Goal: Task Accomplishment & Management: Complete application form

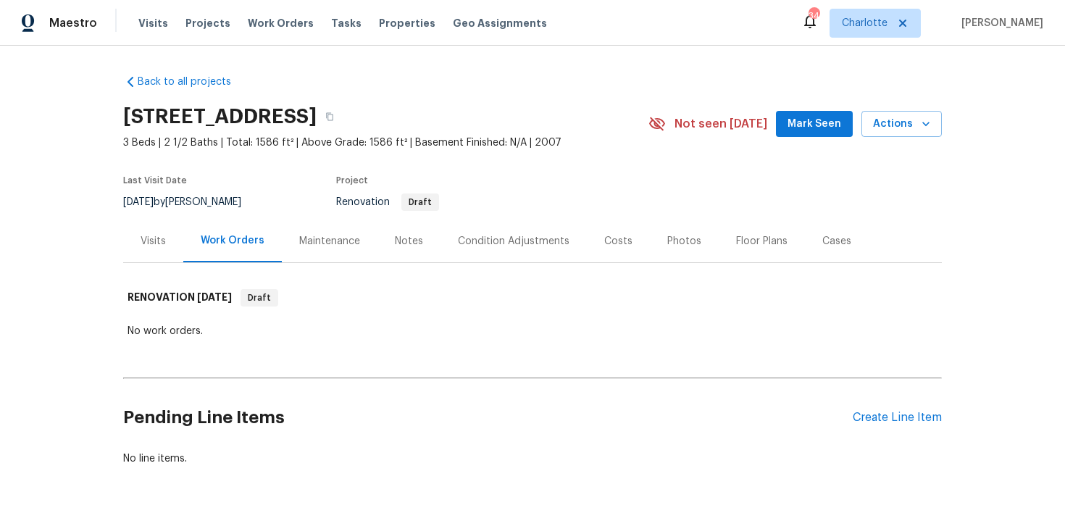
scroll to position [43, 0]
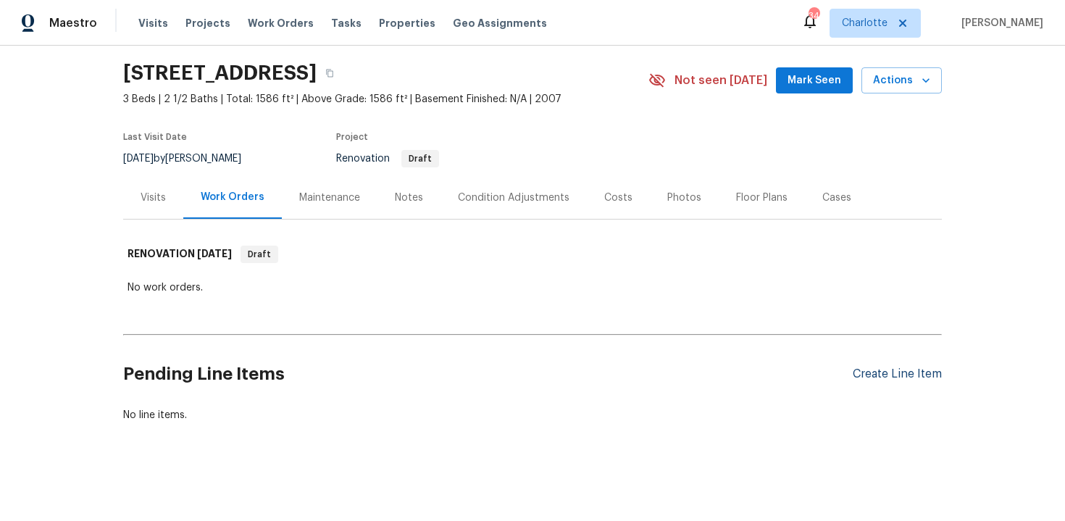
click at [899, 374] on div "Create Line Item" at bounding box center [897, 374] width 89 height 14
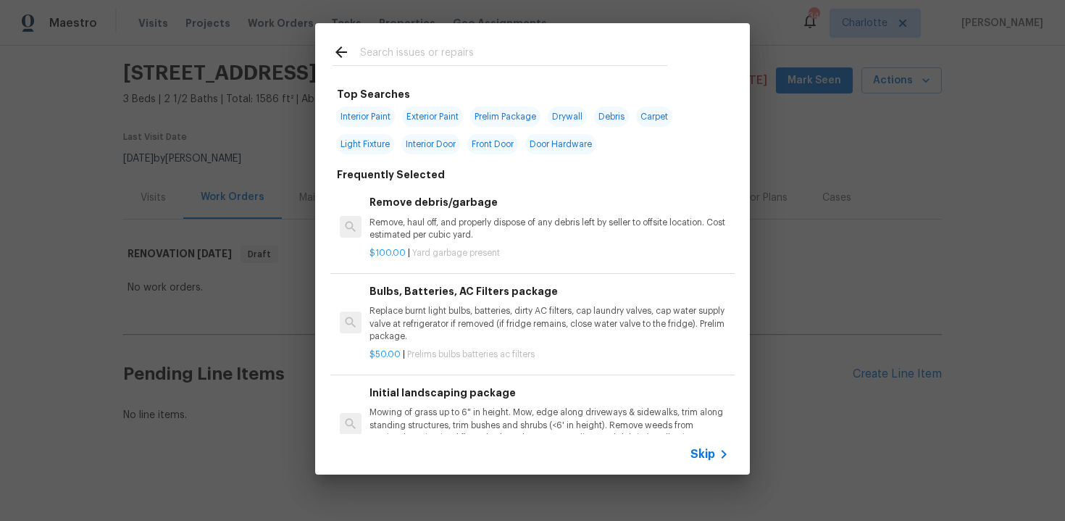
click at [701, 447] on span "Skip" at bounding box center [703, 454] width 25 height 14
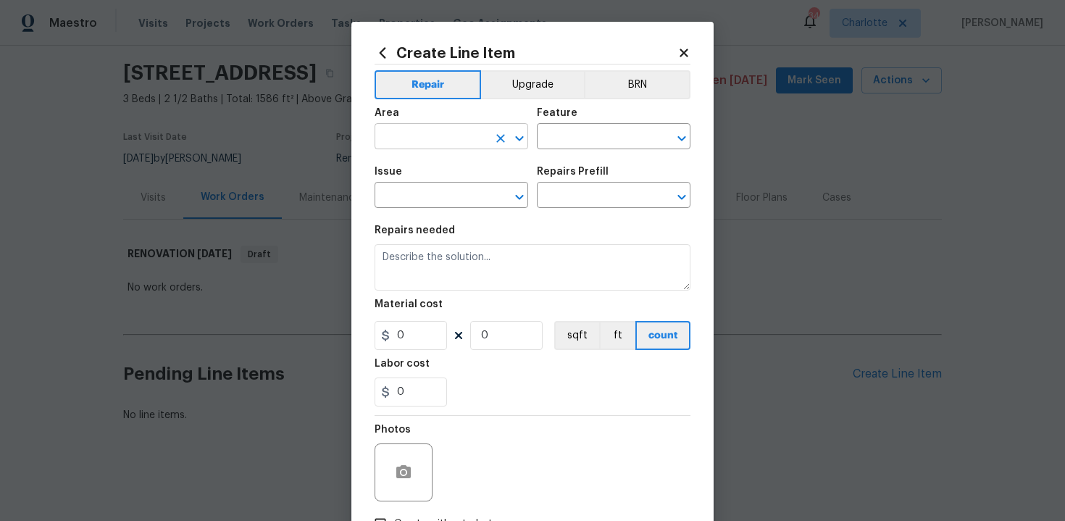
click at [454, 138] on input "text" at bounding box center [431, 138] width 113 height 22
click at [436, 185] on li "Interior Overall" at bounding box center [452, 195] width 154 height 24
type input "Interior Overall"
click at [596, 139] on input "text" at bounding box center [593, 138] width 113 height 22
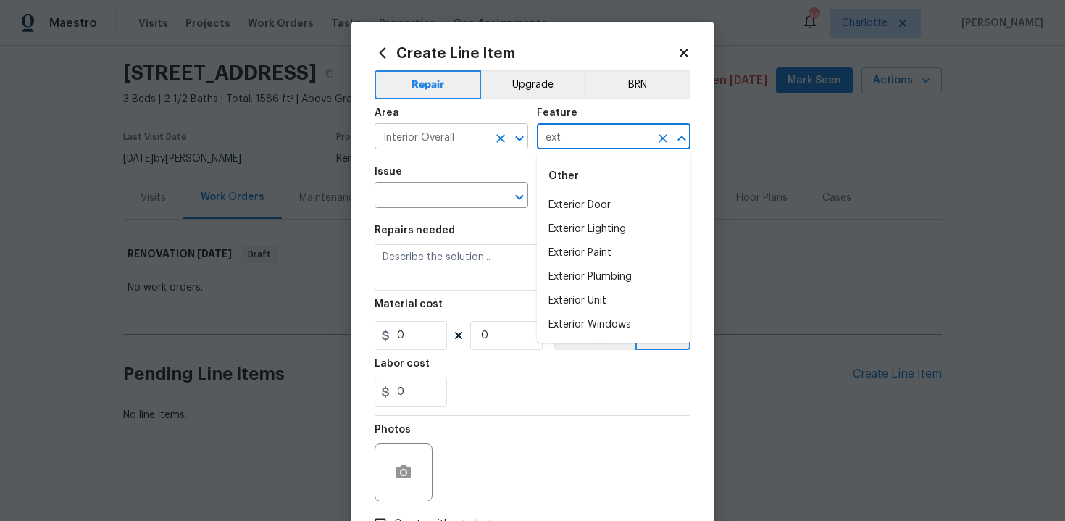
click at [499, 139] on icon "Clear" at bounding box center [500, 138] width 9 height 9
type input "ext"
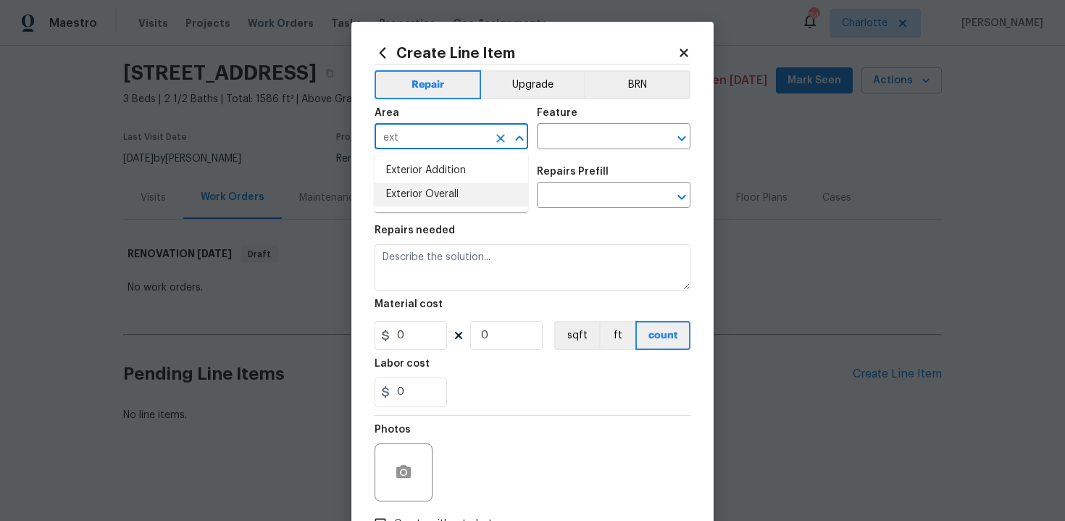
click at [460, 189] on li "Exterior Overall" at bounding box center [452, 195] width 154 height 24
type input "Exterior Overall"
click at [557, 143] on input "text" at bounding box center [593, 138] width 113 height 22
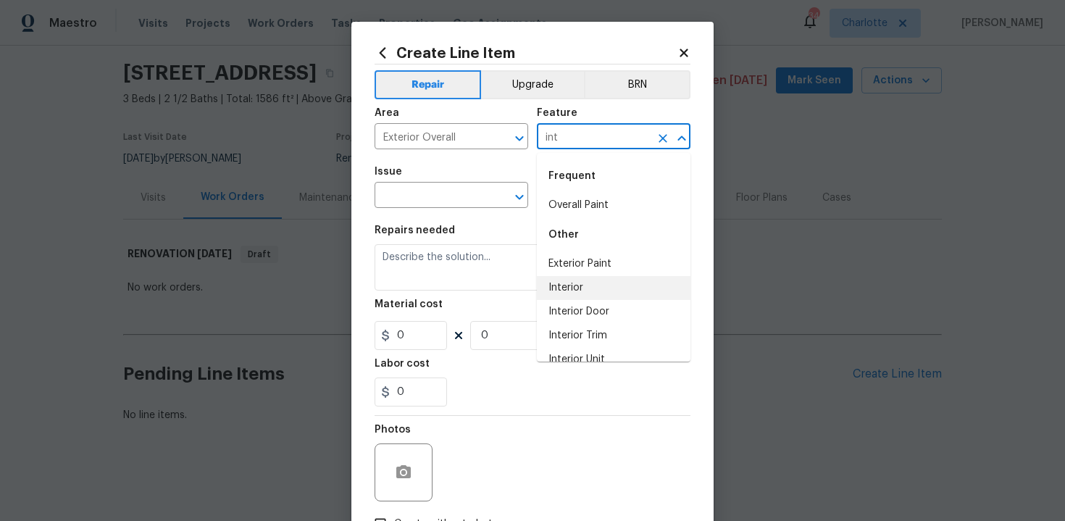
click at [565, 278] on li "Interior" at bounding box center [614, 288] width 154 height 24
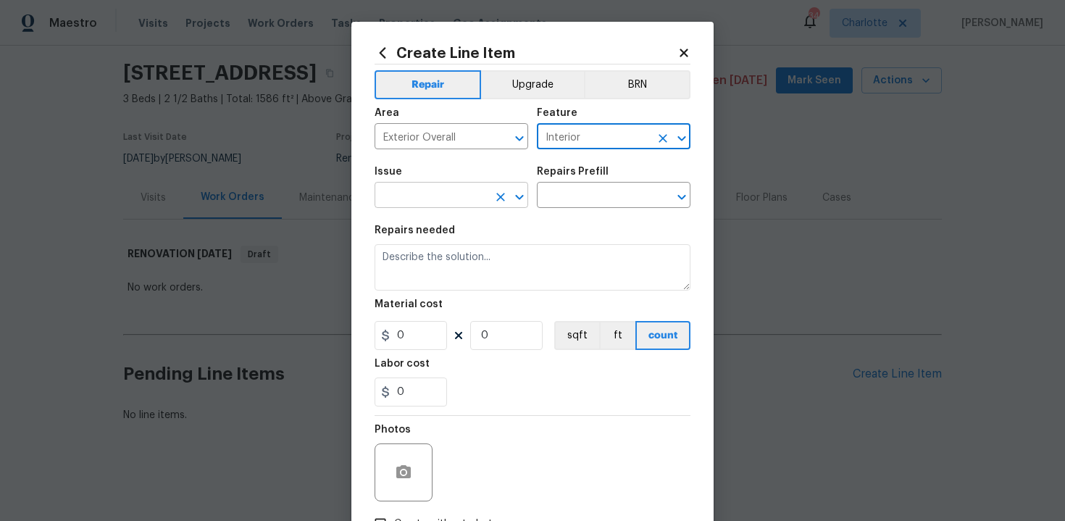
type input "Interior"
click at [438, 205] on input "text" at bounding box center [431, 197] width 113 height 22
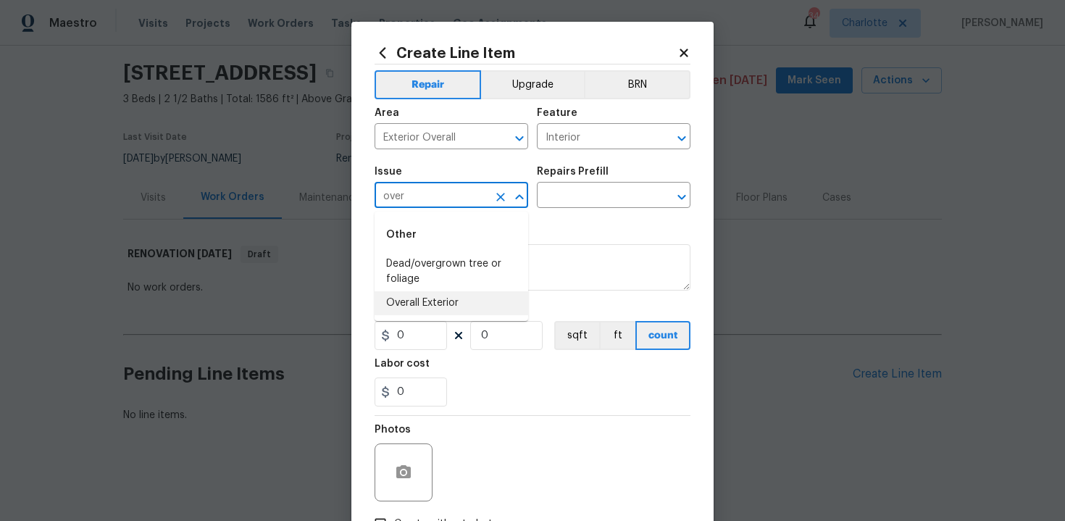
click at [440, 299] on li "Overall Exterior" at bounding box center [452, 303] width 154 height 24
type input "Overall Exterior"
click at [604, 191] on input "text" at bounding box center [593, 197] width 113 height 22
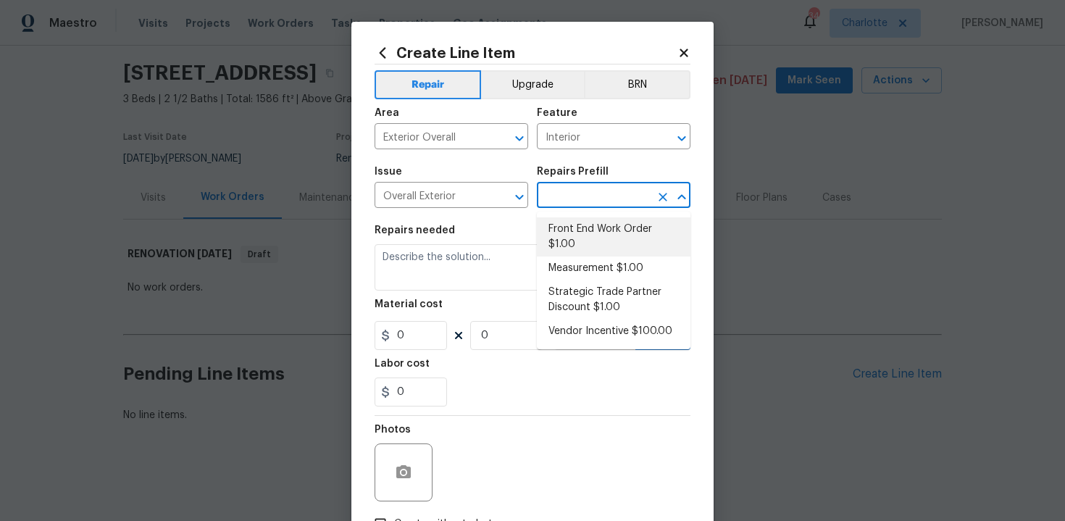
click at [598, 246] on li "Front End Work Order $1.00" at bounding box center [614, 236] width 154 height 39
type input "Front End Work Order $1.00"
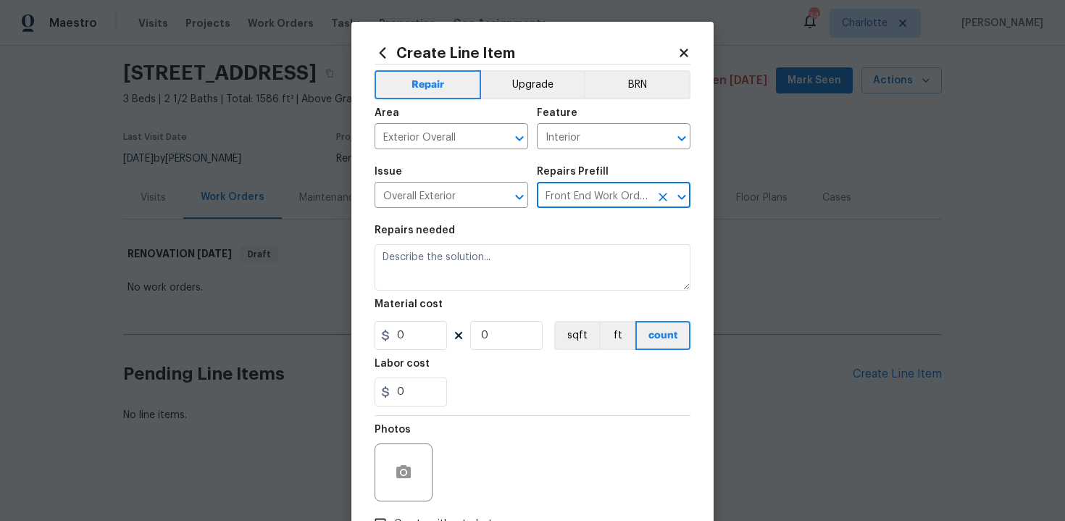
type textarea "Placeholder line item for the creation of front end work orders."
type input "1"
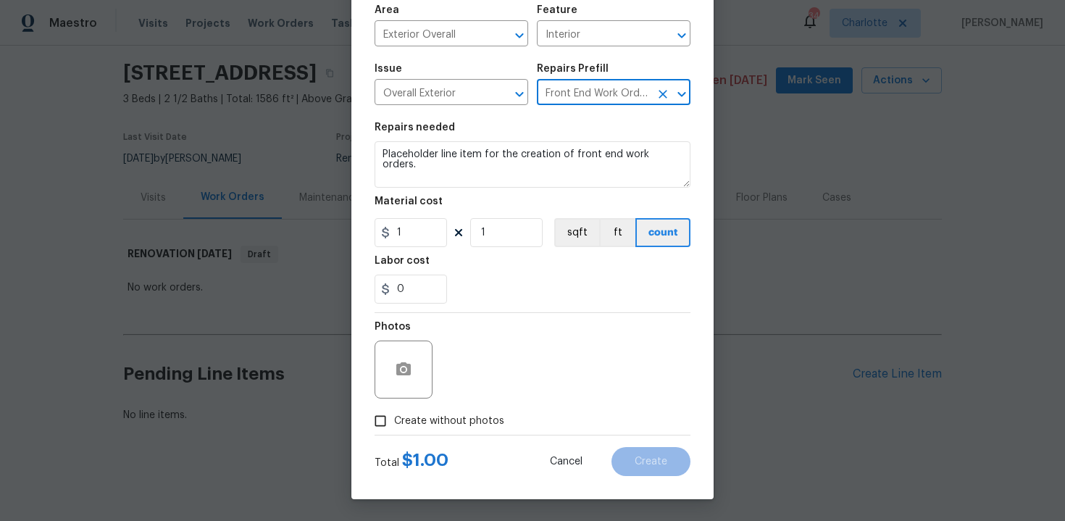
click at [443, 404] on div "Photos" at bounding box center [533, 360] width 316 height 94
click at [444, 416] on span "Create without photos" at bounding box center [449, 421] width 110 height 15
click at [394, 416] on input "Create without photos" at bounding box center [381, 421] width 28 height 28
checkbox input "true"
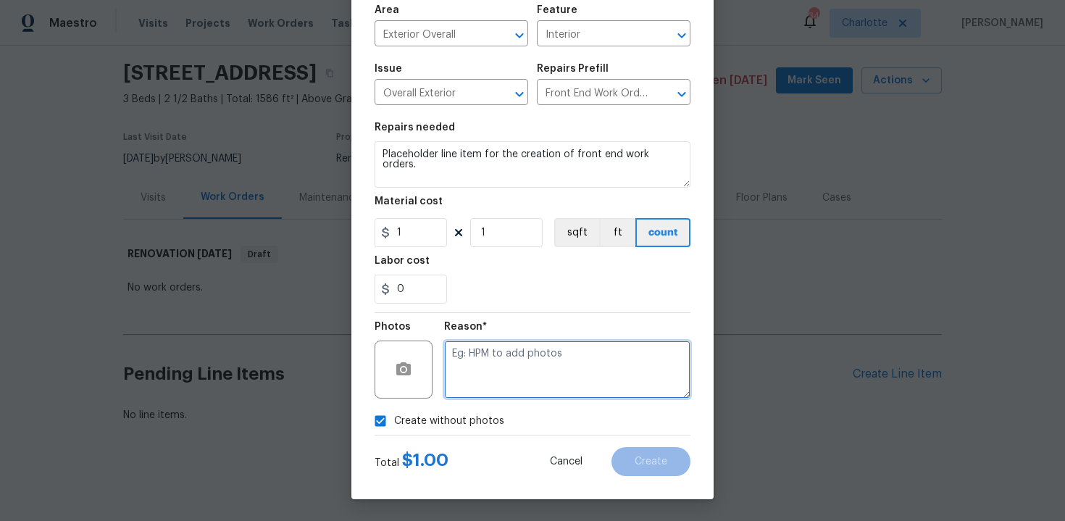
click at [515, 387] on textarea at bounding box center [567, 370] width 246 height 58
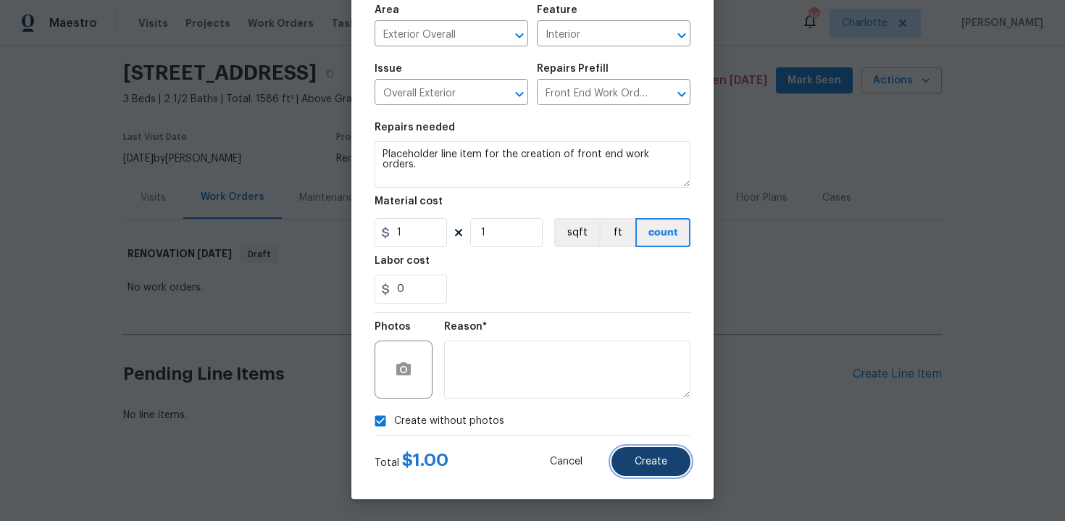
click at [641, 458] on span "Create" at bounding box center [651, 462] width 33 height 11
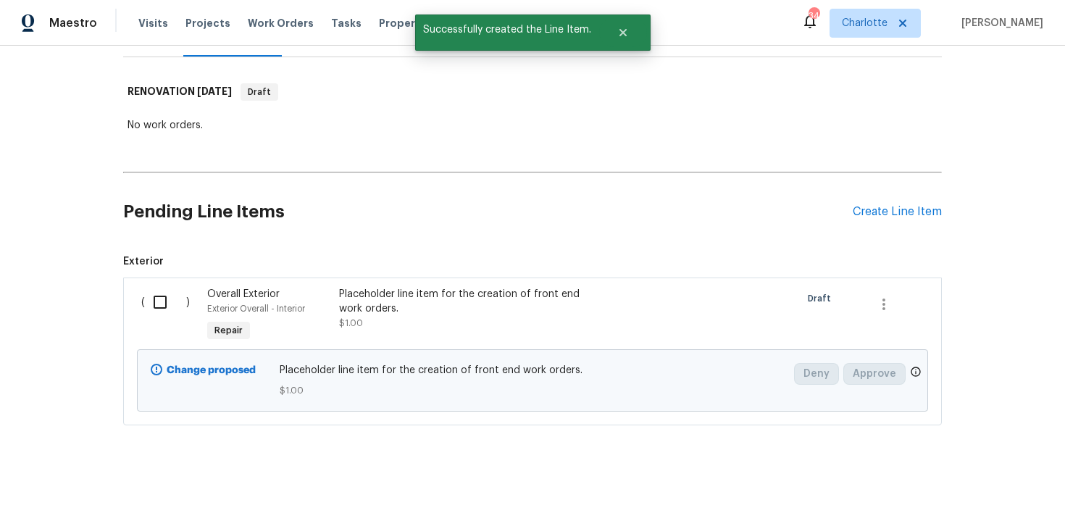
scroll to position [209, 0]
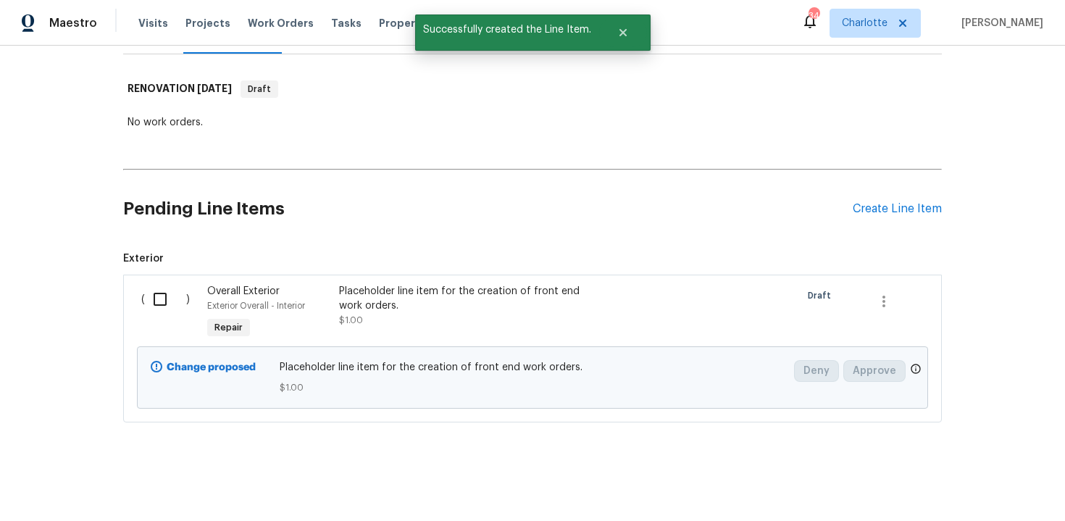
click at [162, 299] on input "checkbox" at bounding box center [165, 299] width 41 height 30
checkbox input "true"
click at [943, 481] on span "Create Work Order" at bounding box center [982, 485] width 96 height 18
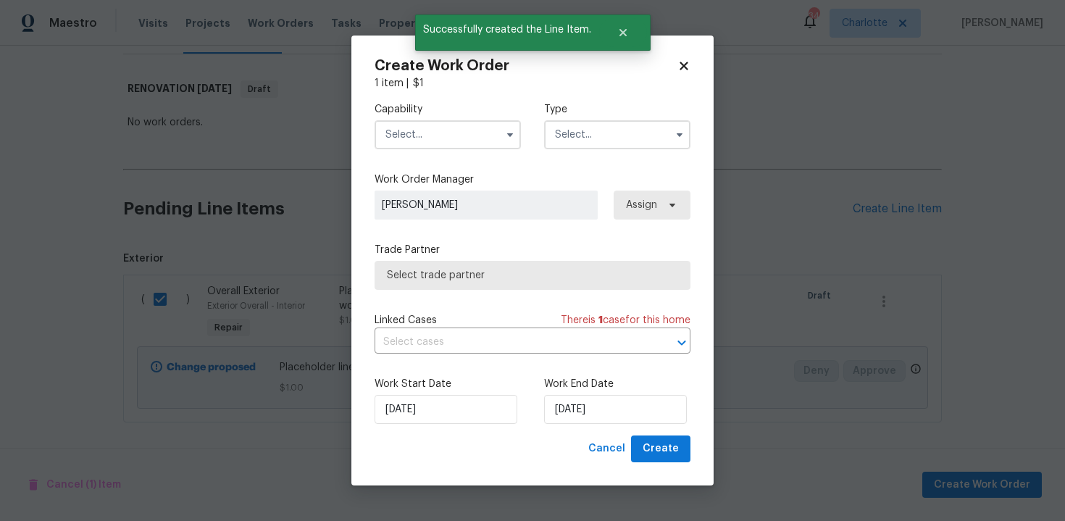
click at [473, 128] on input "text" at bounding box center [448, 134] width 146 height 29
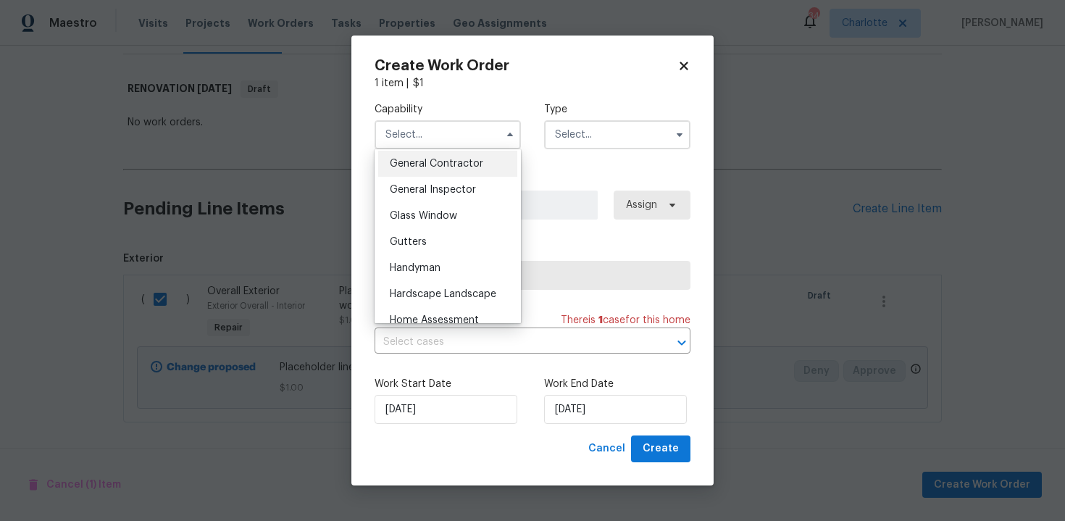
click at [444, 175] on div "General Contractor" at bounding box center [447, 164] width 139 height 26
type input "General Contractor"
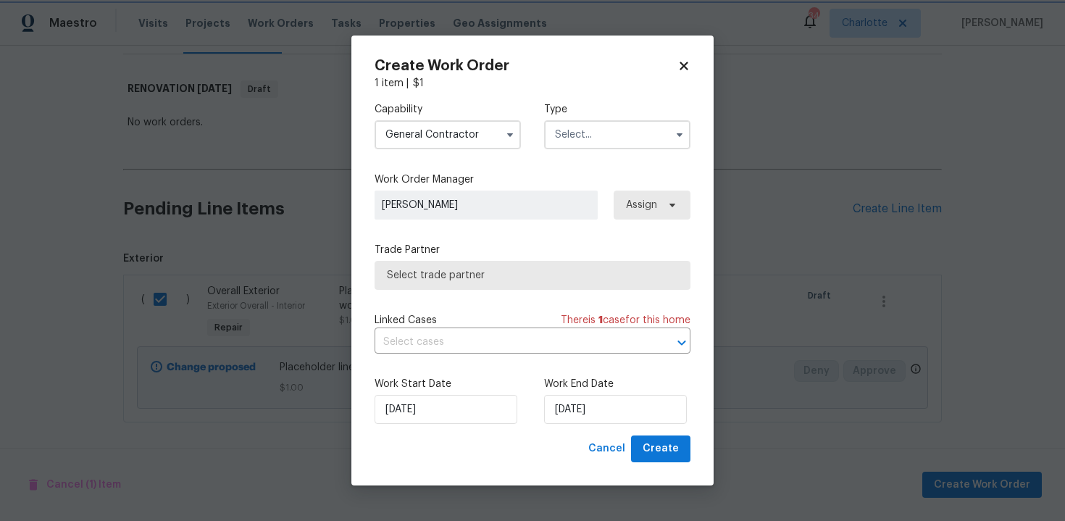
scroll to position [667, 0]
click at [604, 140] on input "text" at bounding box center [617, 134] width 146 height 29
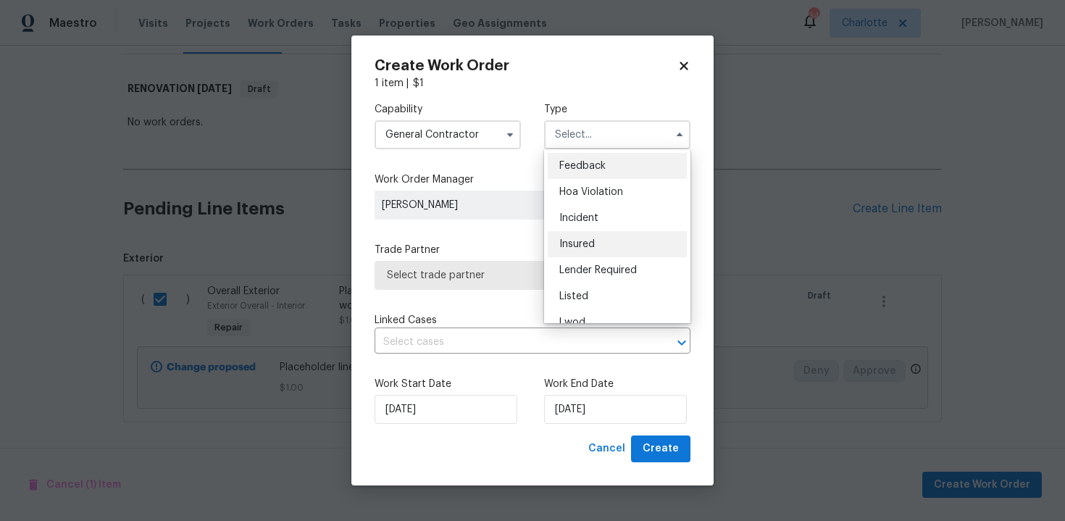
scroll to position [172, 0]
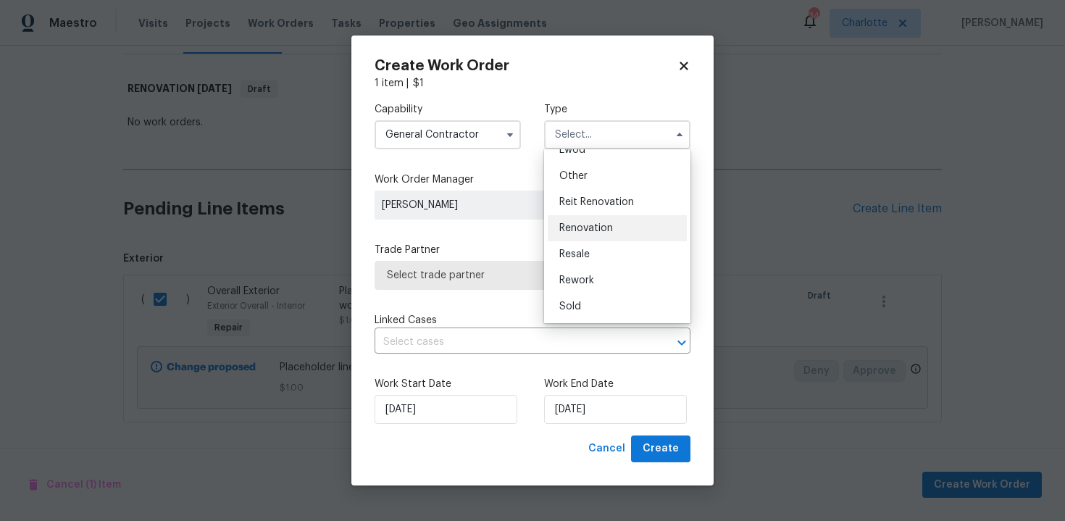
click at [604, 222] on div "Renovation" at bounding box center [617, 228] width 139 height 26
type input "Renovation"
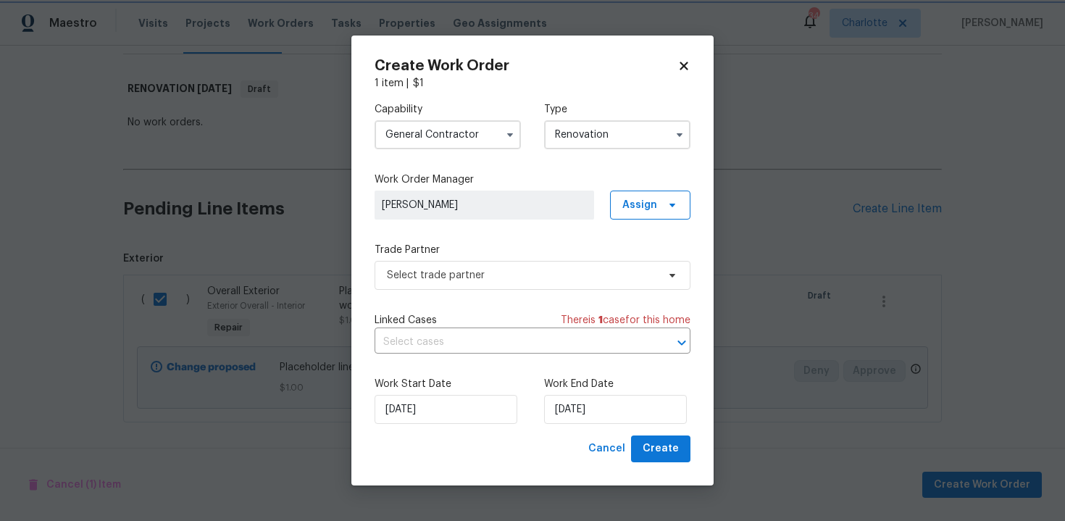
scroll to position [0, 0]
click at [476, 280] on span "Select trade partner" at bounding box center [522, 275] width 270 height 14
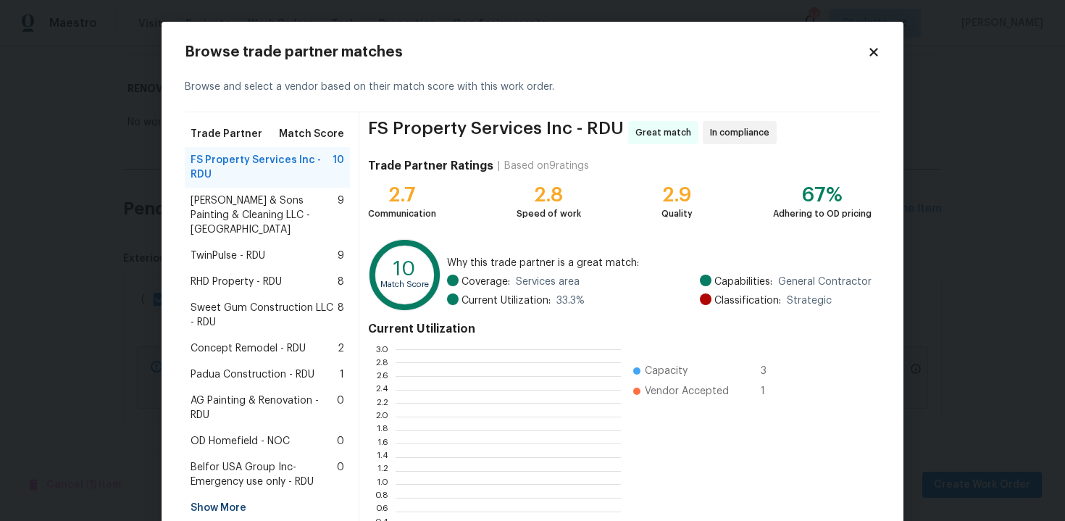
scroll to position [203, 225]
click at [263, 275] on span "RHD Property - RDU" at bounding box center [236, 282] width 91 height 14
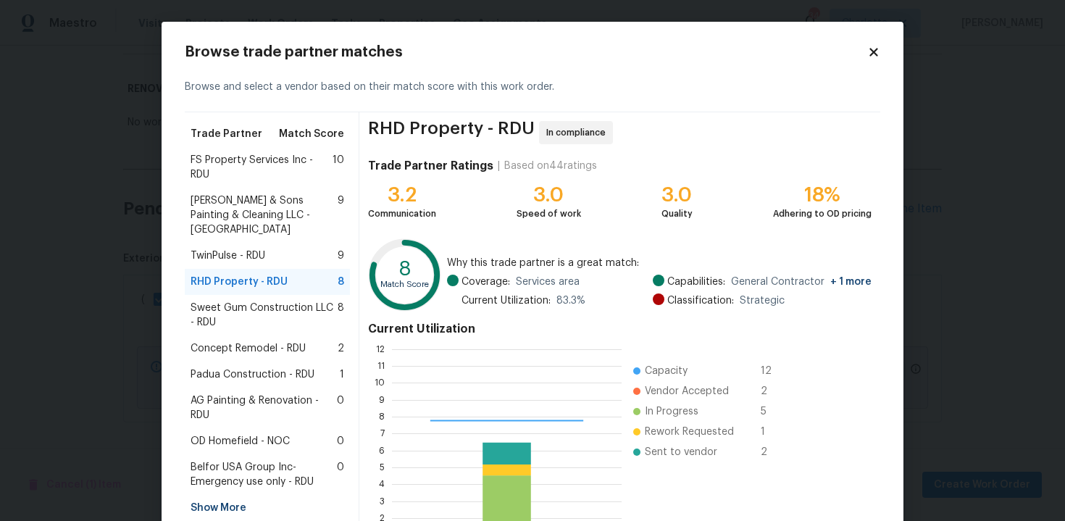
scroll to position [118, 0]
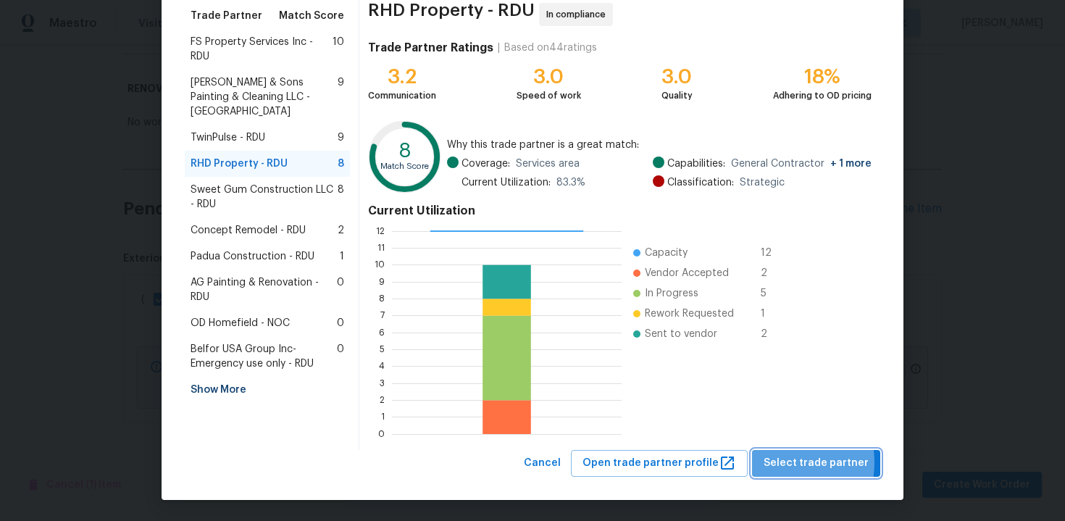
click at [776, 462] on span "Select trade partner" at bounding box center [816, 463] width 105 height 18
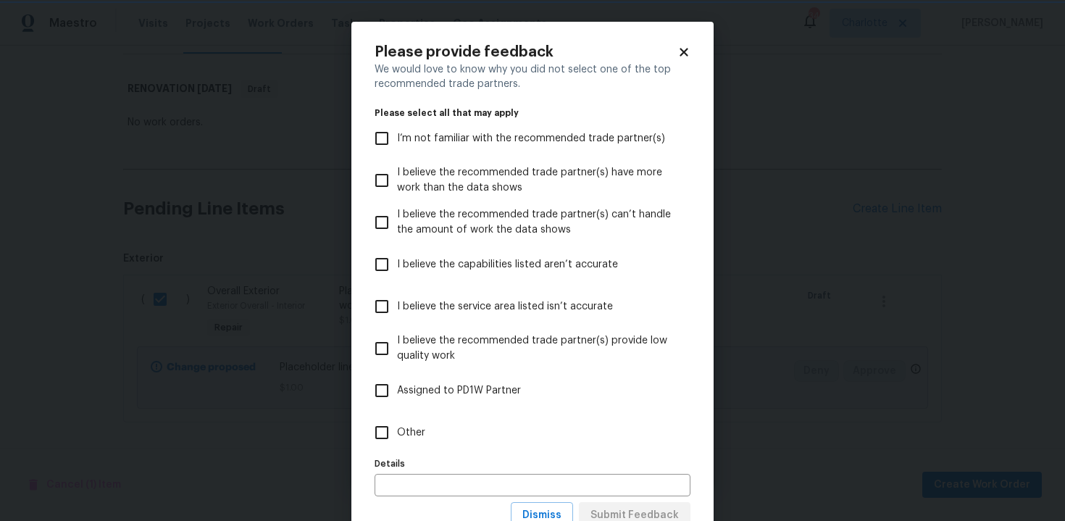
scroll to position [53, 0]
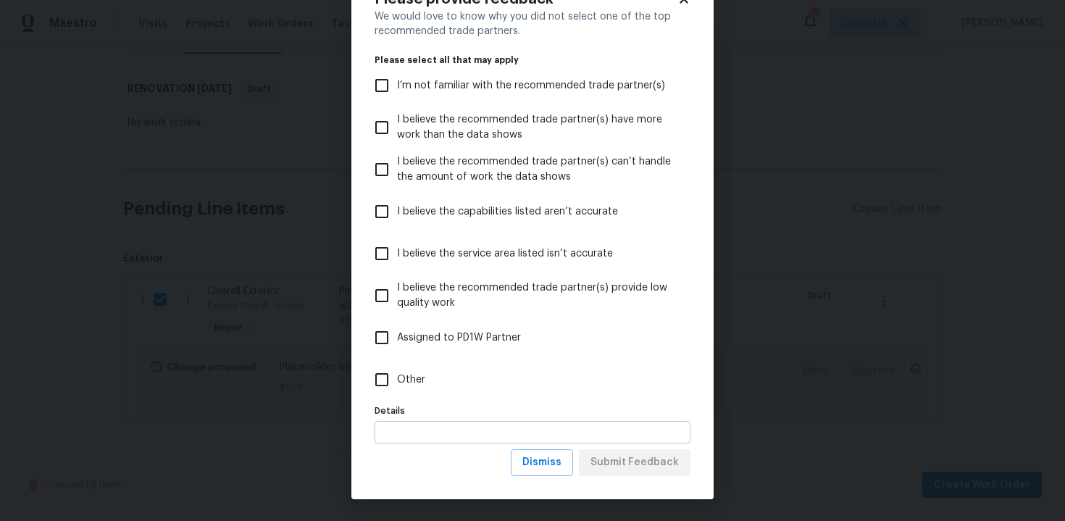
click at [448, 433] on input "text" at bounding box center [533, 432] width 316 height 22
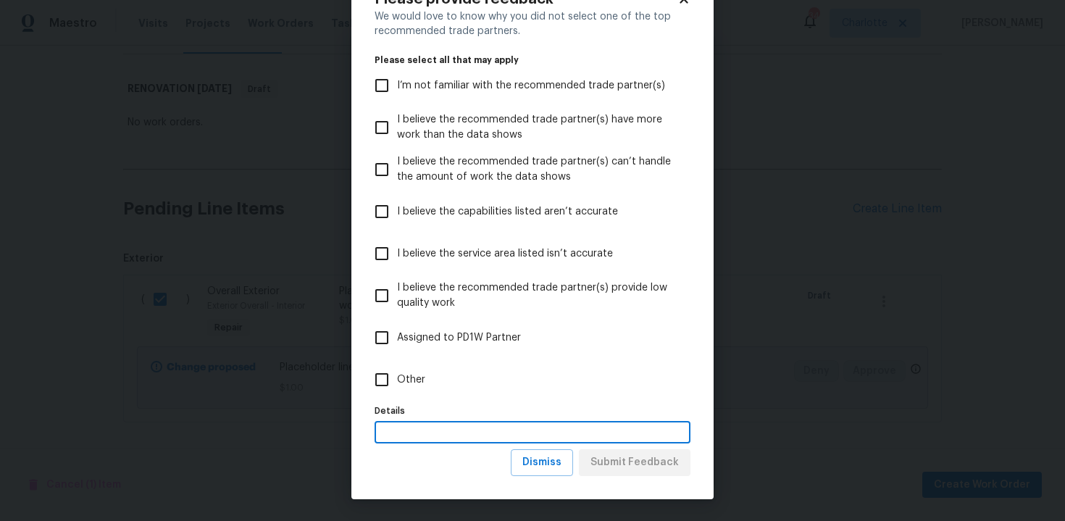
type input "b"
click at [398, 376] on span "Other" at bounding box center [411, 379] width 28 height 15
click at [397, 376] on input "Other" at bounding box center [382, 380] width 30 height 30
checkbox input "true"
click at [434, 423] on input "text" at bounding box center [533, 432] width 316 height 22
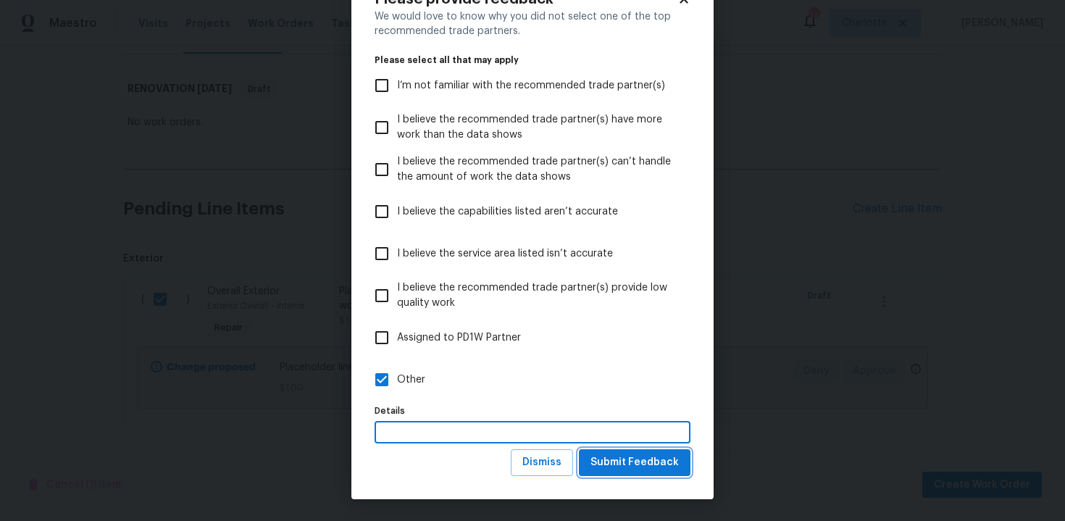
click at [628, 457] on span "Submit Feedback" at bounding box center [635, 463] width 88 height 18
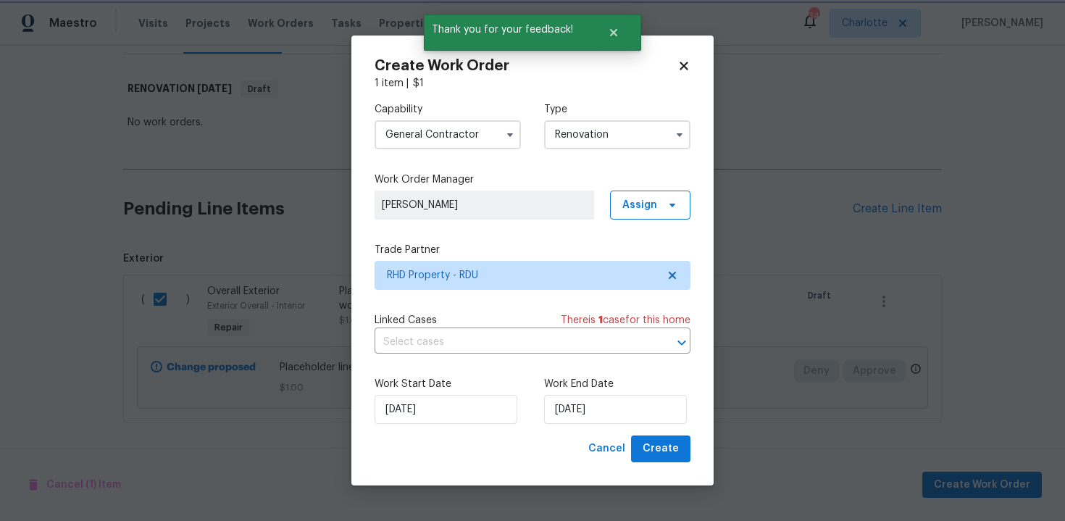
scroll to position [0, 0]
click at [627, 394] on div "Work End Date 09/10/2025" at bounding box center [617, 400] width 146 height 47
click at [636, 407] on input "09/10/2025" at bounding box center [615, 409] width 143 height 29
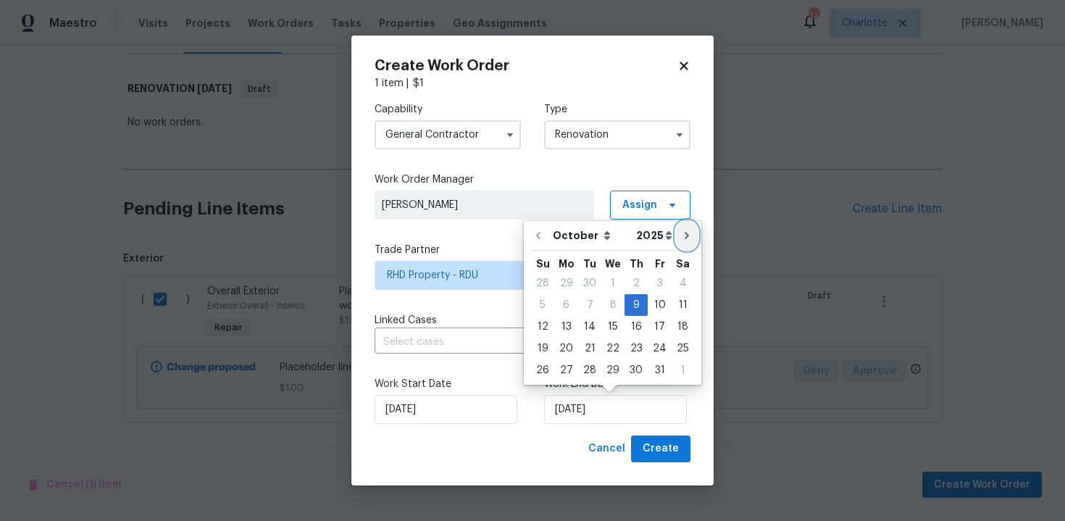
click at [685, 238] on icon "Go to next month" at bounding box center [687, 235] width 4 height 7
type input "09/11/2025"
select select "10"
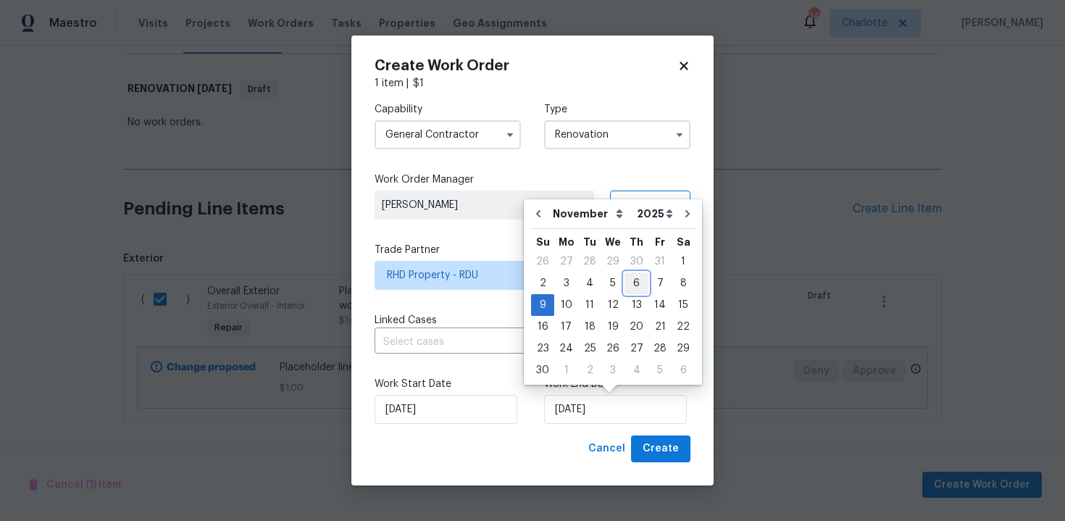
click at [631, 286] on div "6" at bounding box center [637, 283] width 24 height 20
type input "06/11/2025"
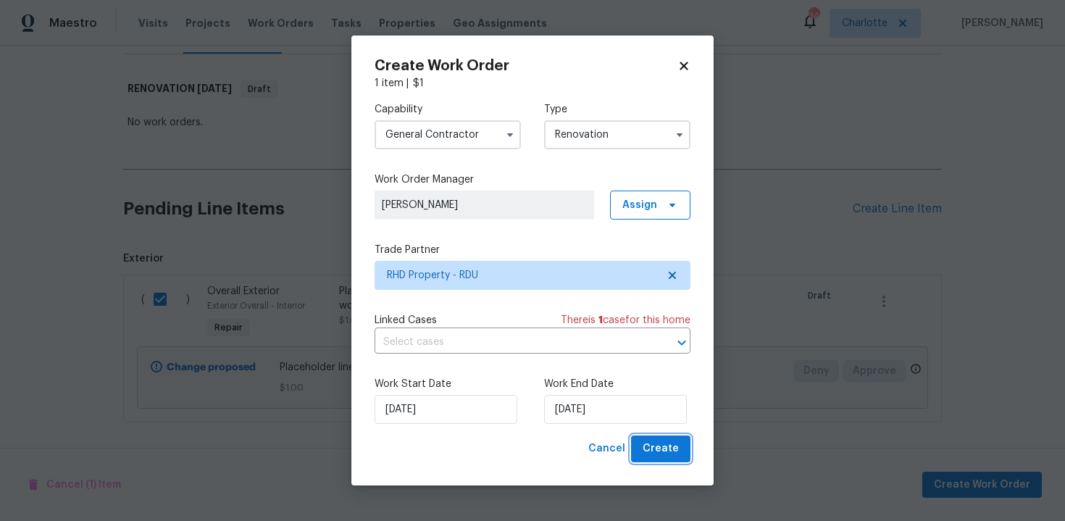
click at [660, 448] on span "Create" at bounding box center [661, 449] width 36 height 18
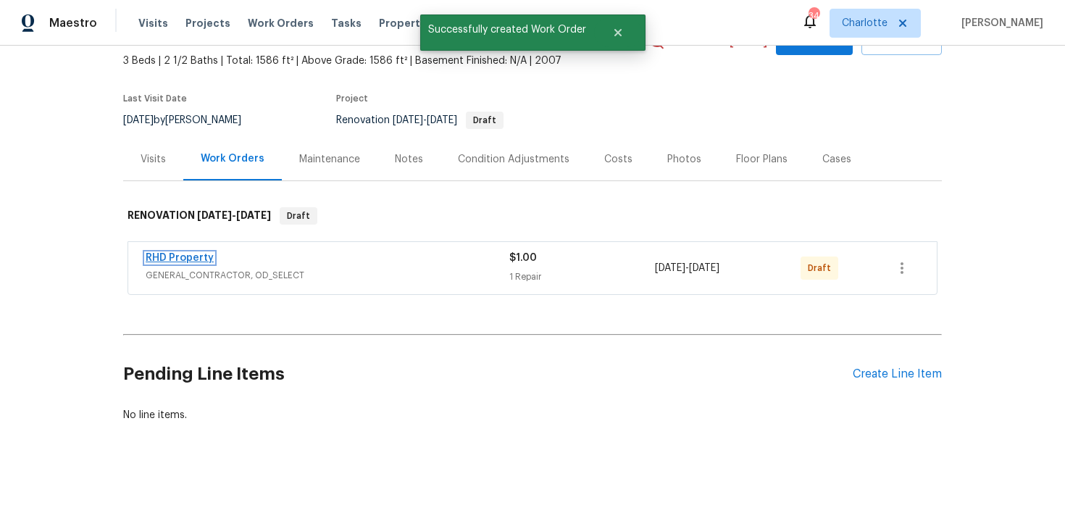
click at [196, 261] on link "RHD Property" at bounding box center [180, 258] width 68 height 10
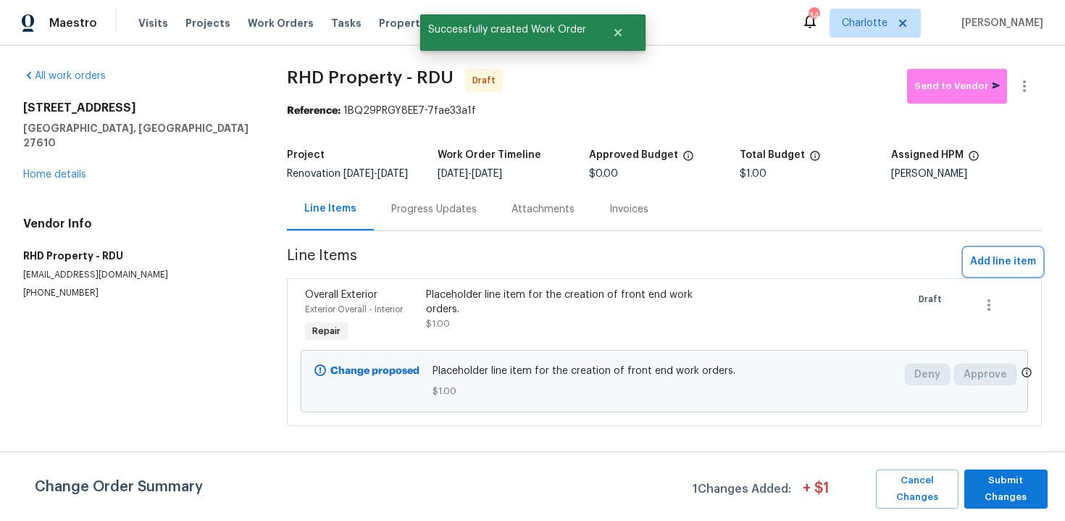
click at [985, 270] on span "Add line item" at bounding box center [1003, 262] width 66 height 18
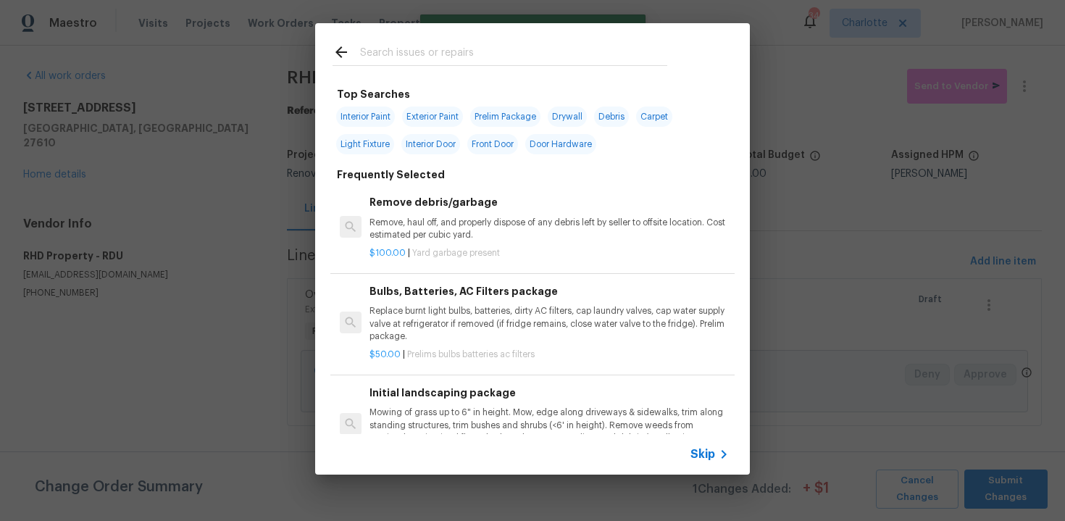
click at [705, 459] on span "Skip" at bounding box center [703, 454] width 25 height 14
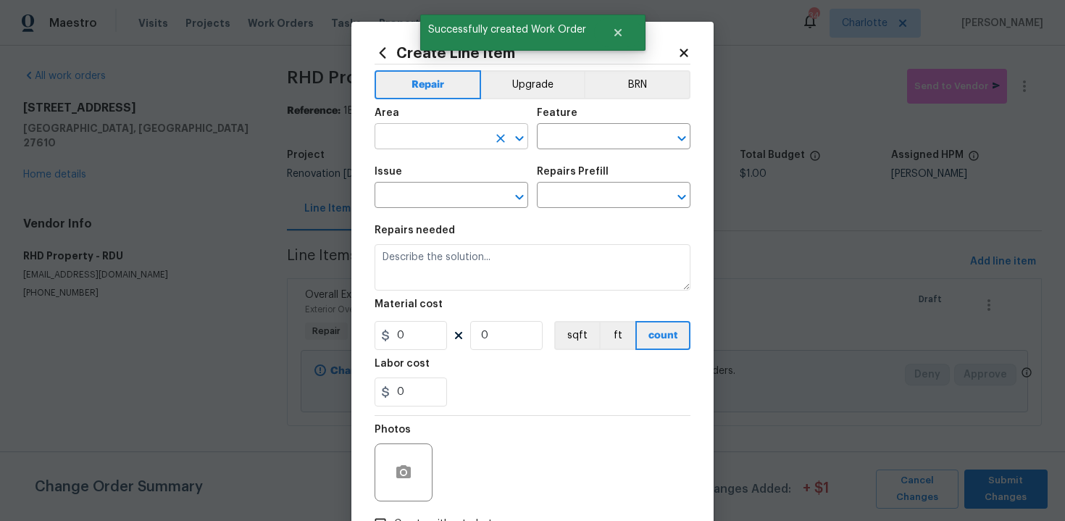
click at [418, 140] on input "text" at bounding box center [431, 138] width 113 height 22
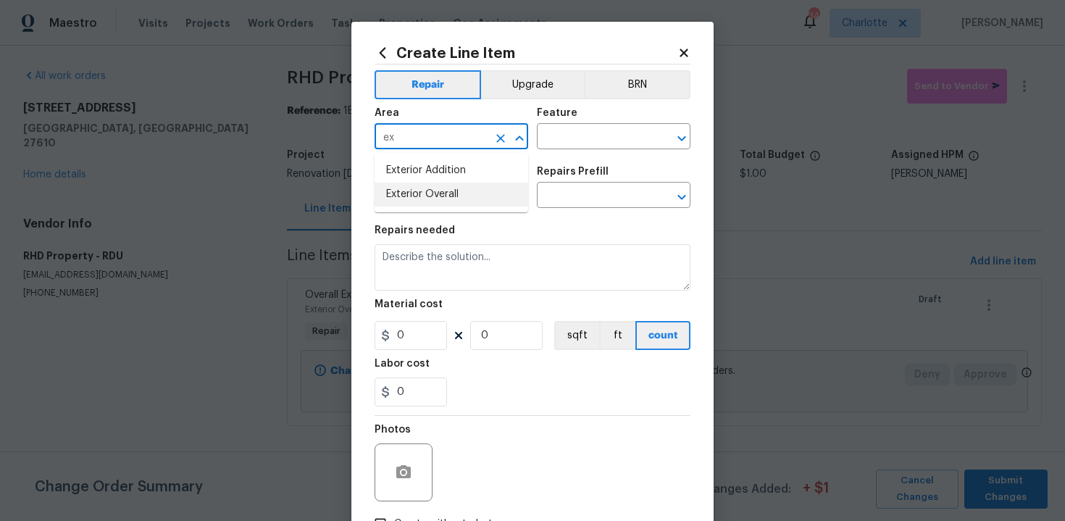
click at [430, 193] on li "Exterior Overall" at bounding box center [452, 195] width 154 height 24
type input "Exterior Overall"
click at [558, 146] on input "text" at bounding box center [593, 138] width 113 height 22
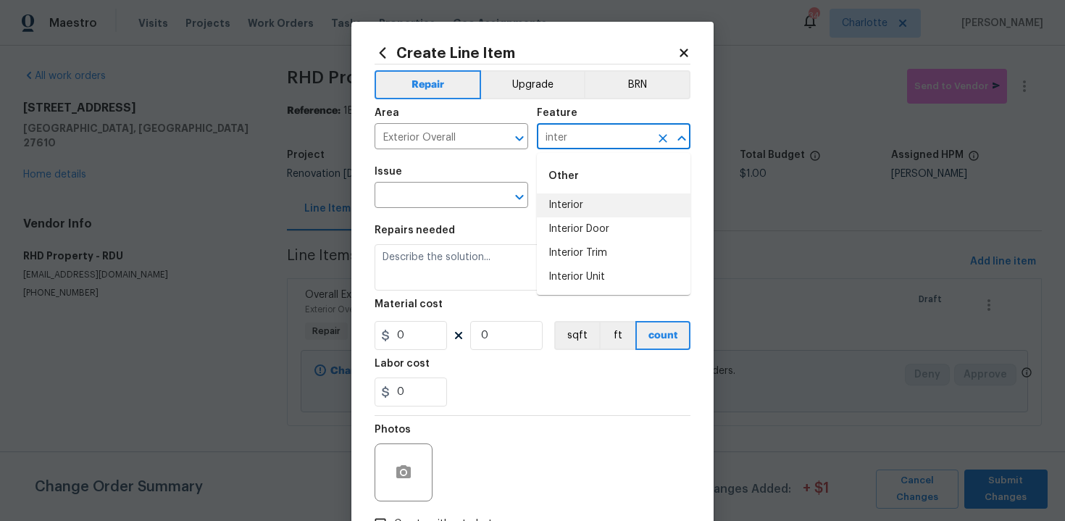
click at [561, 202] on li "Interior" at bounding box center [614, 205] width 154 height 24
type input "Interior"
click at [422, 199] on input "text" at bounding box center [431, 197] width 113 height 22
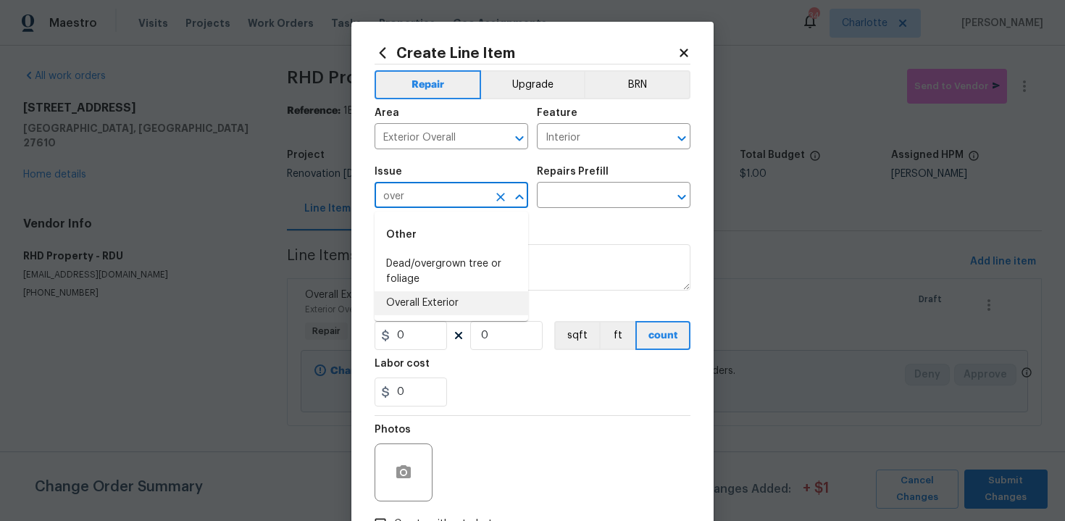
click at [440, 294] on li "Overall Exterior" at bounding box center [452, 303] width 154 height 24
type input "Overall Exterior"
click at [607, 196] on input "text" at bounding box center [593, 197] width 113 height 22
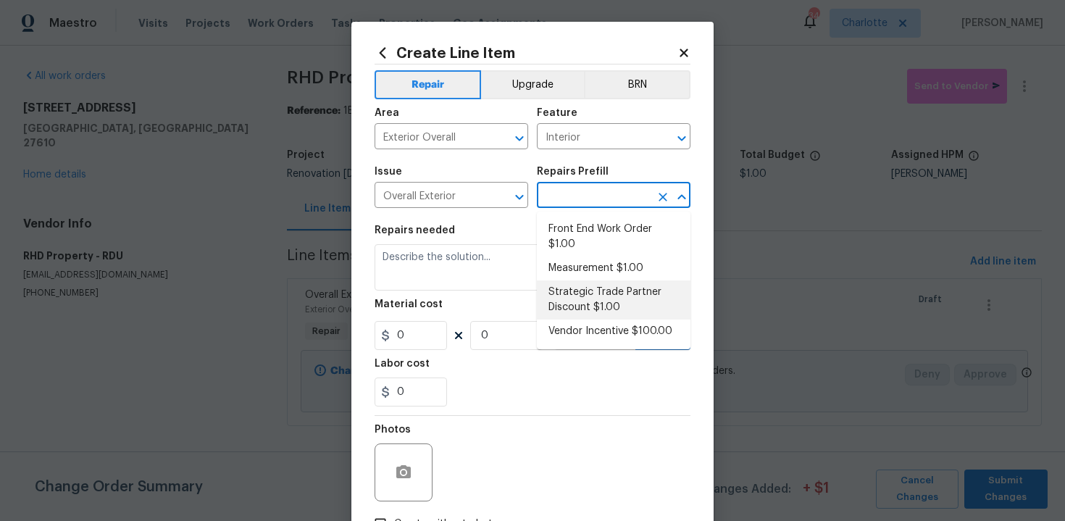
click at [611, 284] on li "Strategic Trade Partner Discount $1.00" at bounding box center [614, 299] width 154 height 39
type input "Strategic Trade Partner Discount $1.00"
type textarea "Calculate and apply 5% STPP discount to the total of the work order as a negati…"
type input "1"
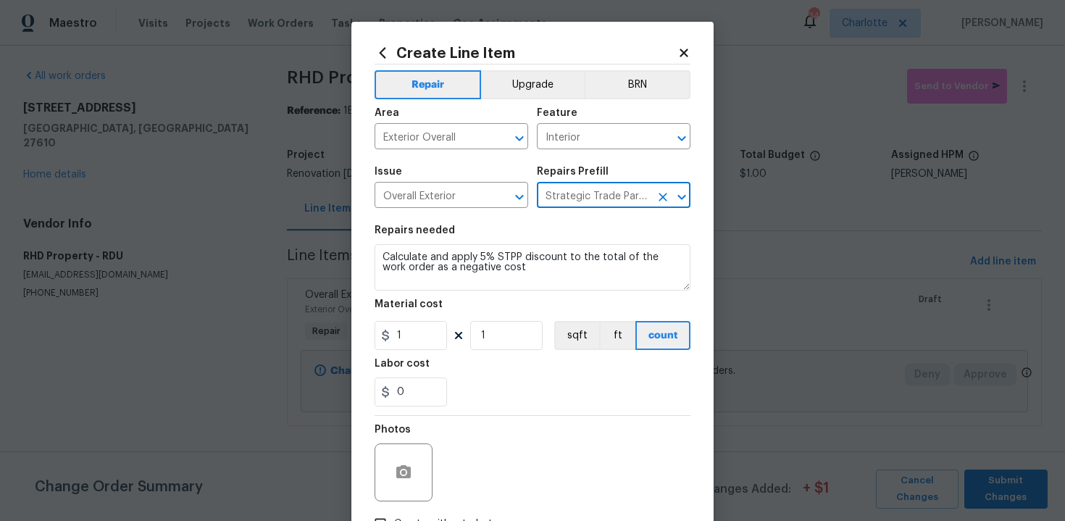
scroll to position [104, 0]
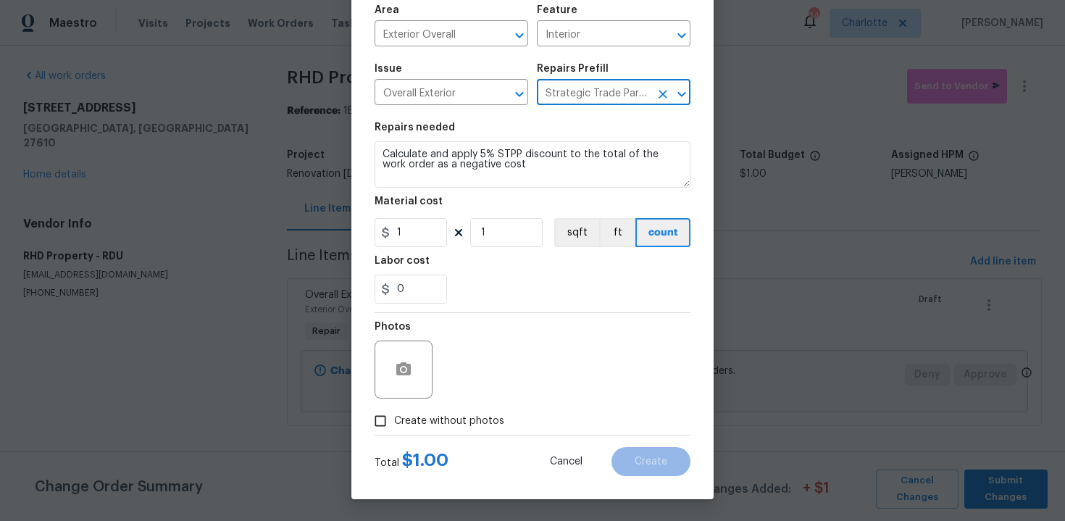
click at [457, 425] on span "Create without photos" at bounding box center [449, 421] width 110 height 15
click at [394, 425] on input "Create without photos" at bounding box center [381, 421] width 28 height 28
checkbox input "true"
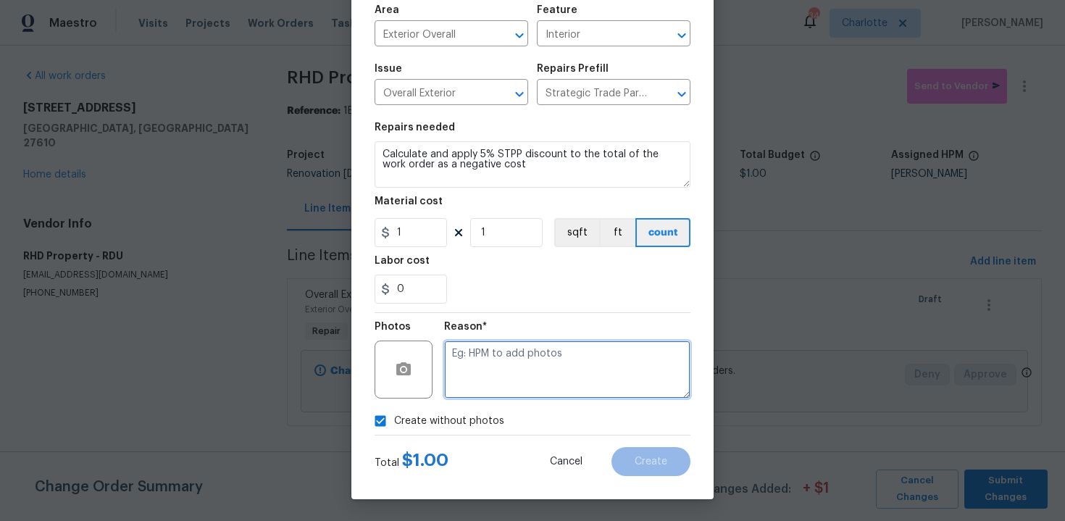
click at [507, 376] on textarea at bounding box center [567, 370] width 246 height 58
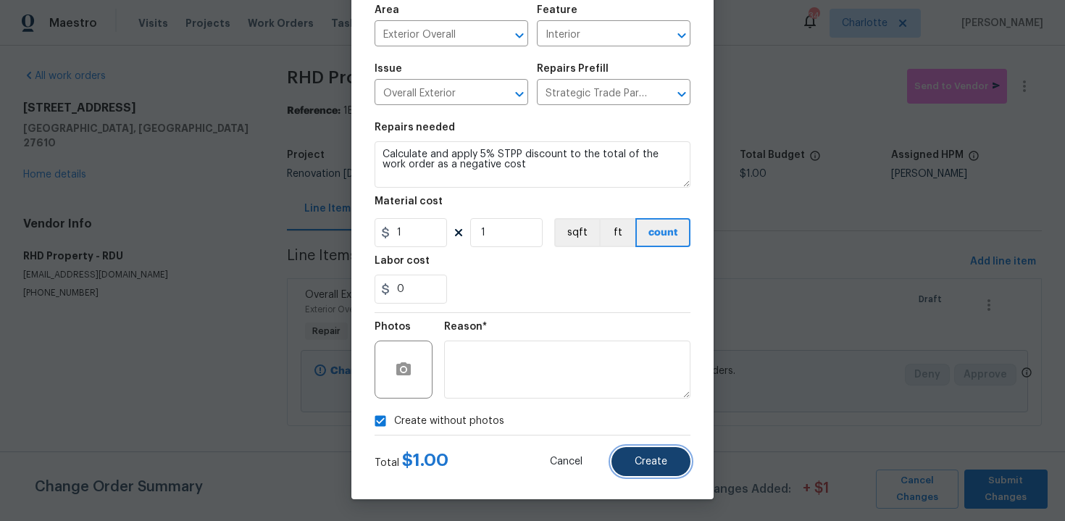
click at [644, 459] on span "Create" at bounding box center [651, 462] width 33 height 11
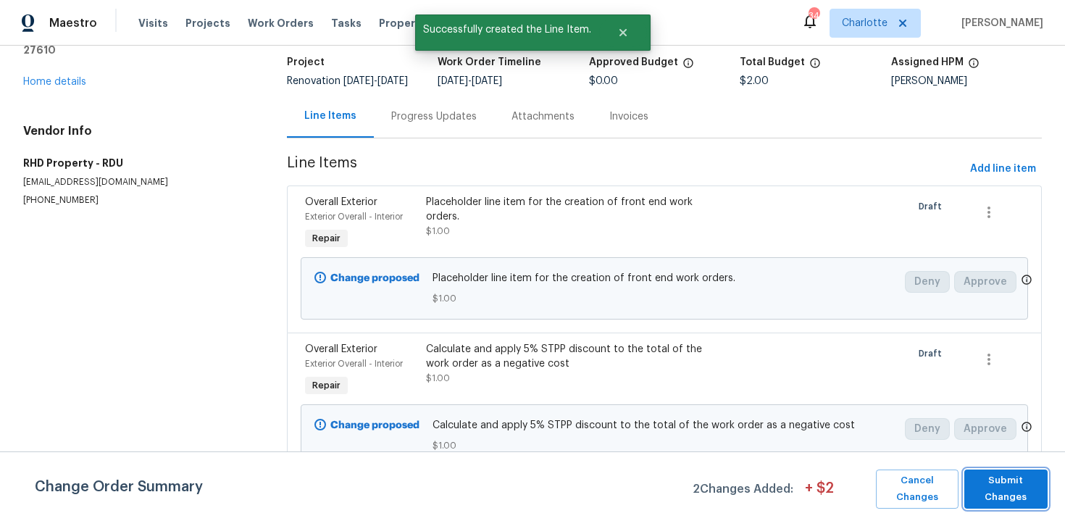
click at [999, 491] on span "Submit Changes" at bounding box center [1006, 489] width 69 height 33
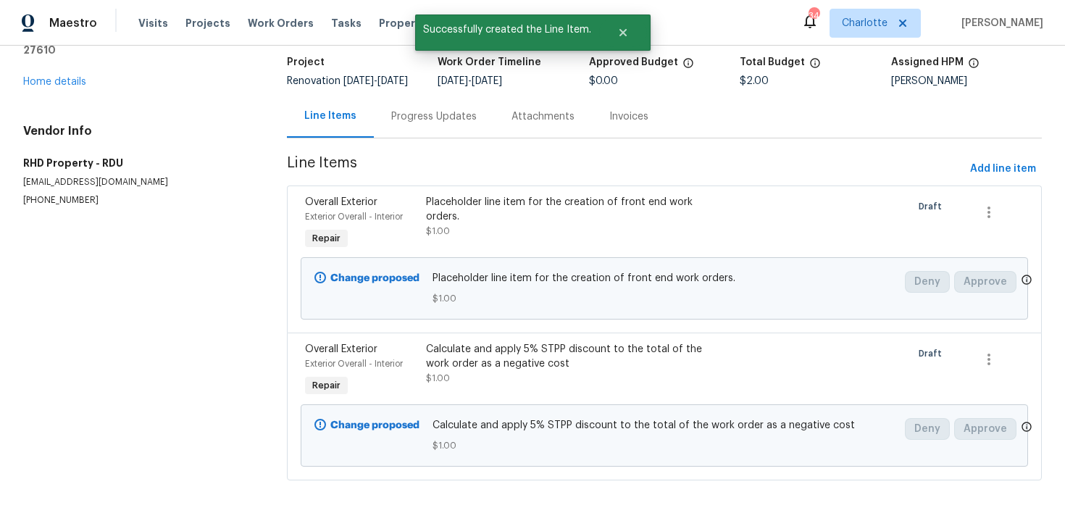
scroll to position [0, 0]
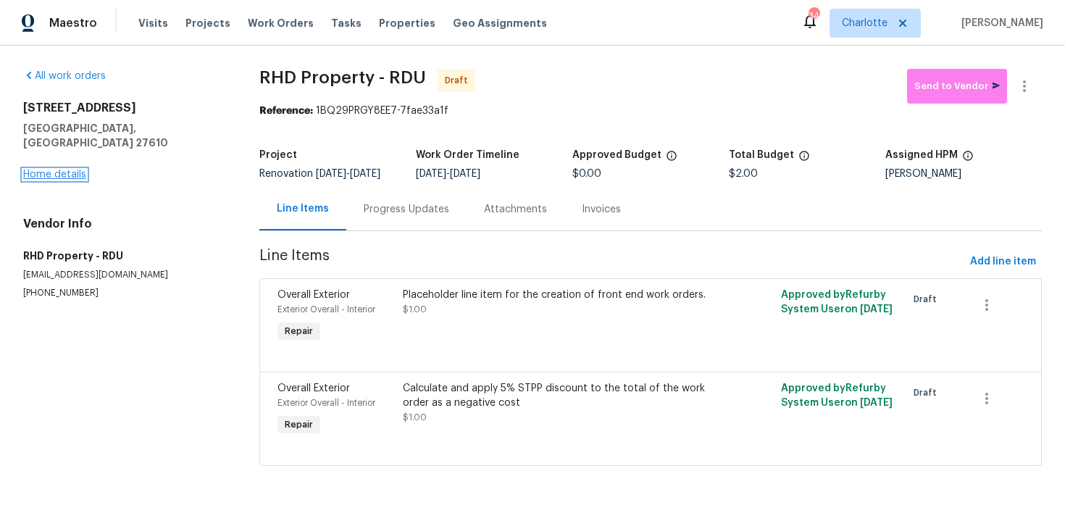
click at [60, 170] on link "Home details" at bounding box center [54, 175] width 63 height 10
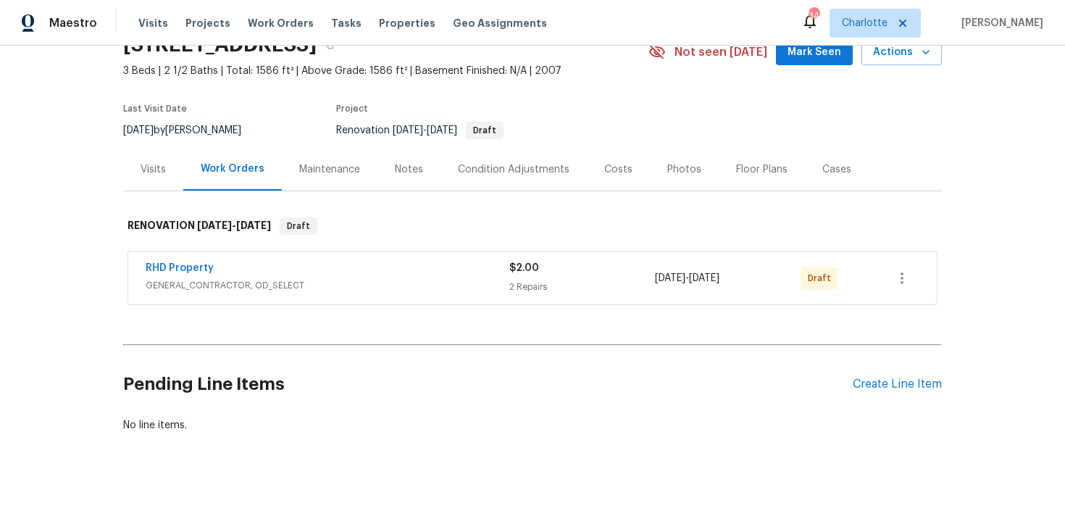
scroll to position [82, 0]
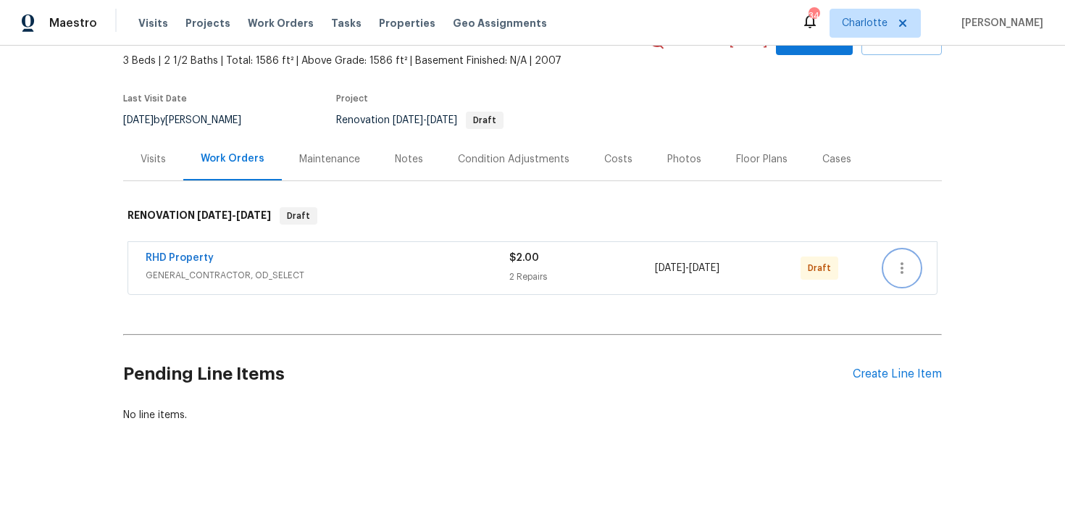
click at [904, 267] on icon "button" at bounding box center [902, 267] width 17 height 17
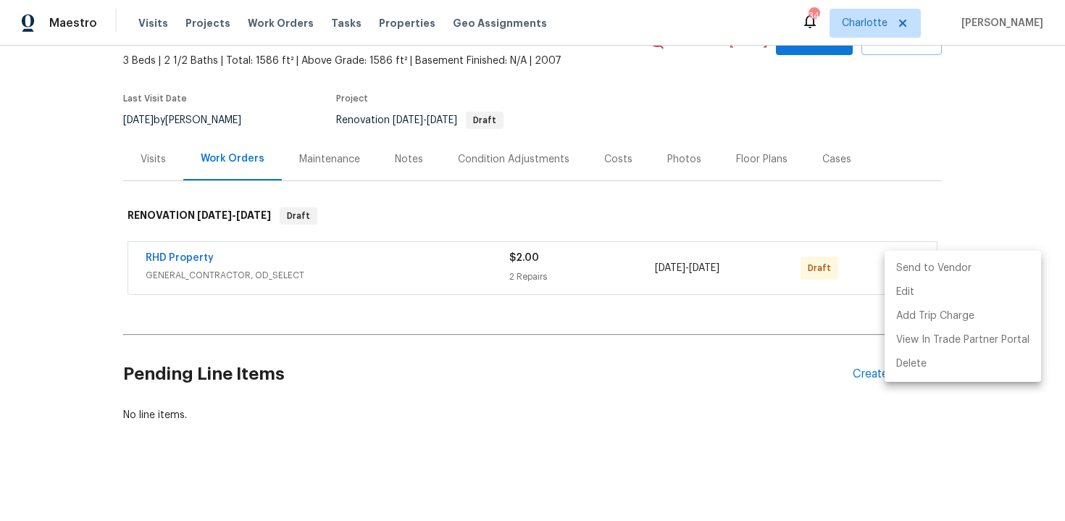
click at [948, 267] on li "Send to Vendor" at bounding box center [963, 269] width 157 height 24
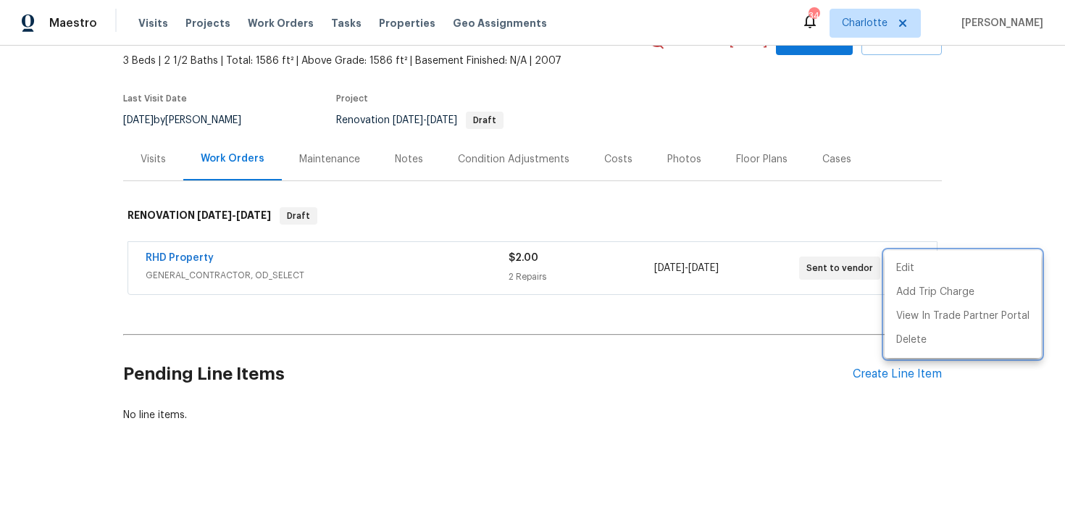
click at [999, 162] on div at bounding box center [532, 260] width 1065 height 521
click at [999, 162] on div "Edit Add Trip Charge View In Trade Partner Portal Delete" at bounding box center [532, 260] width 1065 height 521
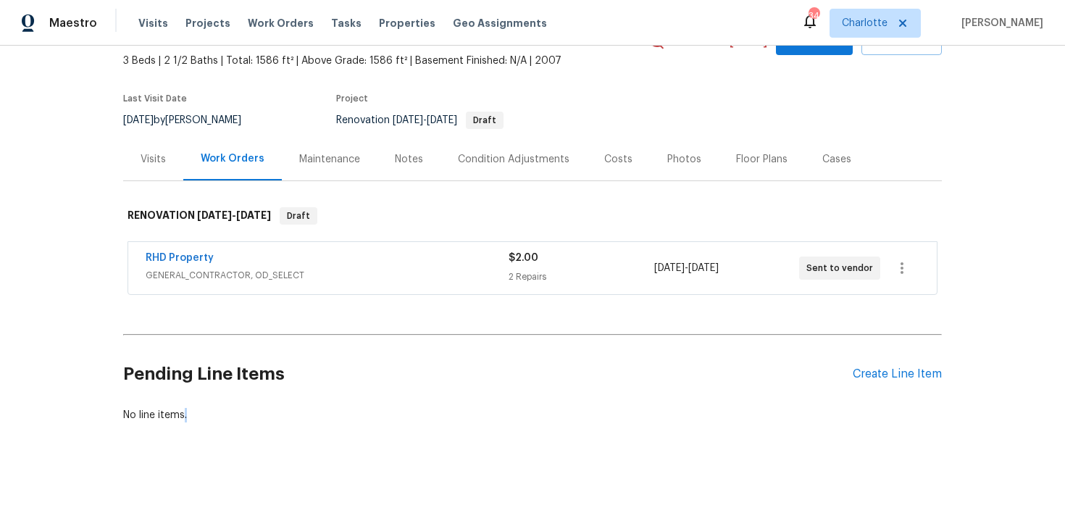
scroll to position [0, 0]
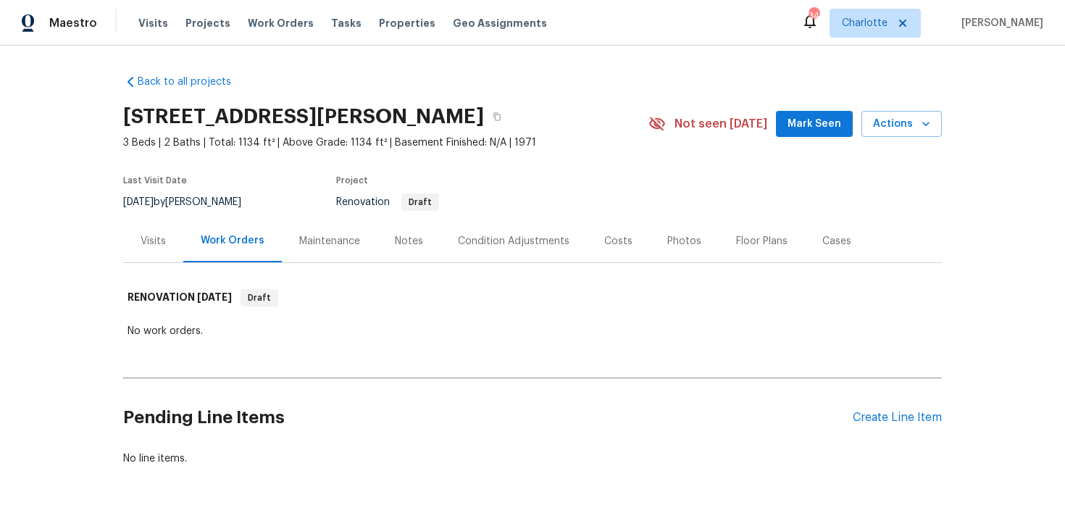
scroll to position [43, 0]
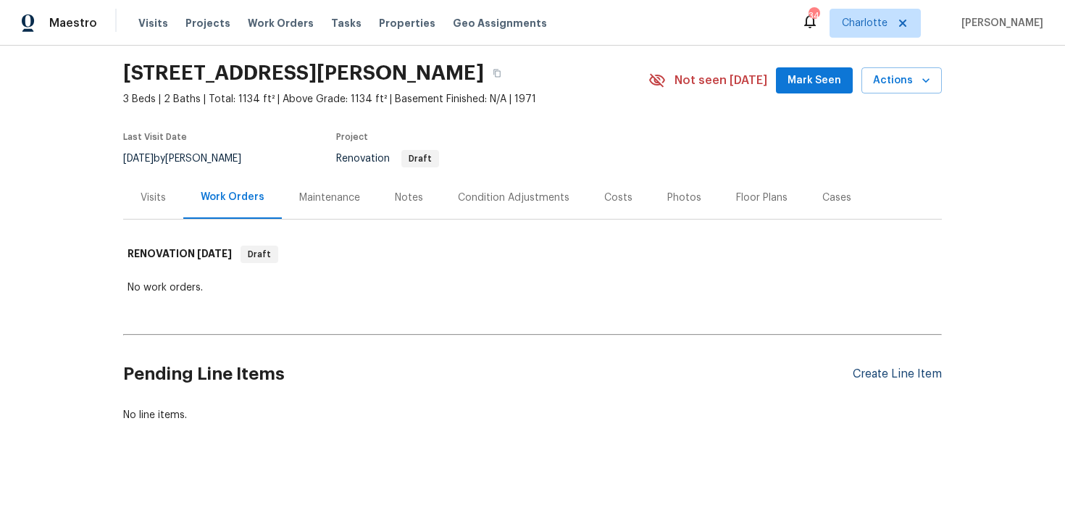
click at [898, 372] on div "Create Line Item" at bounding box center [897, 374] width 89 height 14
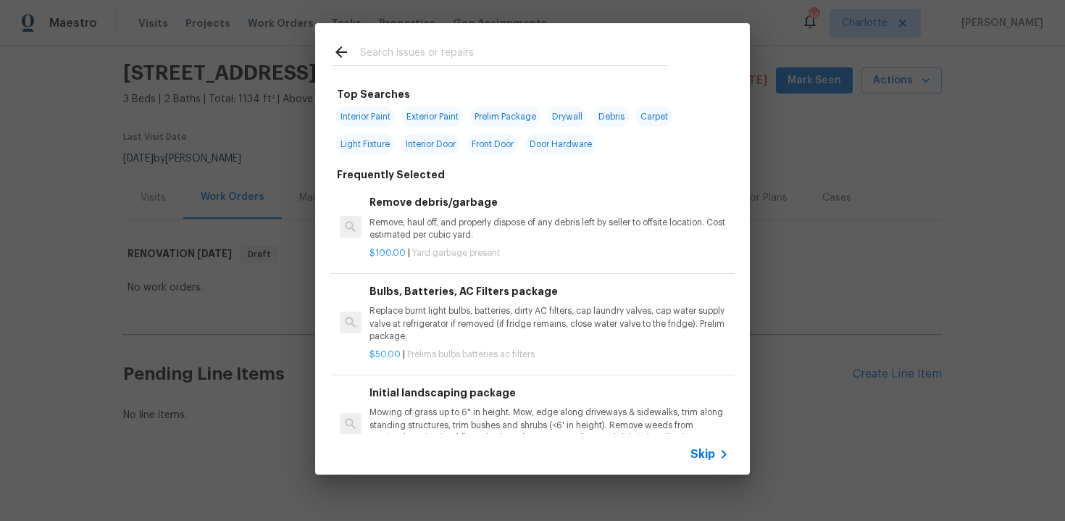
click at [705, 461] on span "Skip" at bounding box center [703, 454] width 25 height 14
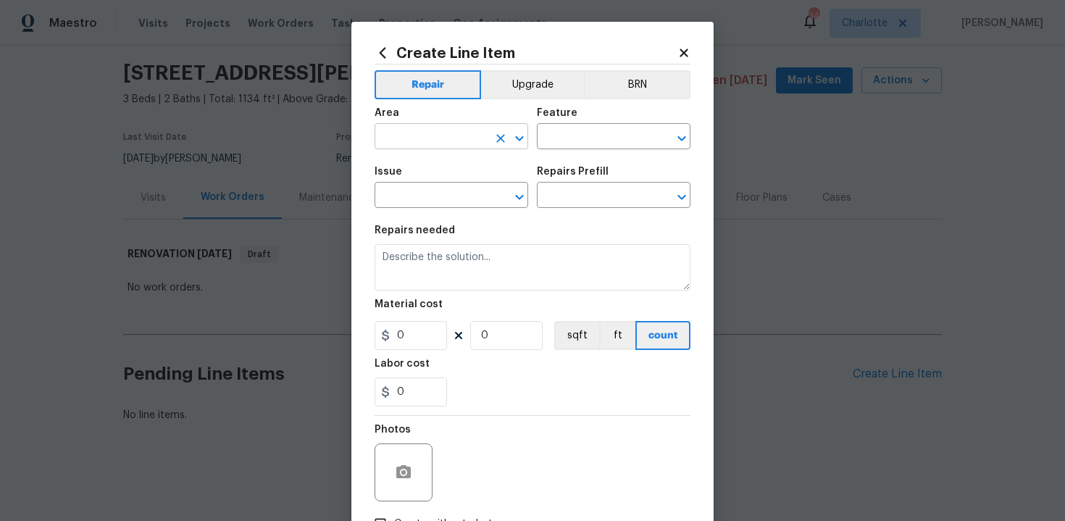
click at [442, 134] on input "text" at bounding box center [431, 138] width 113 height 22
click at [444, 191] on li "Exterior Overall" at bounding box center [452, 195] width 154 height 24
type input "Exterior Overall"
click at [560, 141] on input "text" at bounding box center [593, 138] width 113 height 22
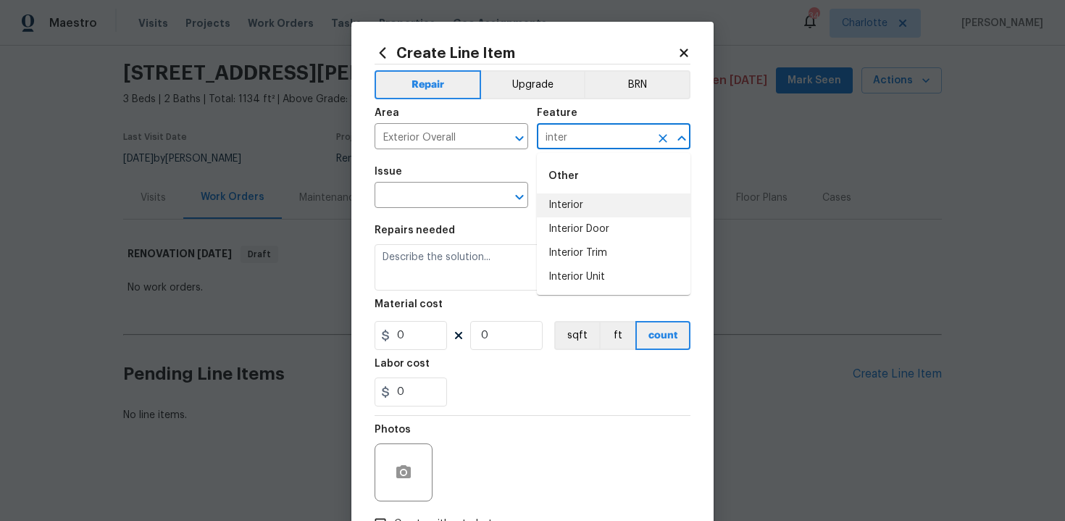
click at [573, 206] on li "Interior" at bounding box center [614, 205] width 154 height 24
type input "Interior"
click at [461, 201] on input "text" at bounding box center [431, 197] width 113 height 22
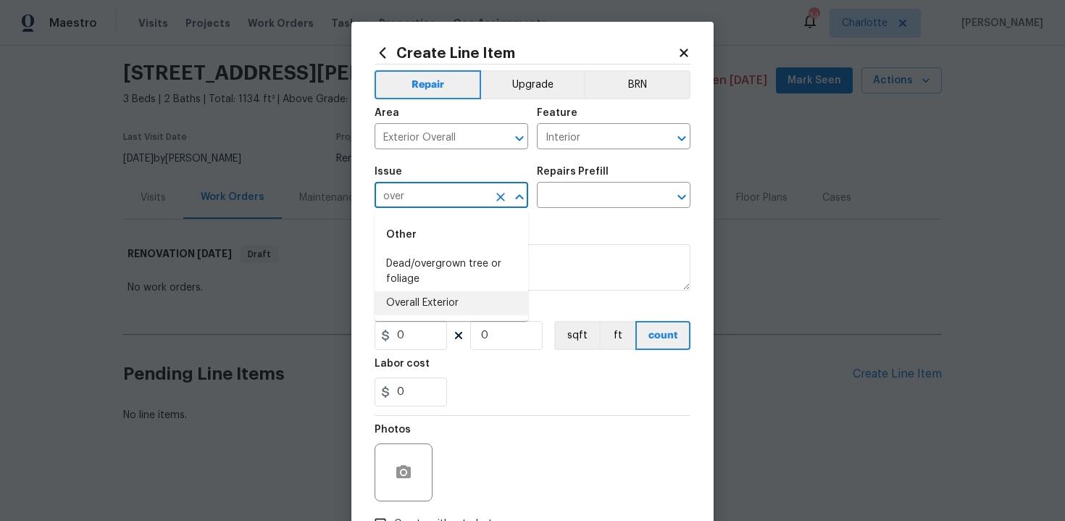
click at [474, 301] on li "Overall Exterior" at bounding box center [452, 303] width 154 height 24
type input "Overall Exterior"
click at [596, 193] on input "text" at bounding box center [593, 197] width 113 height 22
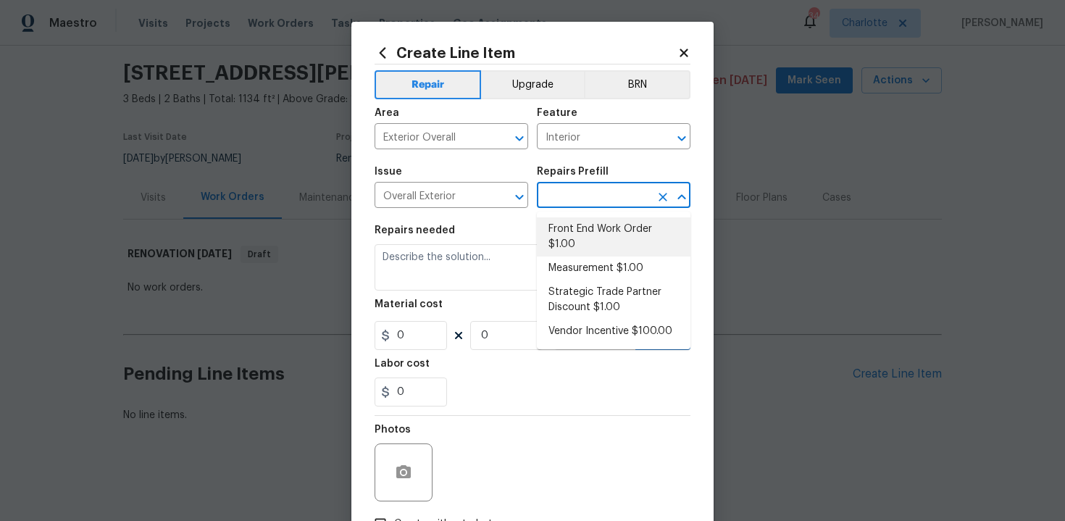
click at [596, 239] on li "Front End Work Order $1.00" at bounding box center [614, 236] width 154 height 39
type input "Front End Work Order $1.00"
type textarea "Placeholder line item for the creation of front end work orders."
type input "1"
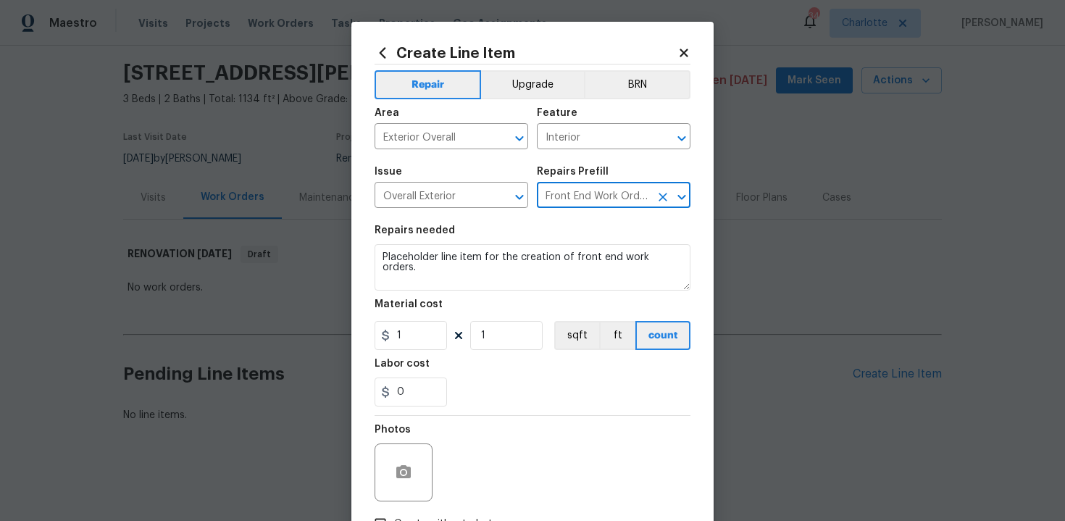
scroll to position [104, 0]
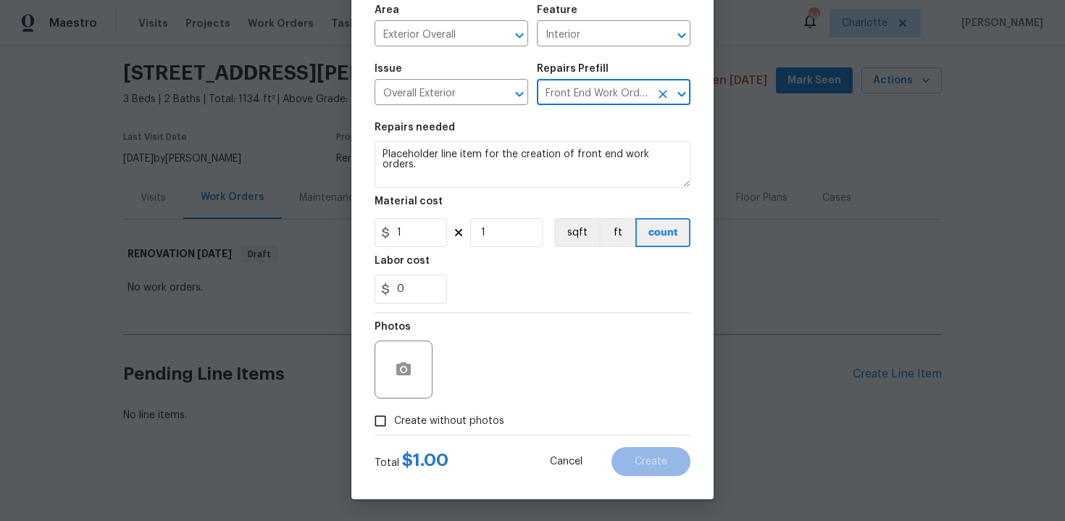
click at [474, 423] on span "Create without photos" at bounding box center [449, 421] width 110 height 15
click at [394, 423] on input "Create without photos" at bounding box center [381, 421] width 28 height 28
checkbox input "true"
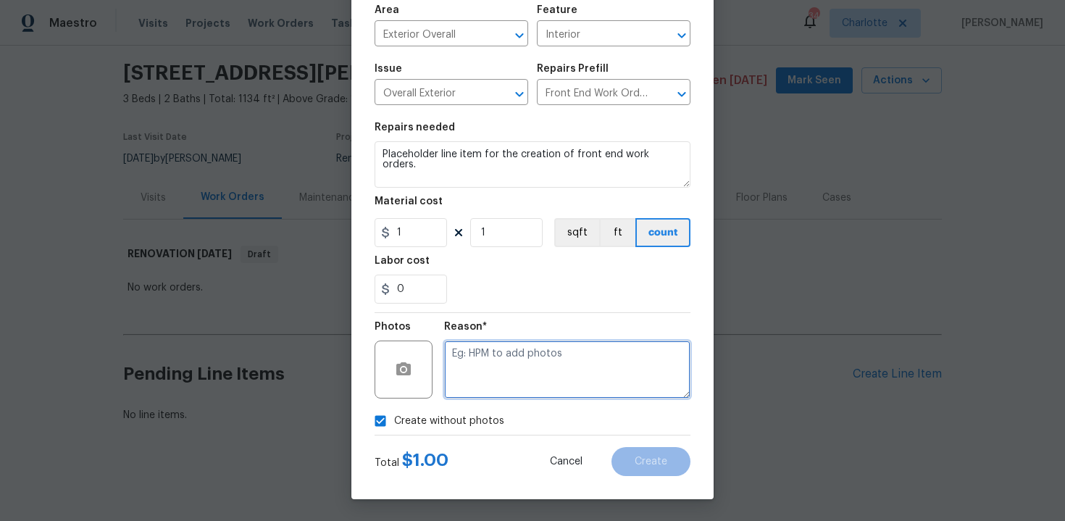
click at [528, 375] on textarea at bounding box center [567, 370] width 246 height 58
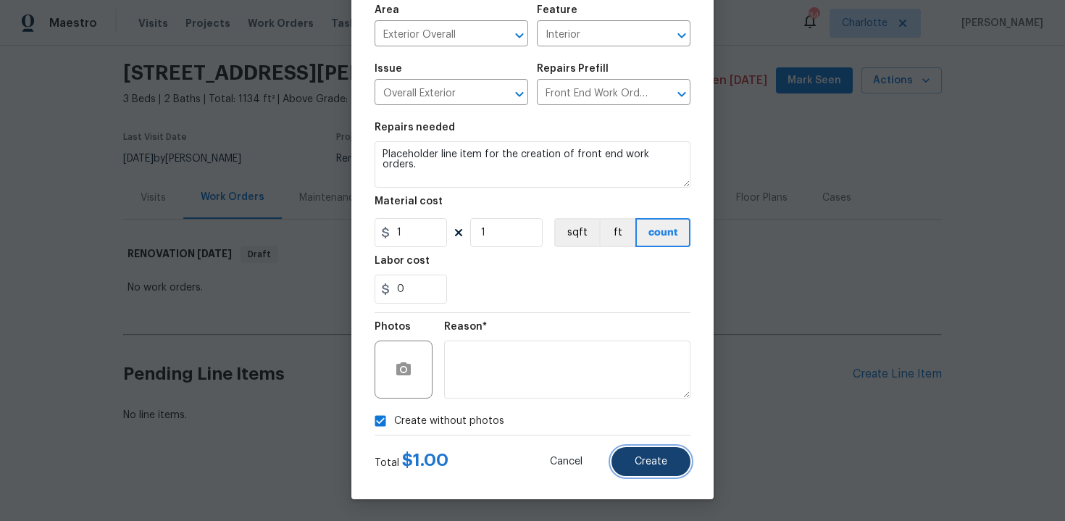
click at [641, 457] on span "Create" at bounding box center [651, 462] width 33 height 11
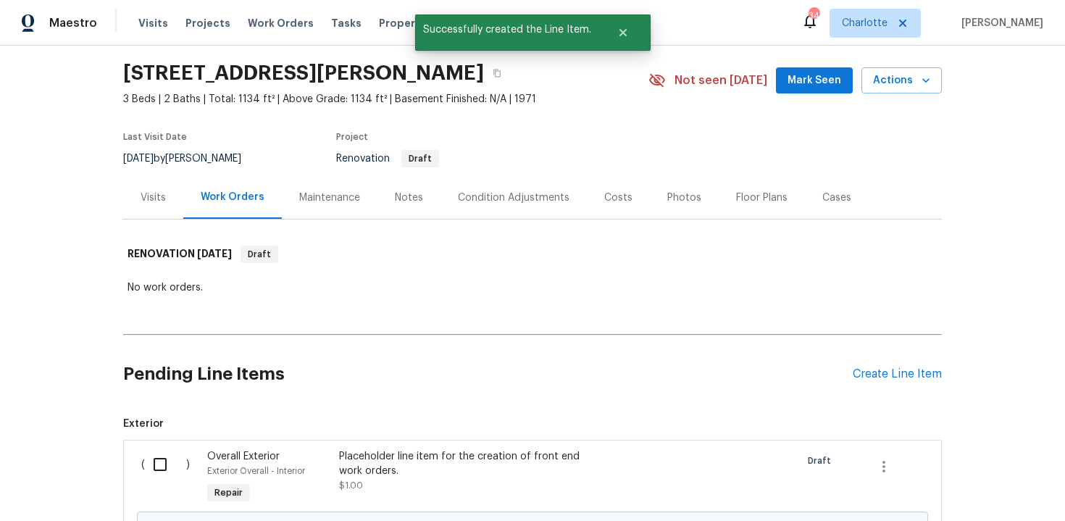
scroll to position [209, 0]
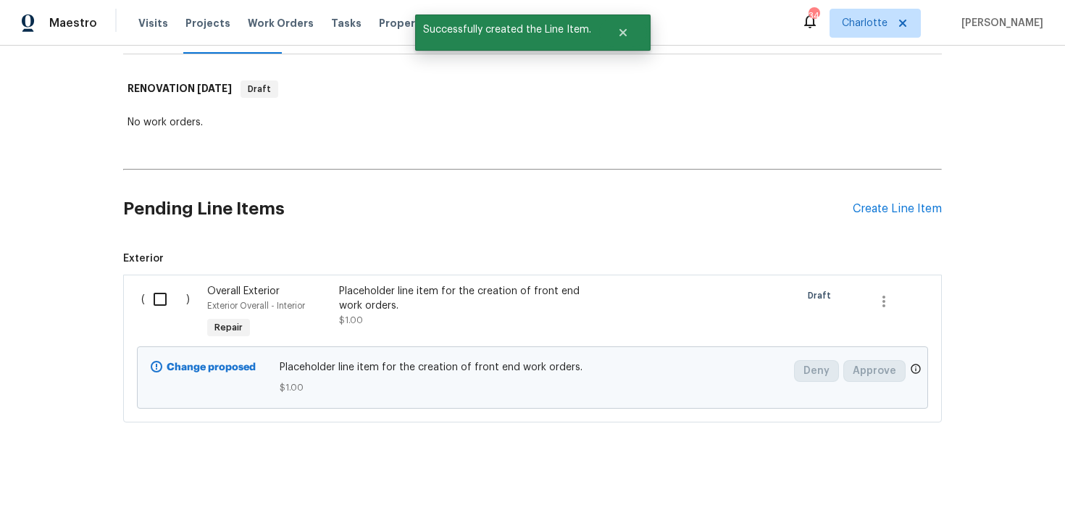
click at [166, 304] on input "checkbox" at bounding box center [165, 299] width 41 height 30
checkbox input "true"
click at [941, 473] on button "Create Work Order" at bounding box center [983, 485] width 120 height 27
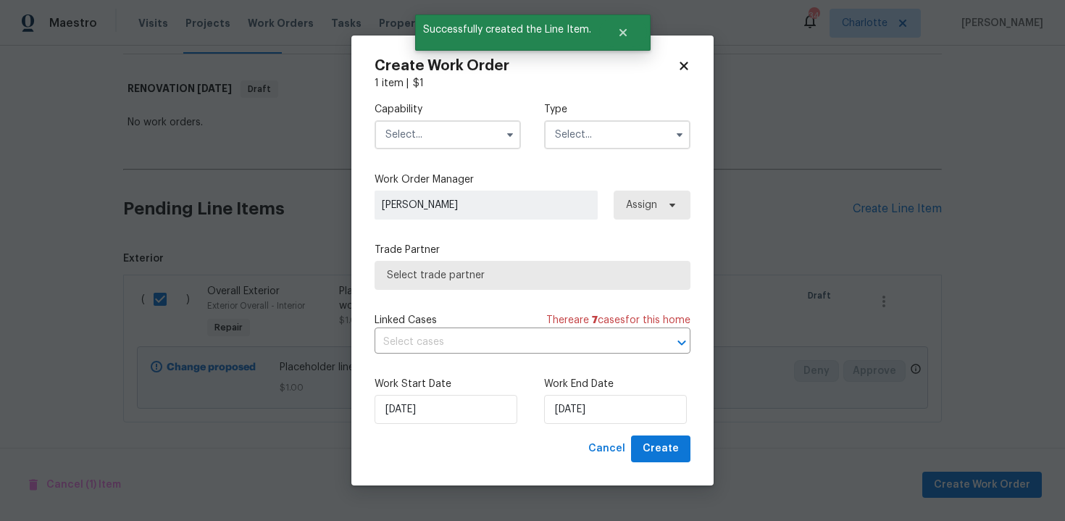
click at [476, 134] on input "text" at bounding box center [448, 134] width 146 height 29
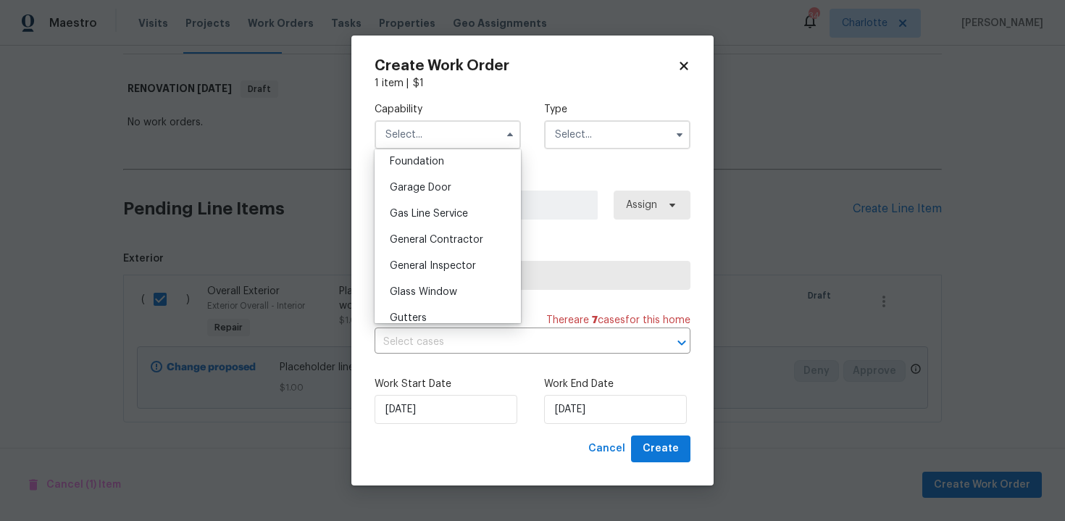
scroll to position [625, 0]
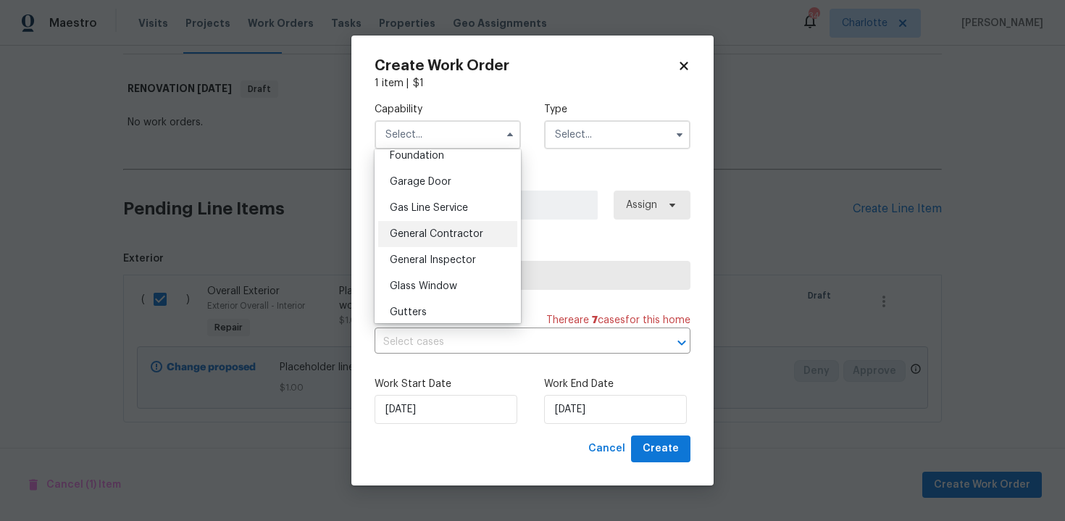
click at [445, 231] on span "General Contractor" at bounding box center [436, 234] width 93 height 10
type input "General Contractor"
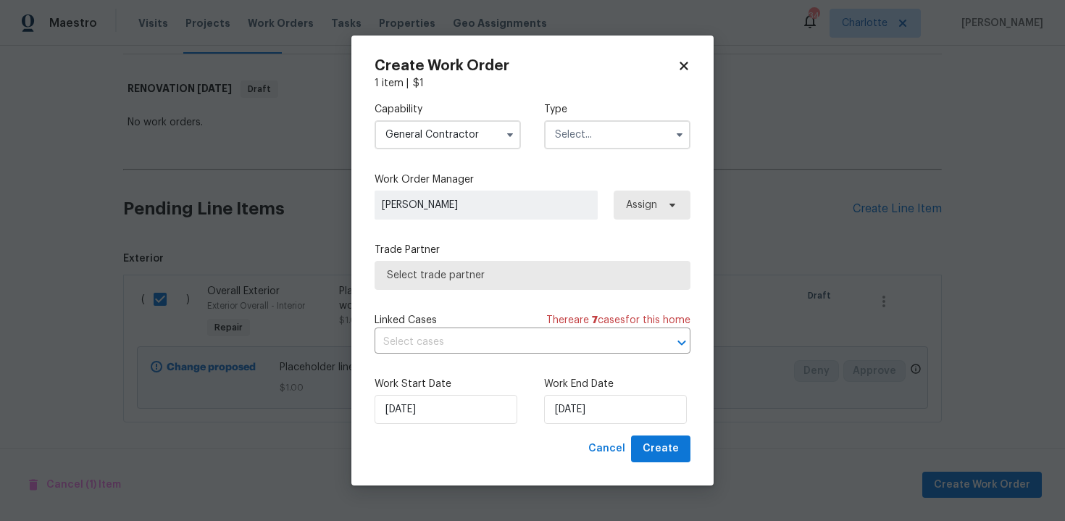
click at [628, 138] on input "text" at bounding box center [617, 134] width 146 height 29
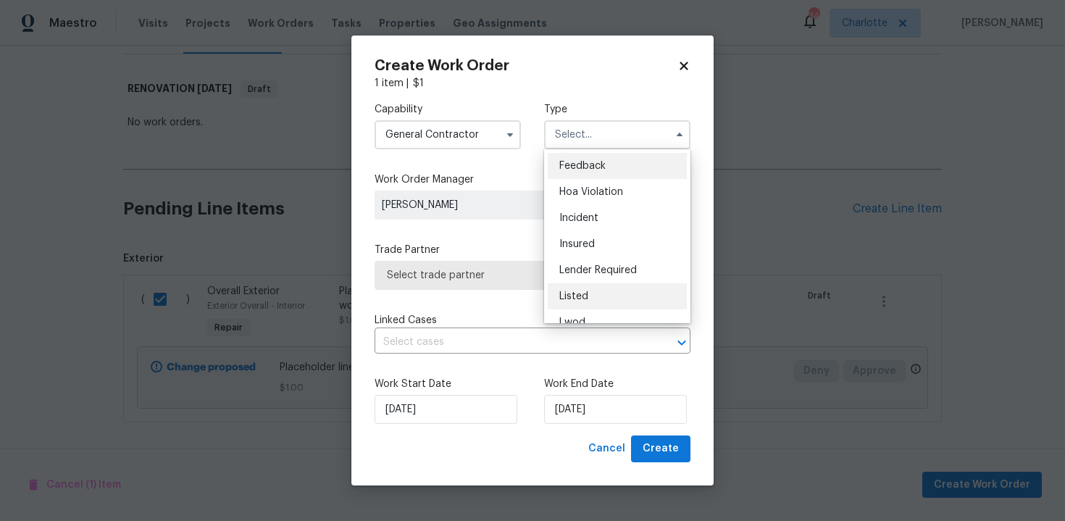
scroll to position [172, 0]
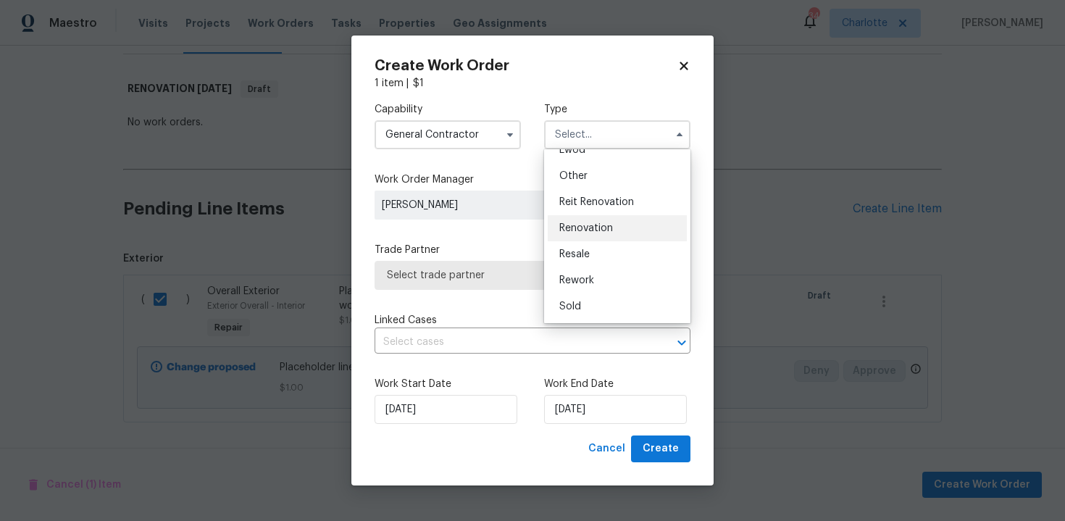
click at [612, 234] on div "Renovation" at bounding box center [617, 228] width 139 height 26
type input "Renovation"
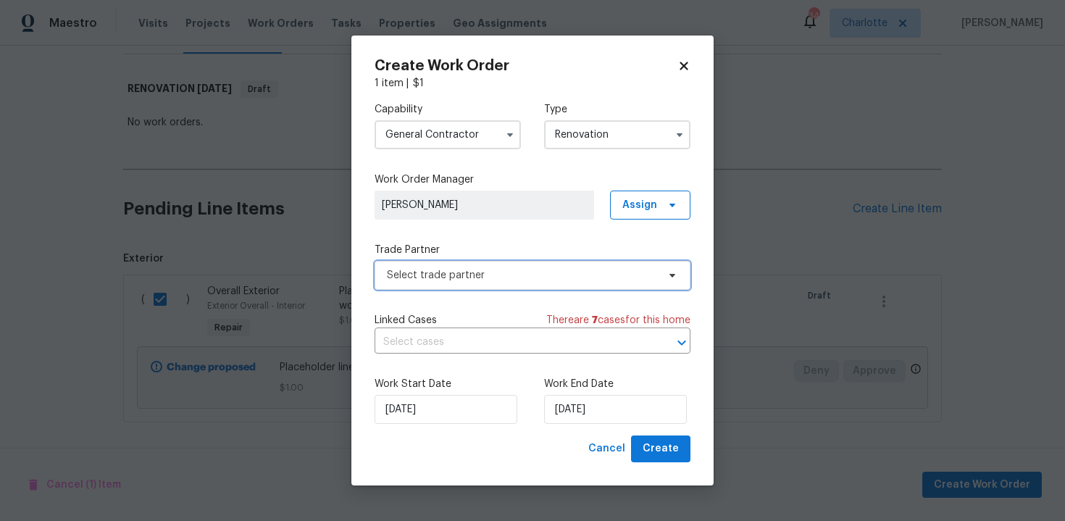
click at [541, 275] on span "Select trade partner" at bounding box center [522, 275] width 270 height 14
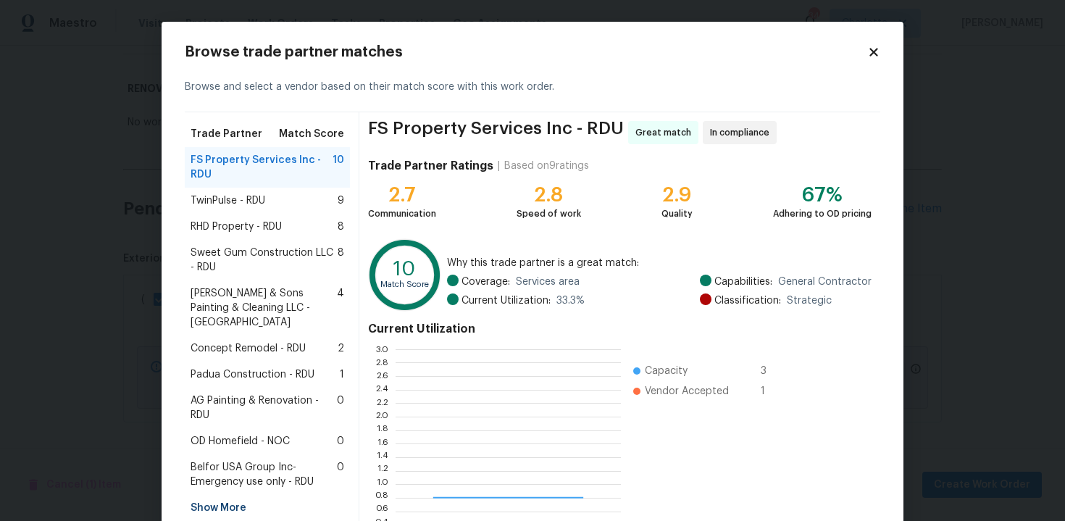
scroll to position [203, 225]
click at [251, 341] on span "Concept Remodel - RDU" at bounding box center [248, 348] width 115 height 14
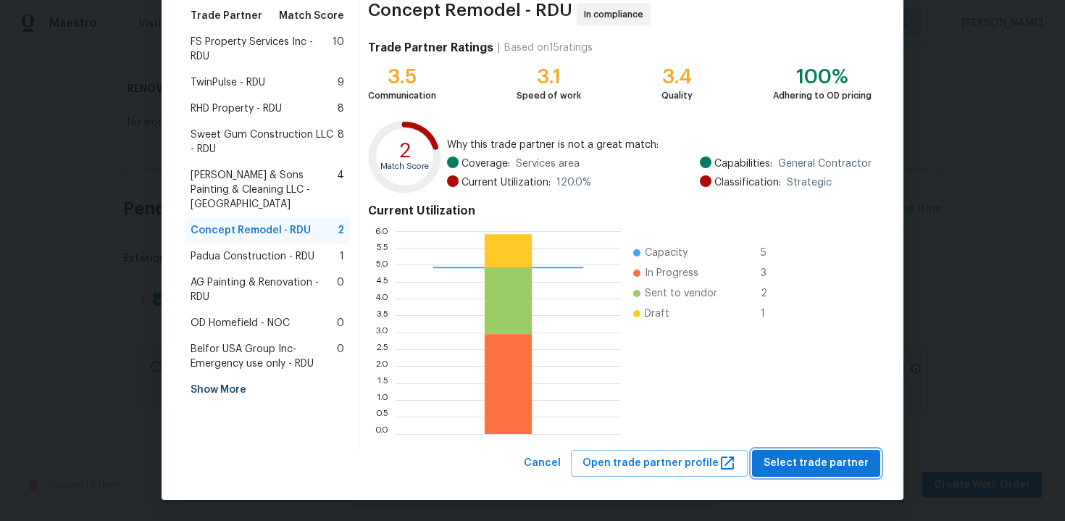
click at [783, 465] on span "Select trade partner" at bounding box center [816, 463] width 105 height 18
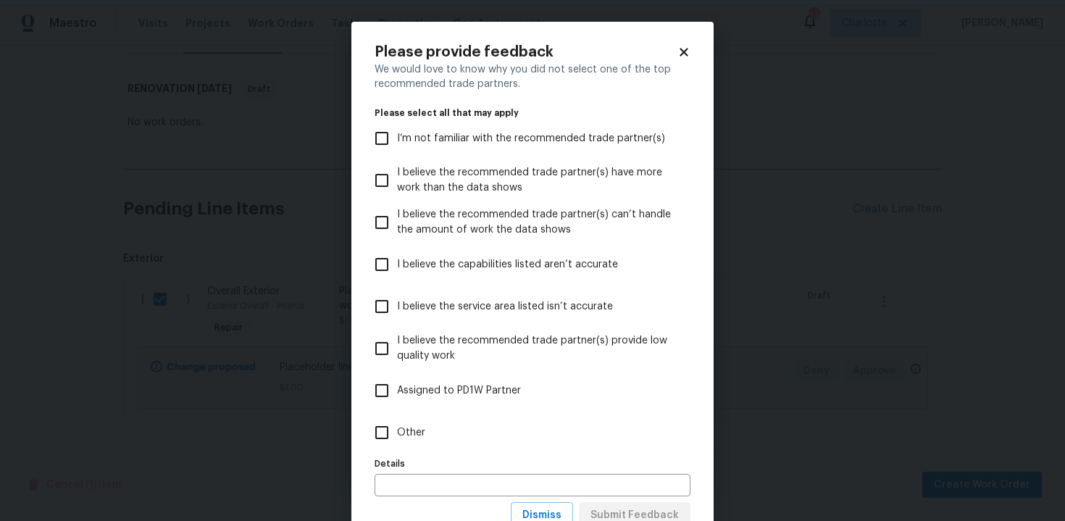
scroll to position [53, 0]
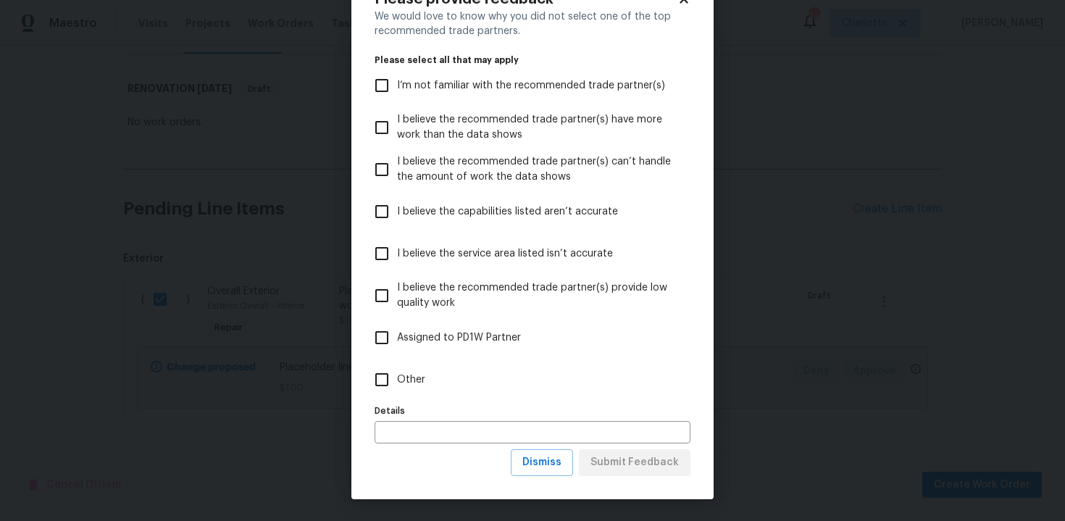
click at [396, 376] on input "Other" at bounding box center [382, 380] width 30 height 30
checkbox input "true"
click at [425, 427] on input "text" at bounding box center [533, 432] width 316 height 22
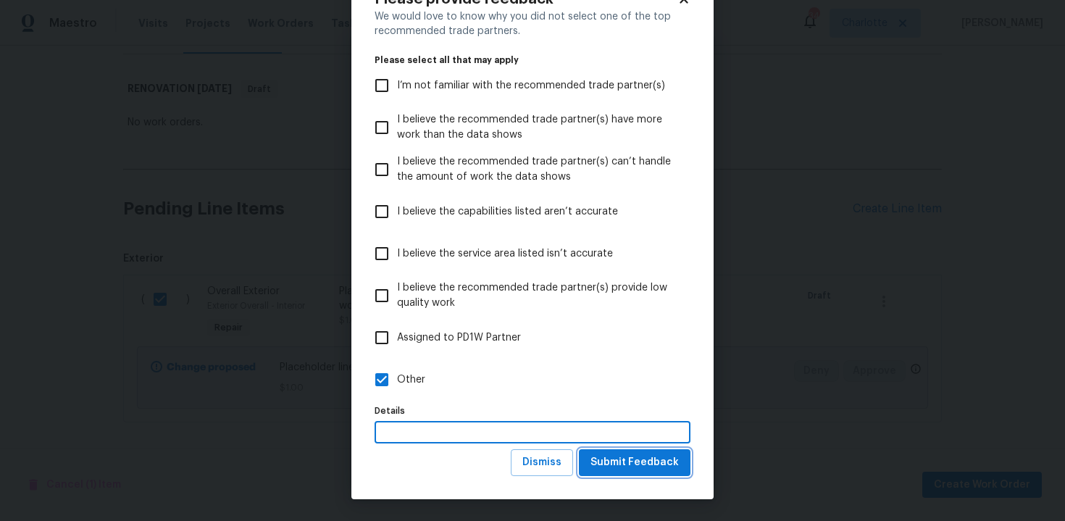
click at [618, 467] on span "Submit Feedback" at bounding box center [635, 463] width 88 height 18
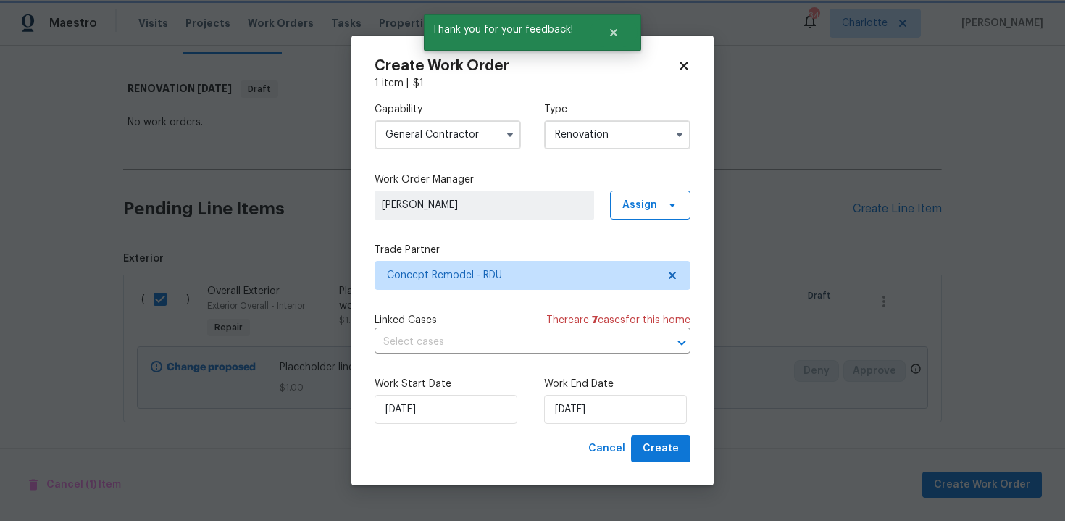
scroll to position [0, 0]
click at [632, 414] on input "13/10/2025" at bounding box center [615, 409] width 143 height 29
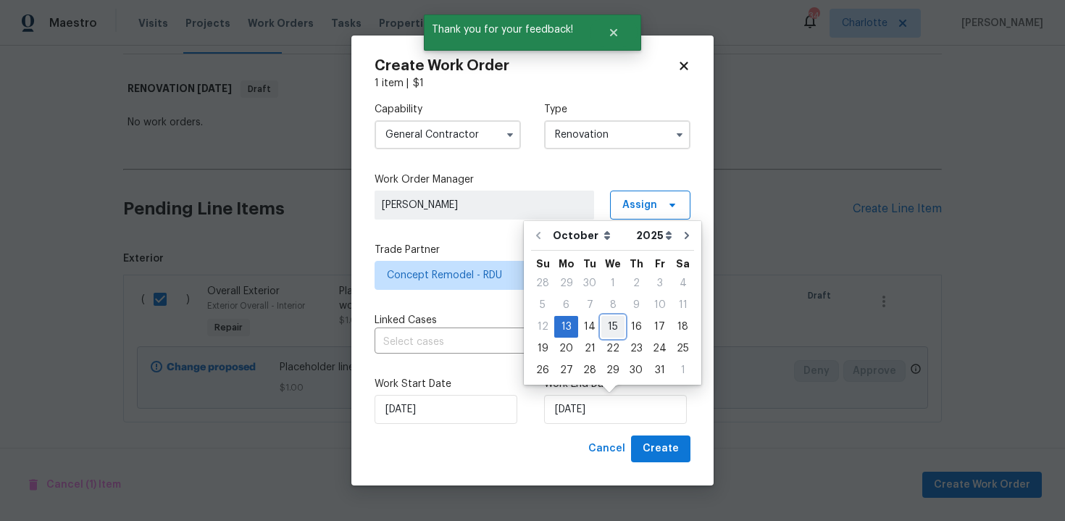
click at [612, 326] on div "15" at bounding box center [613, 327] width 23 height 20
type input "15/10/2025"
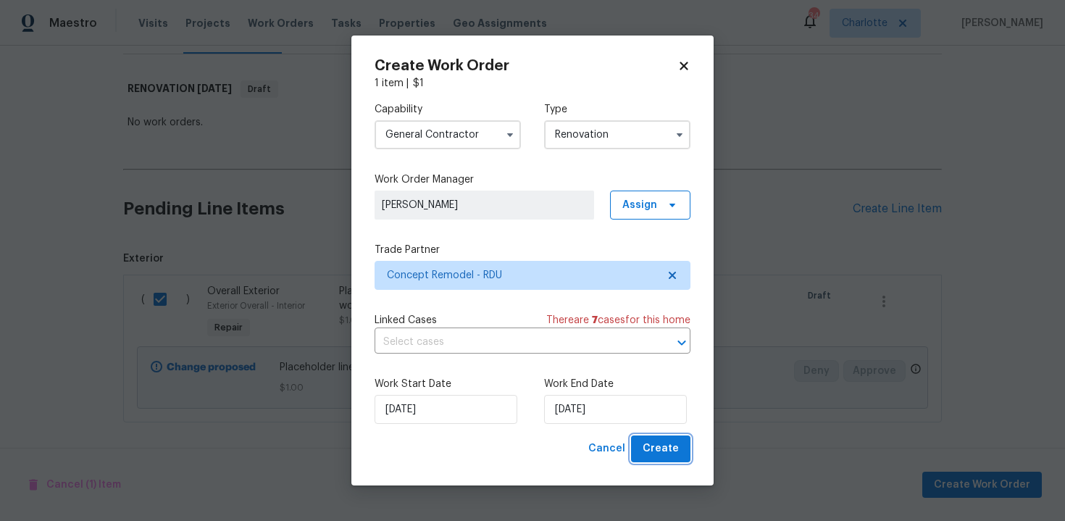
click at [649, 454] on span "Create" at bounding box center [661, 449] width 36 height 18
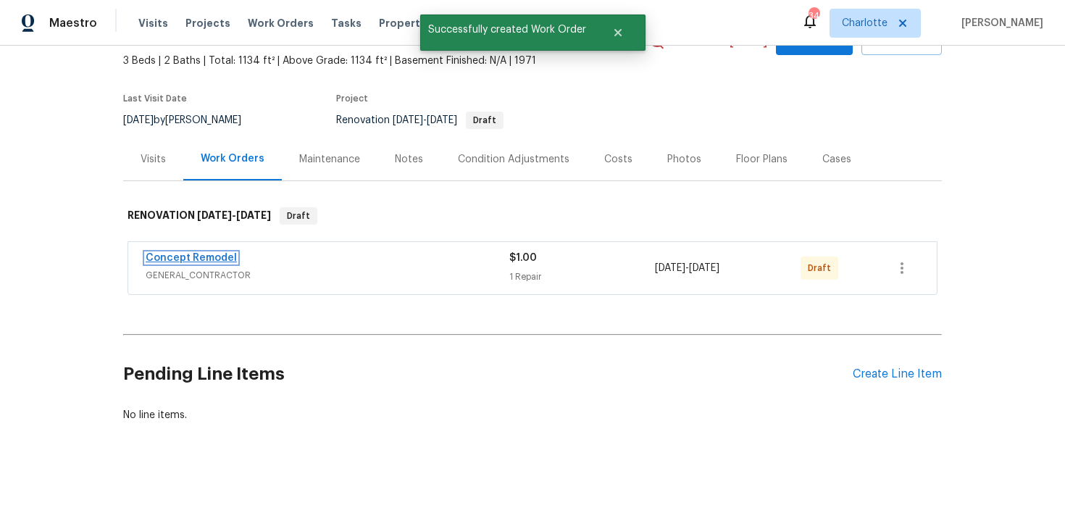
click at [225, 256] on link "Concept Remodel" at bounding box center [191, 258] width 91 height 10
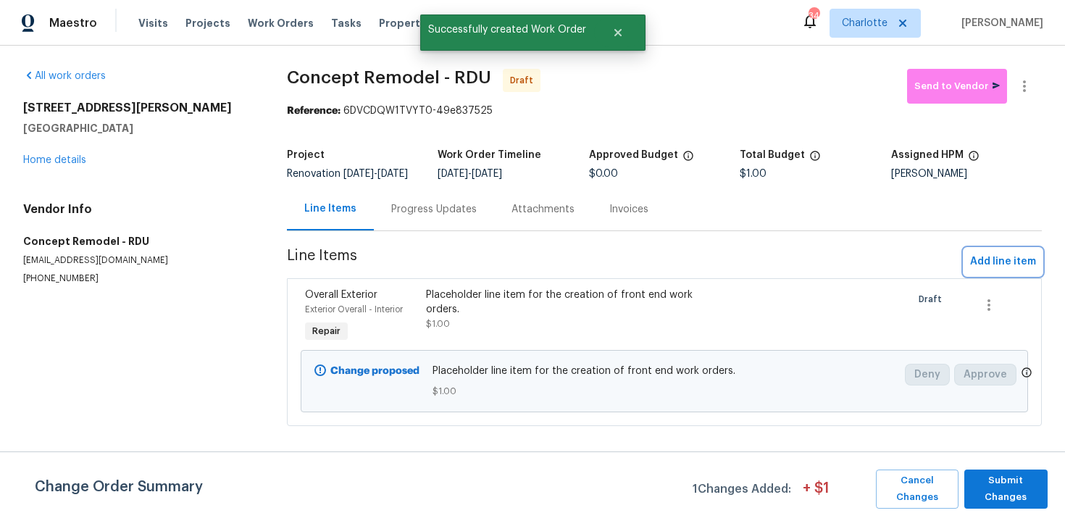
click at [994, 271] on span "Add line item" at bounding box center [1003, 262] width 66 height 18
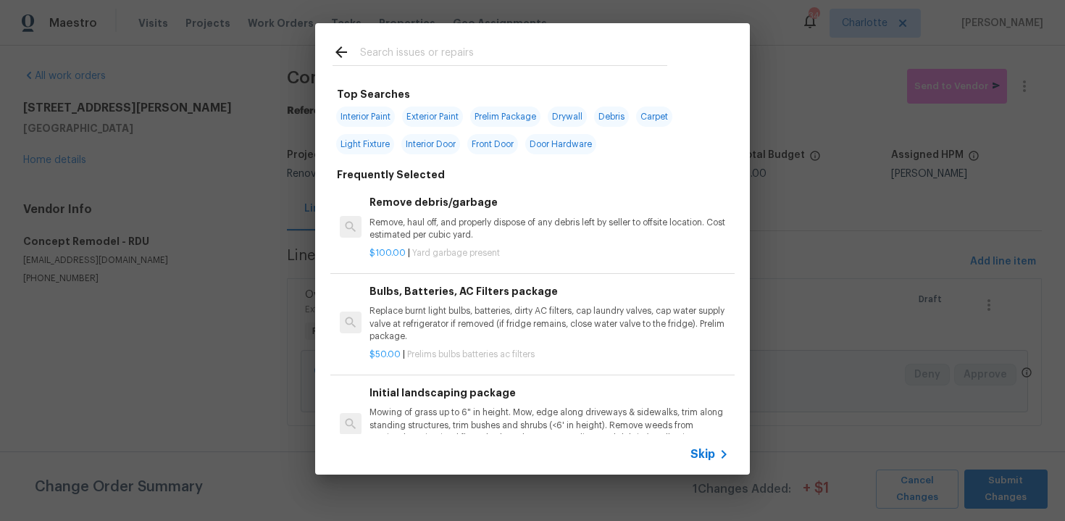
click at [710, 448] on span "Skip" at bounding box center [703, 454] width 25 height 14
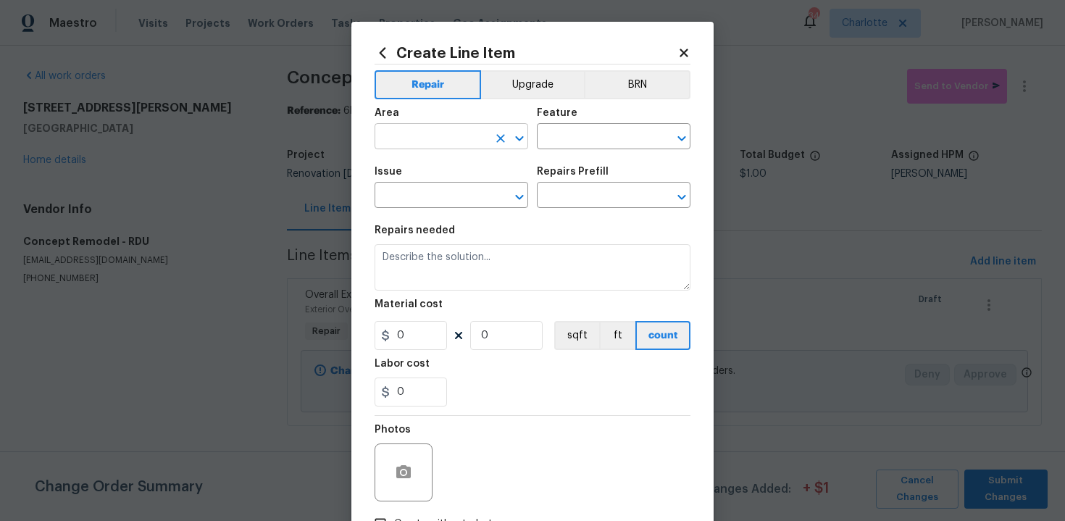
click at [446, 138] on input "text" at bounding box center [431, 138] width 113 height 22
click at [448, 189] on li "Exterior Overall" at bounding box center [452, 195] width 154 height 24
type input "Exterior Overall"
click at [560, 143] on input "text" at bounding box center [593, 138] width 113 height 22
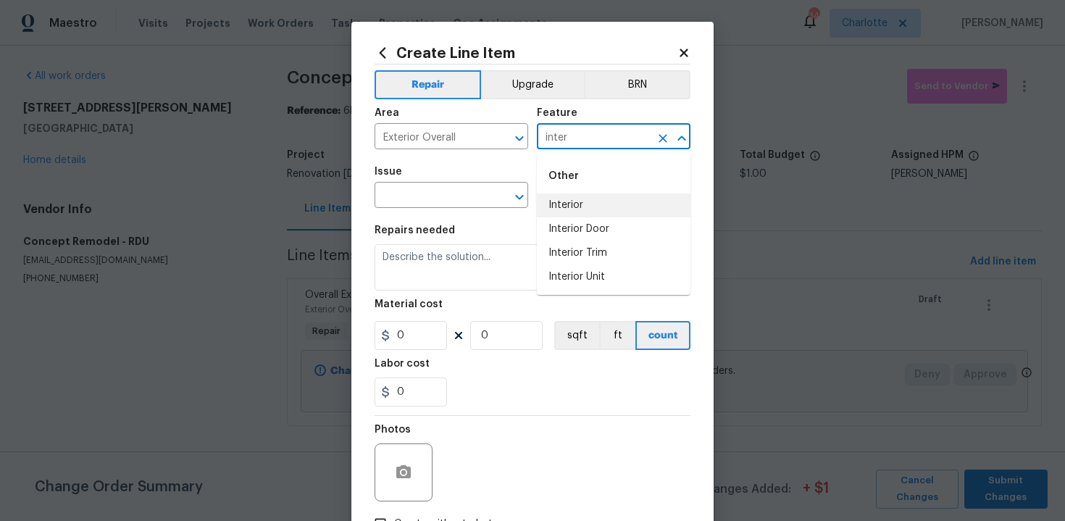
click at [570, 201] on li "Interior" at bounding box center [614, 205] width 154 height 24
type input "Interior"
click at [411, 198] on input "text" at bounding box center [431, 197] width 113 height 22
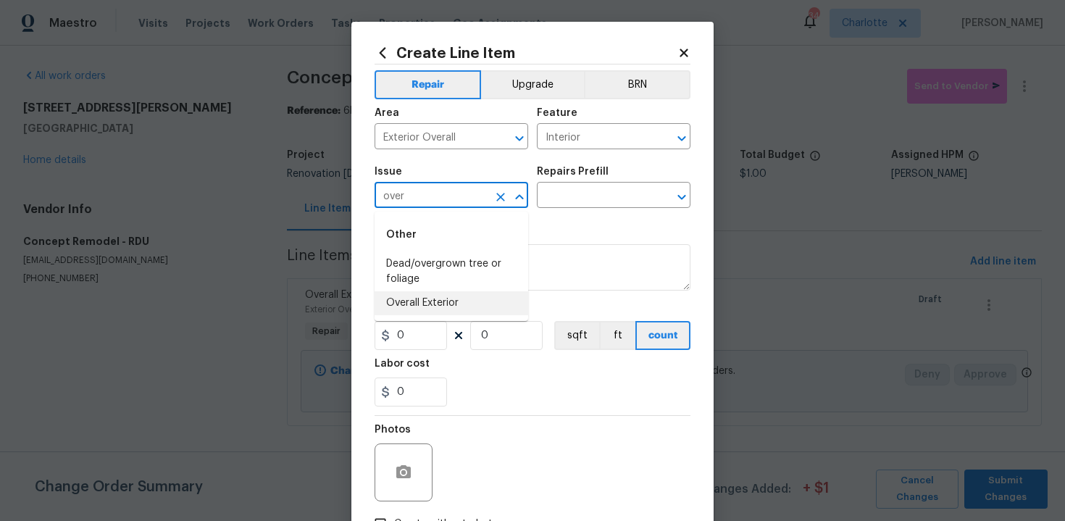
click at [432, 299] on li "Overall Exterior" at bounding box center [452, 303] width 154 height 24
type input "Overall Exterior"
click at [588, 196] on input "text" at bounding box center [593, 197] width 113 height 22
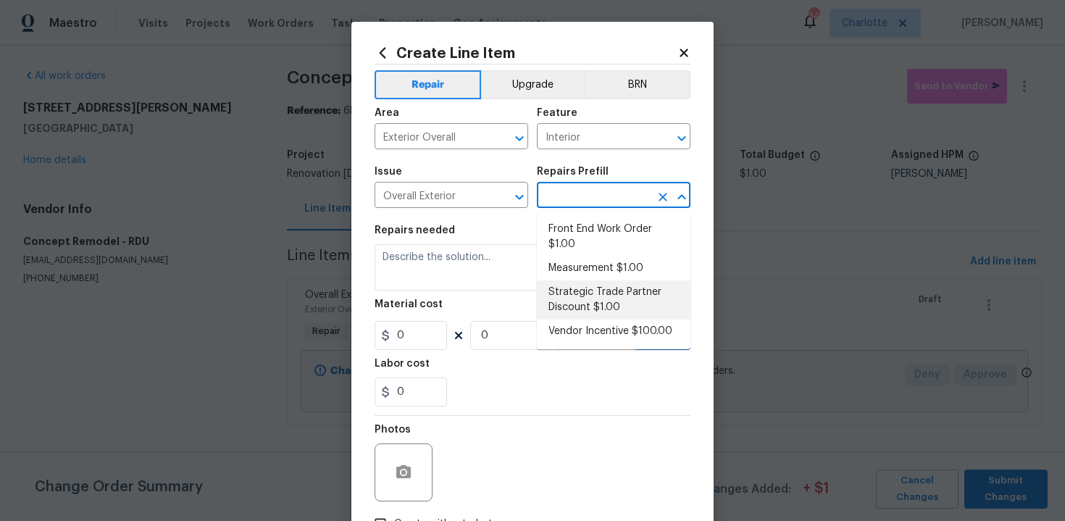
click at [600, 286] on li "Strategic Trade Partner Discount $1.00" at bounding box center [614, 299] width 154 height 39
type input "Strategic Trade Partner Discount $1.00"
type textarea "Calculate and apply 5% STPP discount to the total of the work order as a negati…"
type input "1"
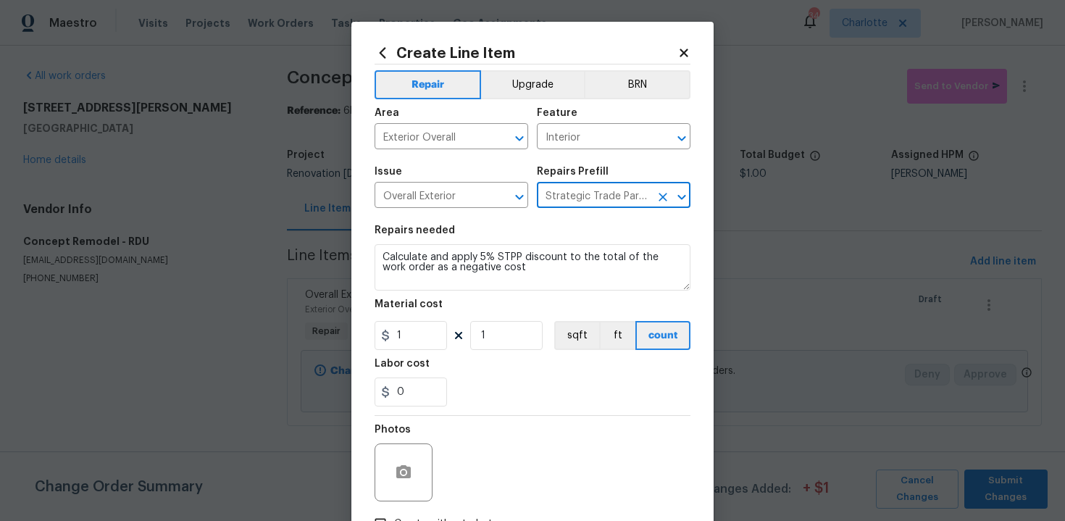
scroll to position [104, 0]
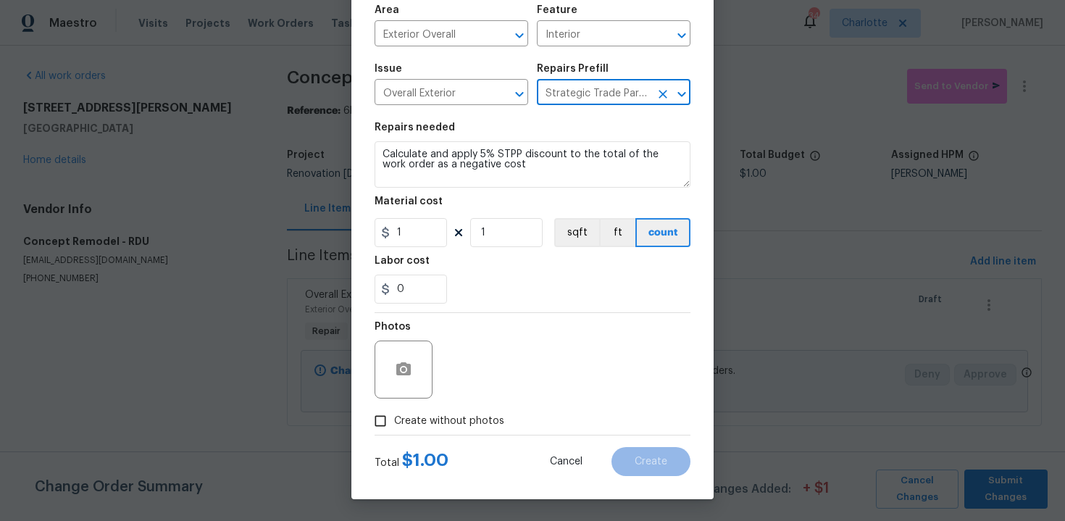
click at [464, 417] on span "Create without photos" at bounding box center [449, 421] width 110 height 15
click at [394, 417] on input "Create without photos" at bounding box center [381, 421] width 28 height 28
checkbox input "true"
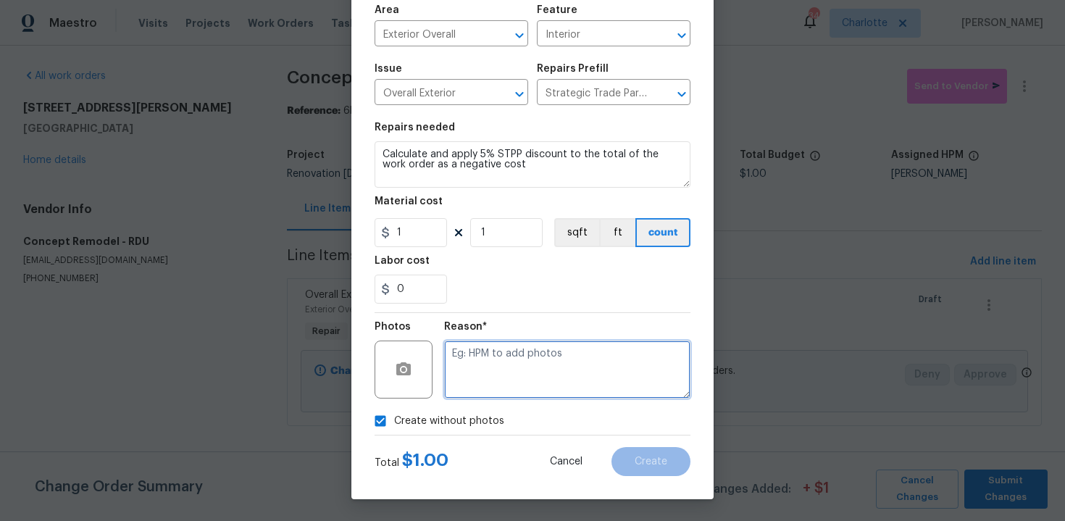
click at [532, 372] on textarea at bounding box center [567, 370] width 246 height 58
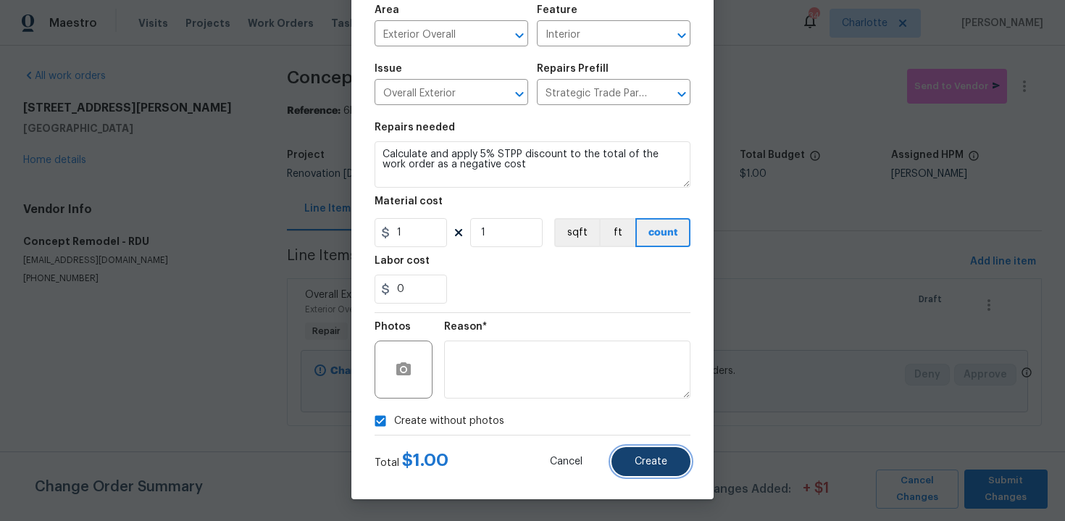
click at [678, 463] on button "Create" at bounding box center [651, 461] width 79 height 29
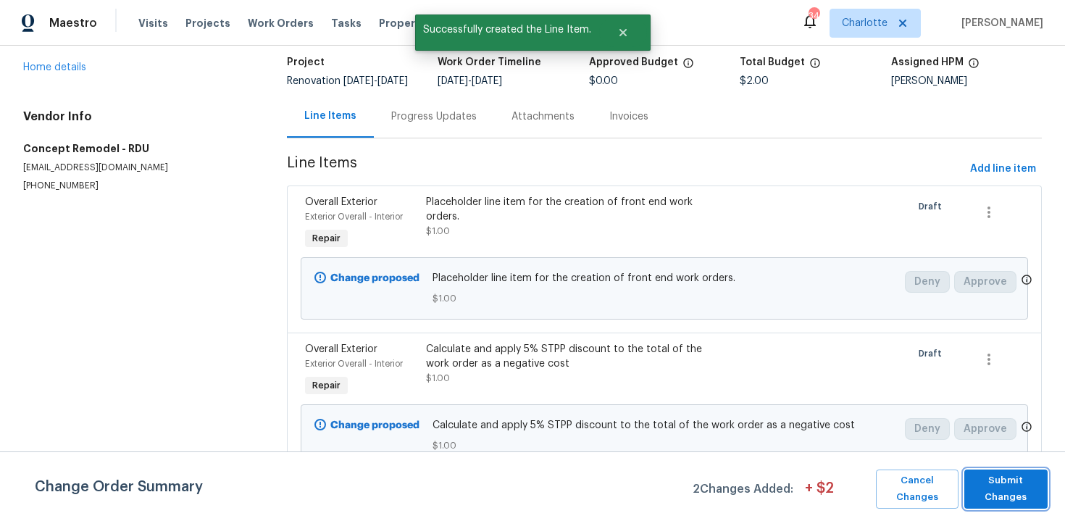
click at [996, 486] on span "Submit Changes" at bounding box center [1006, 489] width 69 height 33
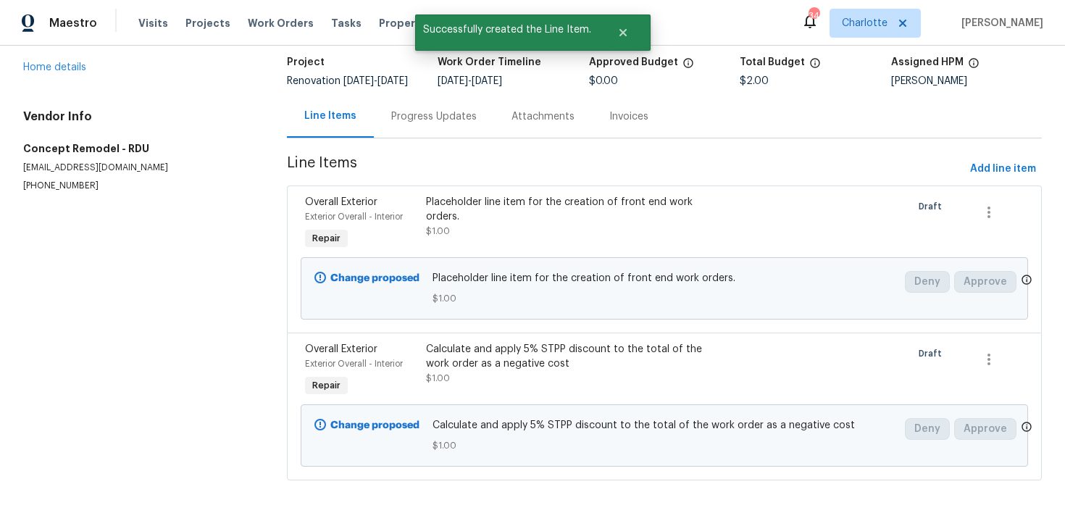
scroll to position [0, 0]
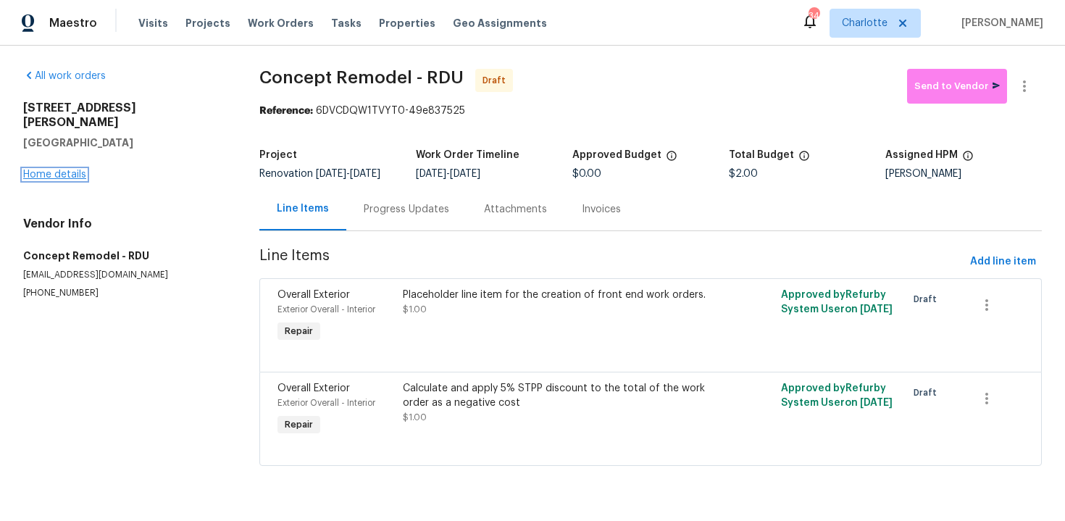
click at [70, 170] on link "Home details" at bounding box center [54, 175] width 63 height 10
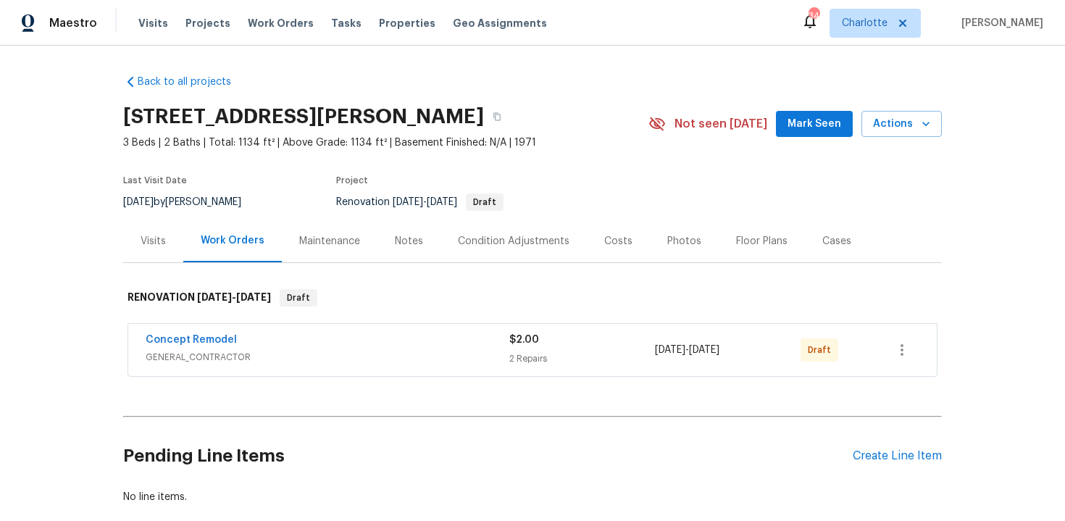
scroll to position [82, 0]
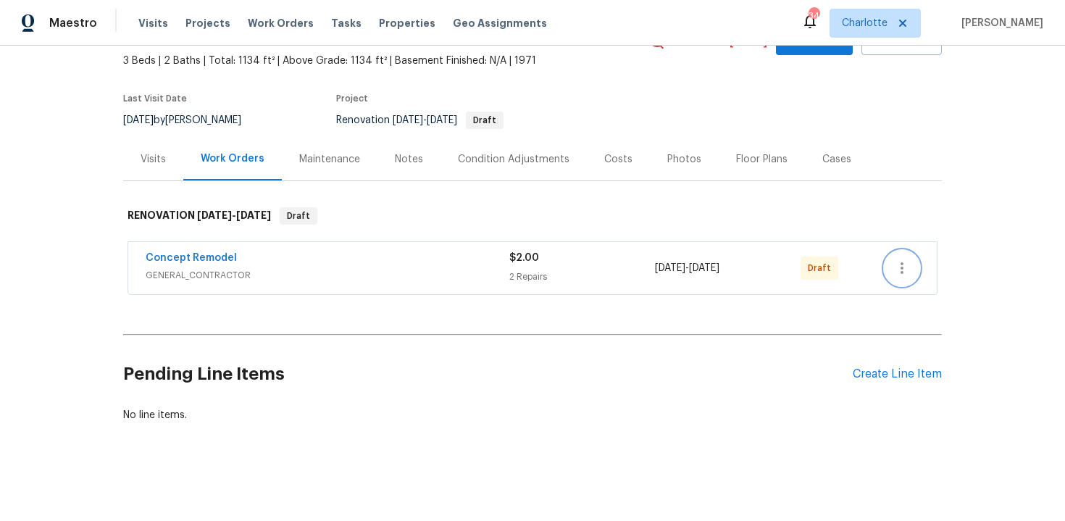
click at [910, 275] on icon "button" at bounding box center [902, 267] width 17 height 17
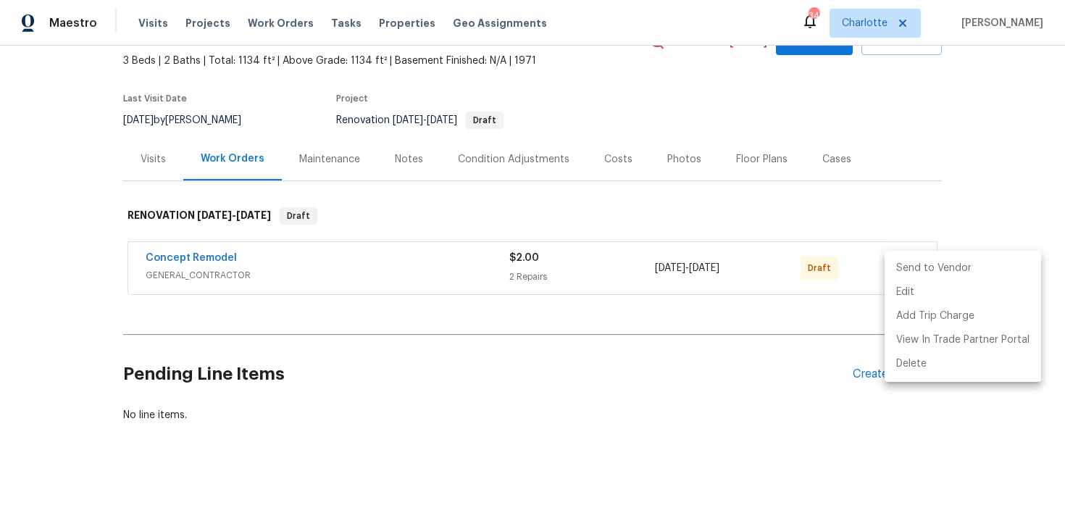
click at [952, 271] on li "Send to Vendor" at bounding box center [963, 269] width 157 height 24
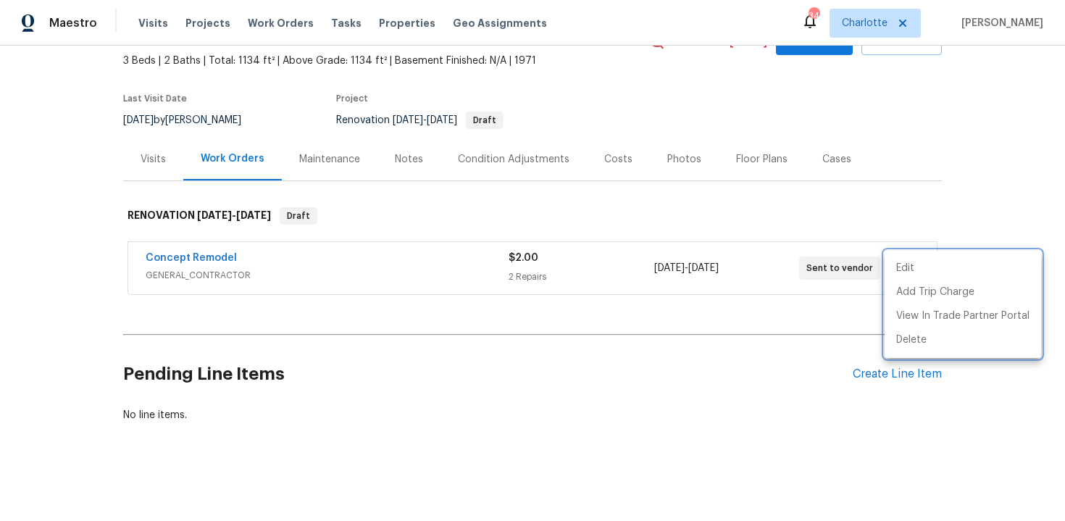
click at [1004, 165] on div at bounding box center [532, 260] width 1065 height 521
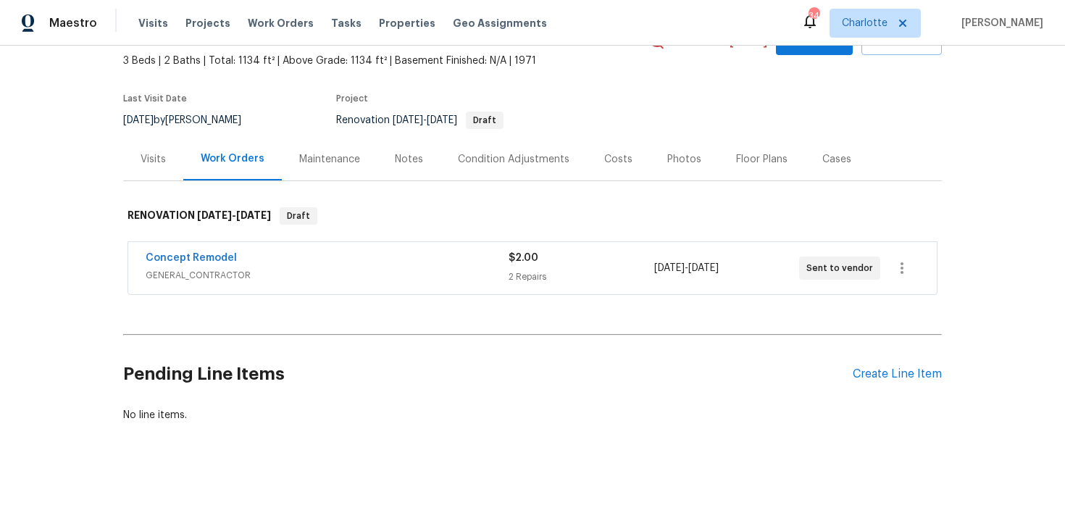
click at [1004, 165] on div "Edit Add Trip Charge View In Trade Partner Portal Delete" at bounding box center [532, 260] width 1065 height 521
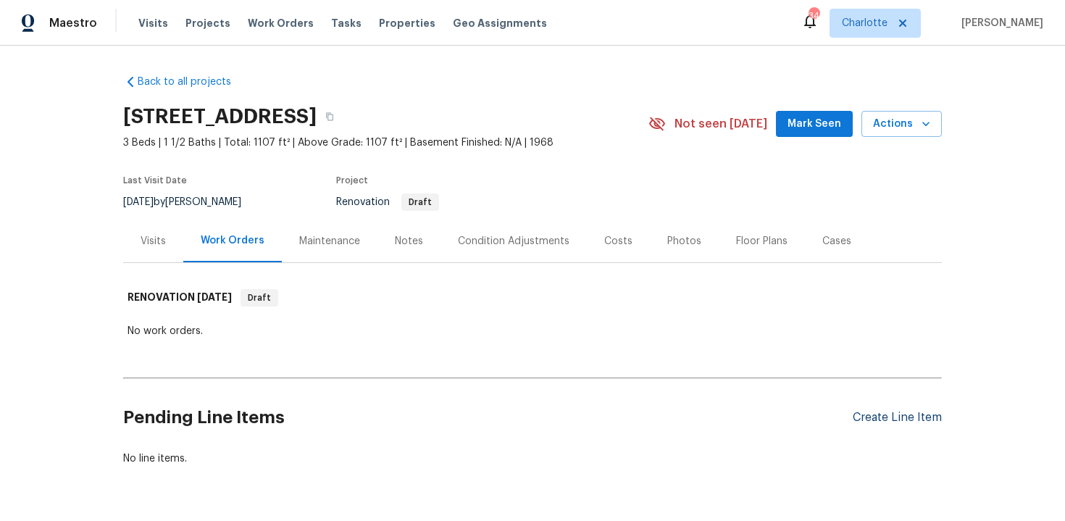
click at [894, 421] on div "Create Line Item" at bounding box center [897, 418] width 89 height 14
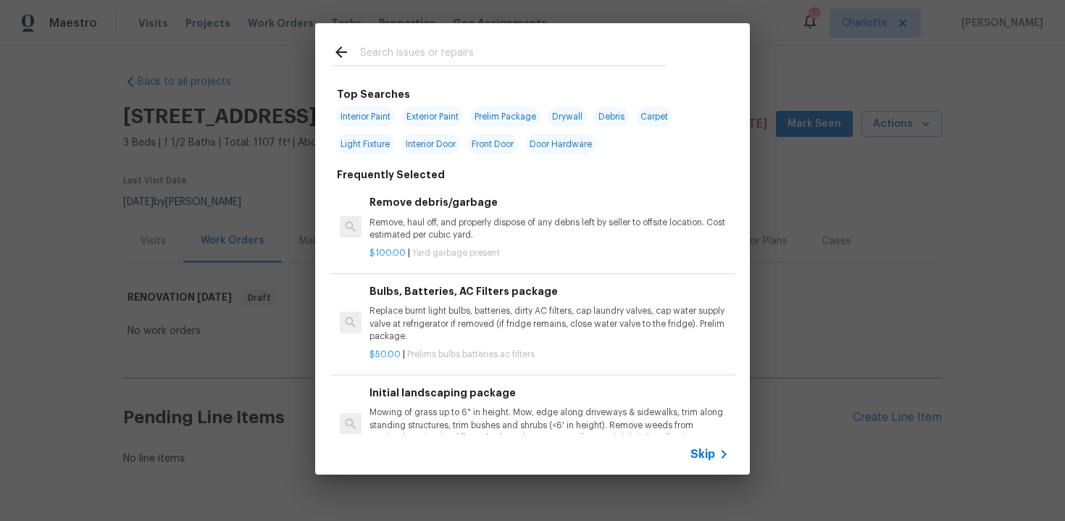
click at [704, 457] on span "Skip" at bounding box center [703, 454] width 25 height 14
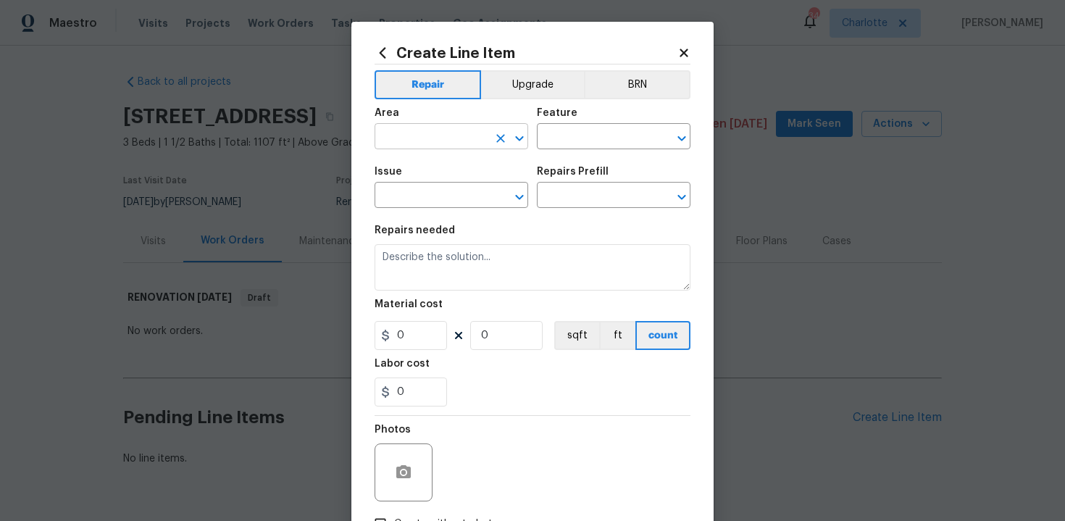
click at [443, 138] on input "text" at bounding box center [431, 138] width 113 height 22
click at [451, 193] on li "Exterior Overall" at bounding box center [452, 195] width 154 height 24
type input "Exterior Overall"
click at [552, 141] on input "text" at bounding box center [593, 138] width 113 height 22
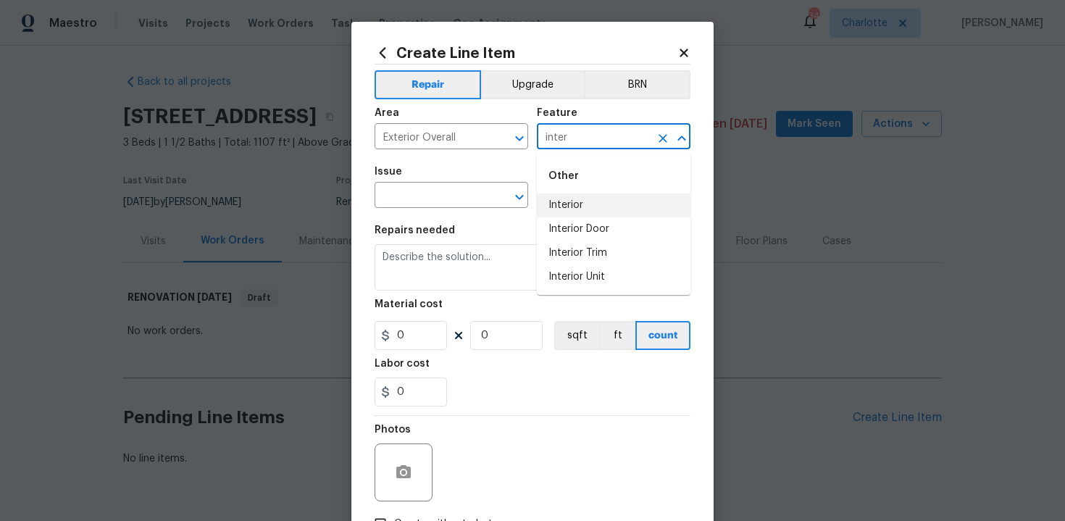
click at [559, 203] on li "Interior" at bounding box center [614, 205] width 154 height 24
type input "Interior"
click at [462, 196] on input "text" at bounding box center [431, 197] width 113 height 22
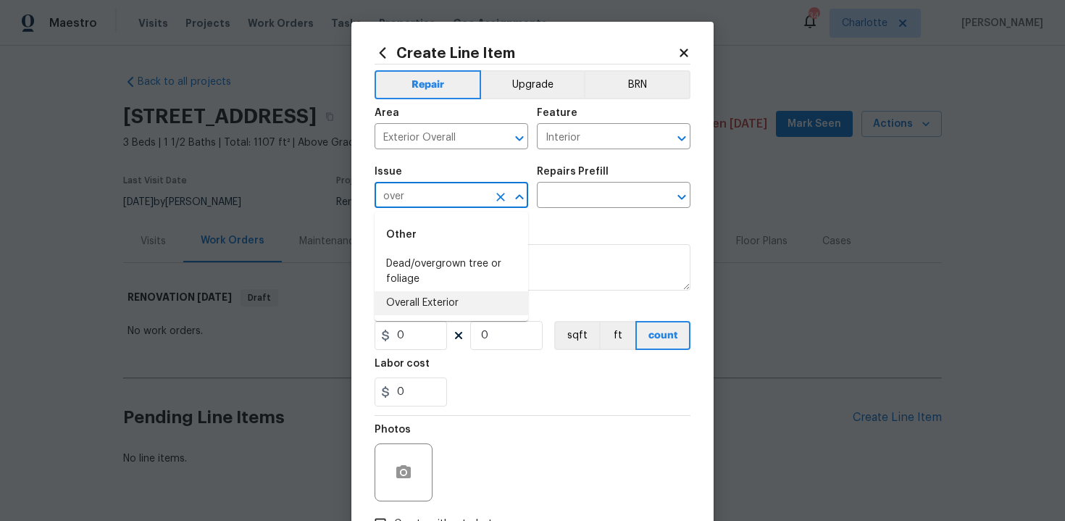
click at [465, 294] on li "Overall Exterior" at bounding box center [452, 303] width 154 height 24
type input "Overall Exterior"
click at [613, 203] on input "text" at bounding box center [593, 197] width 113 height 22
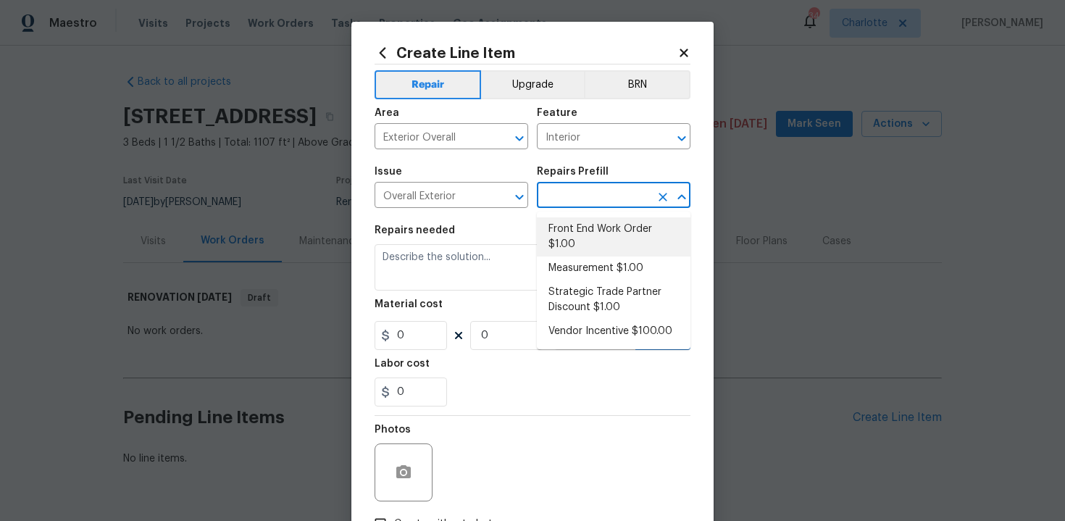
click at [604, 253] on li "Front End Work Order $1.00" at bounding box center [614, 236] width 154 height 39
type input "Front End Work Order $1.00"
type textarea "Placeholder line item for the creation of front end work orders."
type input "1"
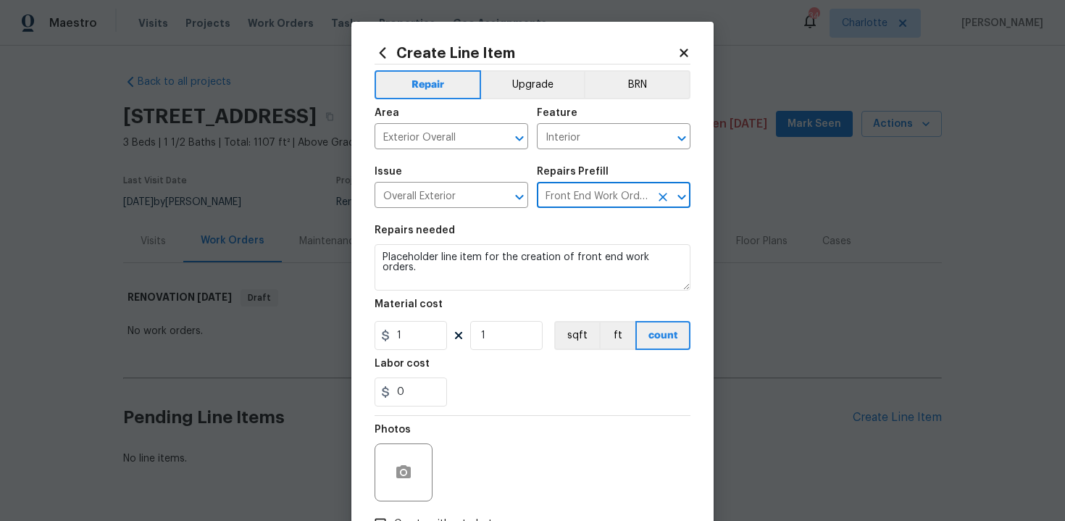
scroll to position [104, 0]
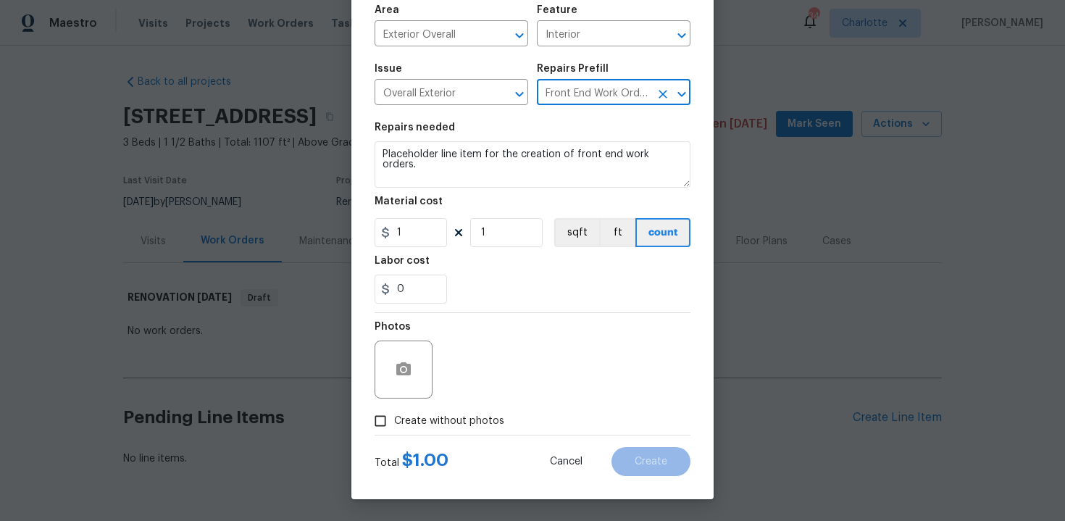
click at [462, 412] on label "Create without photos" at bounding box center [436, 421] width 138 height 28
click at [394, 412] on input "Create without photos" at bounding box center [381, 421] width 28 height 28
checkbox input "true"
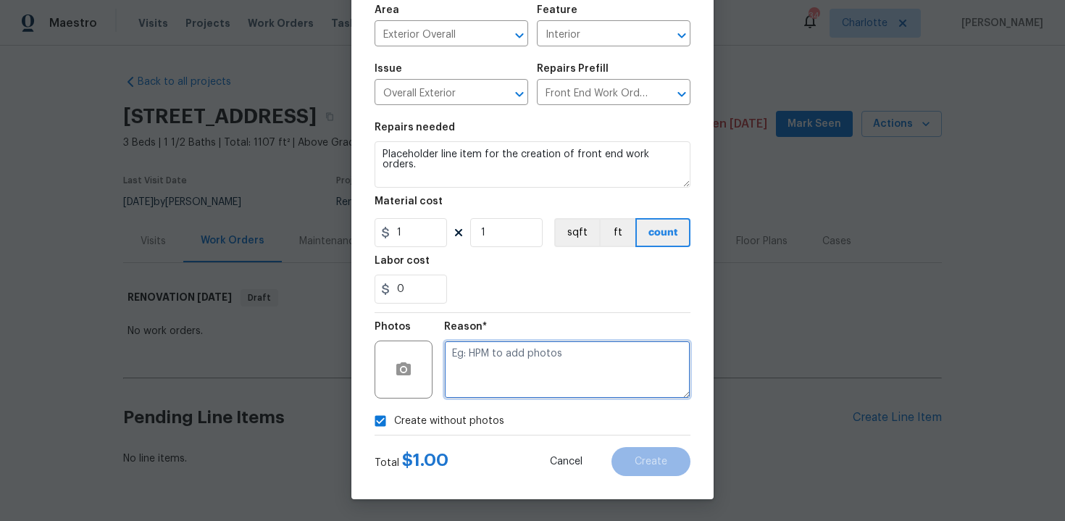
click at [489, 393] on textarea at bounding box center [567, 370] width 246 height 58
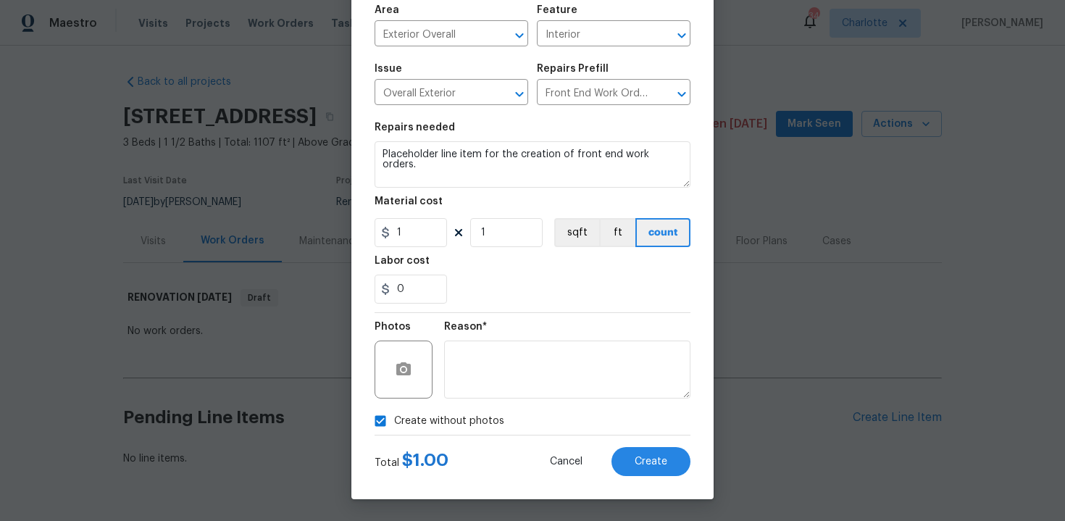
click at [628, 445] on div "Total $ 1.00 Cancel Create" at bounding box center [533, 456] width 316 height 41
click at [664, 459] on span "Create" at bounding box center [651, 462] width 33 height 11
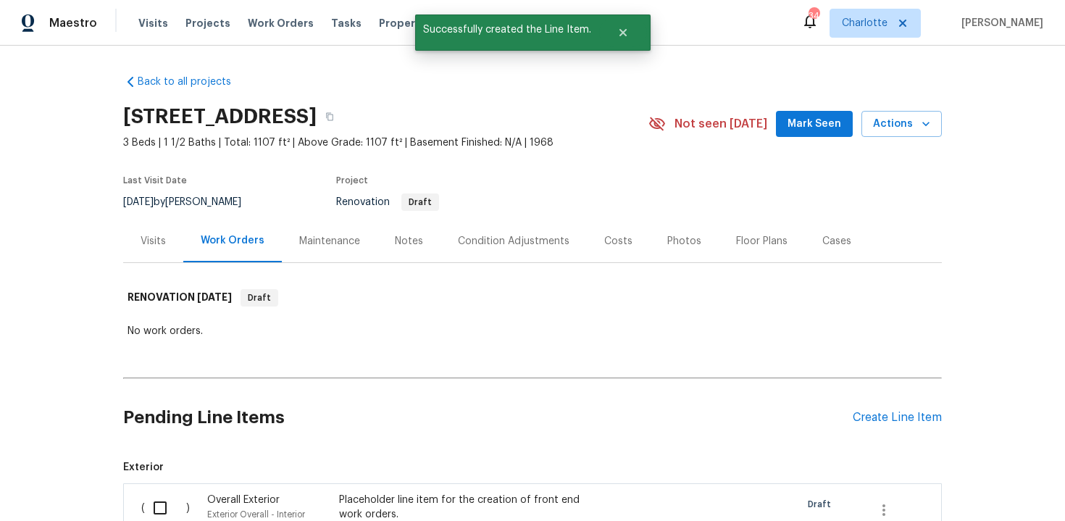
scroll to position [209, 0]
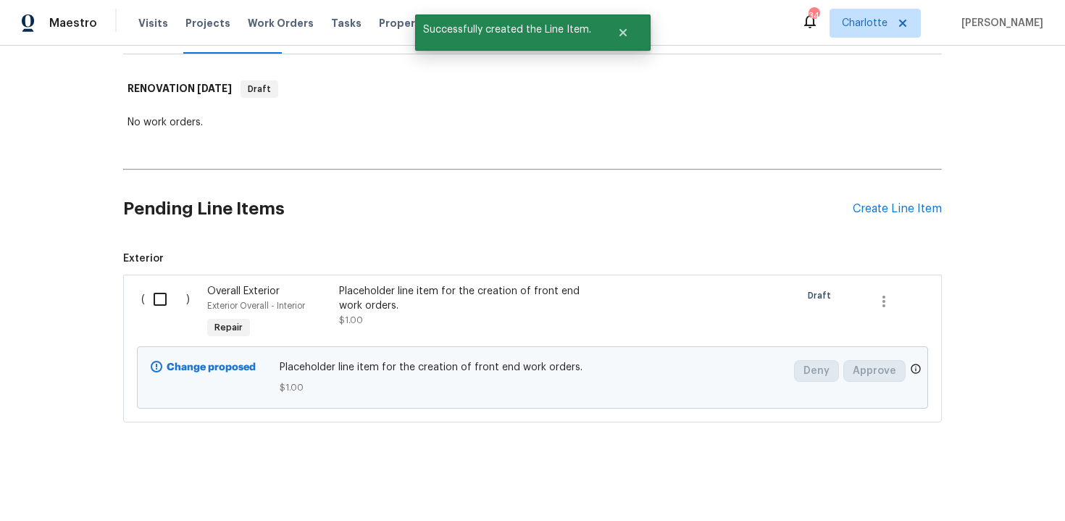
click at [158, 301] on input "checkbox" at bounding box center [165, 299] width 41 height 30
checkbox input "true"
click at [929, 482] on button "Create Work Order" at bounding box center [983, 485] width 120 height 27
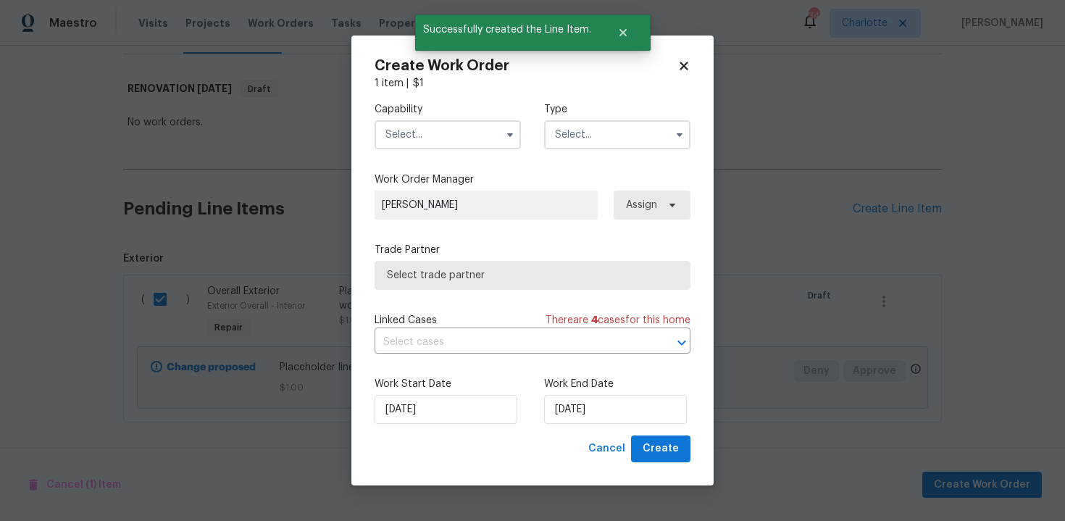
click at [475, 143] on input "text" at bounding box center [448, 134] width 146 height 29
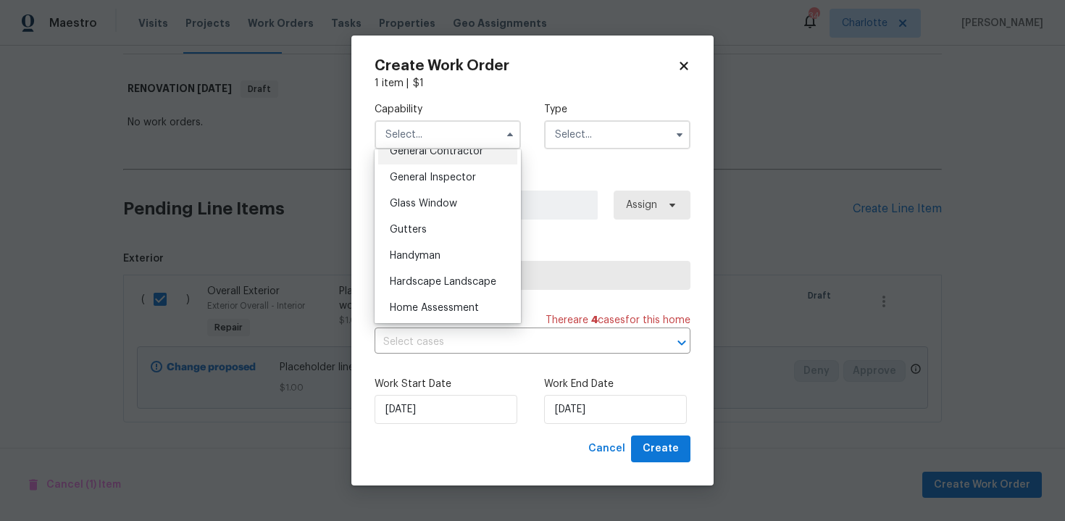
click at [455, 157] on div "General Contractor" at bounding box center [447, 151] width 139 height 26
type input "General Contractor"
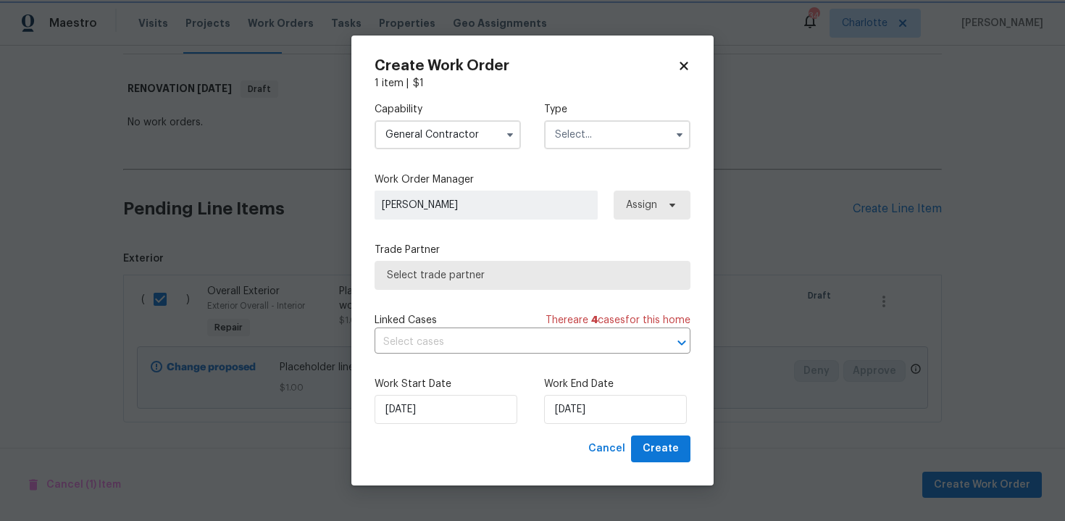
scroll to position [667, 0]
click at [625, 141] on input "text" at bounding box center [617, 134] width 146 height 29
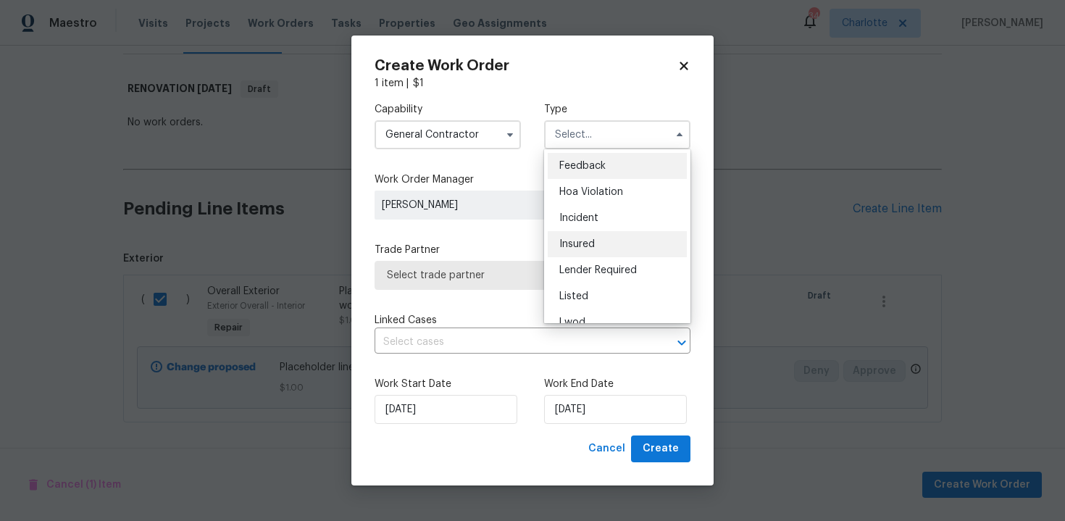
scroll to position [172, 0]
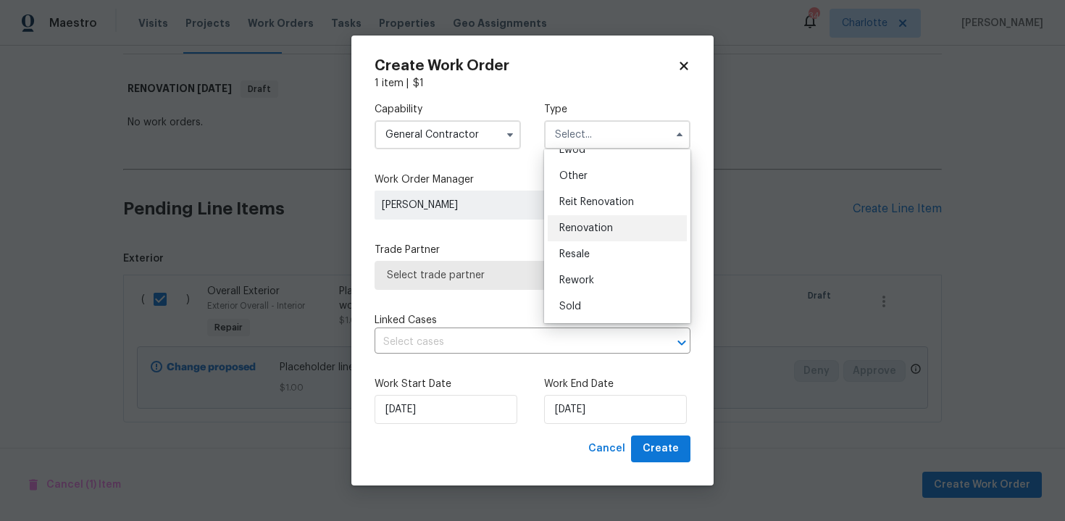
click at [605, 224] on span "Renovation" at bounding box center [586, 228] width 54 height 10
type input "Renovation"
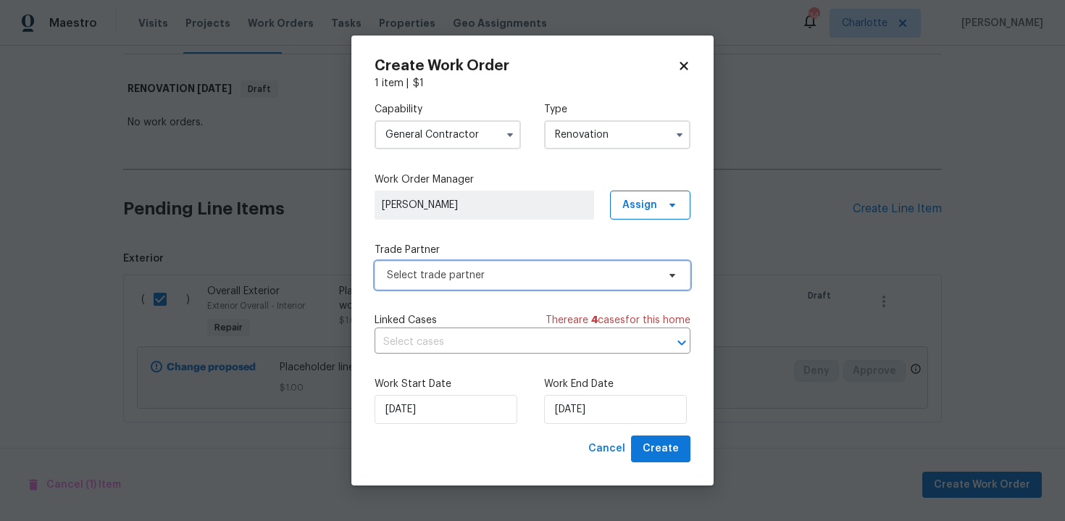
click at [509, 272] on span "Select trade partner" at bounding box center [522, 275] width 270 height 14
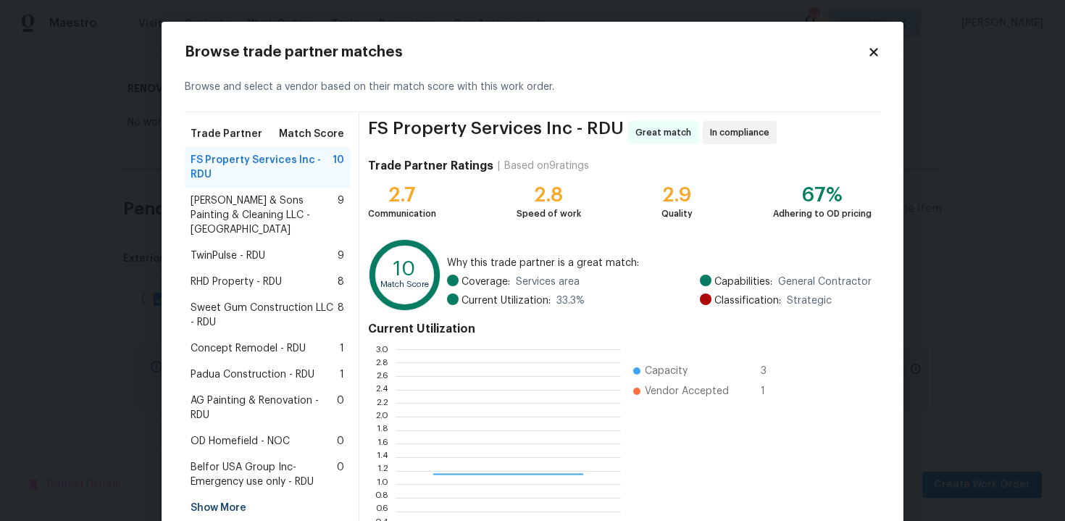
scroll to position [203, 225]
click at [282, 341] on span "Concept Remodel - RDU" at bounding box center [248, 348] width 115 height 14
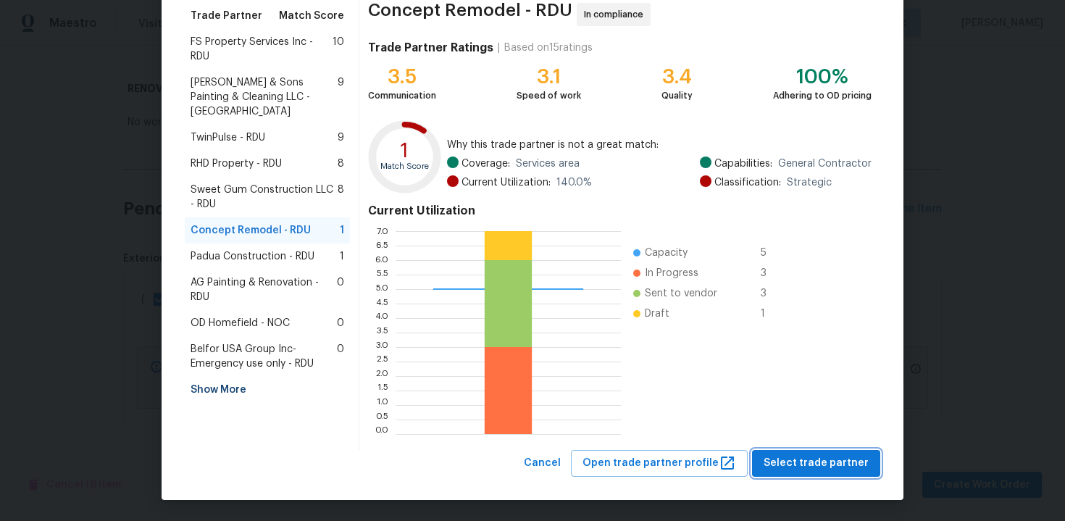
click at [791, 467] on span "Select trade partner" at bounding box center [816, 463] width 105 height 18
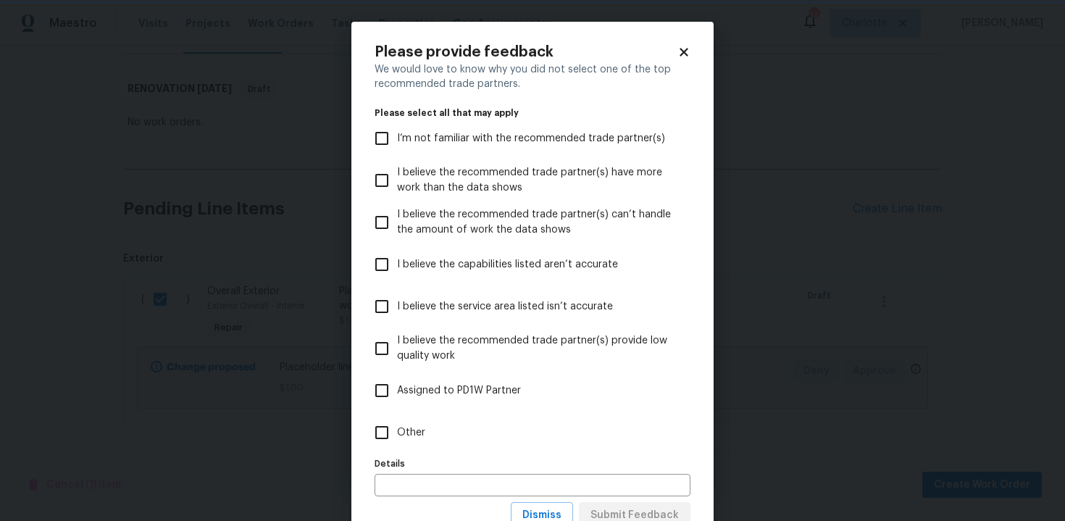
scroll to position [53, 0]
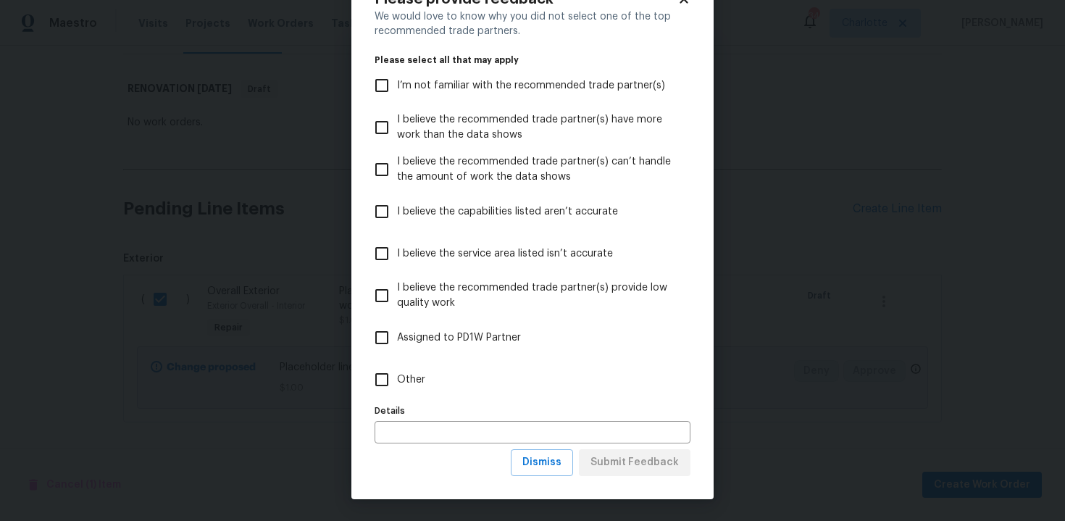
click at [401, 366] on label "Other" at bounding box center [523, 380] width 312 height 42
click at [397, 366] on input "Other" at bounding box center [382, 380] width 30 height 30
checkbox input "true"
click at [589, 429] on input "text" at bounding box center [533, 432] width 316 height 22
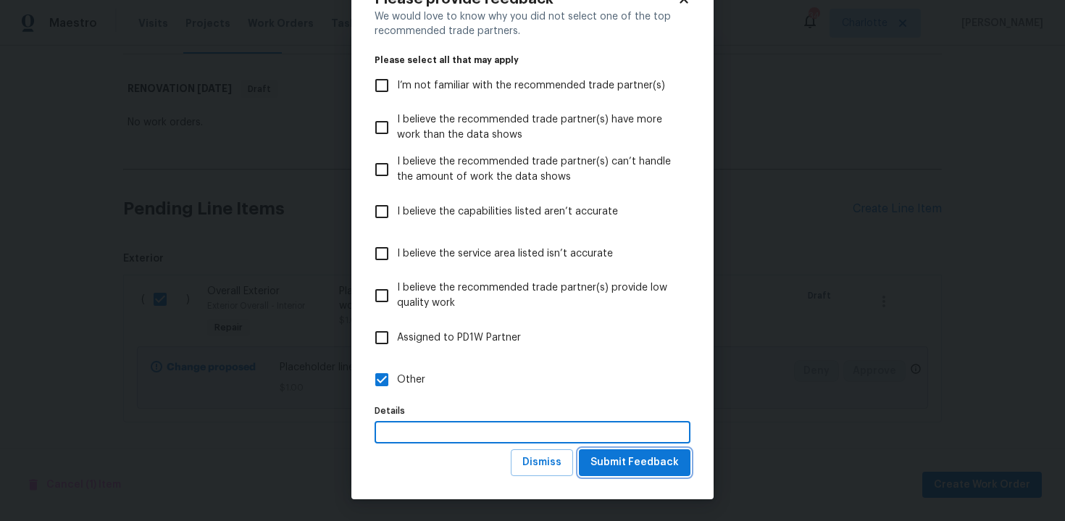
click at [641, 469] on span "Submit Feedback" at bounding box center [635, 463] width 88 height 18
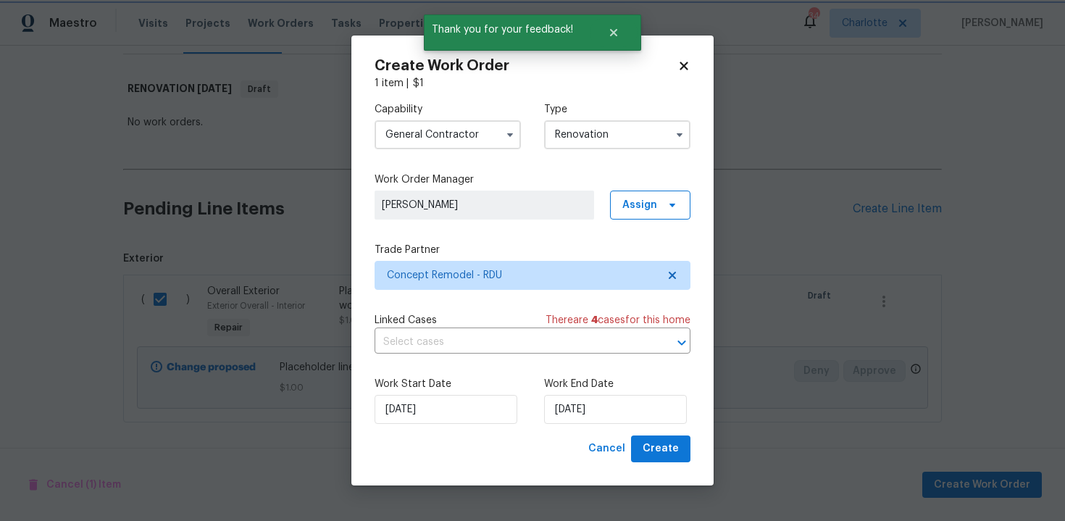
scroll to position [0, 0]
click at [630, 414] on input "08/10/2025" at bounding box center [615, 409] width 143 height 29
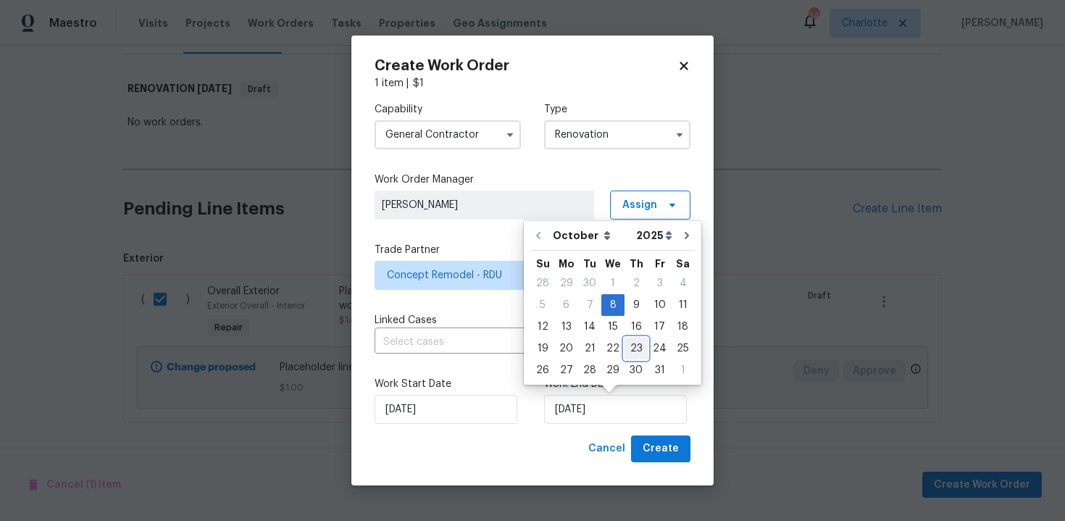
click at [628, 351] on div "23" at bounding box center [636, 348] width 23 height 20
type input "23/10/2025"
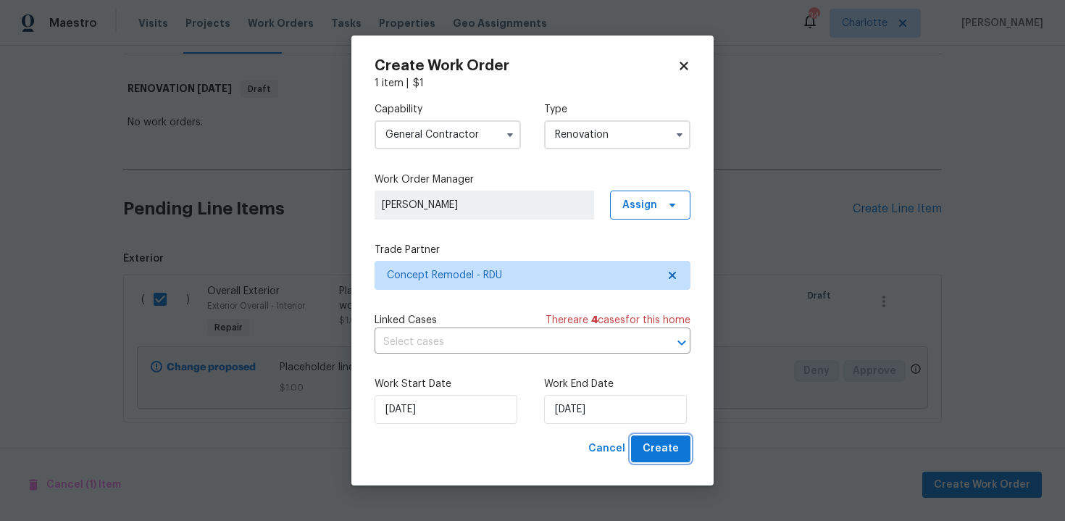
click at [667, 445] on span "Create" at bounding box center [661, 449] width 36 height 18
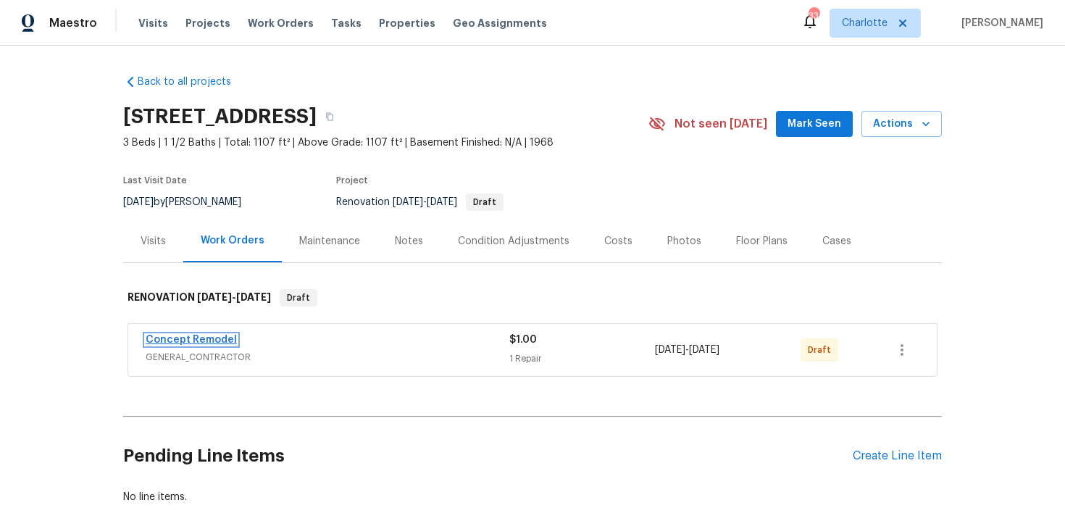
click at [222, 344] on link "Concept Remodel" at bounding box center [191, 340] width 91 height 10
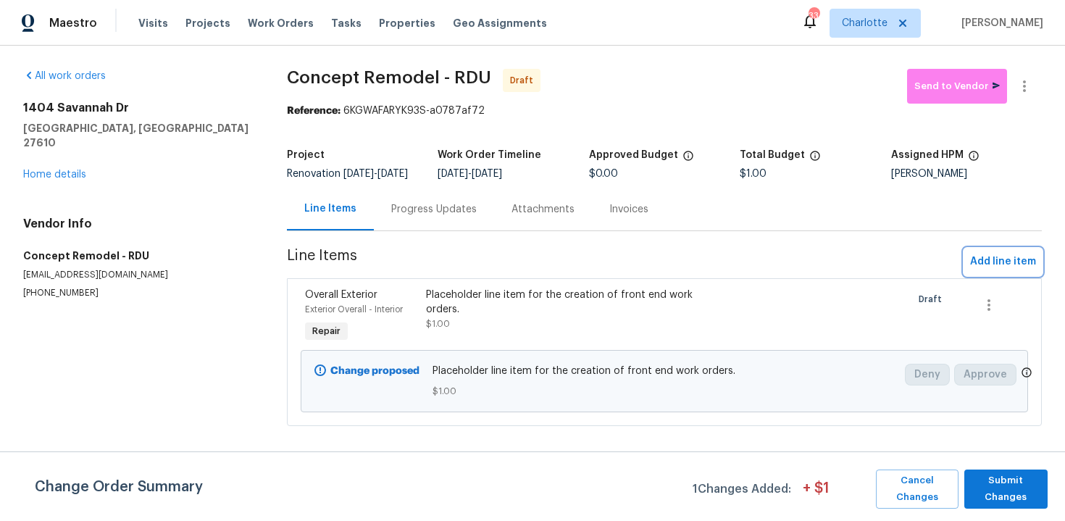
click at [999, 271] on span "Add line item" at bounding box center [1003, 262] width 66 height 18
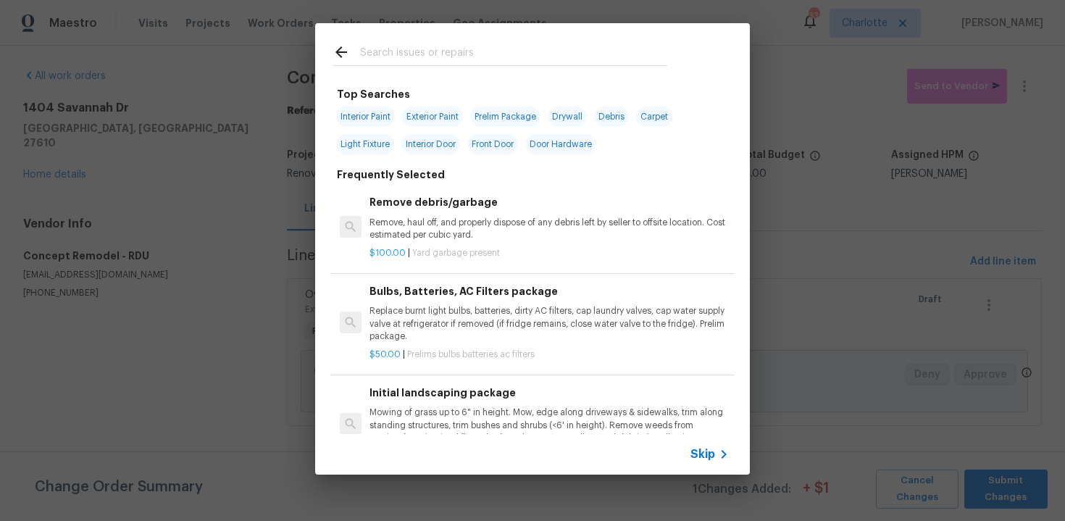
click at [699, 452] on span "Skip" at bounding box center [703, 454] width 25 height 14
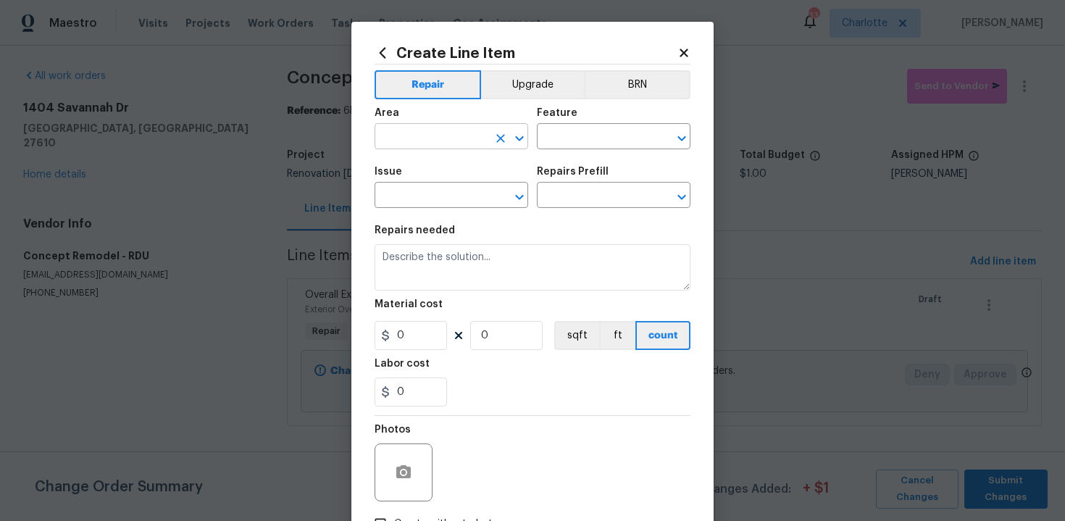
click at [432, 143] on input "text" at bounding box center [431, 138] width 113 height 22
click at [454, 201] on li "Exterior Overall" at bounding box center [452, 195] width 154 height 24
type input "Exterior Overall"
click at [565, 132] on input "text" at bounding box center [593, 138] width 113 height 22
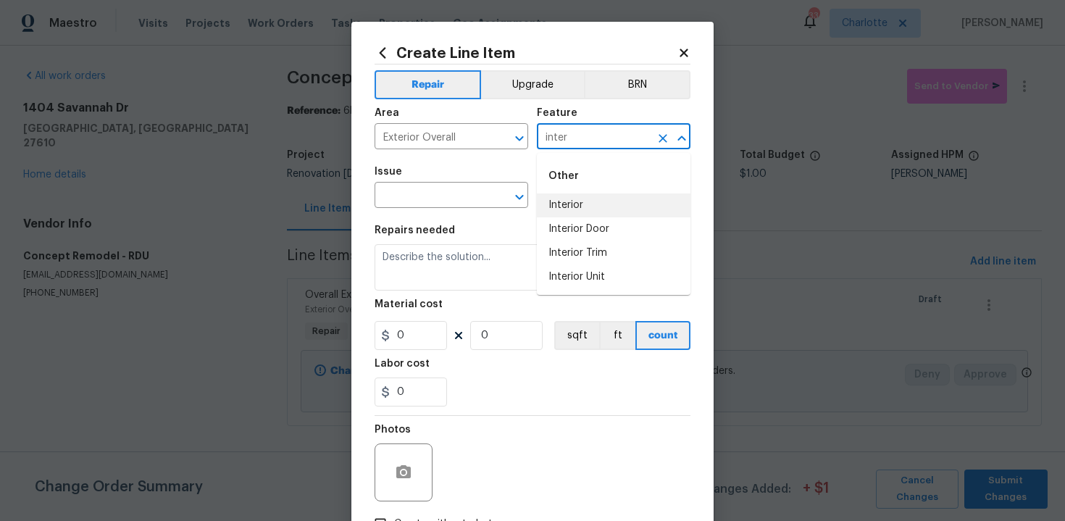
click at [584, 217] on li "Interior" at bounding box center [614, 205] width 154 height 24
type input "Interior"
click at [420, 199] on input "text" at bounding box center [431, 197] width 113 height 22
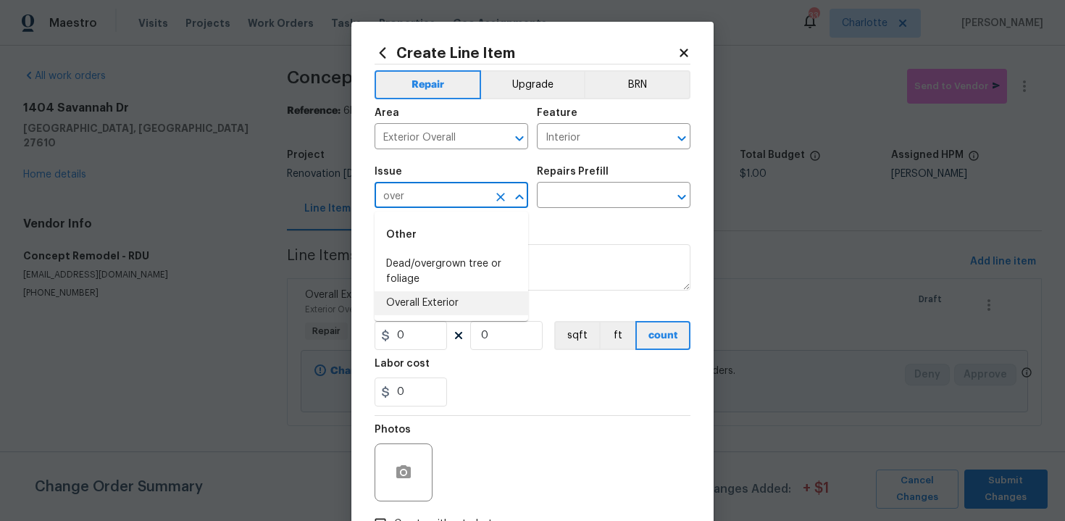
click at [446, 309] on li "Overall Exterior" at bounding box center [452, 303] width 154 height 24
type input "Overall Exterior"
click at [591, 193] on input "text" at bounding box center [593, 197] width 113 height 22
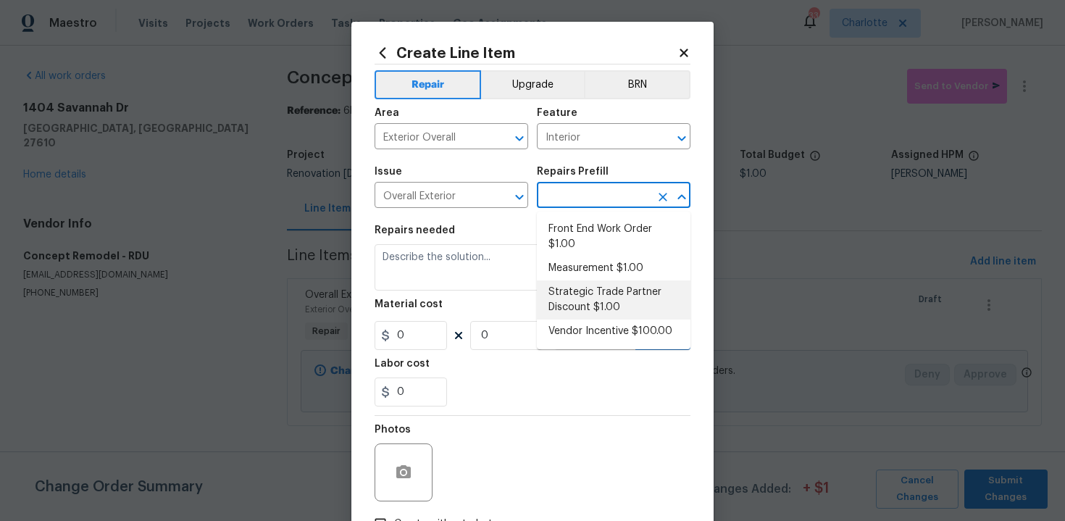
click at [600, 283] on li "Strategic Trade Partner Discount $1.00" at bounding box center [614, 299] width 154 height 39
type input "Strategic Trade Partner Discount $1.00"
type textarea "Calculate and apply 5% STPP discount to the total of the work order as a negati…"
type input "1"
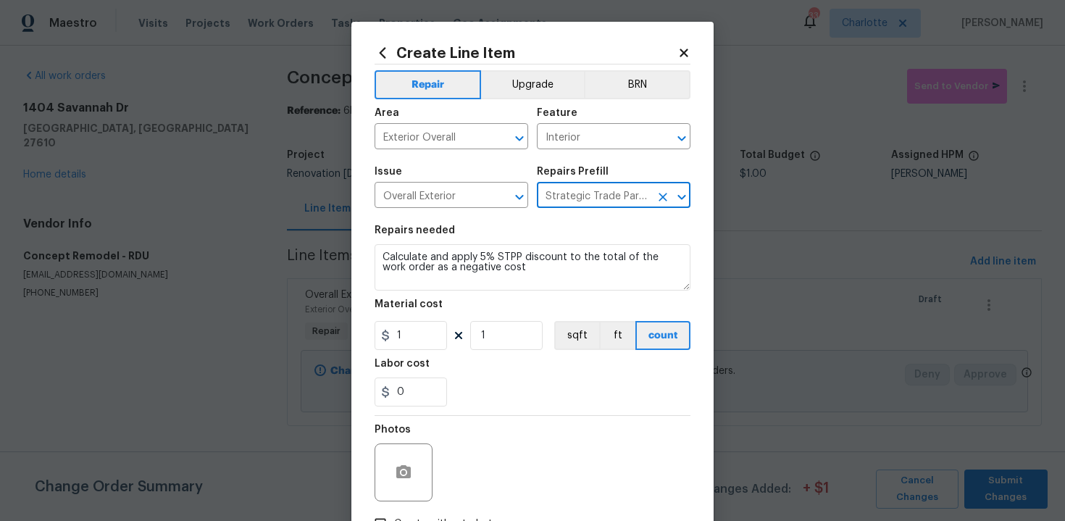
scroll to position [104, 0]
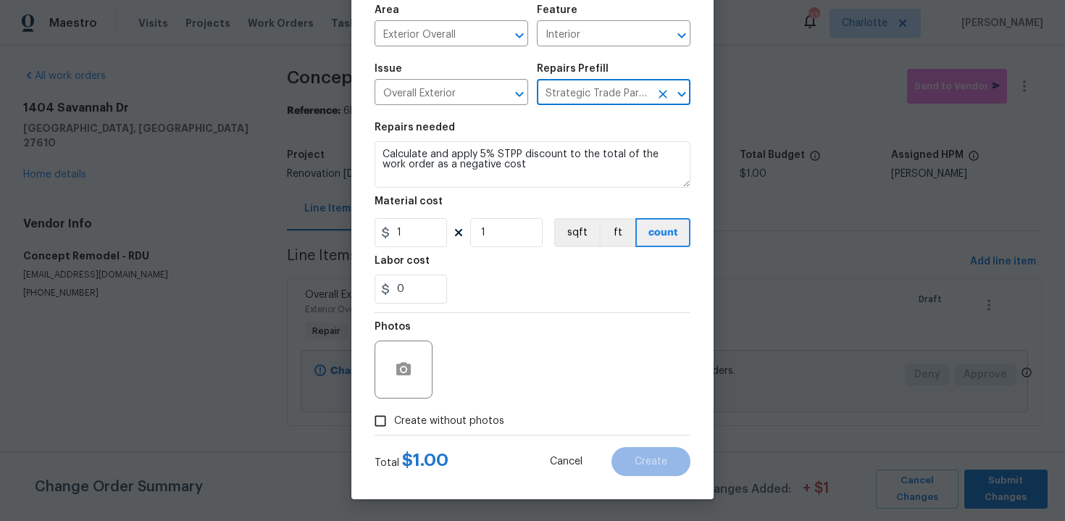
click at [478, 423] on span "Create without photos" at bounding box center [449, 421] width 110 height 15
click at [394, 423] on input "Create without photos" at bounding box center [381, 421] width 28 height 28
checkbox input "true"
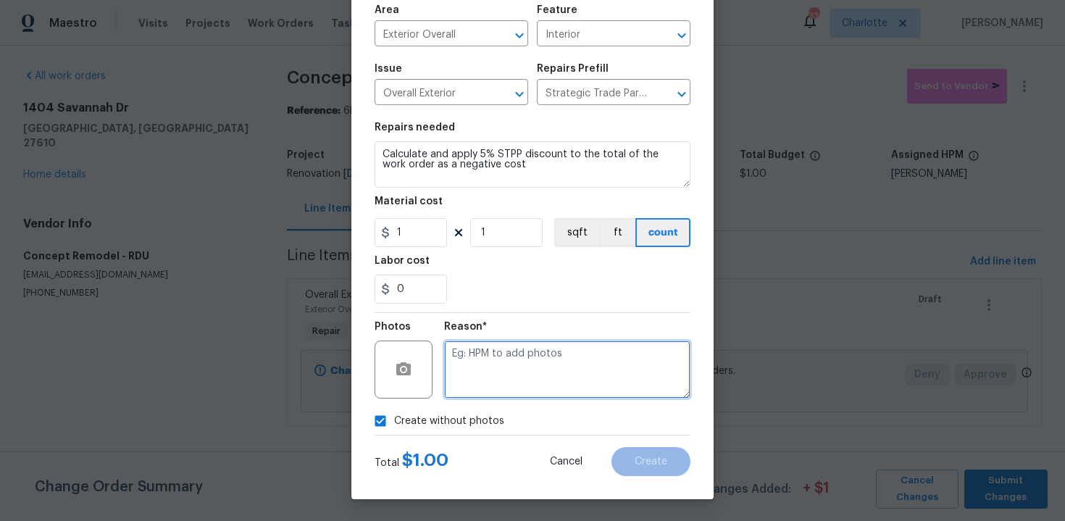
click at [523, 382] on textarea at bounding box center [567, 370] width 246 height 58
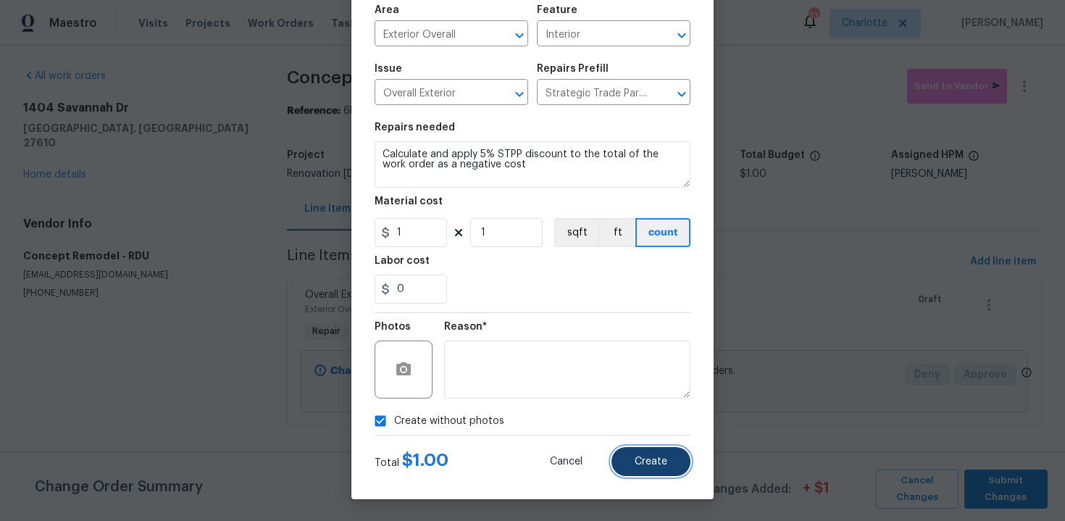
click at [639, 461] on span "Create" at bounding box center [651, 462] width 33 height 11
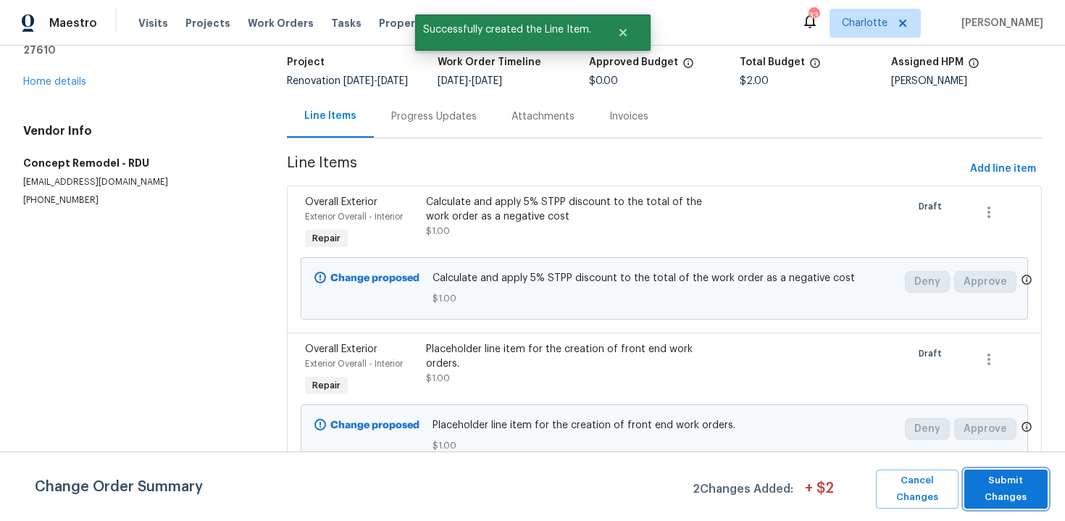
click at [1020, 488] on span "Submit Changes" at bounding box center [1006, 489] width 69 height 33
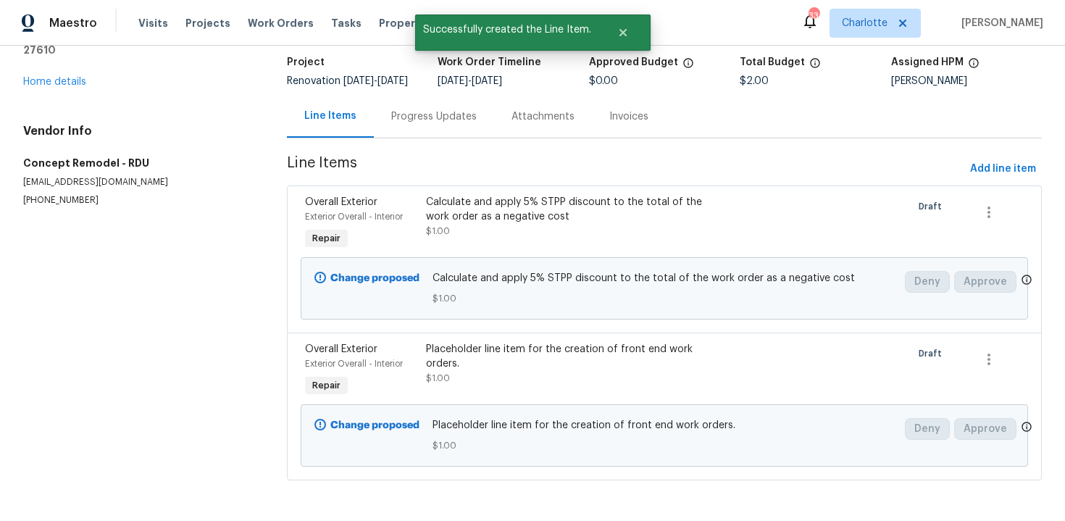
scroll to position [0, 0]
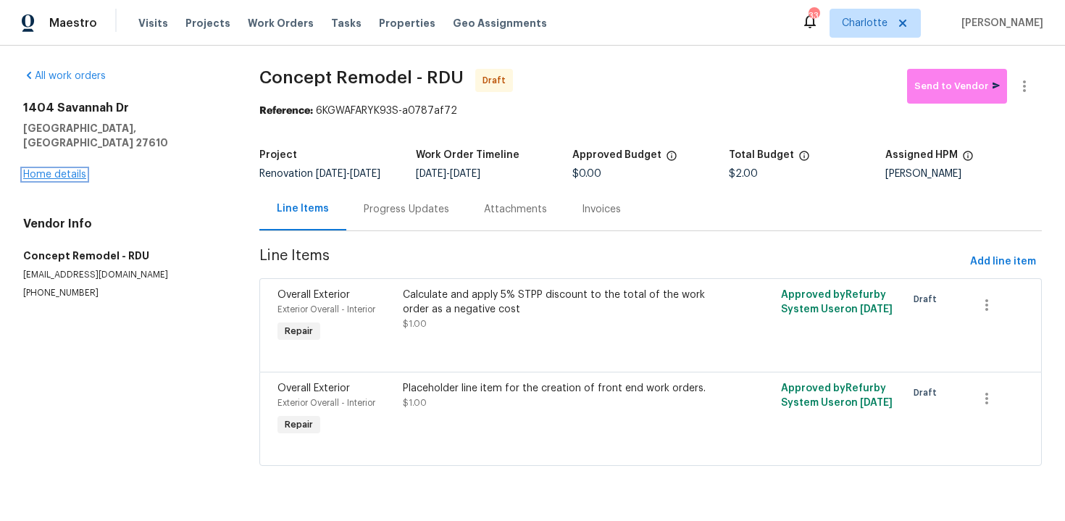
click at [64, 170] on link "Home details" at bounding box center [54, 175] width 63 height 10
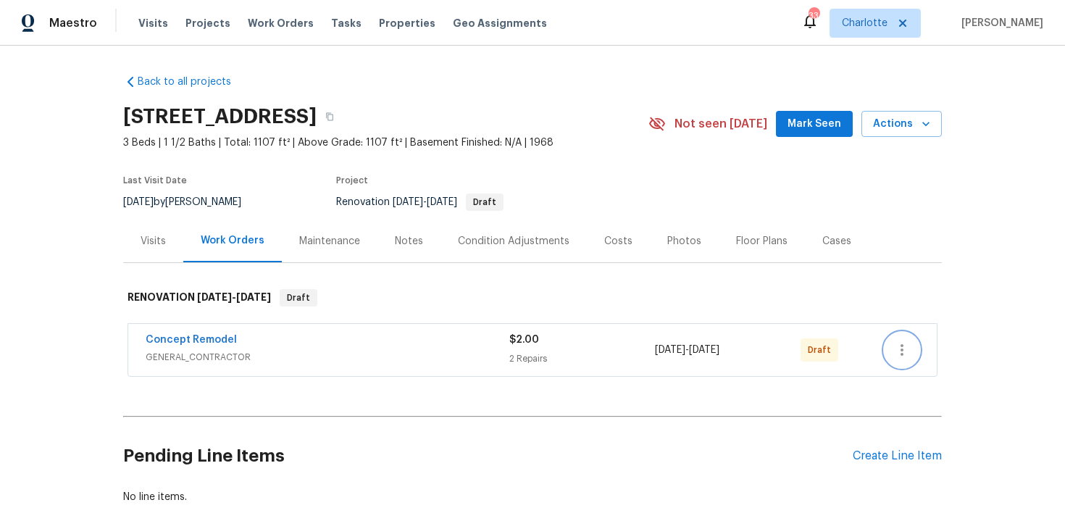
click at [907, 347] on icon "button" at bounding box center [902, 349] width 17 height 17
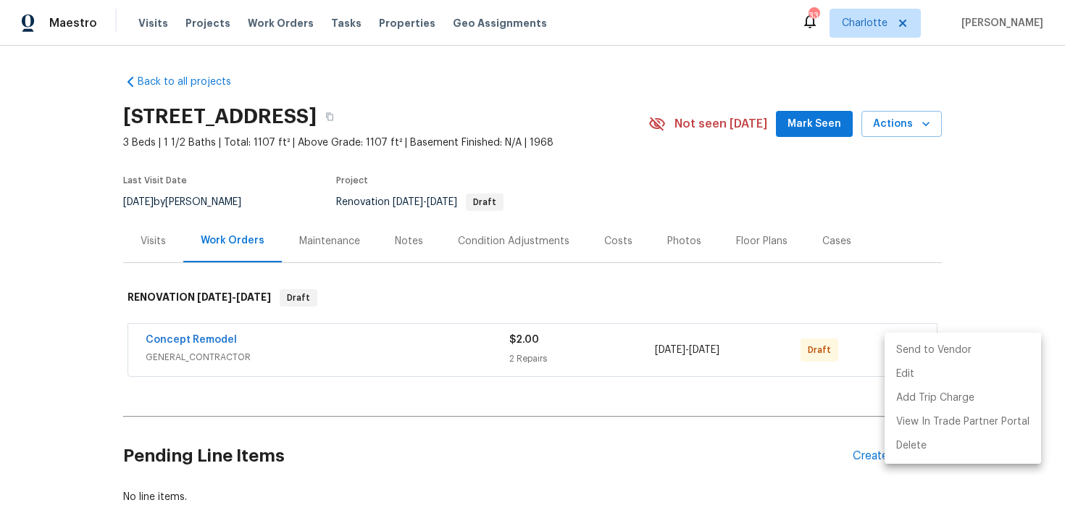
click at [958, 347] on li "Send to Vendor" at bounding box center [963, 350] width 157 height 24
click at [978, 217] on div at bounding box center [532, 260] width 1065 height 521
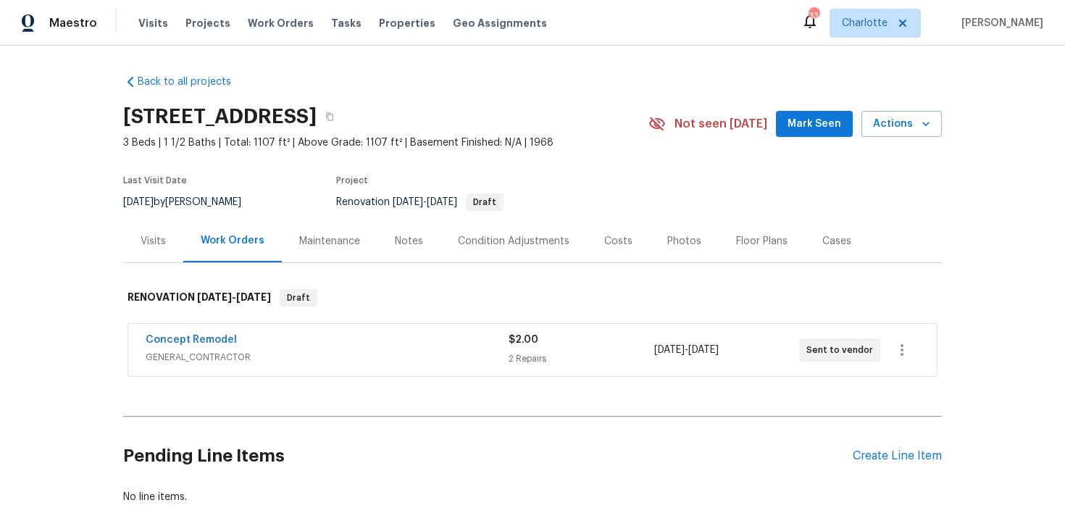
click at [978, 217] on div "Edit Add Trip Charge View In Trade Partner Portal Delete" at bounding box center [532, 260] width 1065 height 521
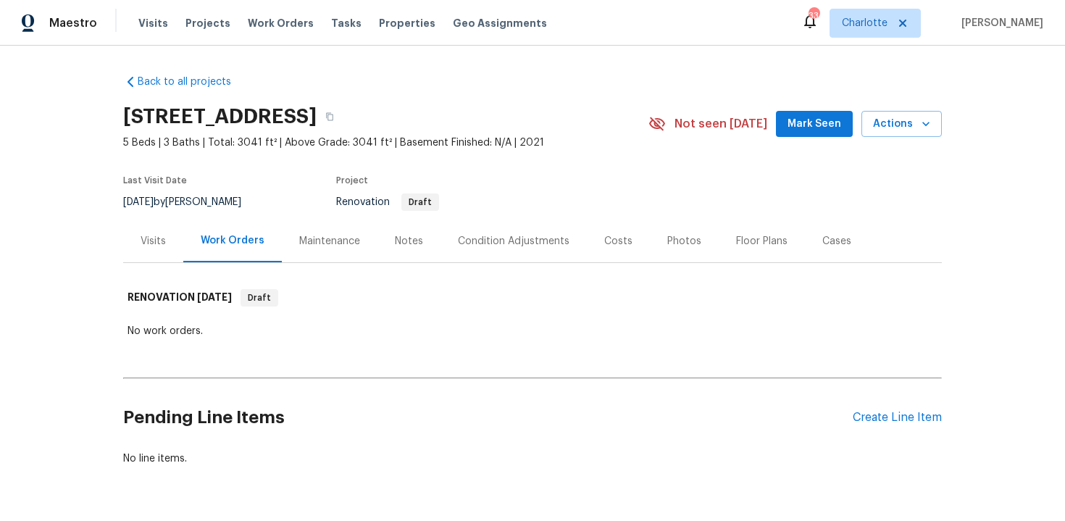
scroll to position [43, 0]
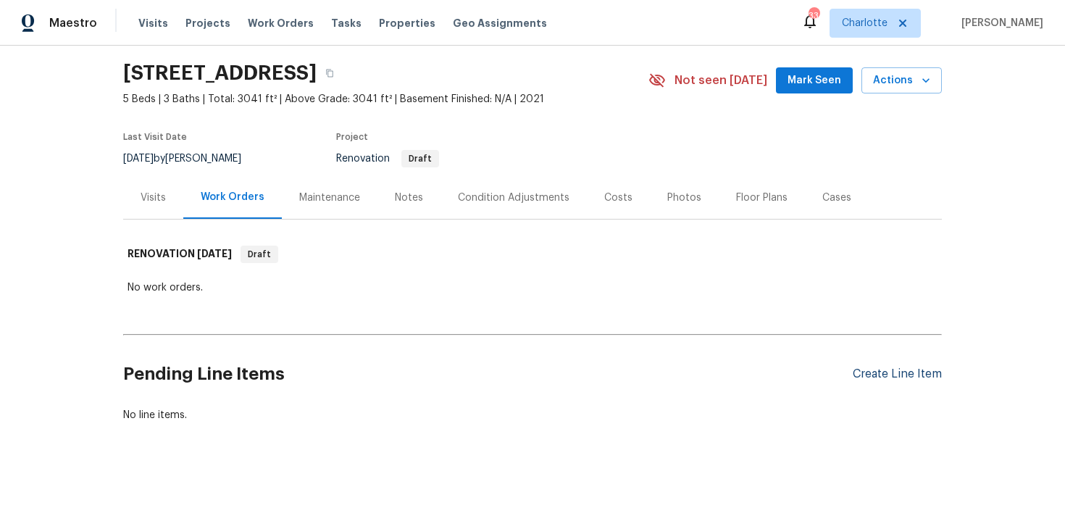
click at [881, 370] on div "Create Line Item" at bounding box center [897, 374] width 89 height 14
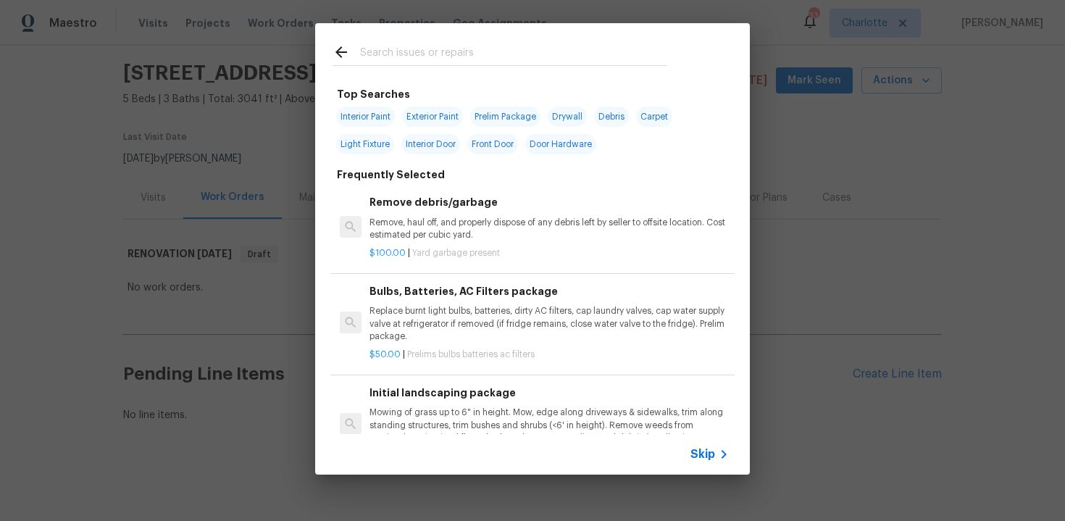
click at [698, 463] on div "Skip" at bounding box center [532, 454] width 435 height 41
click at [705, 458] on span "Skip" at bounding box center [703, 454] width 25 height 14
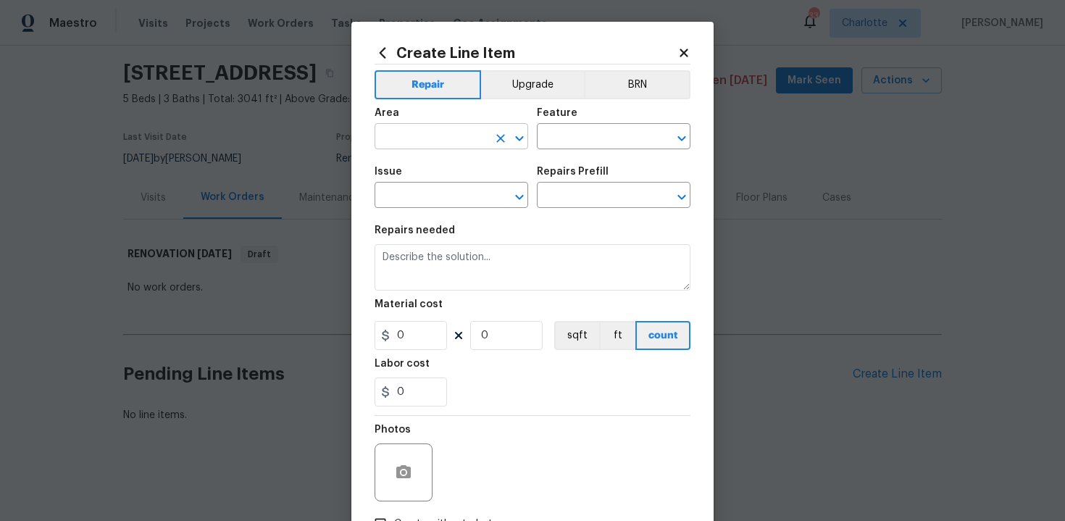
click at [457, 141] on input "text" at bounding box center [431, 138] width 113 height 22
click at [451, 196] on li "Exterior Overall" at bounding box center [452, 195] width 154 height 24
type input "Exterior Overall"
click at [570, 144] on input "text" at bounding box center [593, 138] width 113 height 22
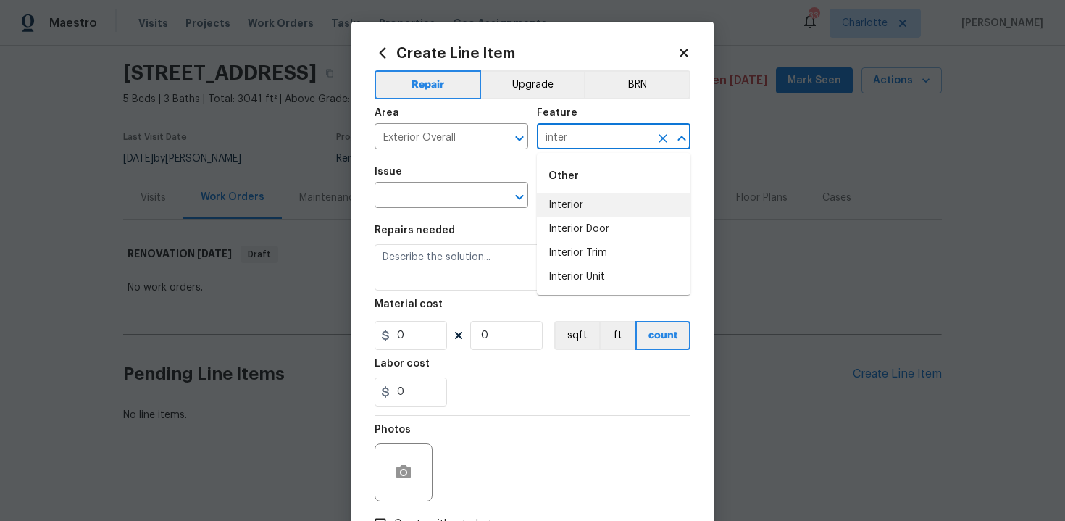
click at [569, 201] on li "Interior" at bounding box center [614, 205] width 154 height 24
type input "Interior"
click at [459, 199] on input "text" at bounding box center [431, 197] width 113 height 22
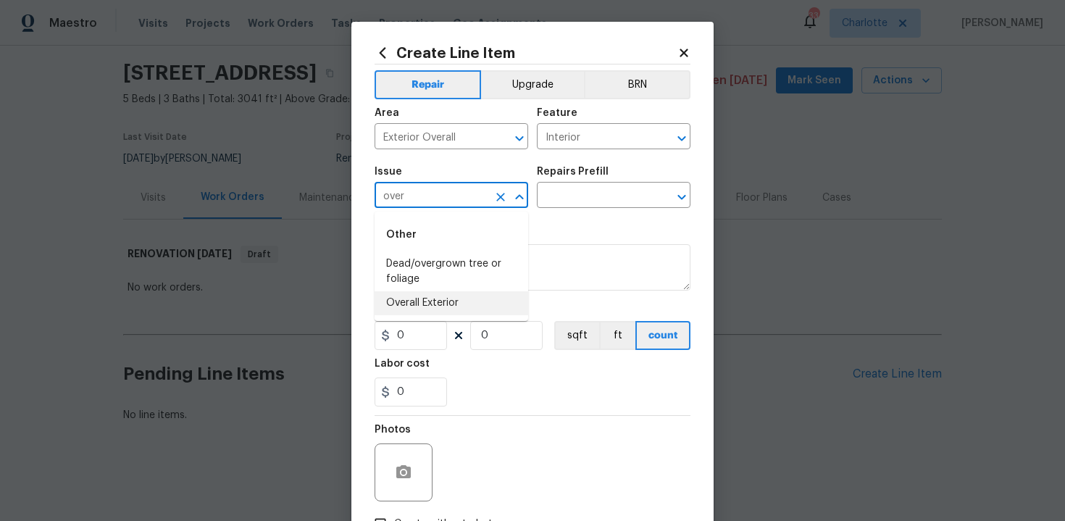
click at [462, 297] on li "Overall Exterior" at bounding box center [452, 303] width 154 height 24
type input "Overall Exterior"
click at [612, 190] on input "text" at bounding box center [593, 197] width 113 height 22
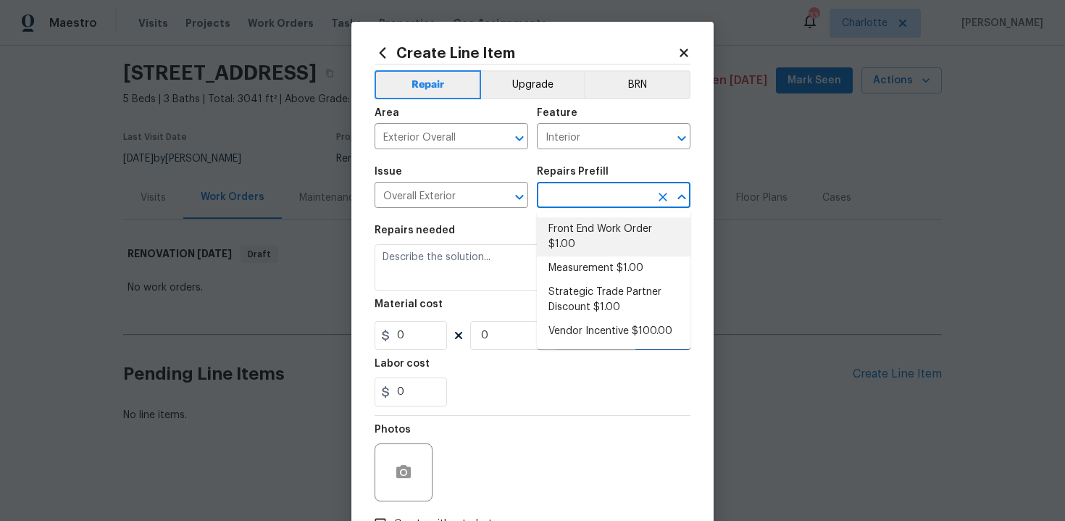
click at [599, 244] on li "Front End Work Order $1.00" at bounding box center [614, 236] width 154 height 39
type input "Front End Work Order $1.00"
type textarea "Placeholder line item for the creation of front end work orders."
type input "1"
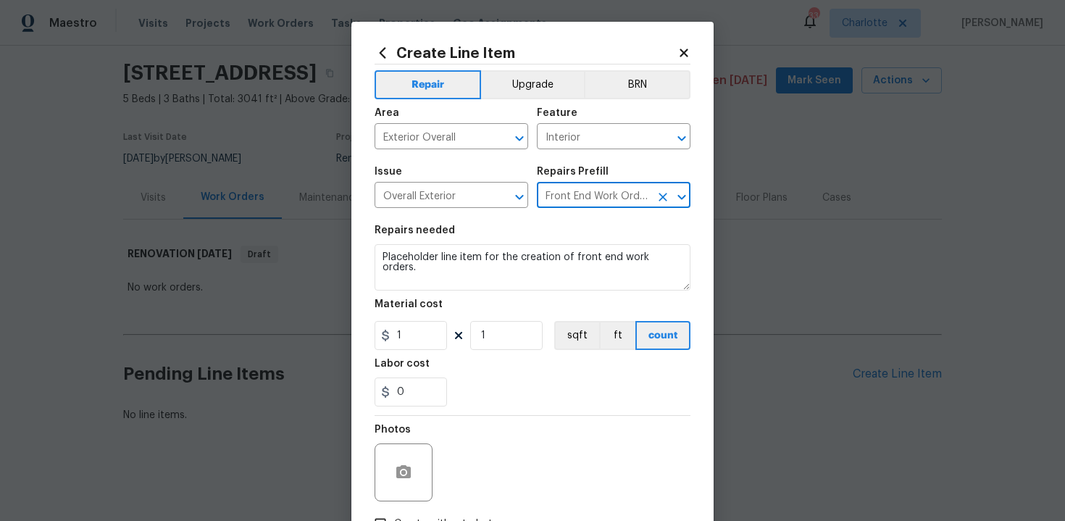
scroll to position [104, 0]
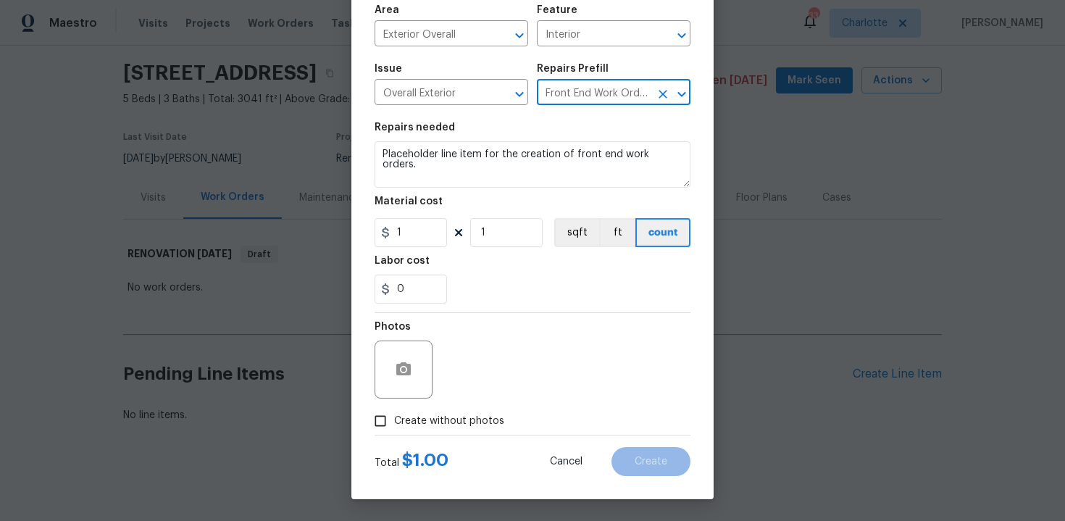
click at [467, 410] on label "Create without photos" at bounding box center [436, 421] width 138 height 28
click at [394, 410] on input "Create without photos" at bounding box center [381, 421] width 28 height 28
checkbox input "true"
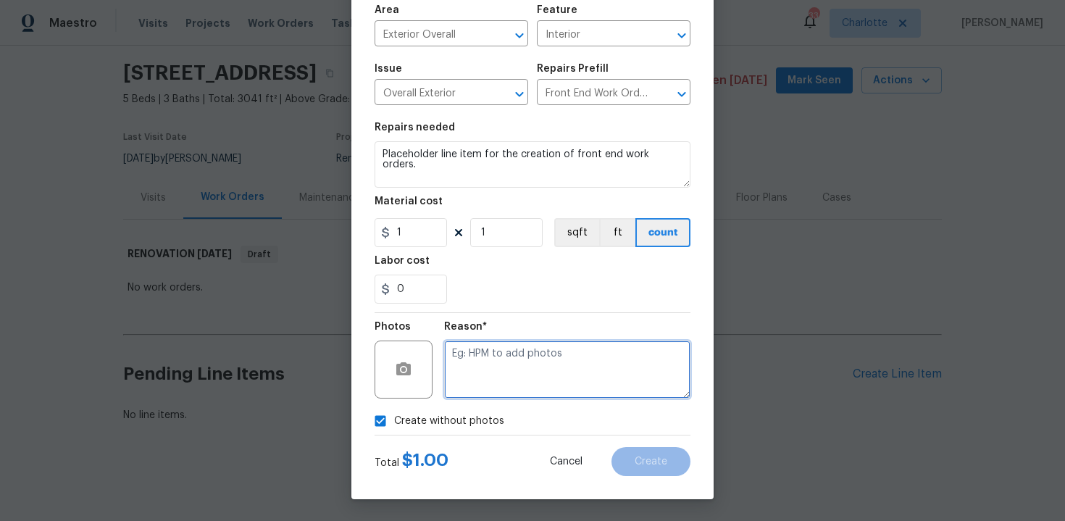
click at [536, 368] on textarea at bounding box center [567, 370] width 246 height 58
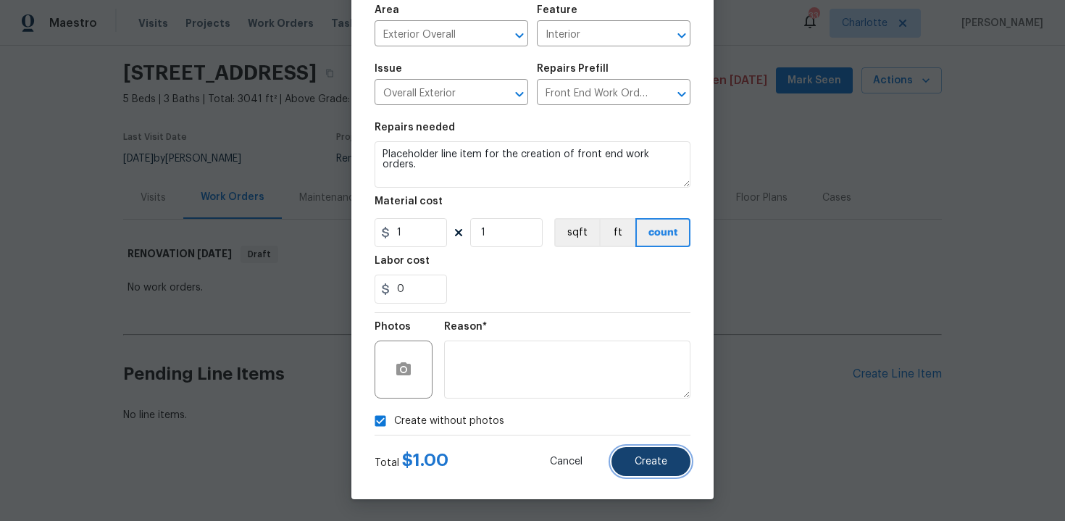
click at [647, 460] on span "Create" at bounding box center [651, 462] width 33 height 11
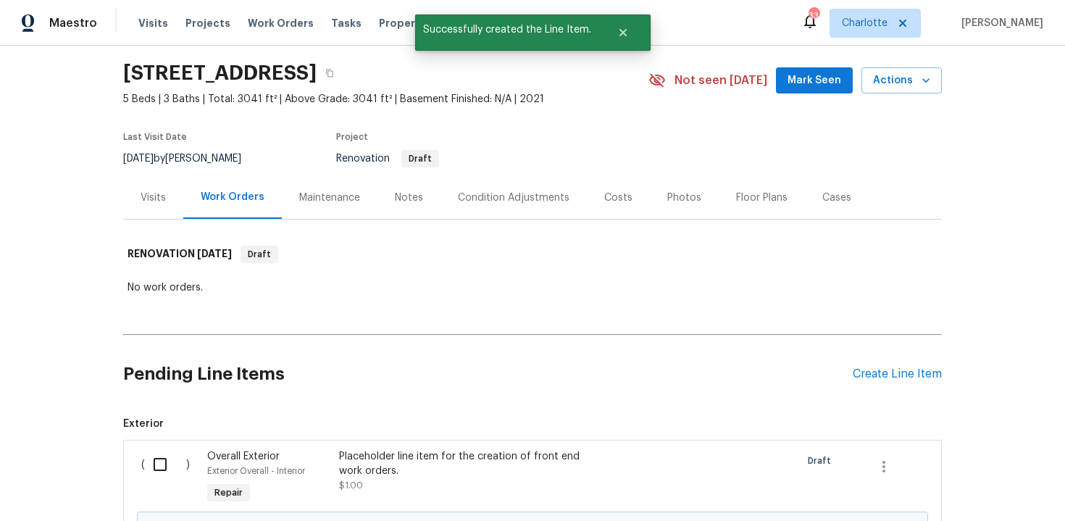
scroll to position [209, 0]
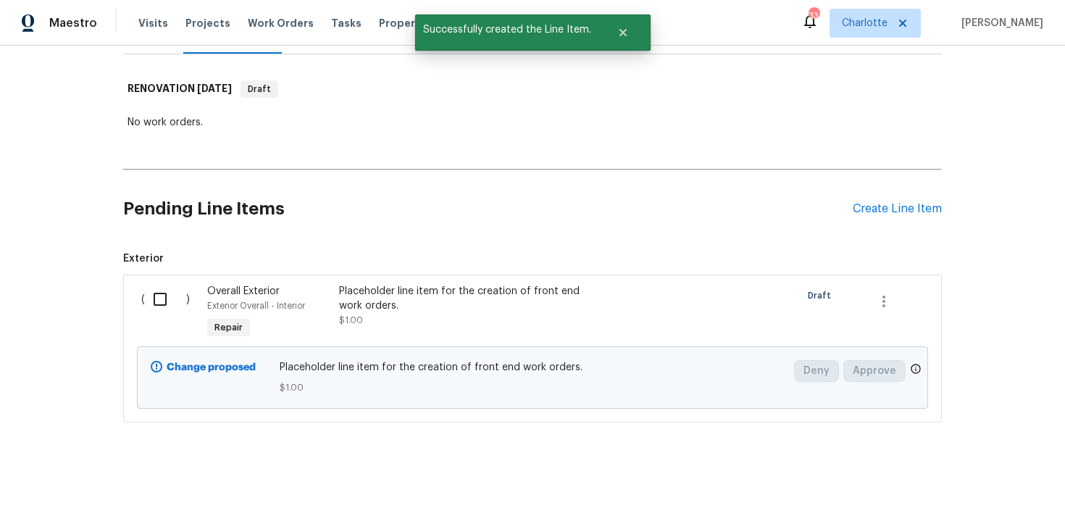
click at [156, 299] on input "checkbox" at bounding box center [165, 299] width 41 height 30
checkbox input "true"
click at [958, 479] on span "Create Work Order" at bounding box center [982, 485] width 96 height 18
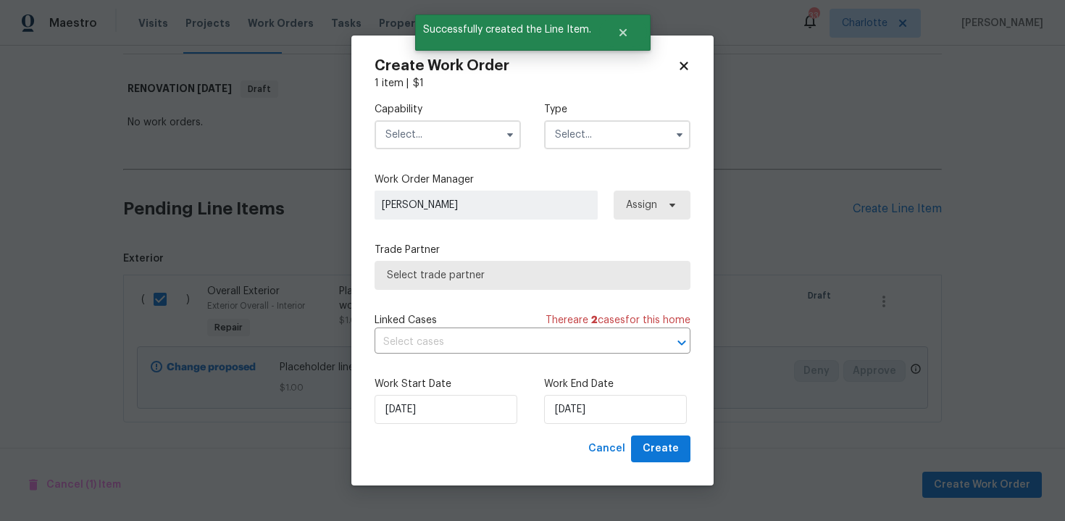
click at [456, 131] on input "text" at bounding box center [448, 134] width 146 height 29
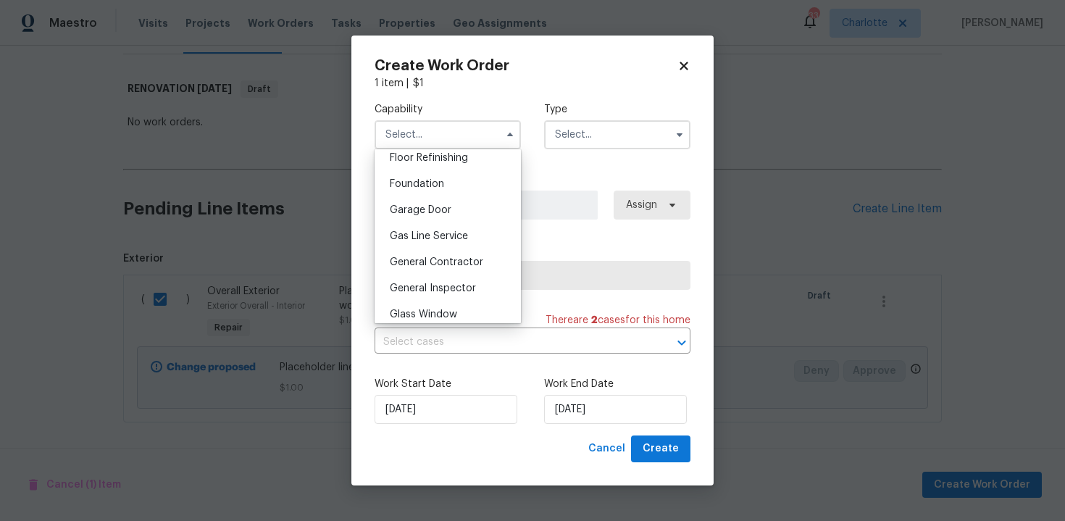
scroll to position [598, 0]
click at [426, 256] on span "General Contractor" at bounding box center [436, 261] width 93 height 10
type input "General Contractor"
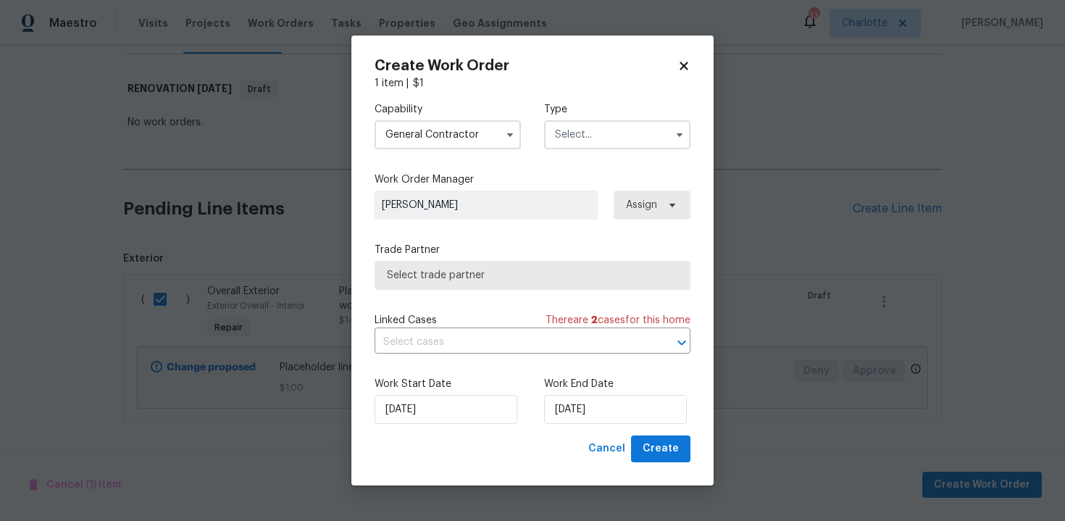
click at [604, 149] on div "Capability General Contractor Type" at bounding box center [533, 126] width 316 height 70
click at [605, 139] on input "text" at bounding box center [617, 134] width 146 height 29
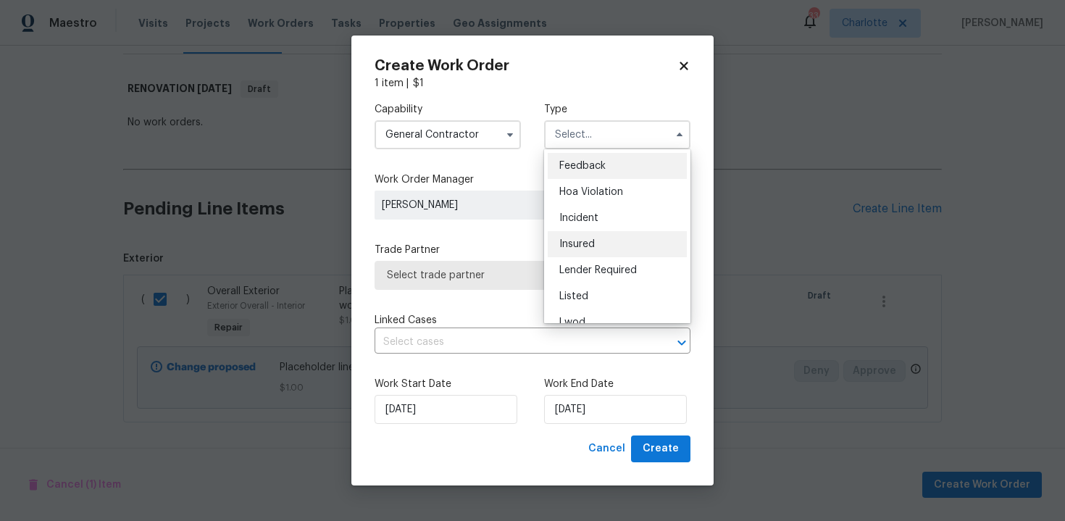
scroll to position [172, 0]
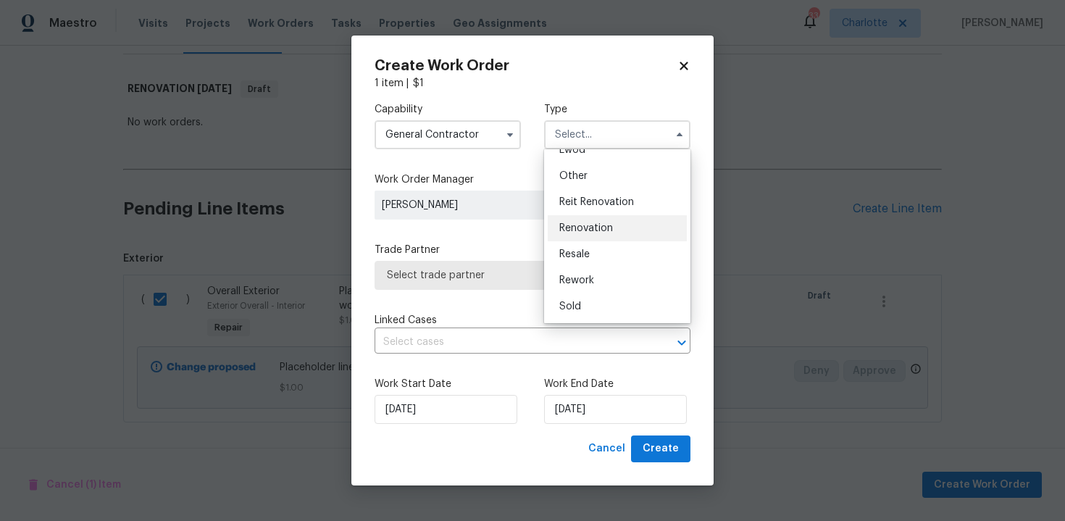
click at [590, 225] on span "Renovation" at bounding box center [586, 228] width 54 height 10
type input "Renovation"
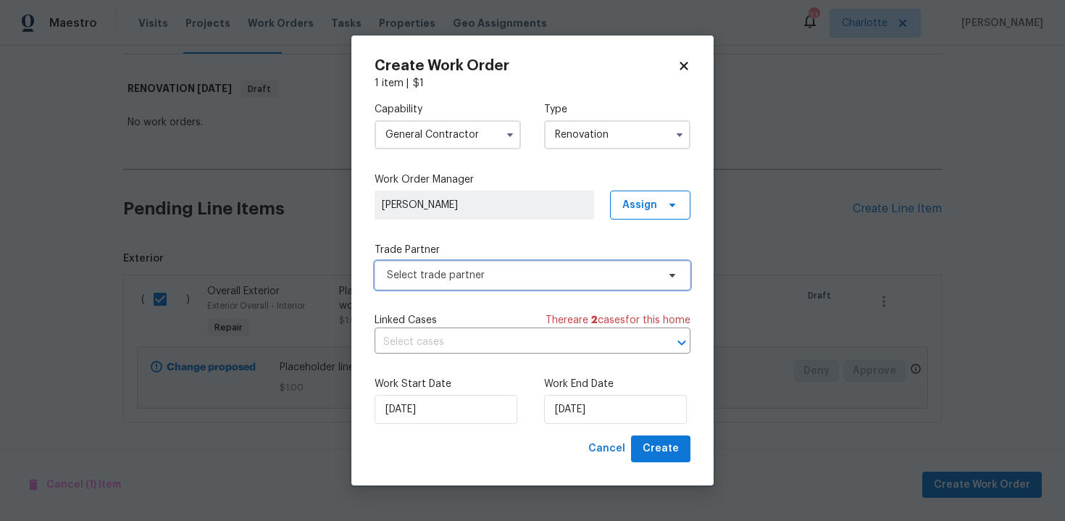
click at [510, 268] on span "Select trade partner" at bounding box center [522, 275] width 270 height 14
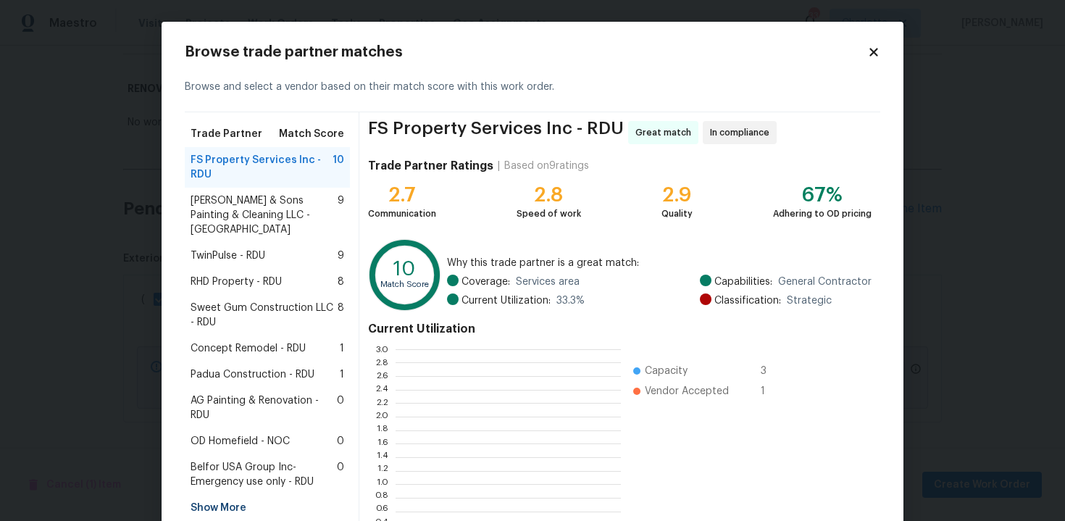
scroll to position [203, 225]
click at [235, 341] on span "Concept Remodel - RDU" at bounding box center [248, 348] width 115 height 14
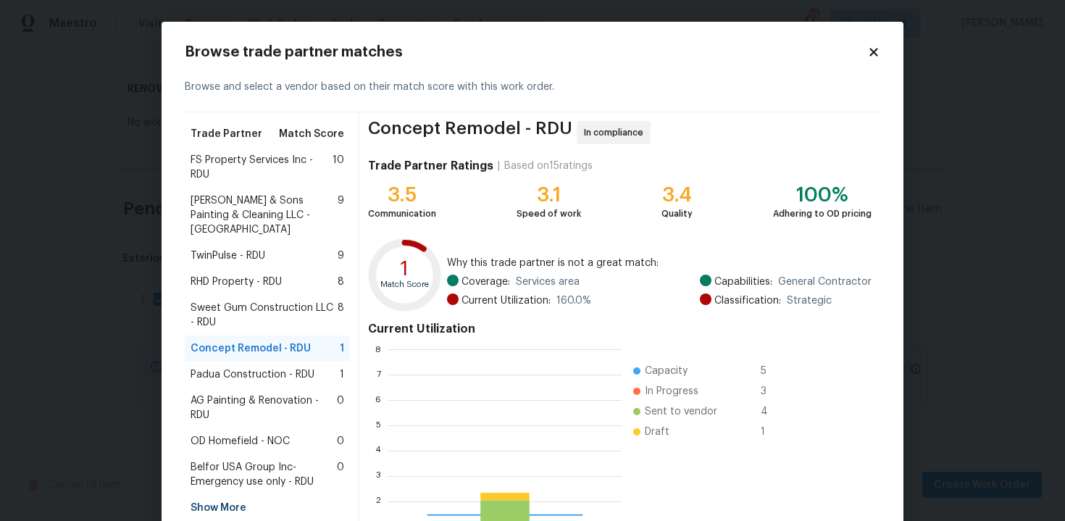
scroll to position [203, 233]
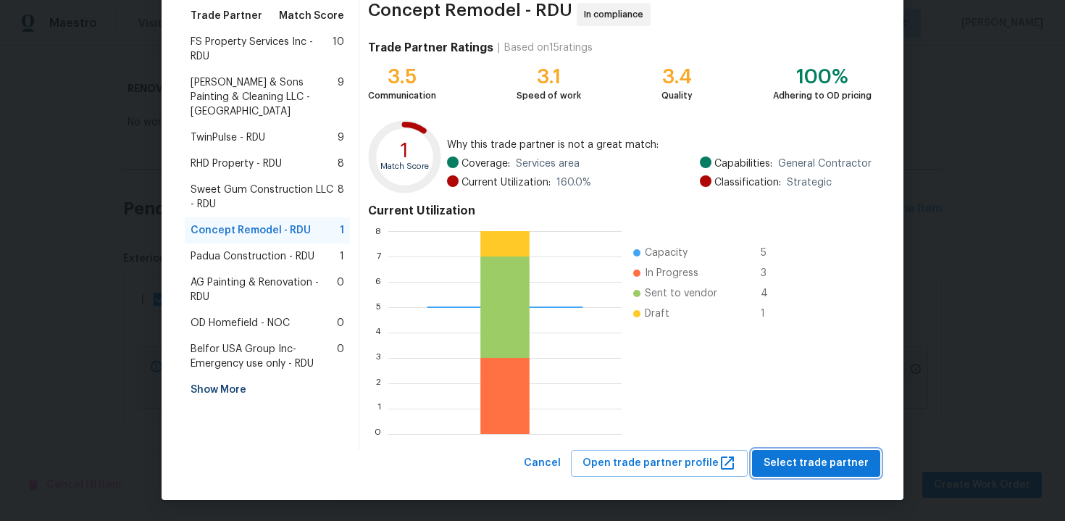
click at [823, 460] on span "Select trade partner" at bounding box center [816, 463] width 105 height 18
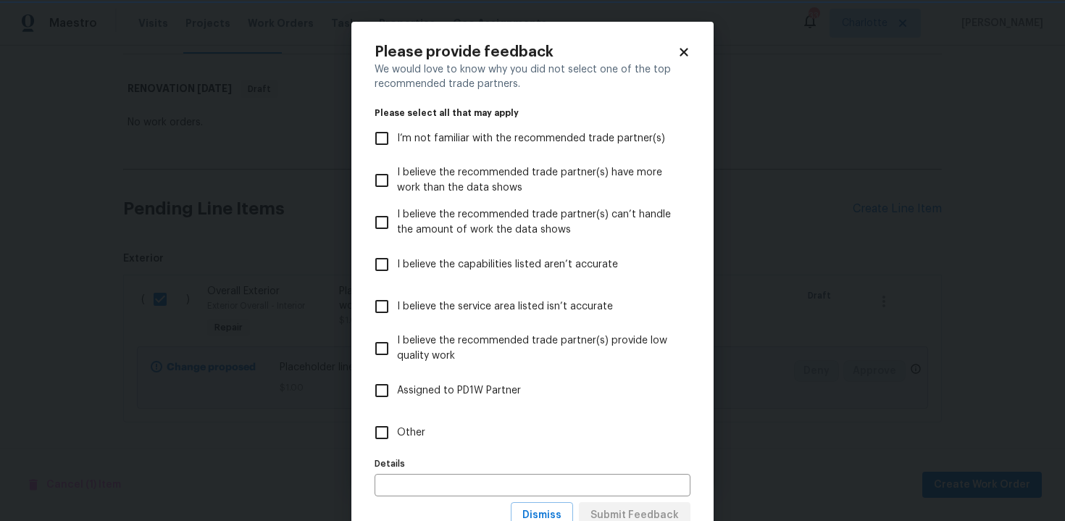
scroll to position [53, 0]
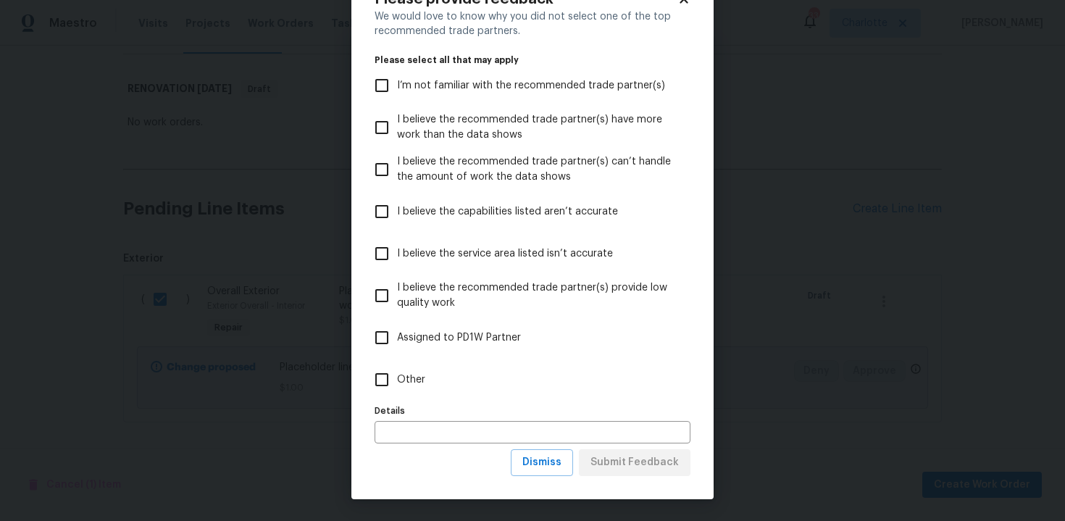
click at [414, 378] on span "Other" at bounding box center [411, 379] width 28 height 15
click at [397, 378] on input "Other" at bounding box center [382, 380] width 30 height 30
checkbox input "true"
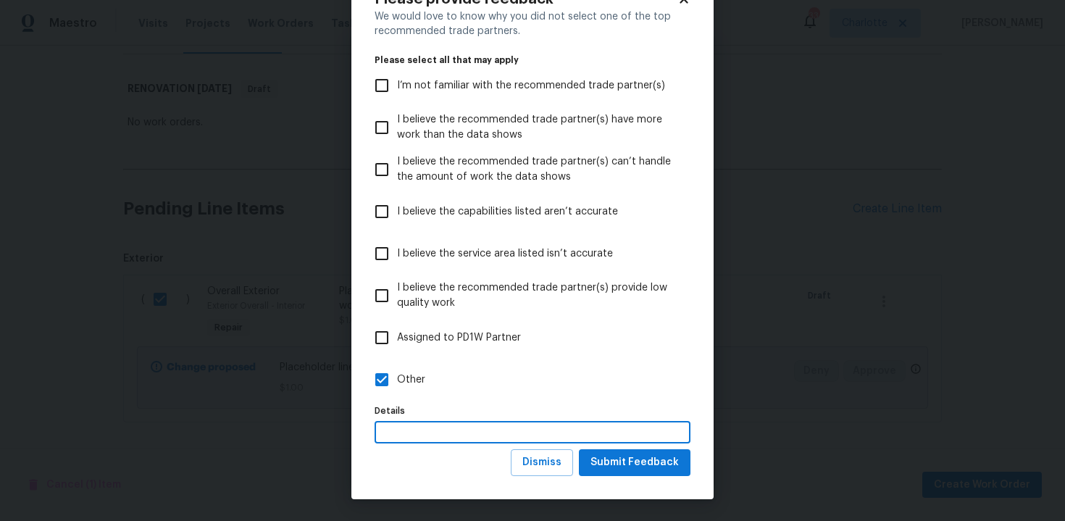
click at [498, 423] on input "text" at bounding box center [533, 432] width 316 height 22
click at [621, 470] on span "Submit Feedback" at bounding box center [635, 463] width 88 height 18
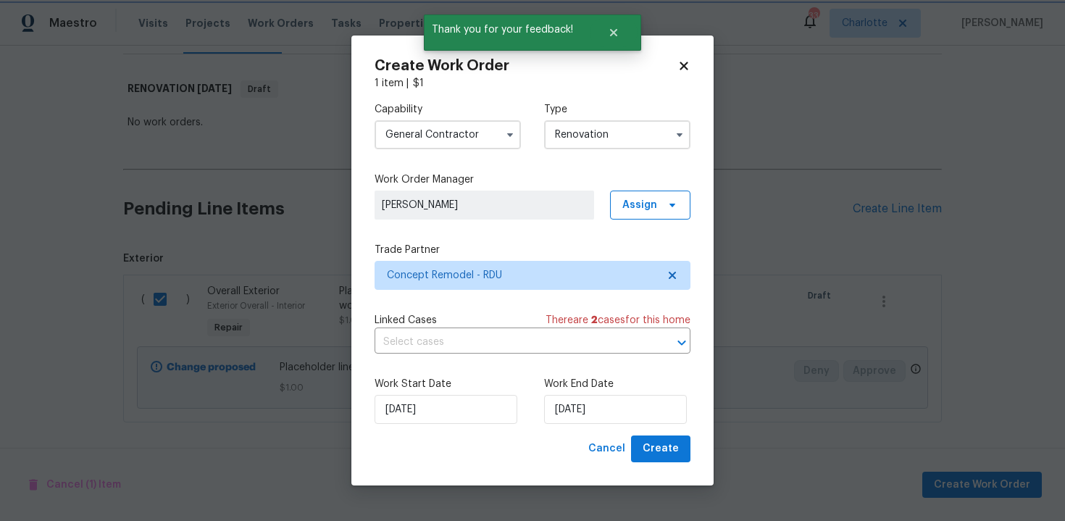
scroll to position [0, 0]
click at [626, 405] on input "09/10/2025" at bounding box center [615, 409] width 143 height 29
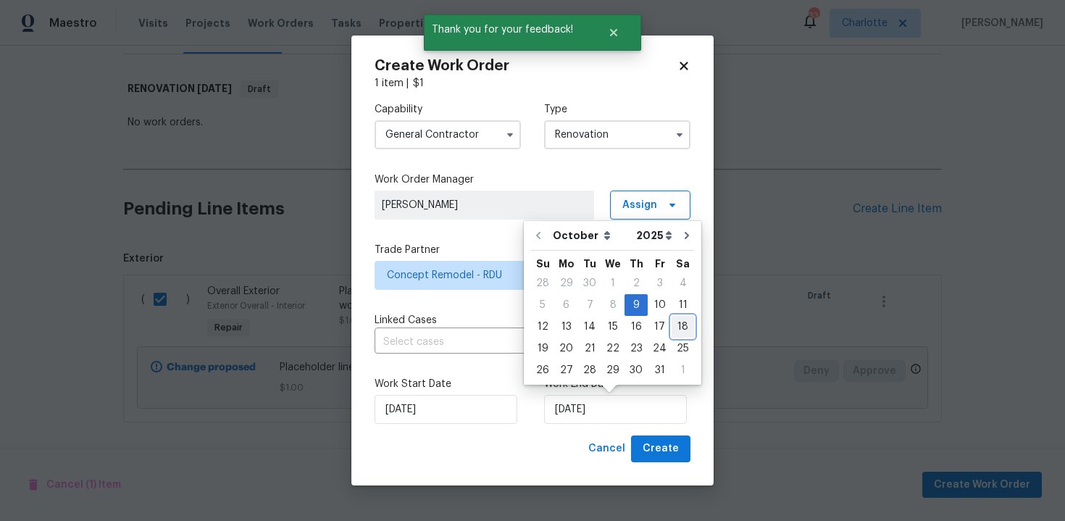
click at [681, 322] on div "18" at bounding box center [683, 327] width 22 height 20
type input "18/10/2025"
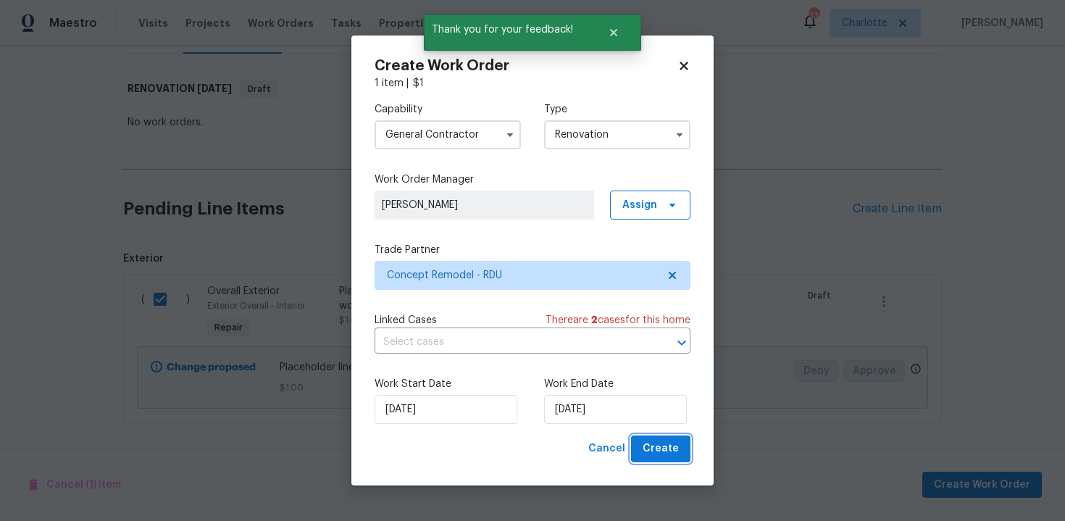
click at [654, 442] on span "Create" at bounding box center [661, 449] width 36 height 18
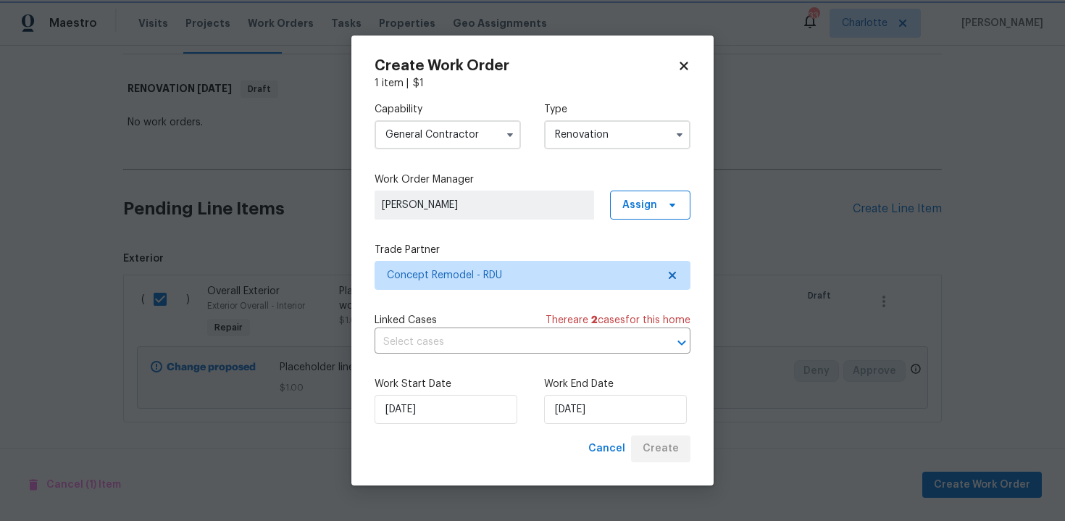
scroll to position [82, 0]
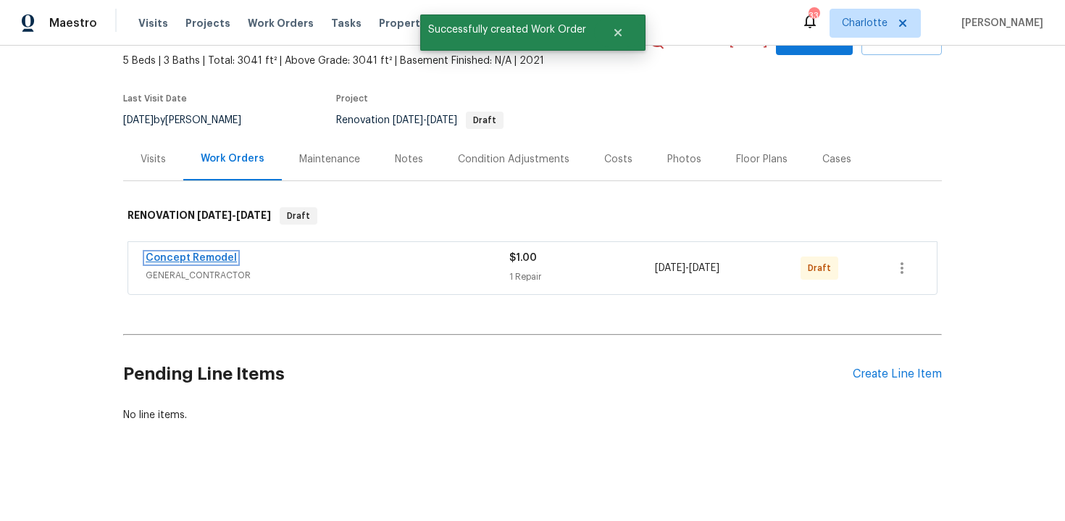
click at [208, 257] on link "Concept Remodel" at bounding box center [191, 258] width 91 height 10
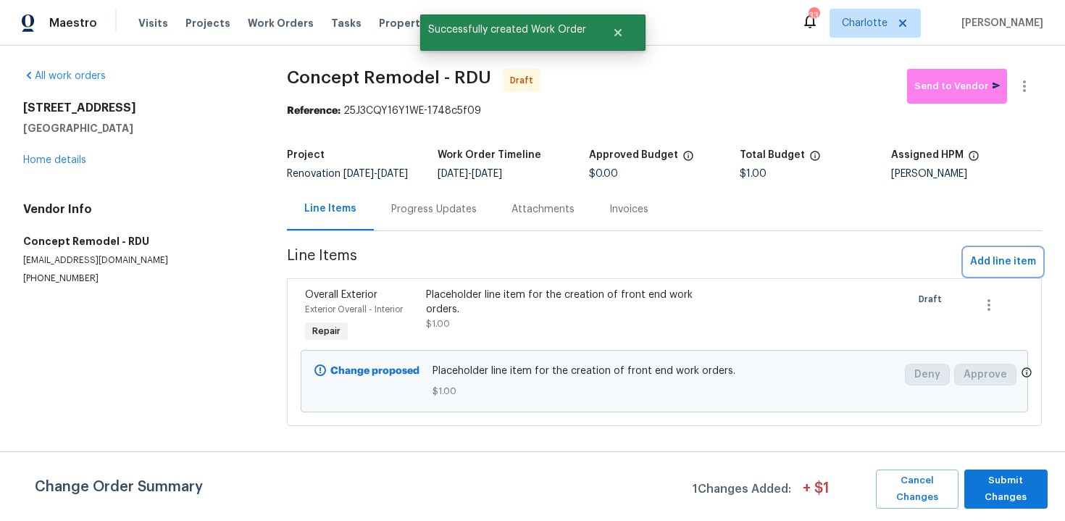
click at [990, 271] on span "Add line item" at bounding box center [1003, 262] width 66 height 18
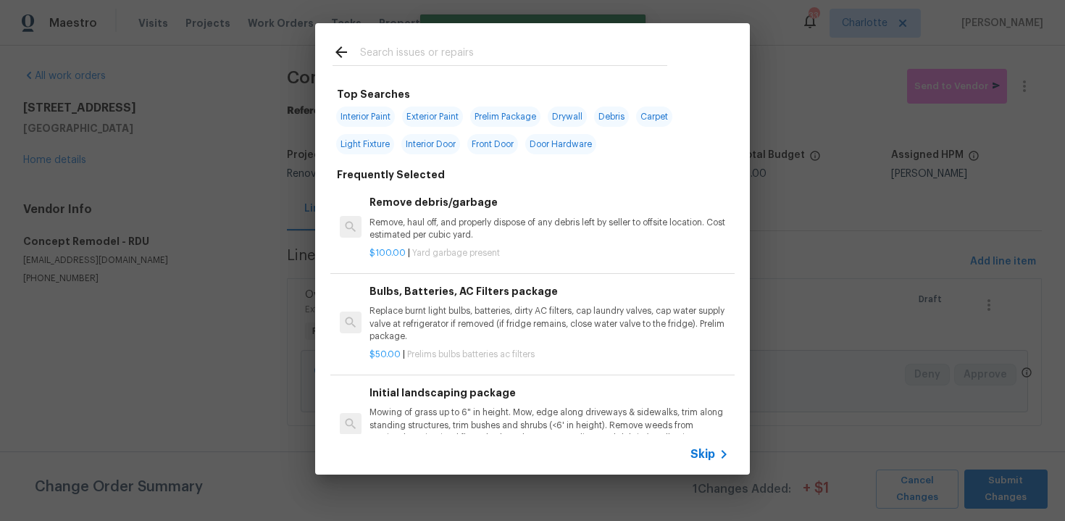
click at [703, 444] on div "Skip" at bounding box center [532, 454] width 435 height 41
click at [703, 453] on span "Skip" at bounding box center [703, 454] width 25 height 14
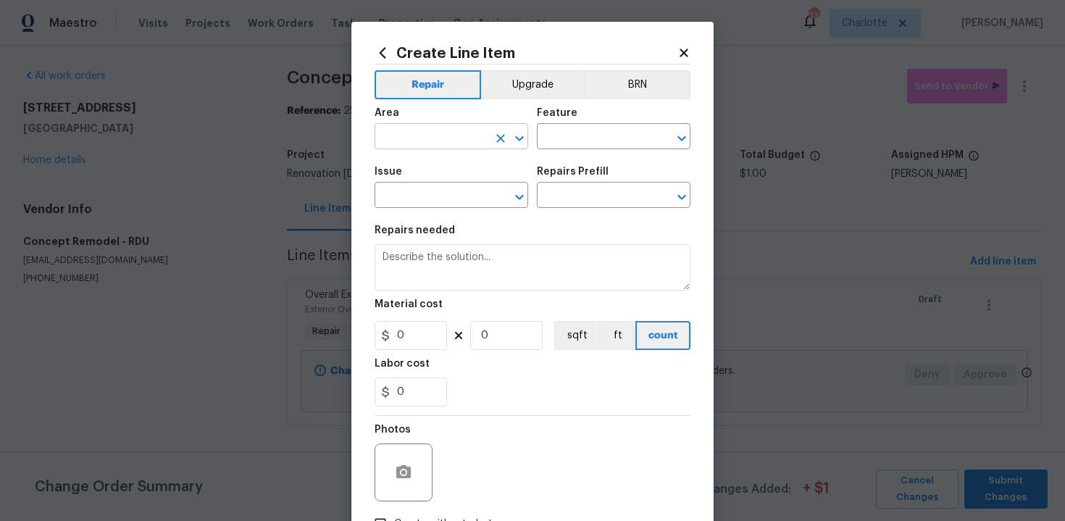
click at [422, 136] on input "text" at bounding box center [431, 138] width 113 height 22
click at [444, 201] on li "Exterior Overall" at bounding box center [452, 195] width 154 height 24
type input "Exterior Overall"
click at [578, 140] on input "text" at bounding box center [593, 138] width 113 height 22
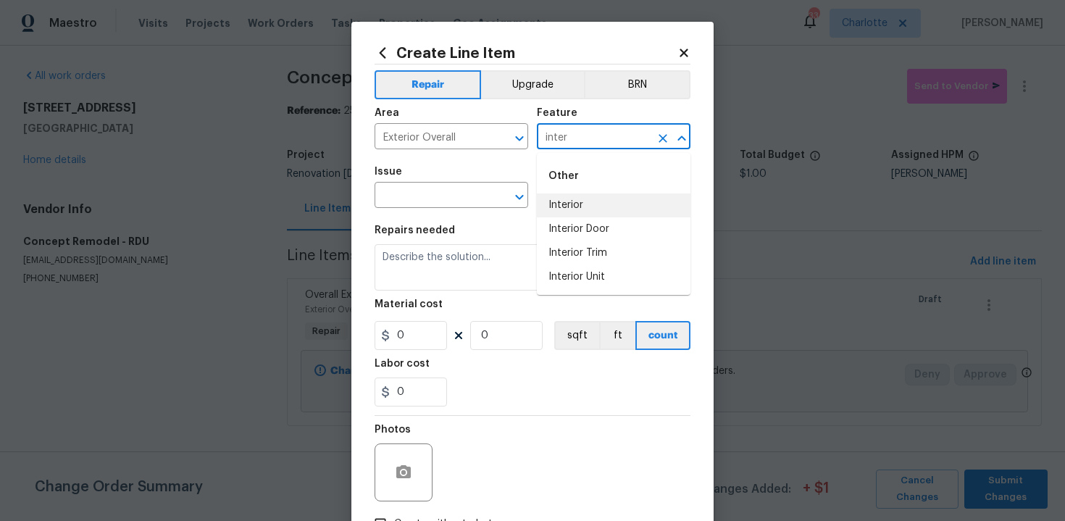
click at [595, 198] on li "Interior" at bounding box center [614, 205] width 154 height 24
type input "Interior"
click at [478, 199] on input "text" at bounding box center [431, 197] width 113 height 22
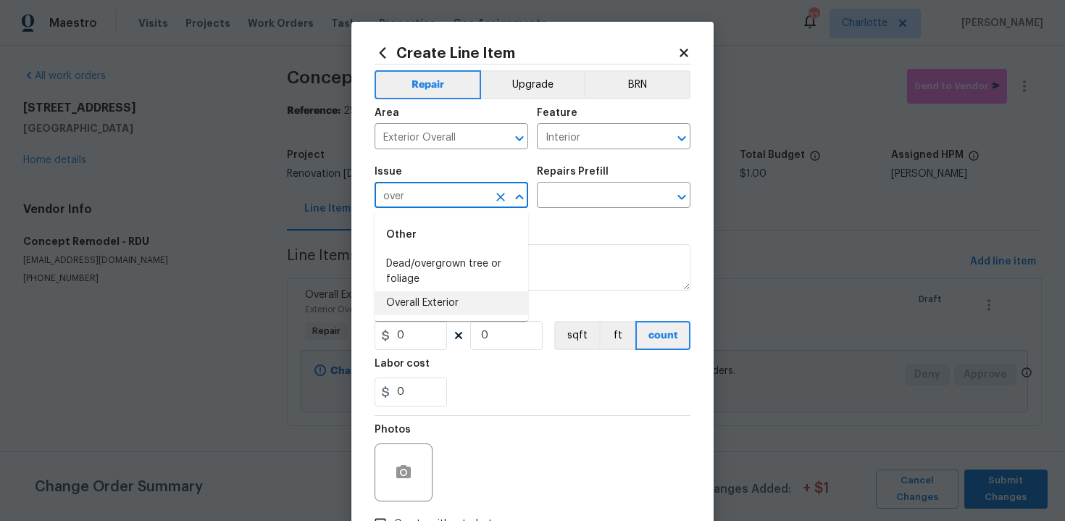
click at [473, 299] on li "Overall Exterior" at bounding box center [452, 303] width 154 height 24
type input "Overall Exterior"
click at [601, 205] on input "text" at bounding box center [593, 197] width 113 height 22
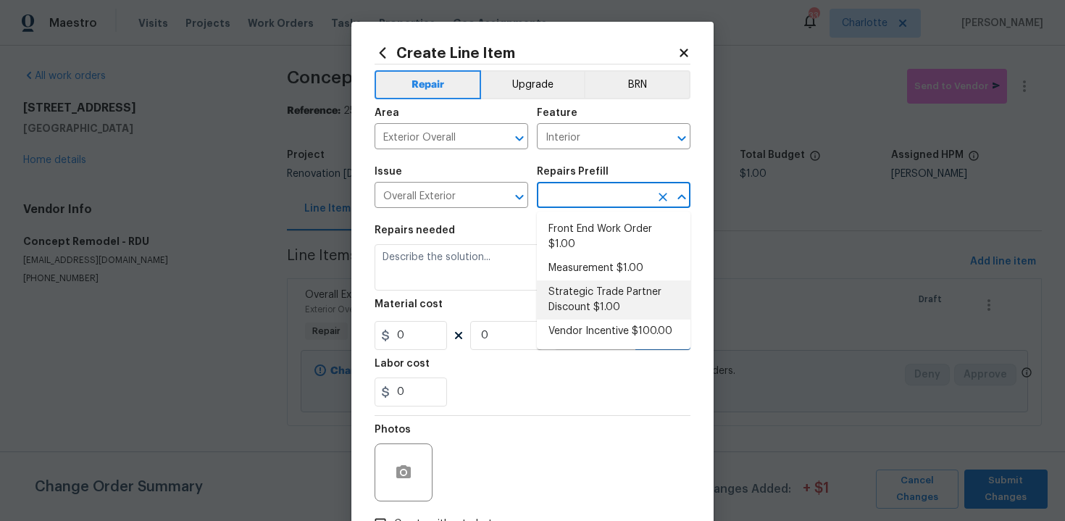
click at [599, 295] on li "Strategic Trade Partner Discount $1.00" at bounding box center [614, 299] width 154 height 39
type input "Strategic Trade Partner Discount $1.00"
type textarea "Calculate and apply 5% STPP discount to the total of the work order as a negati…"
type input "1"
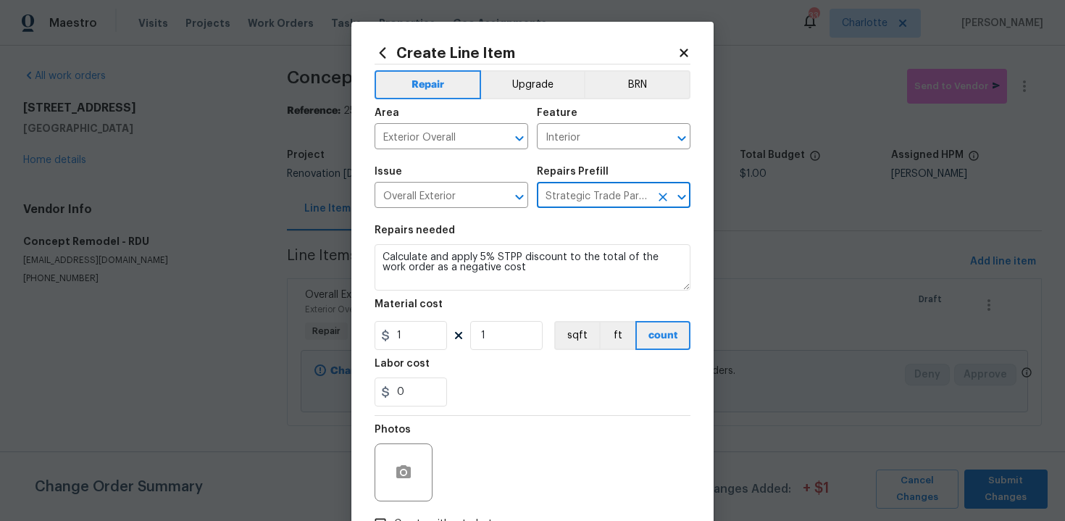
scroll to position [104, 0]
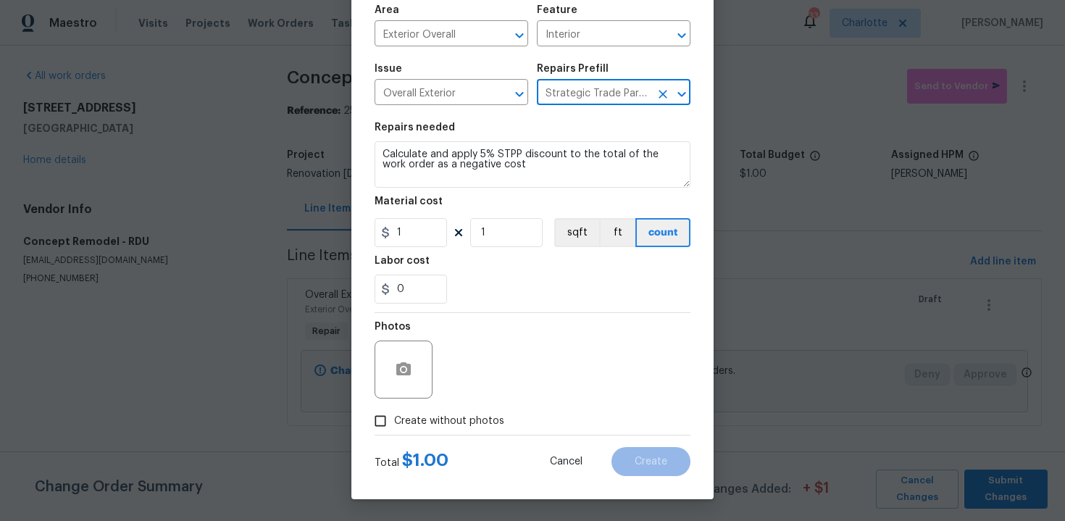
click at [445, 430] on label "Create without photos" at bounding box center [436, 421] width 138 height 28
click at [394, 430] on input "Create without photos" at bounding box center [381, 421] width 28 height 28
checkbox input "true"
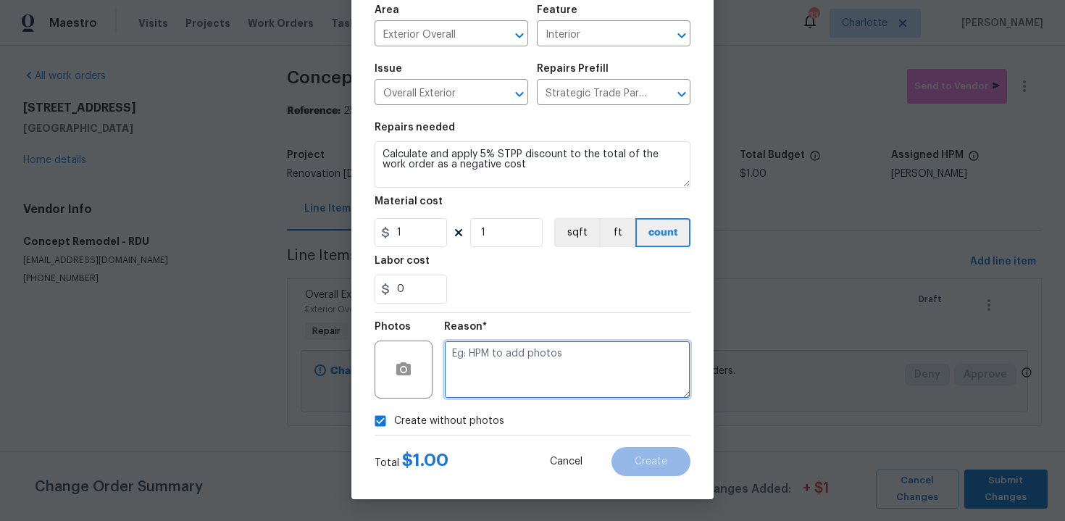
click at [523, 367] on textarea at bounding box center [567, 370] width 246 height 58
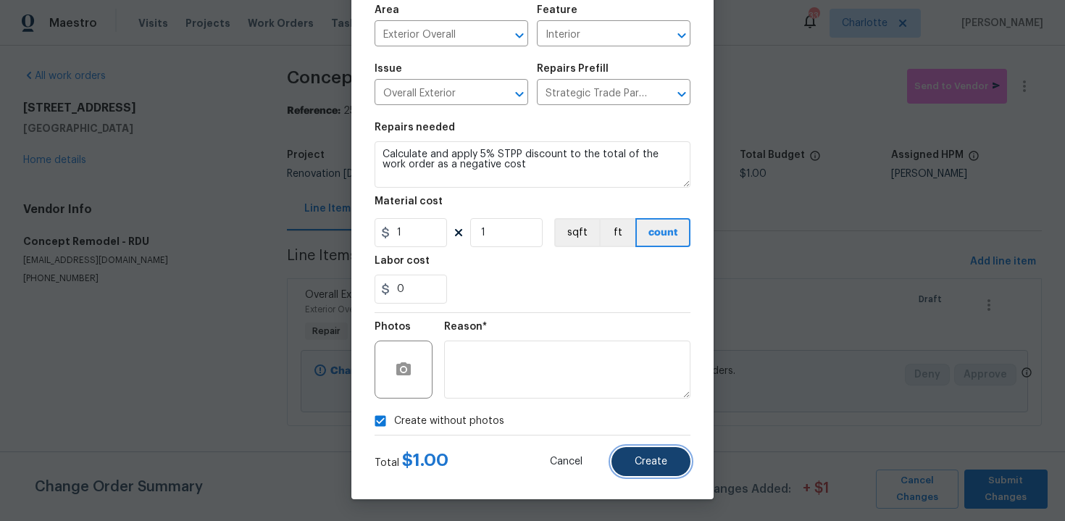
click at [661, 463] on span "Create" at bounding box center [651, 462] width 33 height 11
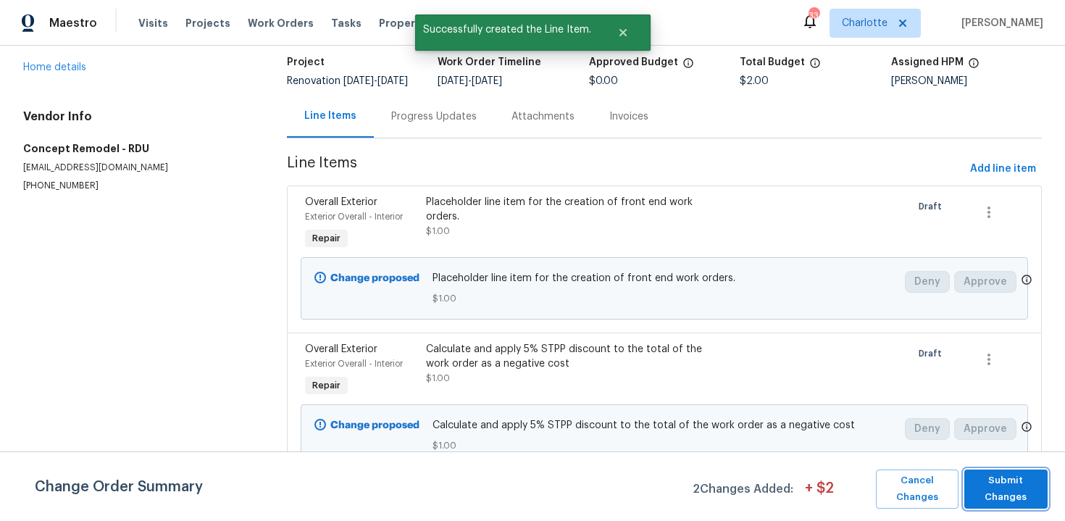
click at [1000, 476] on span "Submit Changes" at bounding box center [1006, 489] width 69 height 33
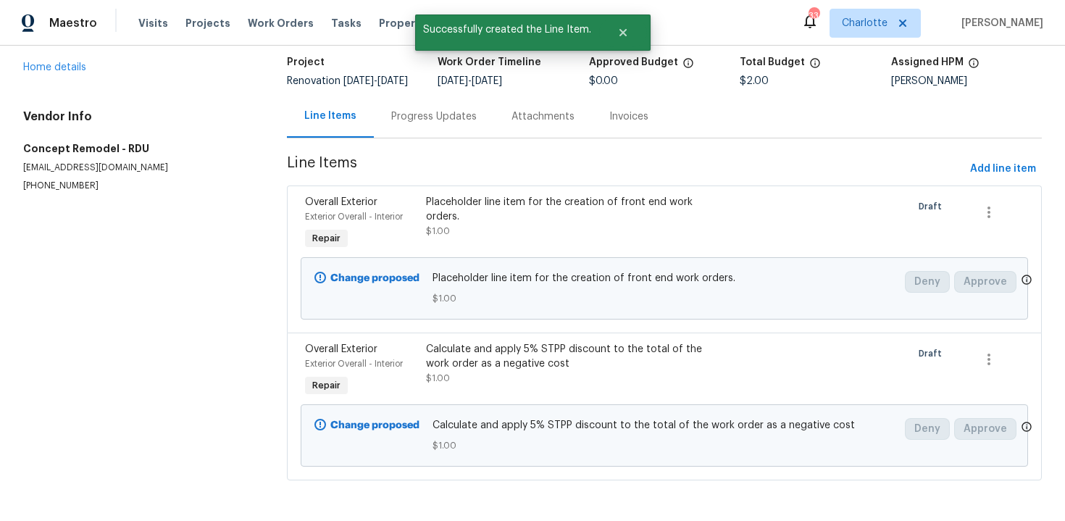
scroll to position [0, 0]
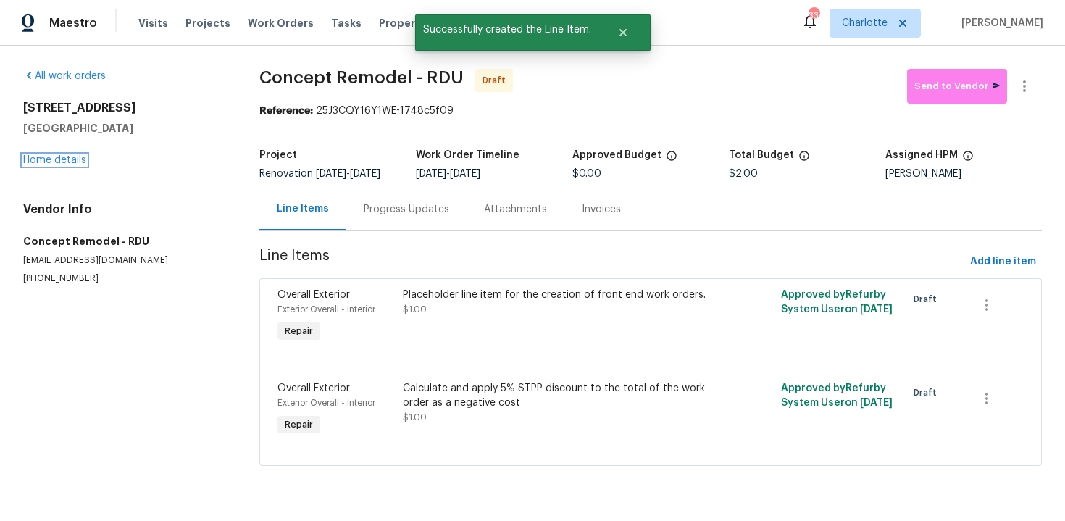
click at [77, 162] on link "Home details" at bounding box center [54, 160] width 63 height 10
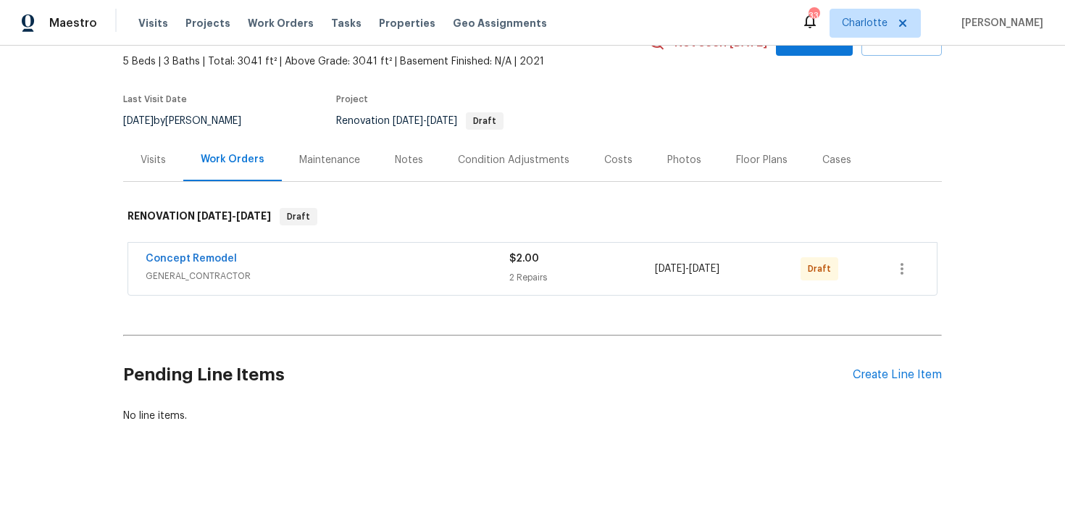
scroll to position [82, 0]
click at [897, 275] on icon "button" at bounding box center [902, 267] width 17 height 17
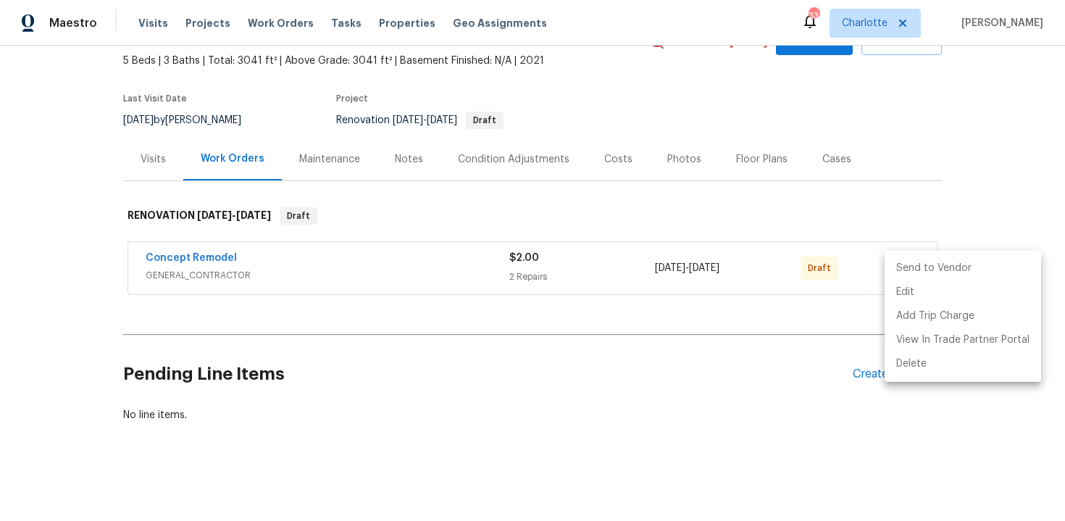
click at [939, 271] on li "Send to Vendor" at bounding box center [963, 269] width 157 height 24
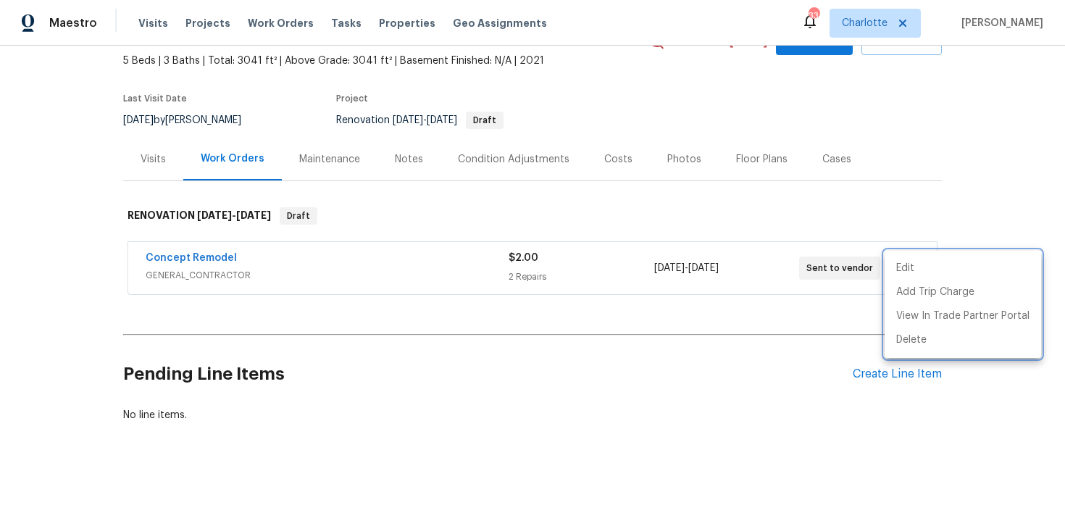
click at [1003, 119] on div at bounding box center [532, 260] width 1065 height 521
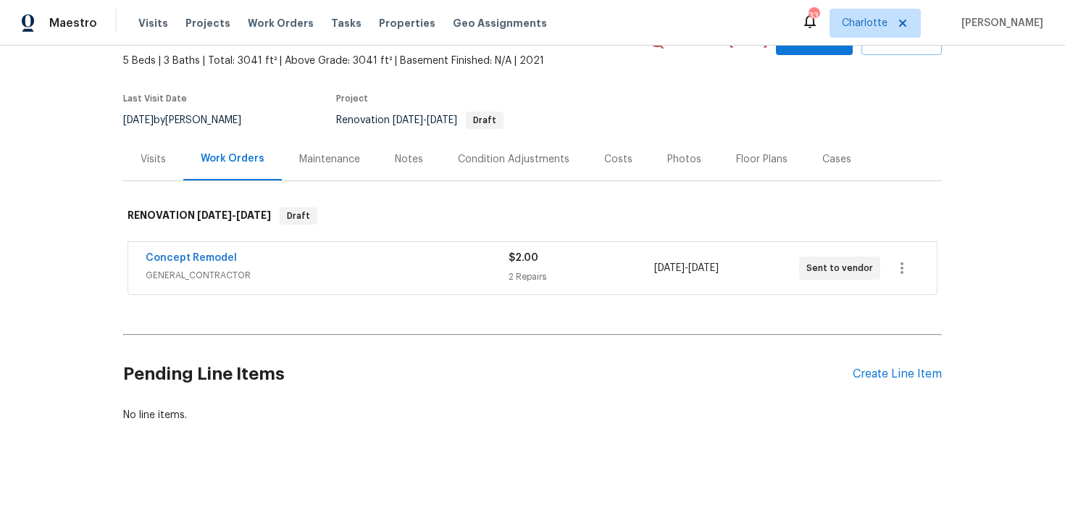
click at [1003, 119] on div "Edit Add Trip Charge View In Trade Partner Portal Delete" at bounding box center [532, 260] width 1065 height 521
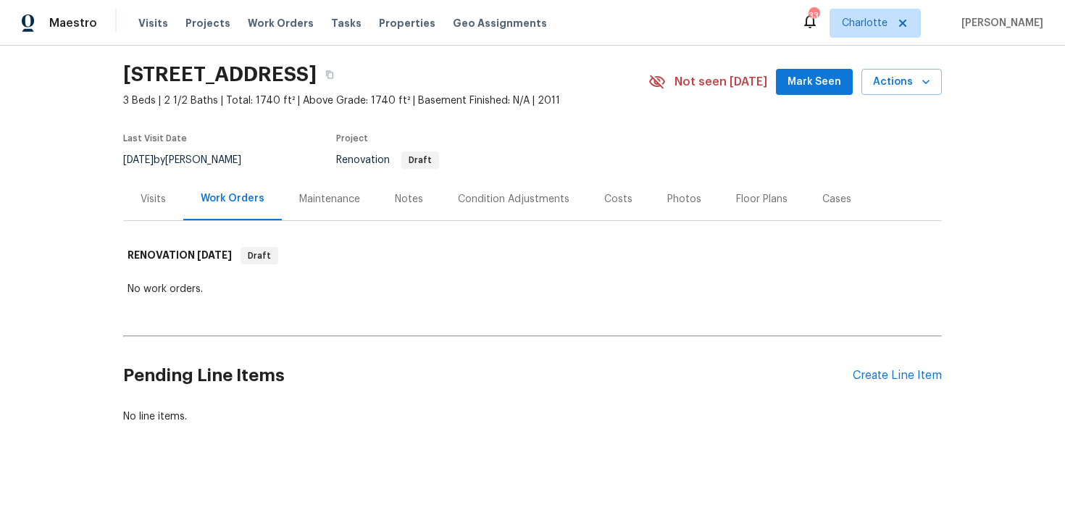
scroll to position [43, 0]
click at [904, 377] on div "Create Line Item" at bounding box center [897, 374] width 89 height 14
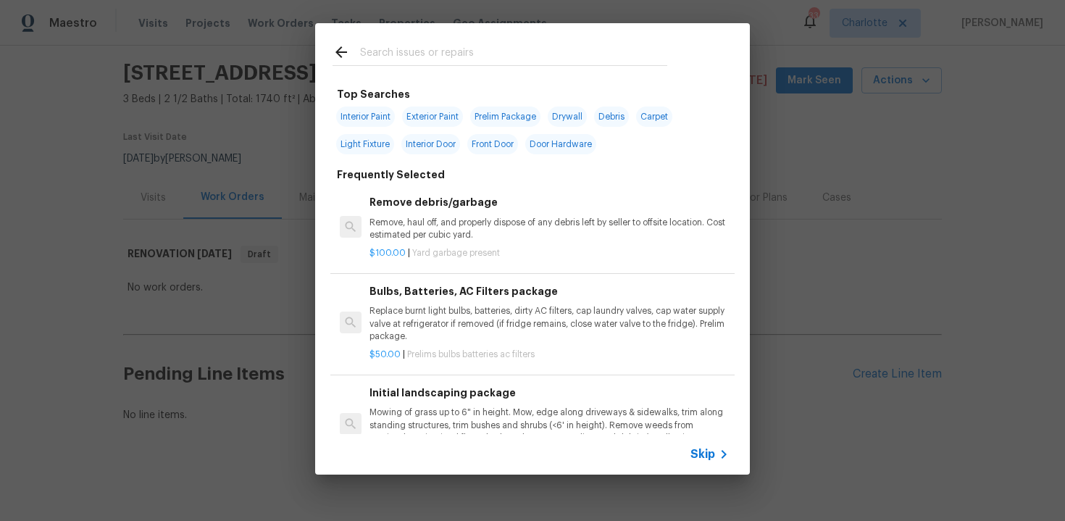
click at [704, 449] on span "Skip" at bounding box center [703, 454] width 25 height 14
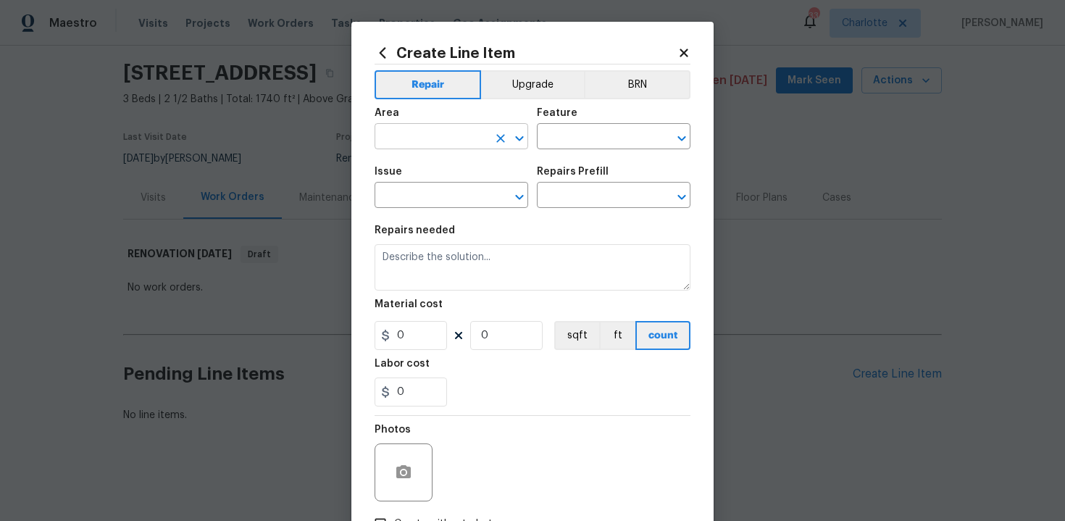
click at [457, 141] on input "text" at bounding box center [431, 138] width 113 height 22
click at [461, 203] on li "Exterior Overall" at bounding box center [452, 195] width 154 height 24
type input "Exterior Overall"
click at [569, 148] on input "text" at bounding box center [593, 138] width 113 height 22
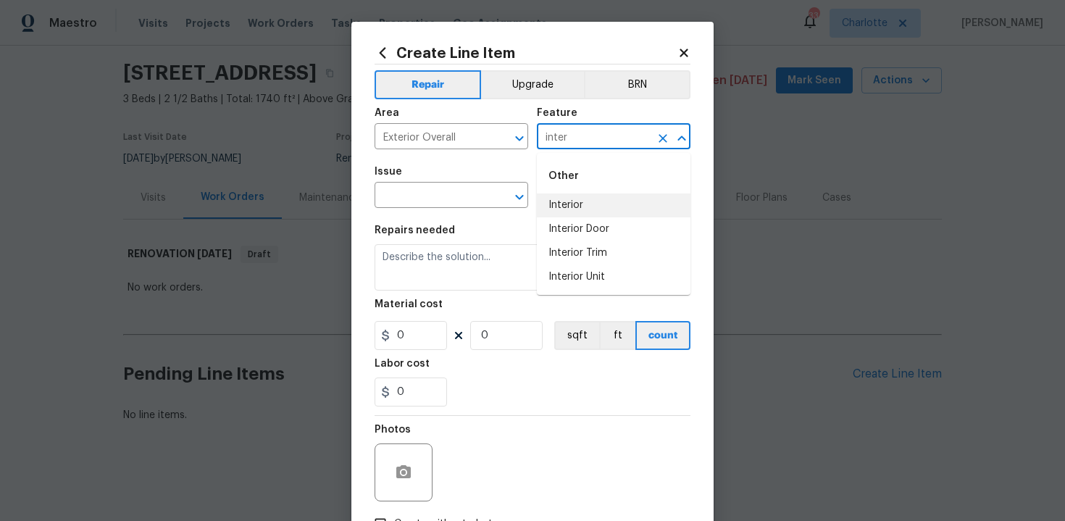
click at [583, 207] on li "Interior" at bounding box center [614, 205] width 154 height 24
type input "Interior"
click at [480, 204] on input "text" at bounding box center [431, 197] width 113 height 22
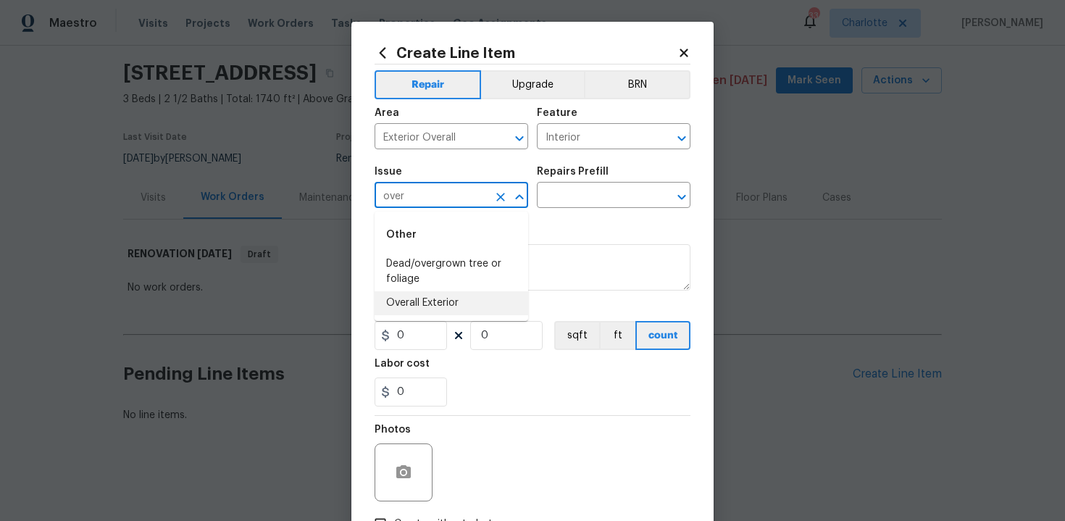
click at [475, 304] on li "Overall Exterior" at bounding box center [452, 303] width 154 height 24
type input "Overall Exterior"
click at [622, 191] on input "text" at bounding box center [593, 197] width 113 height 22
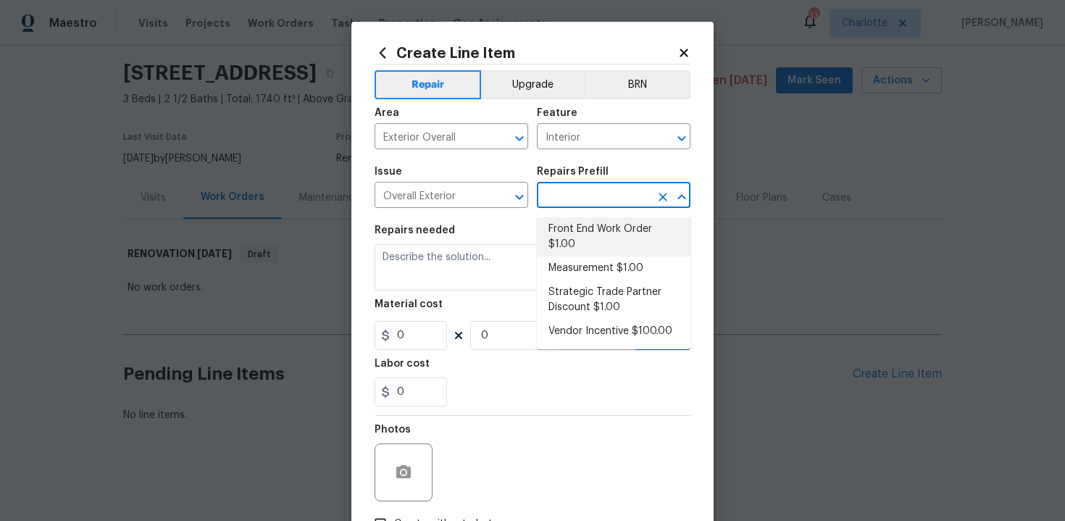
click at [610, 238] on li "Front End Work Order $1.00" at bounding box center [614, 236] width 154 height 39
type input "Front End Work Order $1.00"
type textarea "Placeholder line item for the creation of front end work orders."
type input "1"
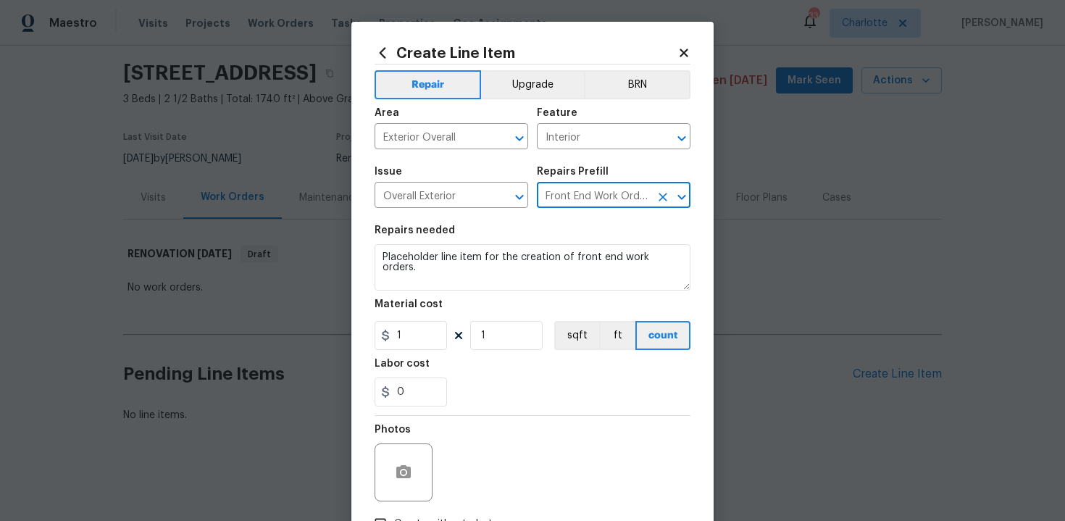
scroll to position [104, 0]
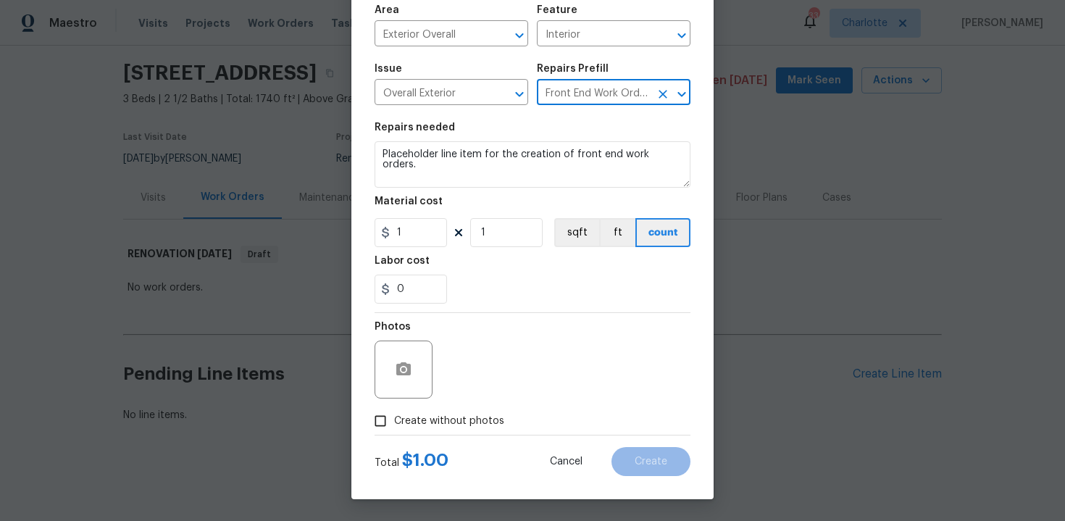
click at [466, 420] on span "Create without photos" at bounding box center [449, 421] width 110 height 15
click at [394, 420] on input "Create without photos" at bounding box center [381, 421] width 28 height 28
checkbox input "true"
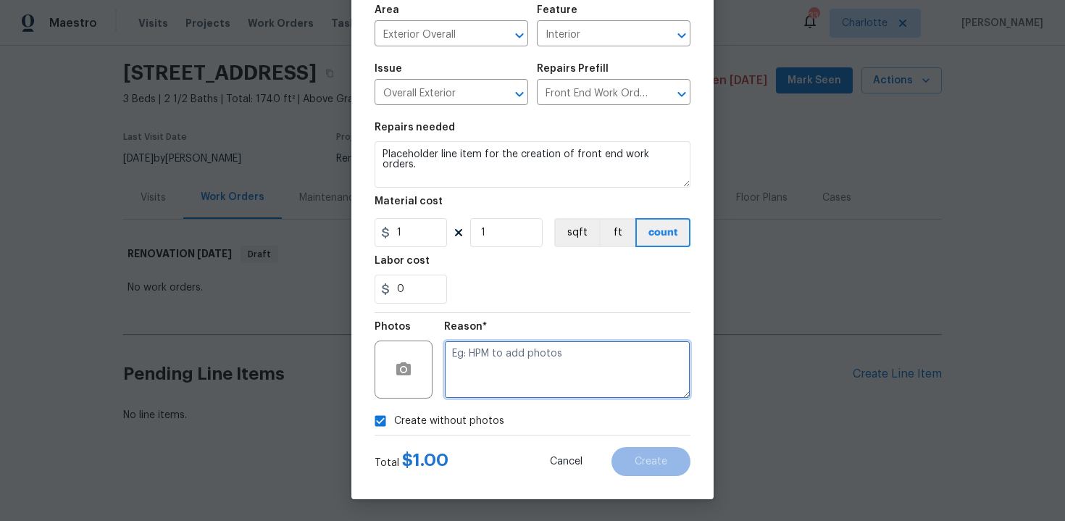
click at [533, 354] on textarea at bounding box center [567, 370] width 246 height 58
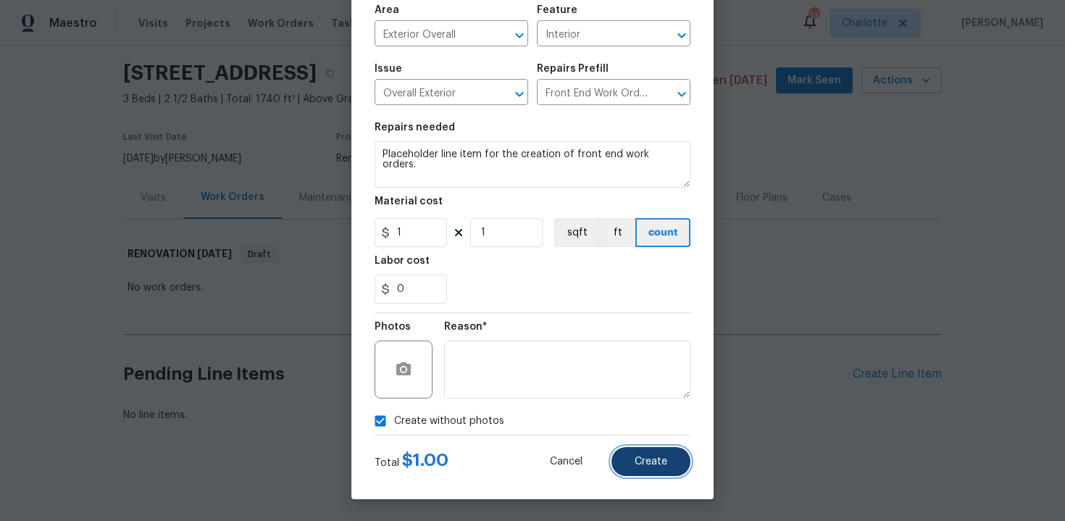
click at [643, 463] on span "Create" at bounding box center [651, 462] width 33 height 11
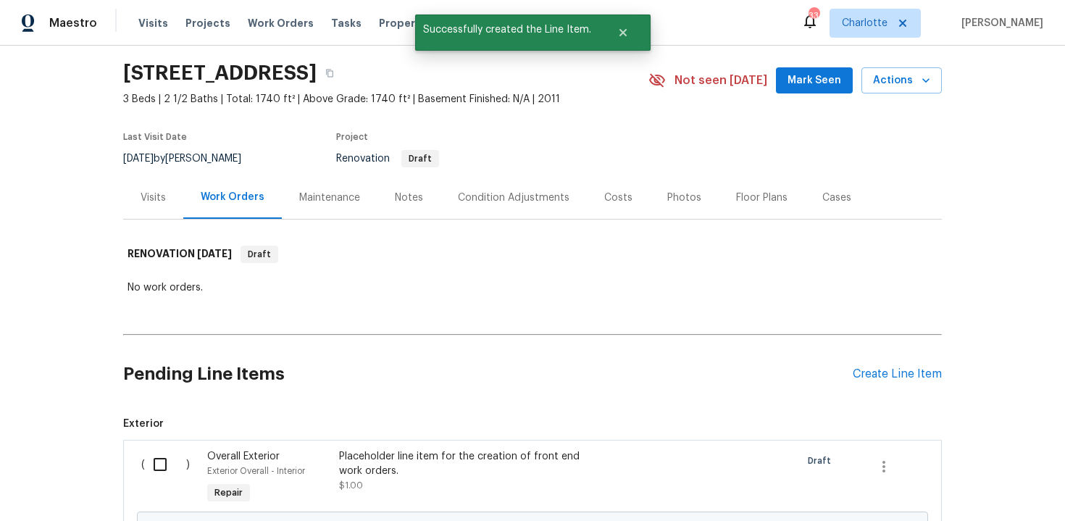
scroll to position [209, 0]
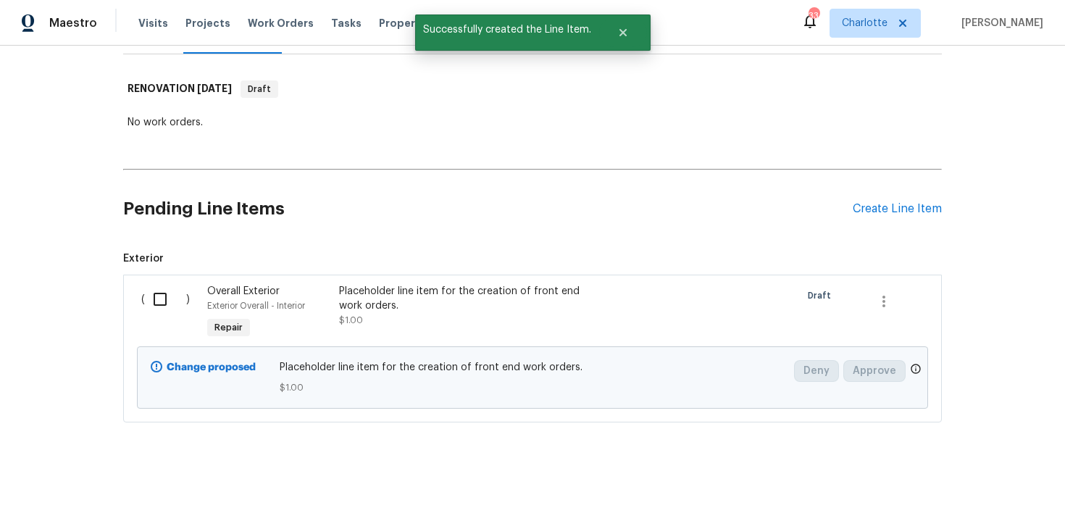
click at [163, 302] on input "checkbox" at bounding box center [165, 299] width 41 height 30
checkbox input "true"
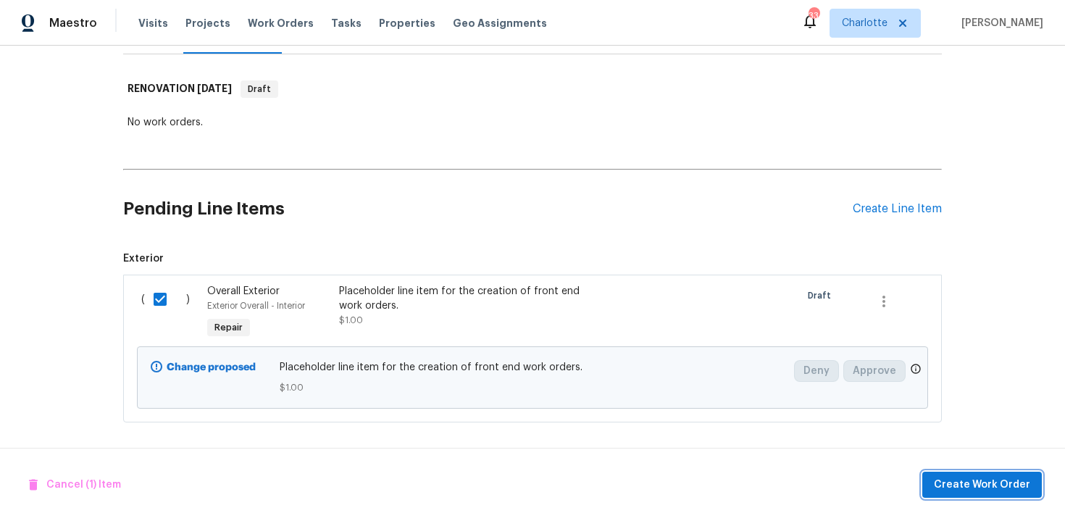
click at [965, 481] on span "Create Work Order" at bounding box center [982, 485] width 96 height 18
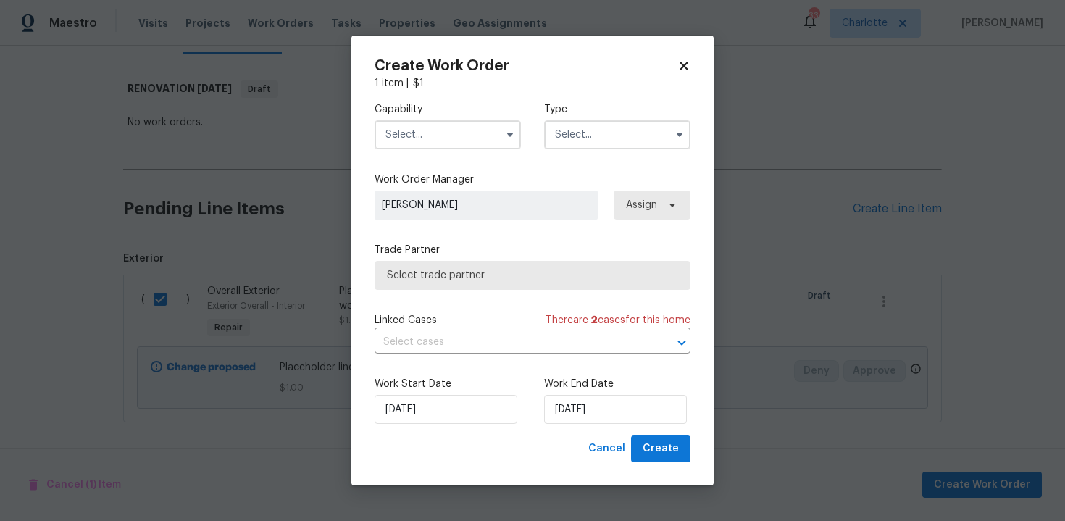
click at [458, 133] on input "text" at bounding box center [448, 134] width 146 height 29
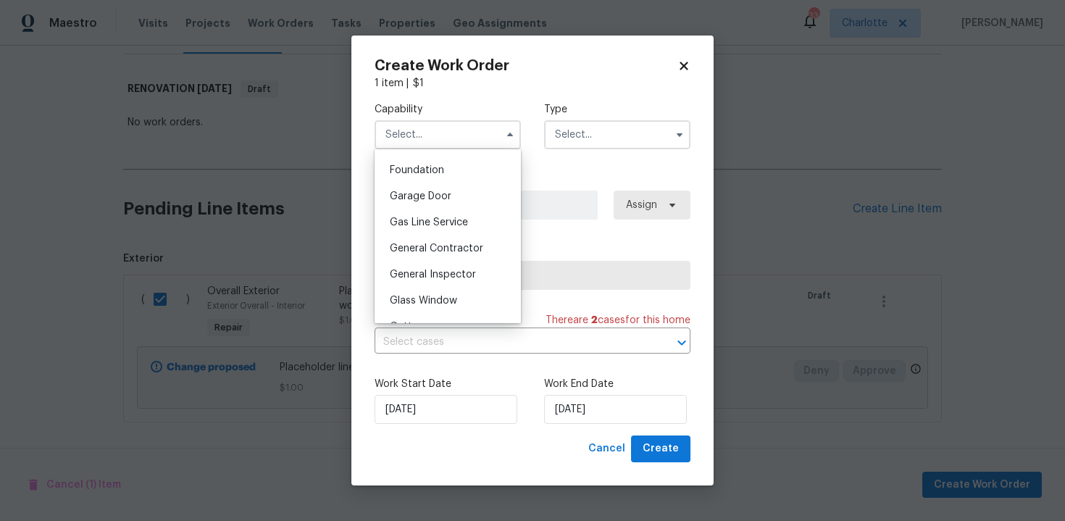
scroll to position [621, 0]
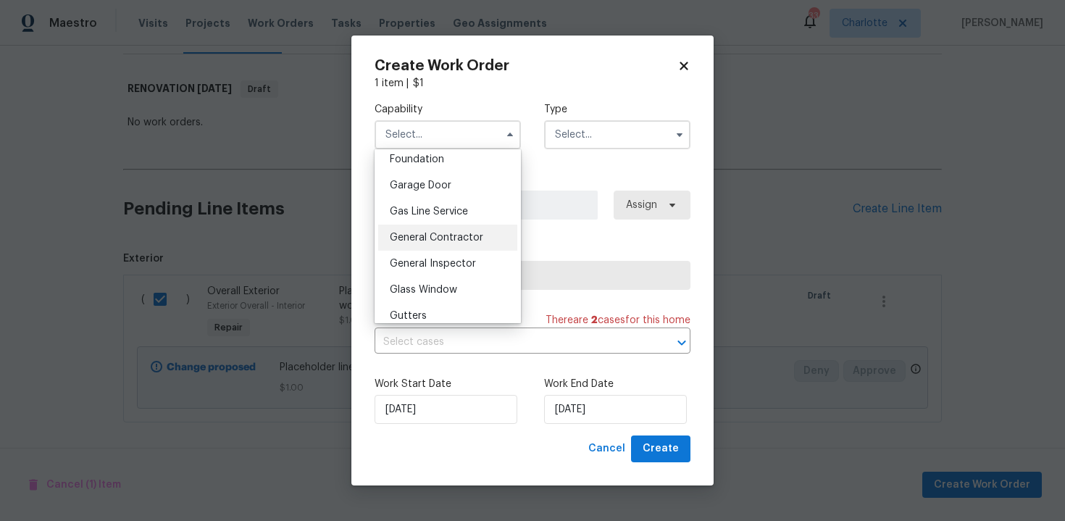
click at [440, 235] on span "General Contractor" at bounding box center [436, 238] width 93 height 10
type input "General Contractor"
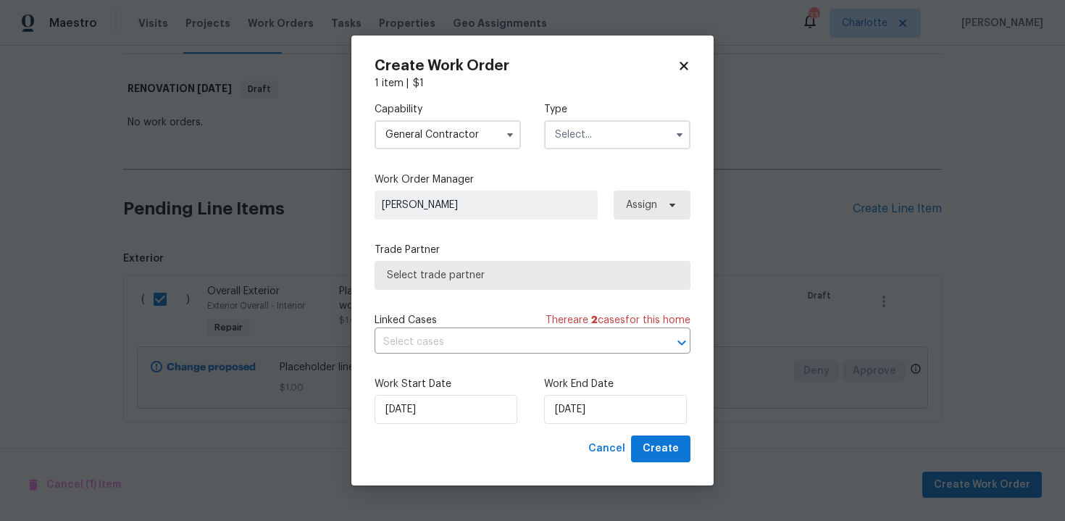
click at [596, 125] on input "text" at bounding box center [617, 134] width 146 height 29
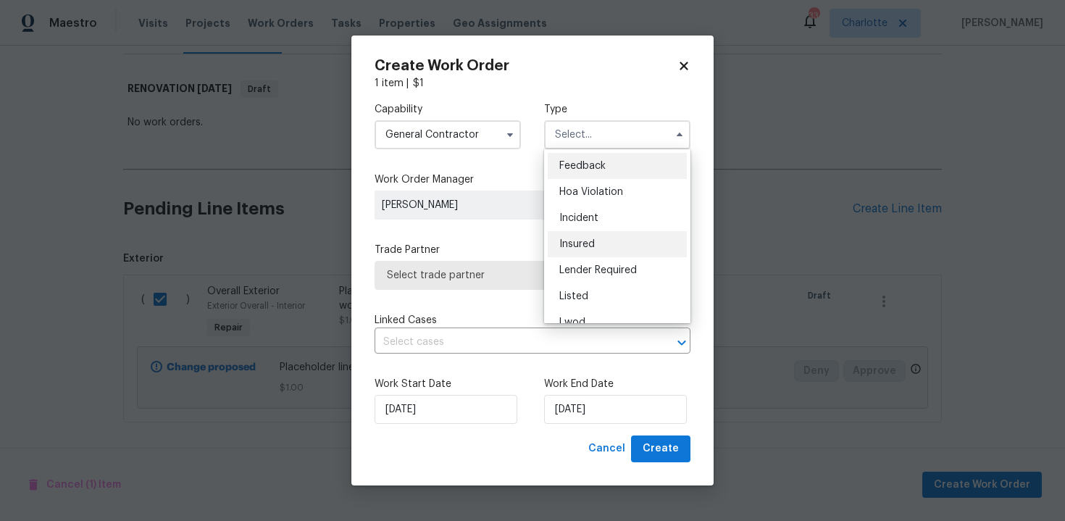
scroll to position [172, 0]
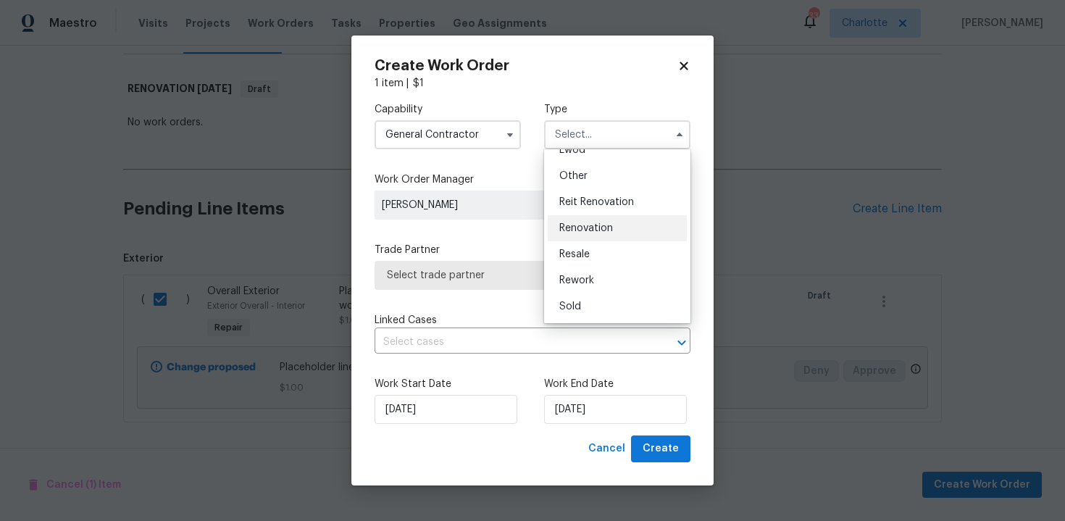
click at [595, 225] on span "Renovation" at bounding box center [586, 228] width 54 height 10
type input "Renovation"
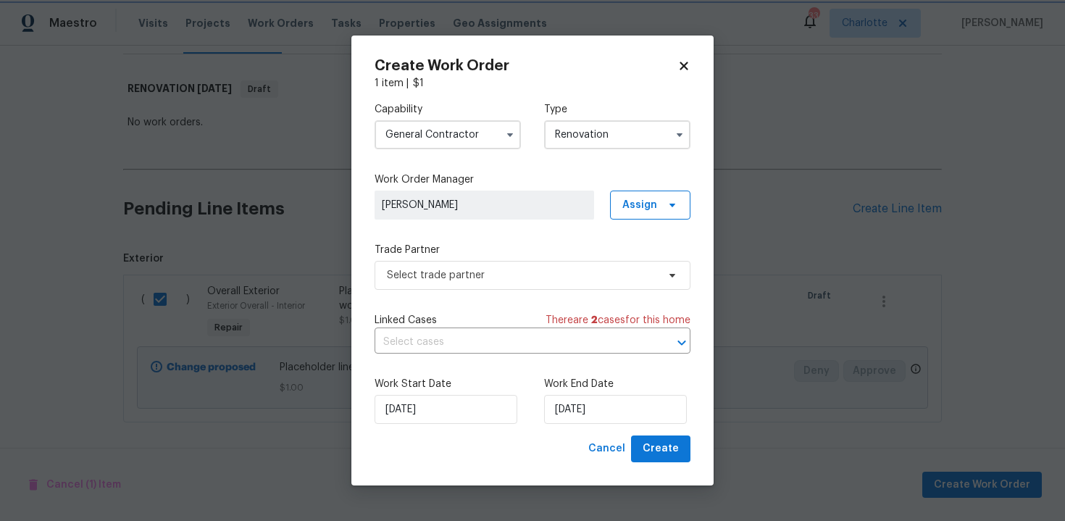
scroll to position [0, 0]
click at [509, 272] on span "Select trade partner" at bounding box center [522, 275] width 270 height 14
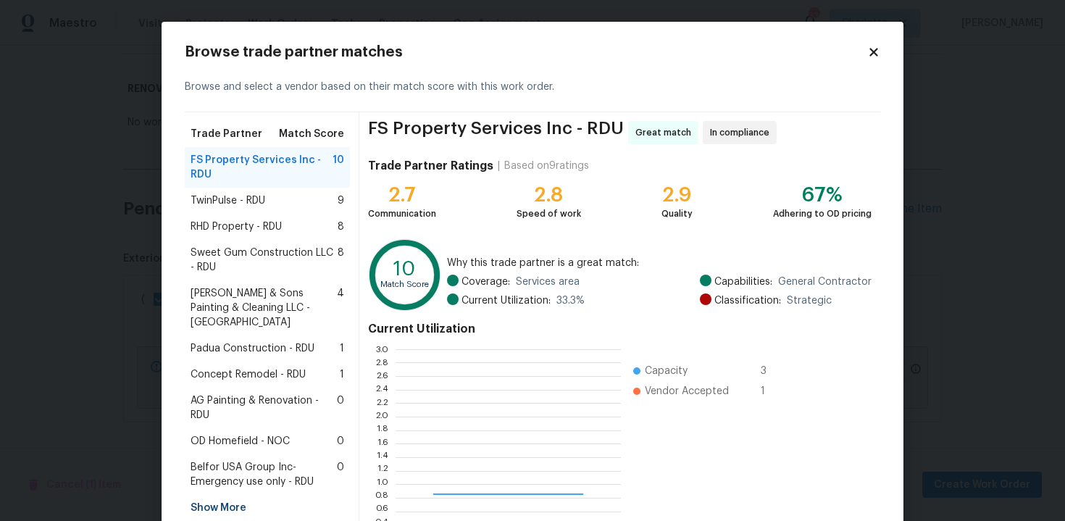
scroll to position [203, 225]
click at [285, 367] on span "Concept Remodel - RDU" at bounding box center [248, 374] width 115 height 14
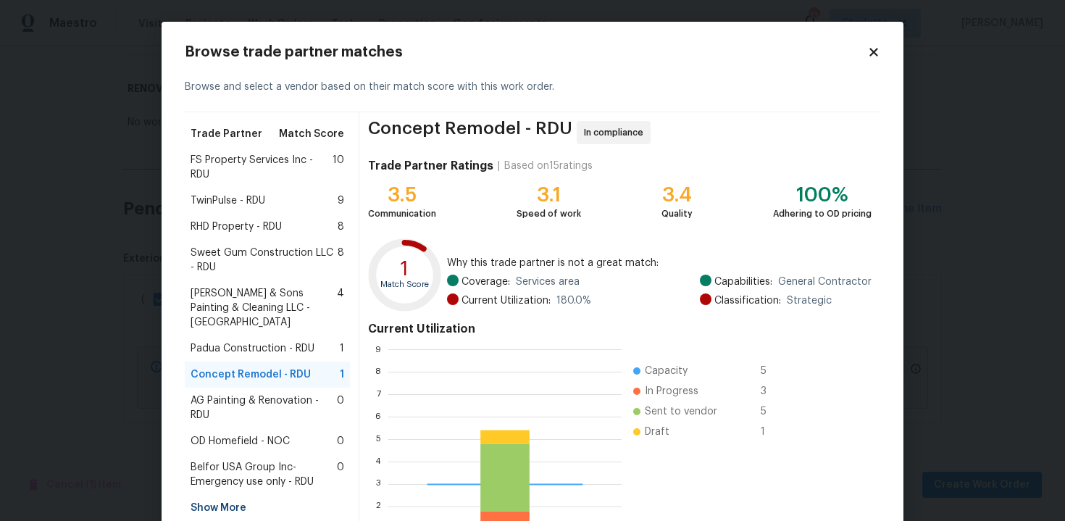
scroll to position [118, 0]
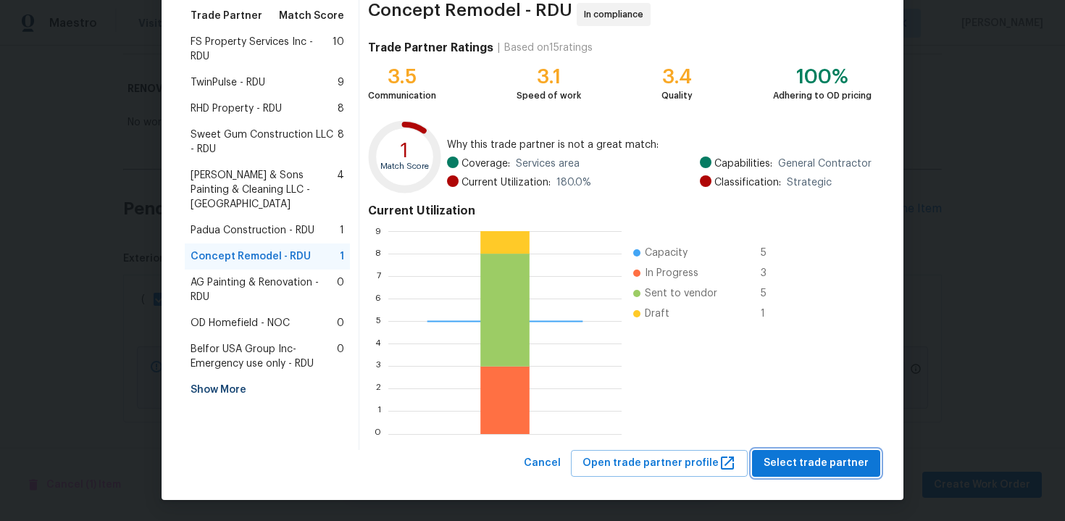
click at [811, 467] on span "Select trade partner" at bounding box center [816, 463] width 105 height 18
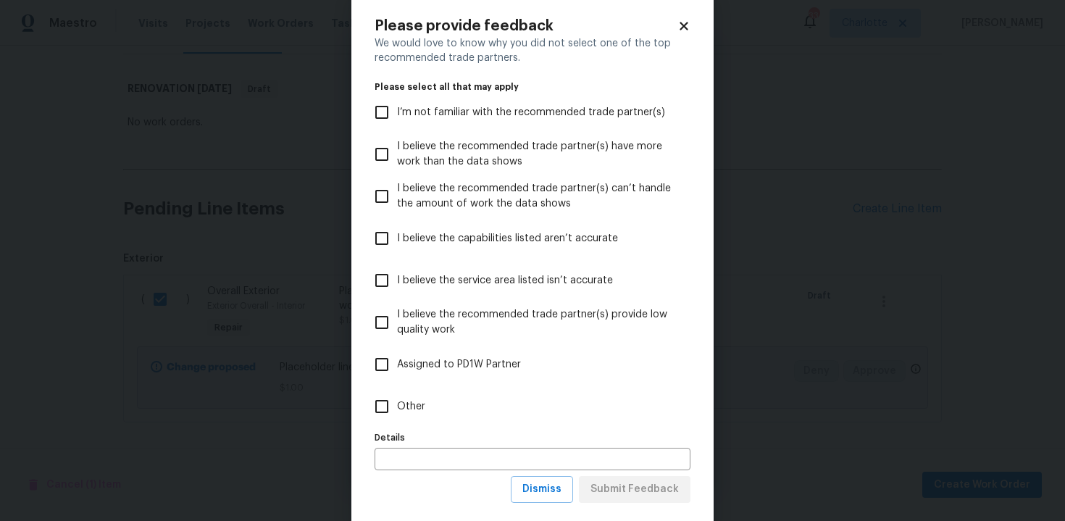
scroll to position [28, 0]
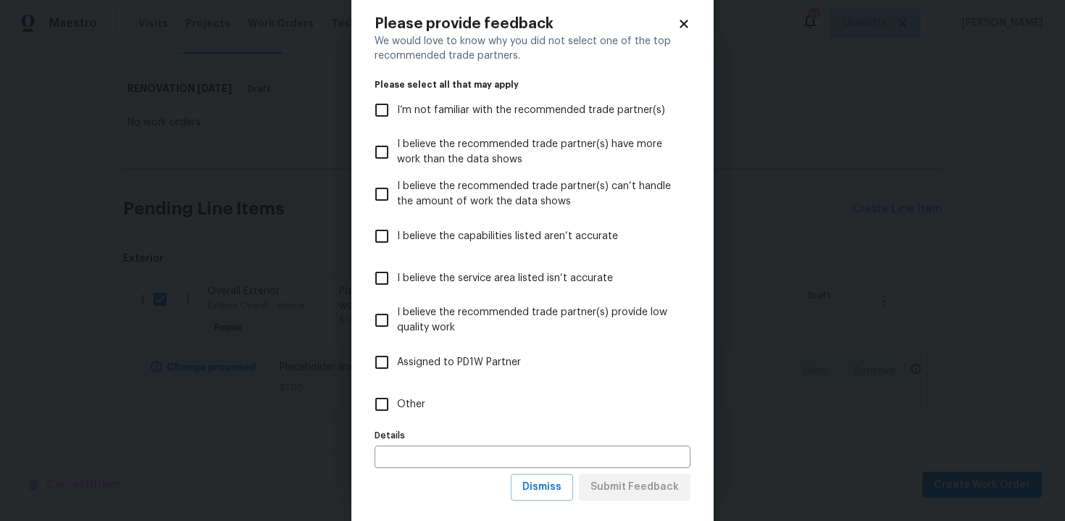
click at [396, 400] on input "Other" at bounding box center [382, 404] width 30 height 30
checkbox input "true"
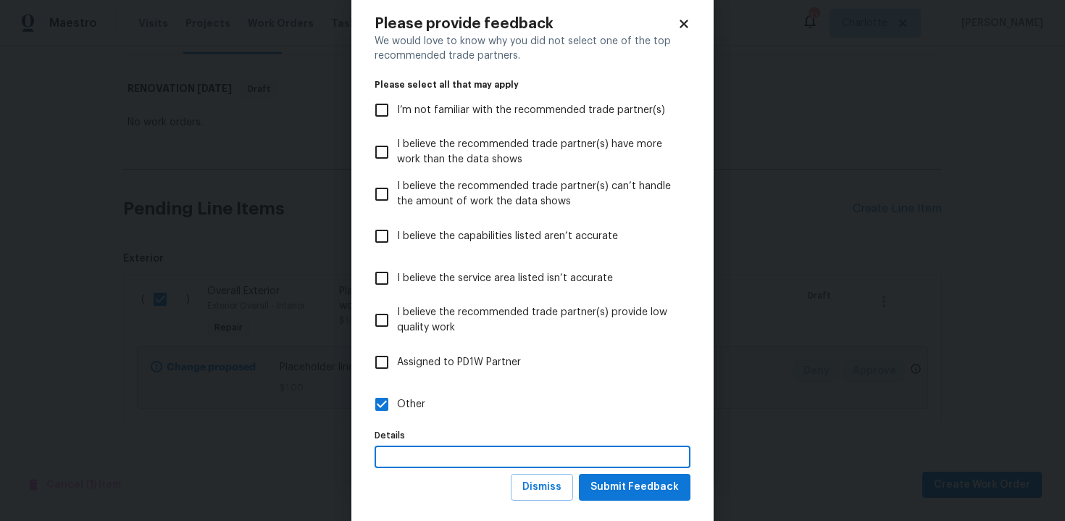
click at [428, 454] on input "text" at bounding box center [533, 457] width 316 height 22
click at [631, 486] on span "Submit Feedback" at bounding box center [635, 487] width 88 height 18
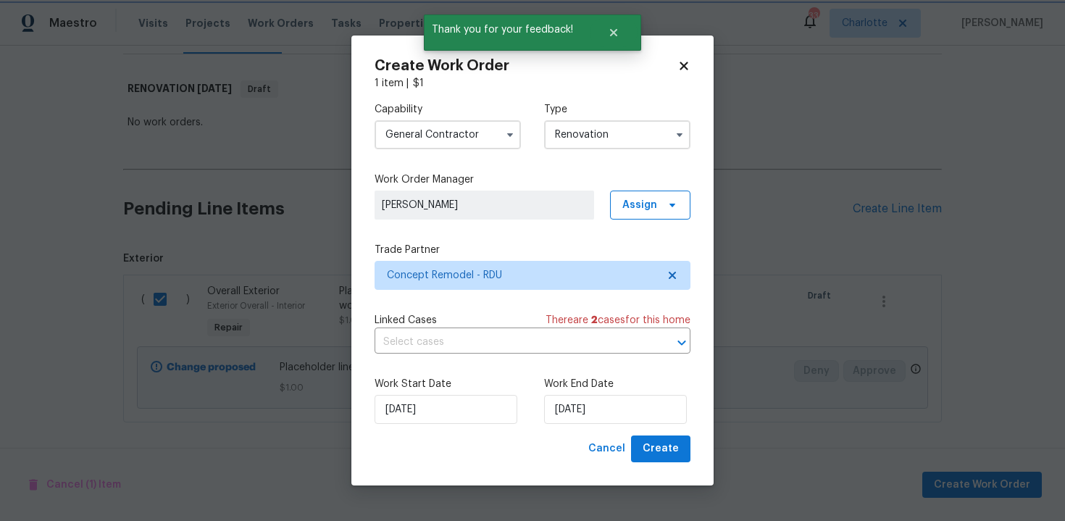
scroll to position [0, 0]
click at [633, 418] on input "09/10/2025" at bounding box center [615, 409] width 143 height 29
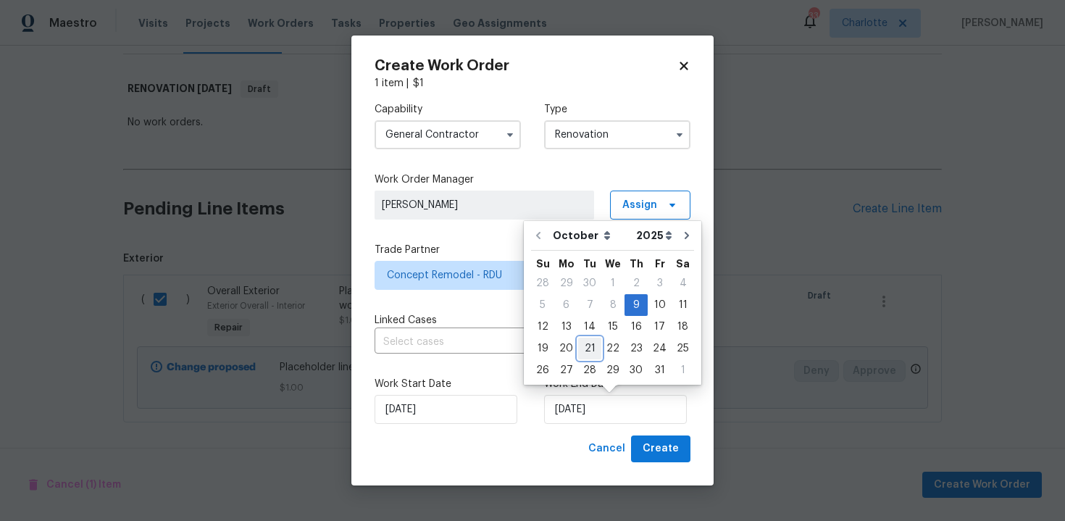
click at [591, 352] on div "21" at bounding box center [589, 348] width 23 height 20
type input "21/10/2025"
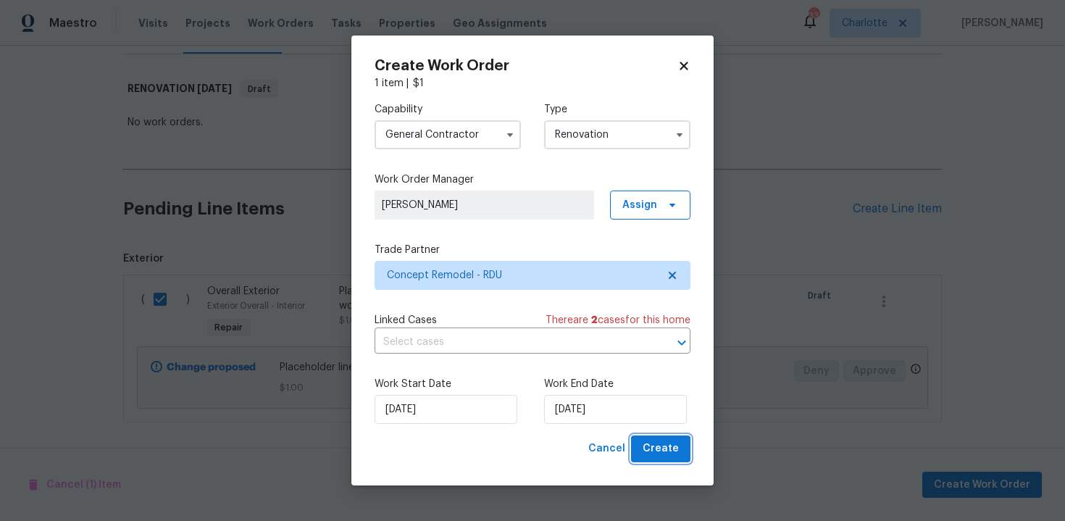
click at [665, 447] on span "Create" at bounding box center [661, 449] width 36 height 18
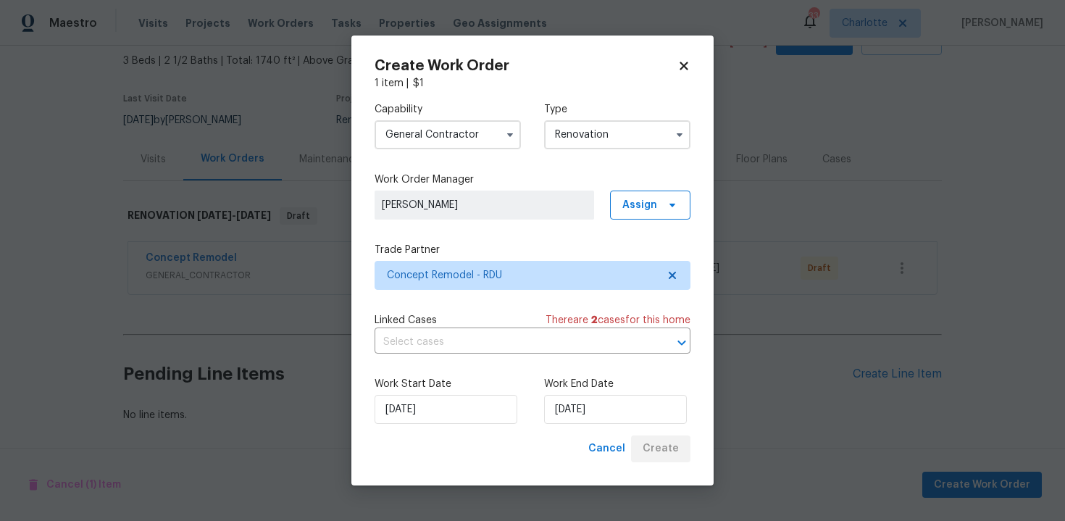
scroll to position [82, 0]
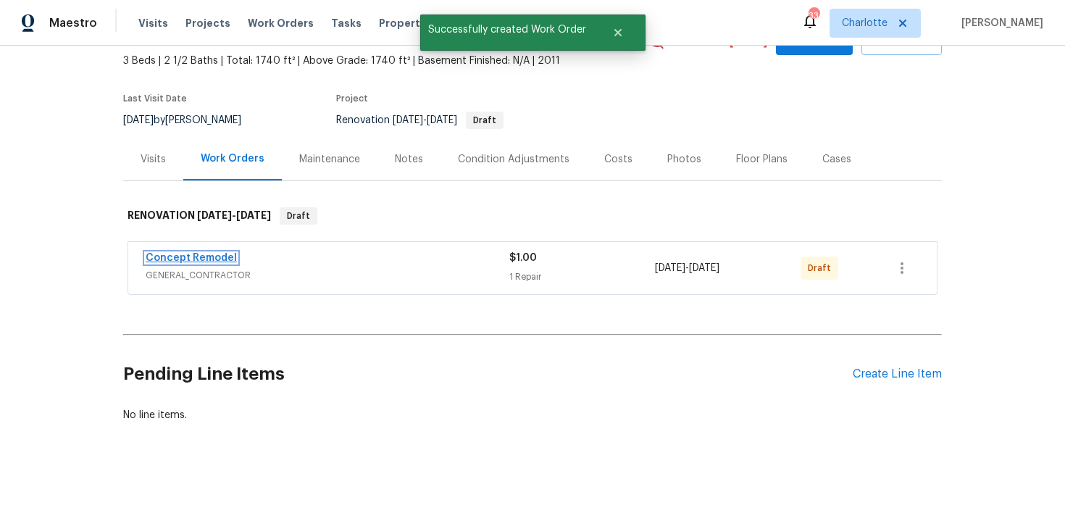
click at [207, 256] on link "Concept Remodel" at bounding box center [191, 258] width 91 height 10
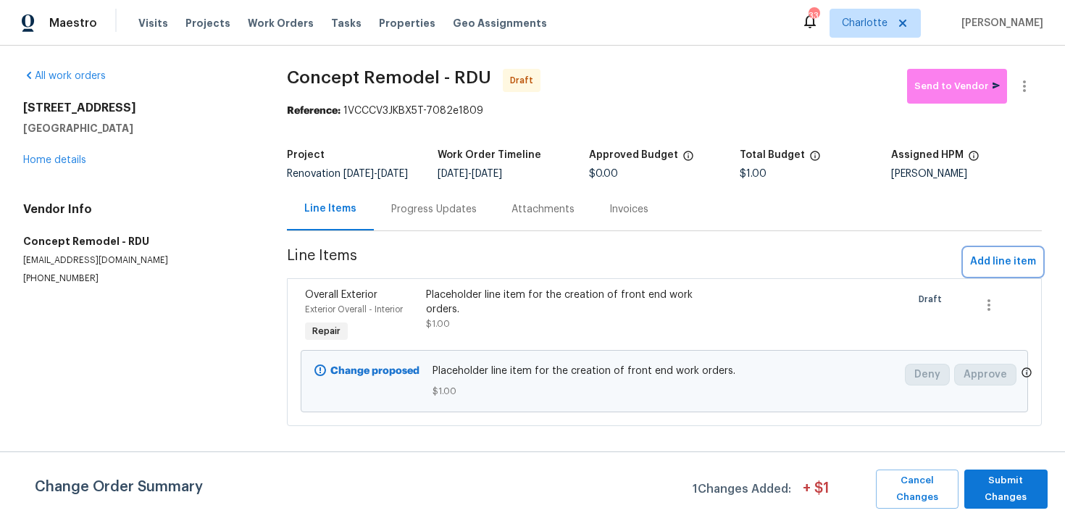
click at [1007, 271] on span "Add line item" at bounding box center [1003, 262] width 66 height 18
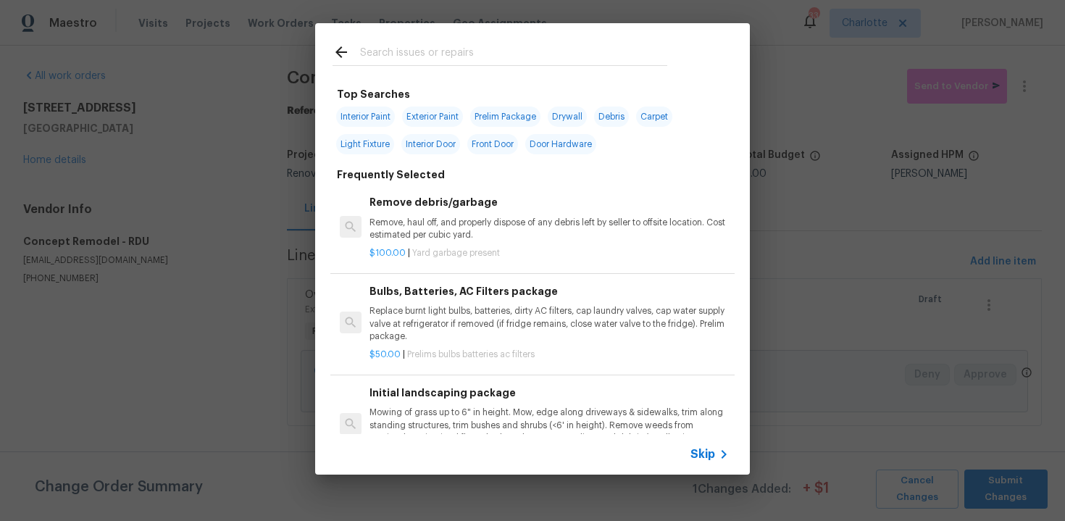
click at [702, 451] on span "Skip" at bounding box center [703, 454] width 25 height 14
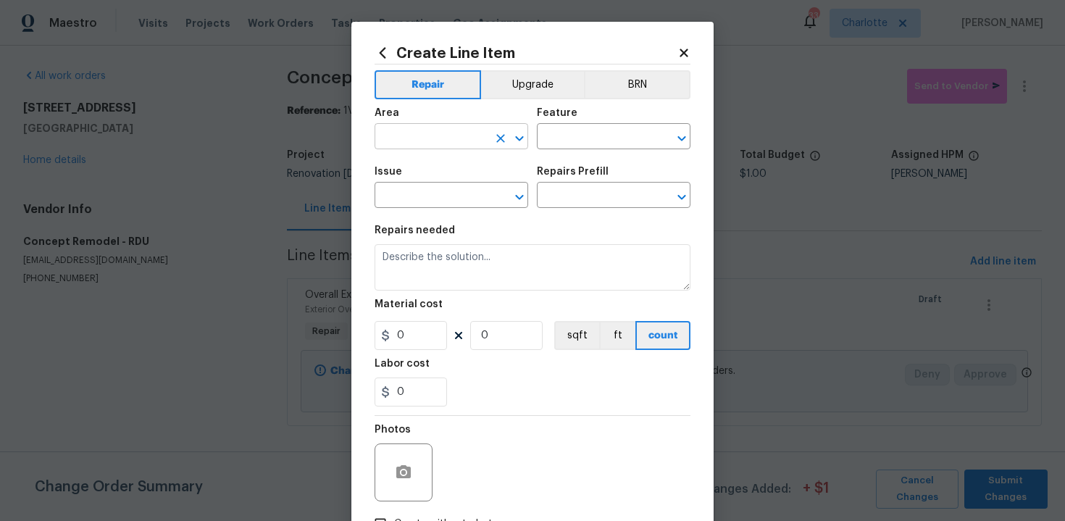
click at [436, 134] on input "text" at bounding box center [431, 138] width 113 height 22
click at [444, 186] on li "Exterior Overall" at bounding box center [452, 195] width 154 height 24
type input "Exterior Overall"
click at [574, 142] on input "text" at bounding box center [593, 138] width 113 height 22
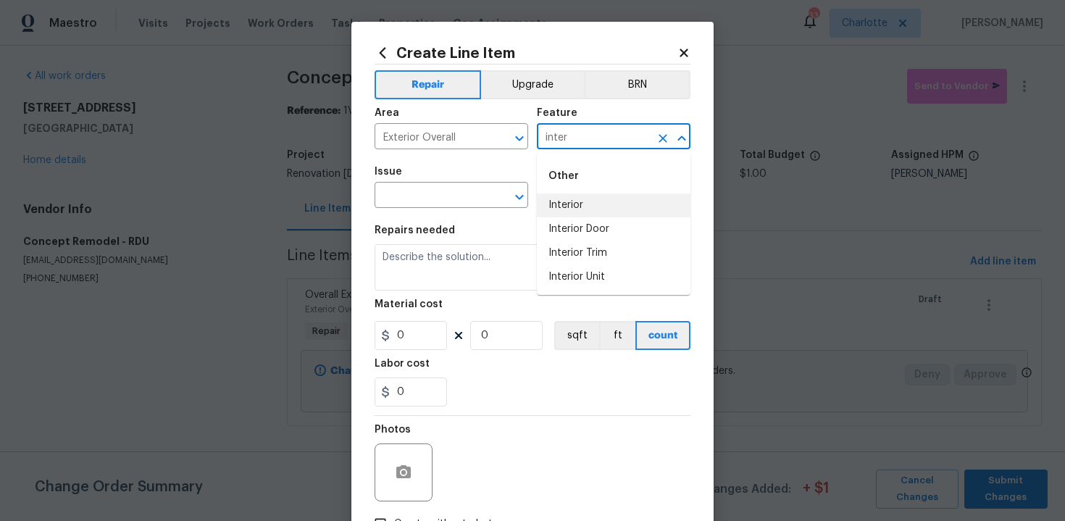
click at [586, 201] on li "Interior" at bounding box center [614, 205] width 154 height 24
type input "Interior"
click at [458, 201] on input "text" at bounding box center [431, 197] width 113 height 22
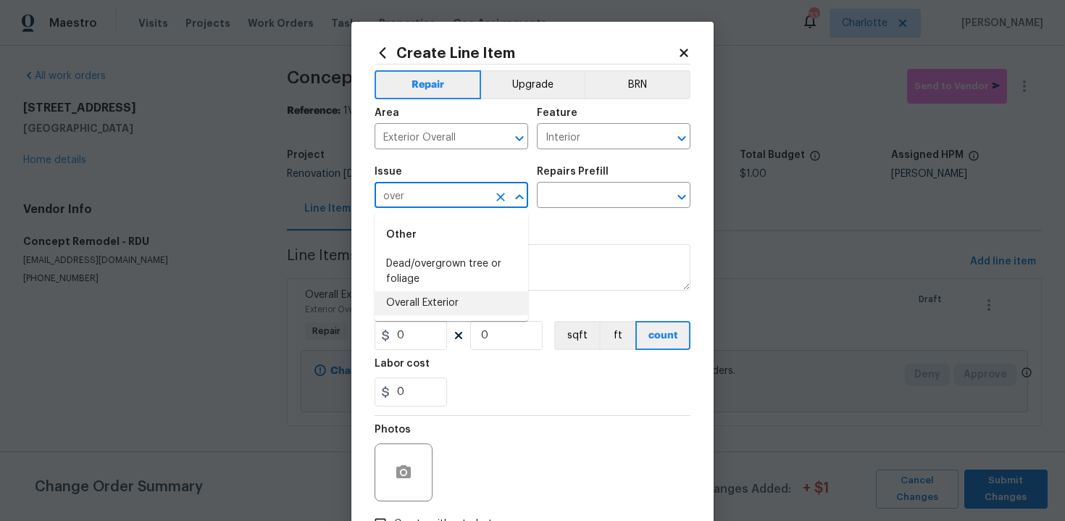
click at [447, 299] on li "Overall Exterior" at bounding box center [452, 303] width 154 height 24
type input "Overall Exterior"
click at [603, 198] on input "text" at bounding box center [593, 197] width 113 height 22
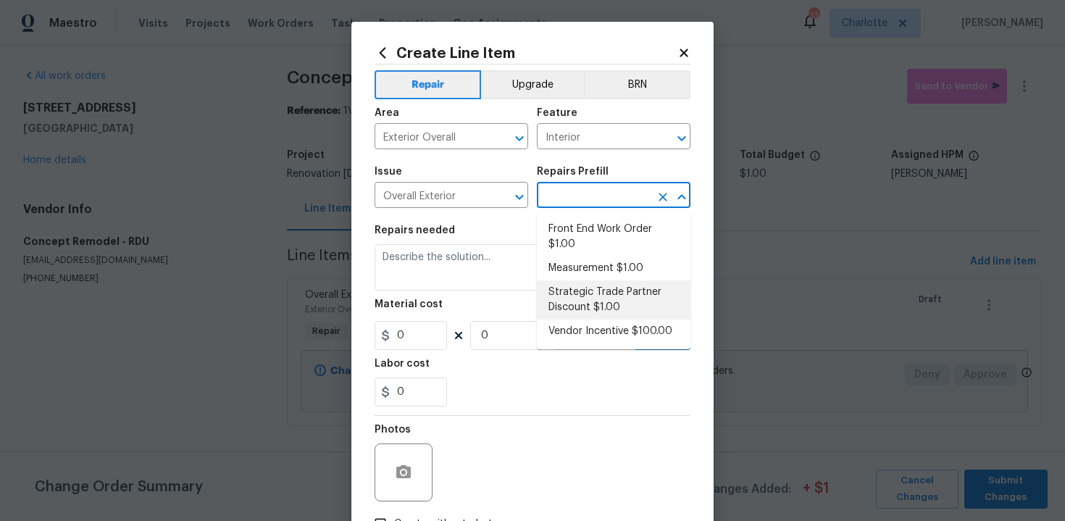
click at [596, 298] on li "Strategic Trade Partner Discount $1.00" at bounding box center [614, 299] width 154 height 39
type input "Strategic Trade Partner Discount $1.00"
type textarea "Calculate and apply 5% STPP discount to the total of the work order as a negati…"
type input "1"
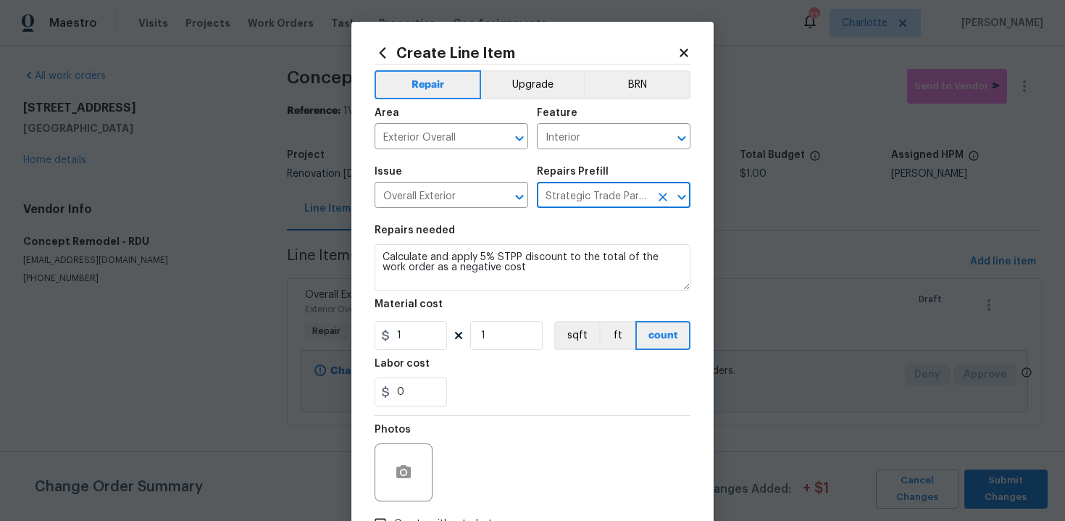
scroll to position [104, 0]
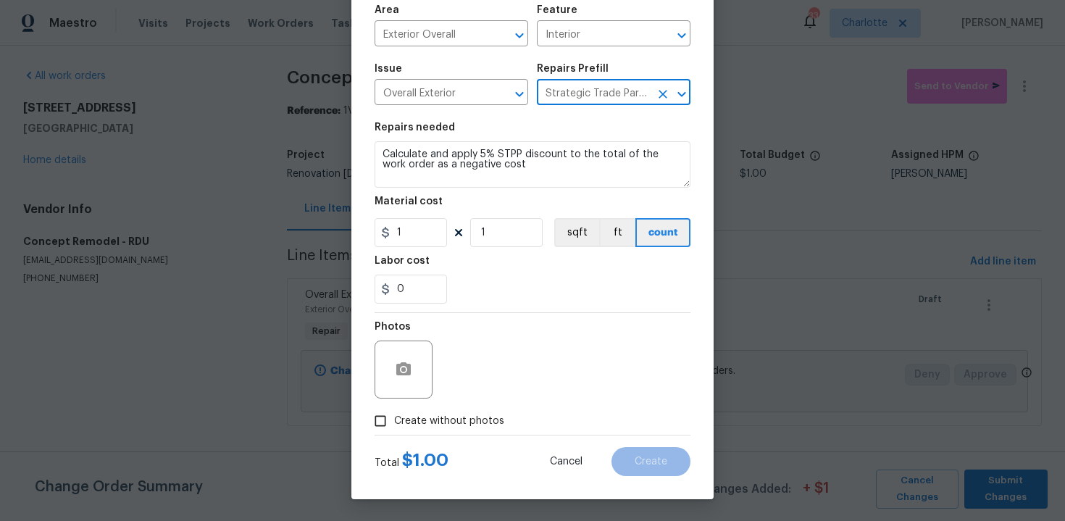
click at [442, 429] on label "Create without photos" at bounding box center [436, 421] width 138 height 28
click at [394, 429] on input "Create without photos" at bounding box center [381, 421] width 28 height 28
checkbox input "true"
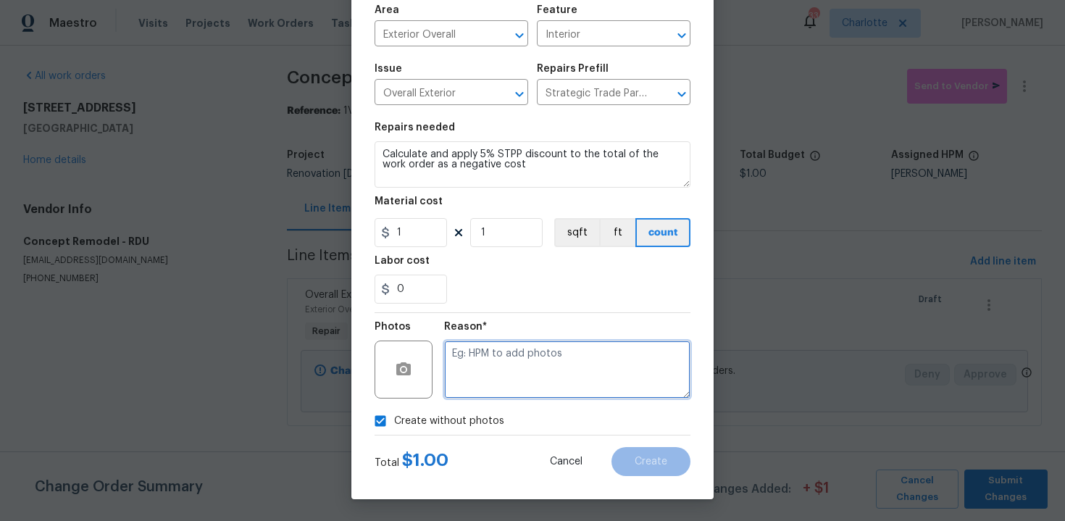
click at [494, 396] on textarea at bounding box center [567, 370] width 246 height 58
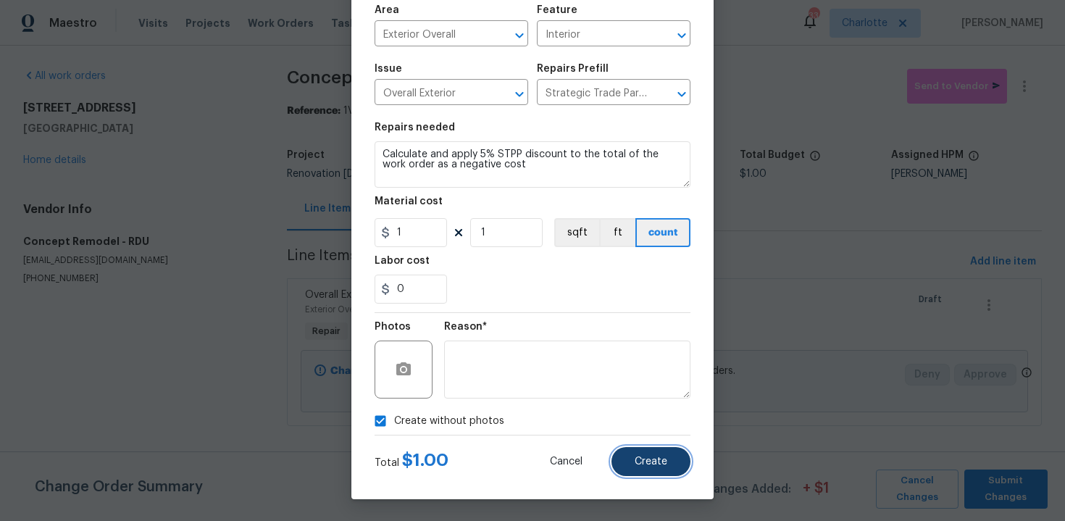
click at [659, 457] on span "Create" at bounding box center [651, 462] width 33 height 11
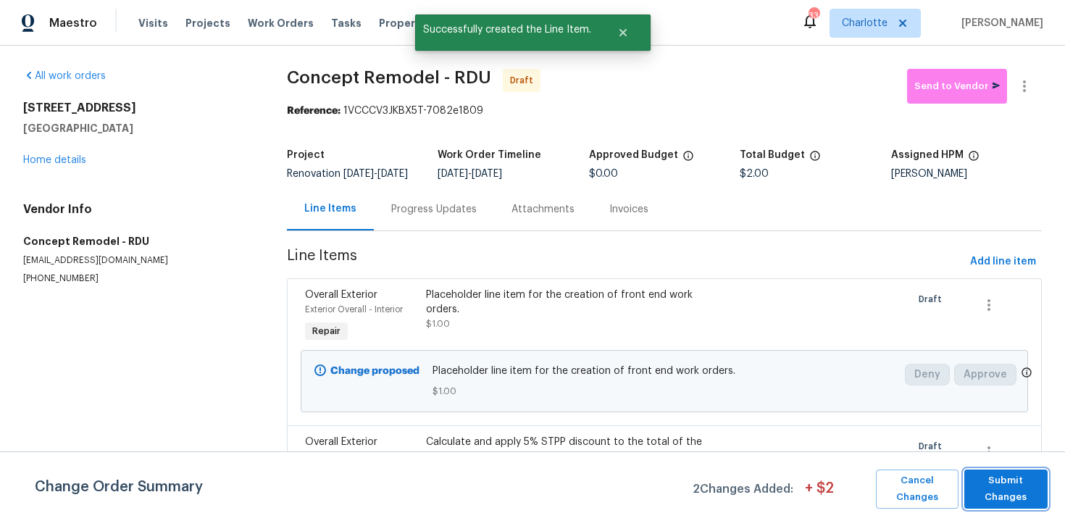
click at [1014, 481] on span "Submit Changes" at bounding box center [1006, 489] width 69 height 33
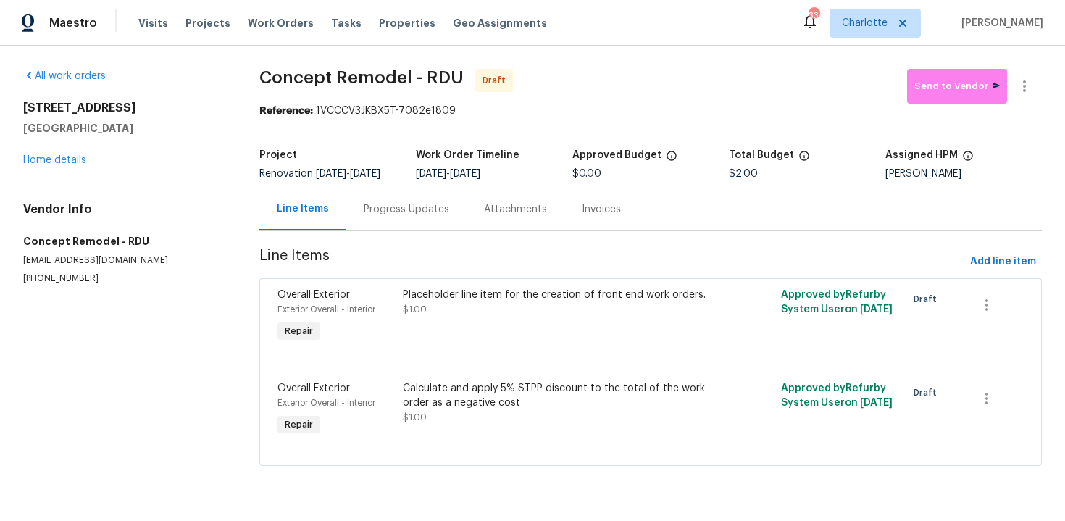
click at [72, 165] on div "1218 Golden Eagle Dr Durham, NC 27704 Home details" at bounding box center [123, 134] width 201 height 67
click at [80, 159] on link "Home details" at bounding box center [54, 160] width 63 height 10
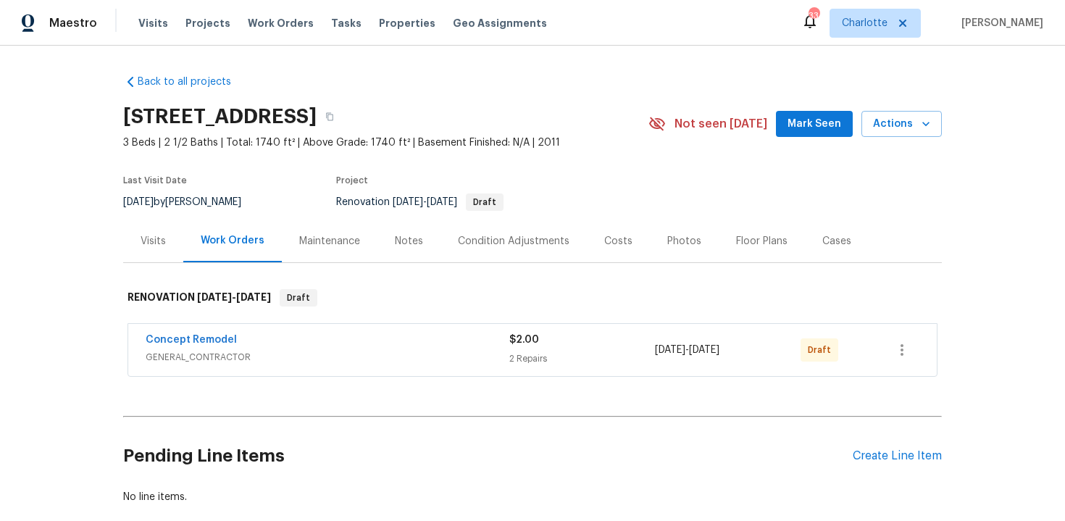
scroll to position [82, 0]
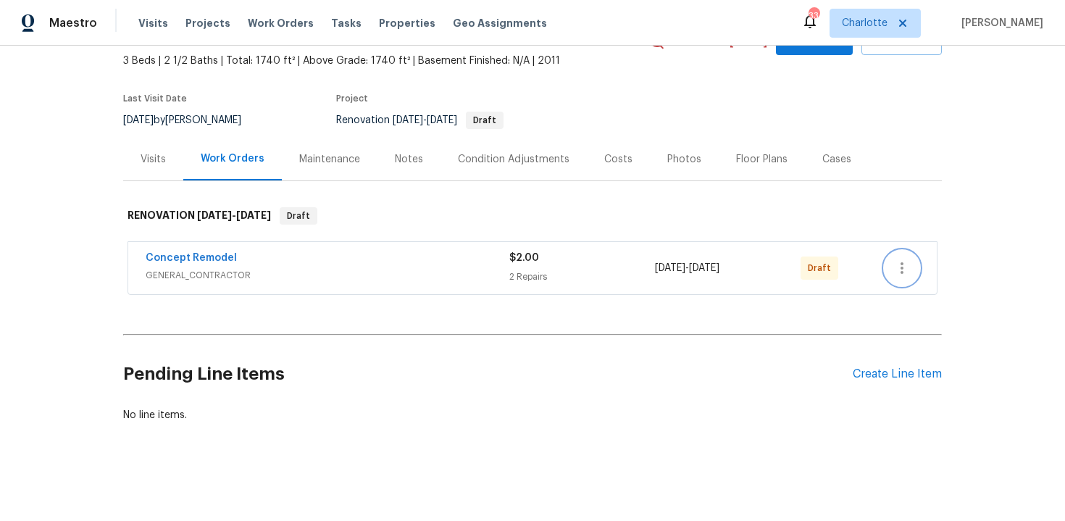
click at [905, 265] on icon "button" at bounding box center [902, 267] width 17 height 17
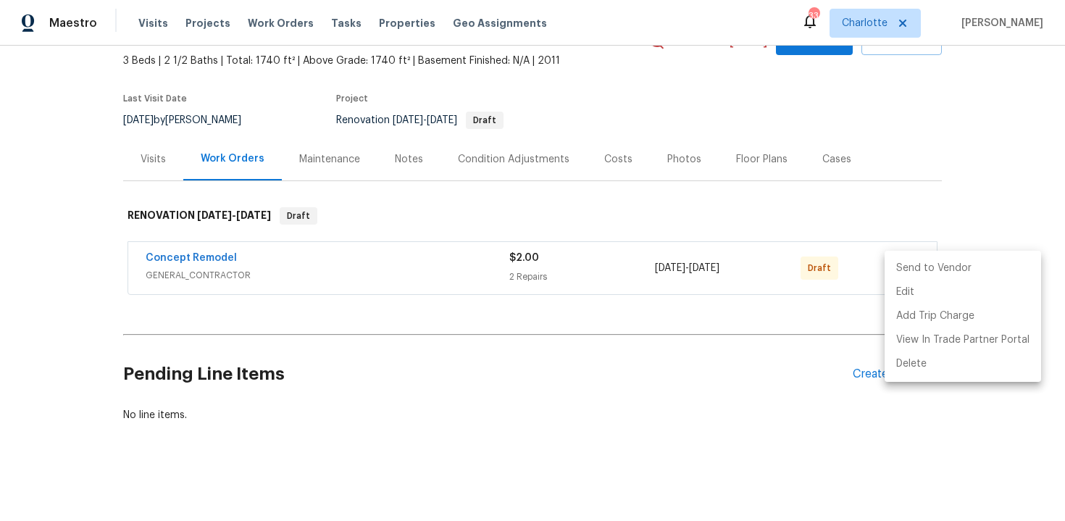
click at [951, 267] on li "Send to Vendor" at bounding box center [963, 269] width 157 height 24
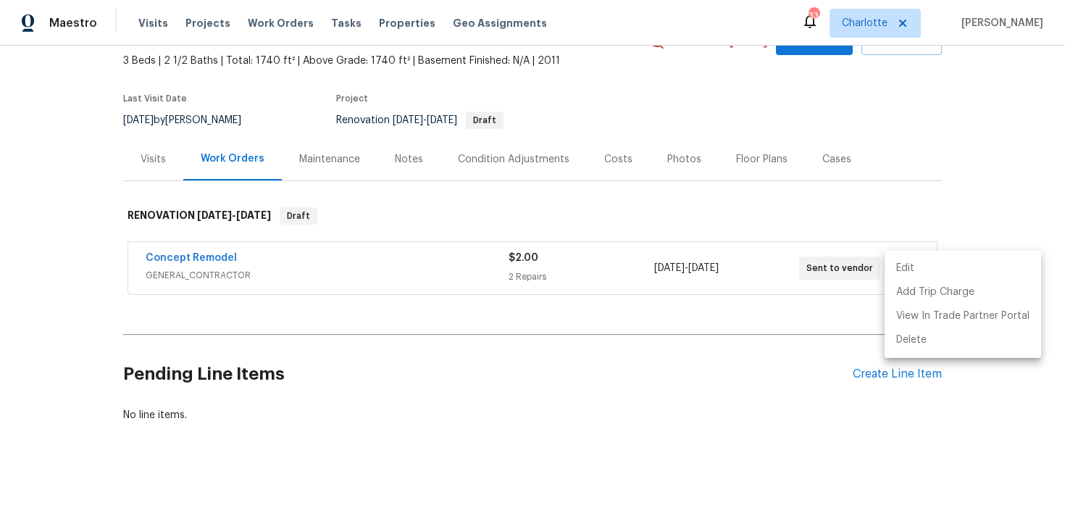
click at [980, 143] on div at bounding box center [532, 260] width 1065 height 521
click at [980, 143] on div "Edit Add Trip Charge View In Trade Partner Portal Delete" at bounding box center [532, 260] width 1065 height 521
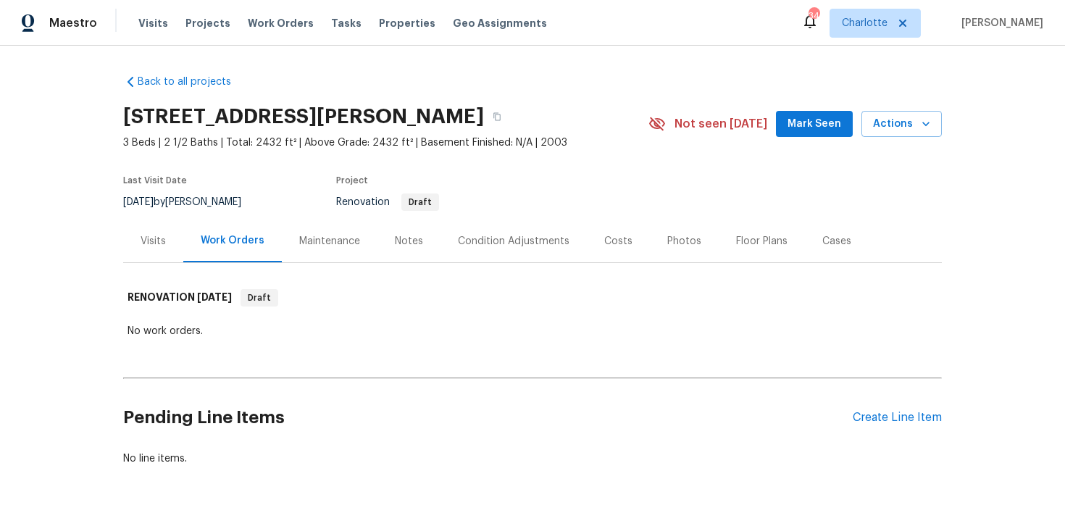
scroll to position [43, 0]
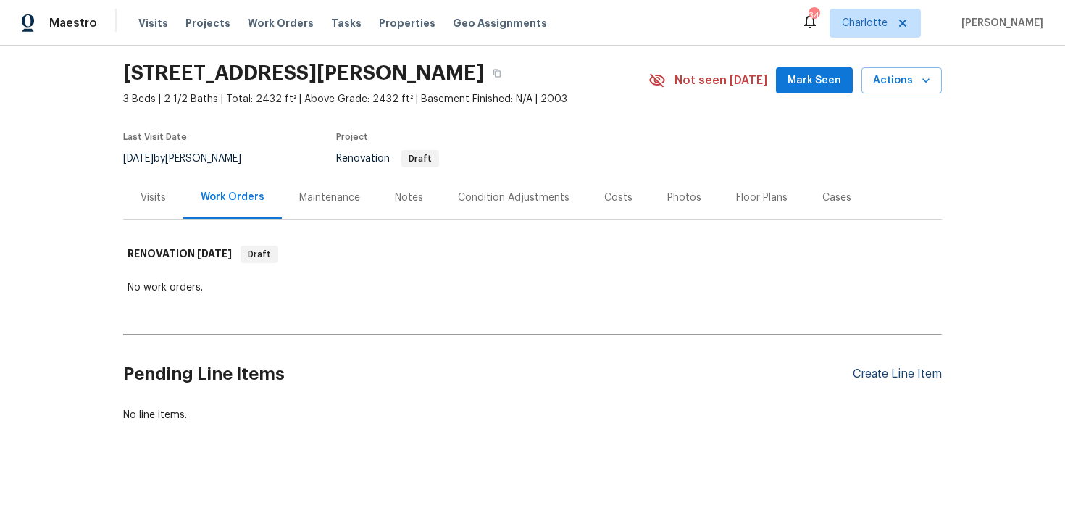
click at [894, 372] on div "Create Line Item" at bounding box center [897, 374] width 89 height 14
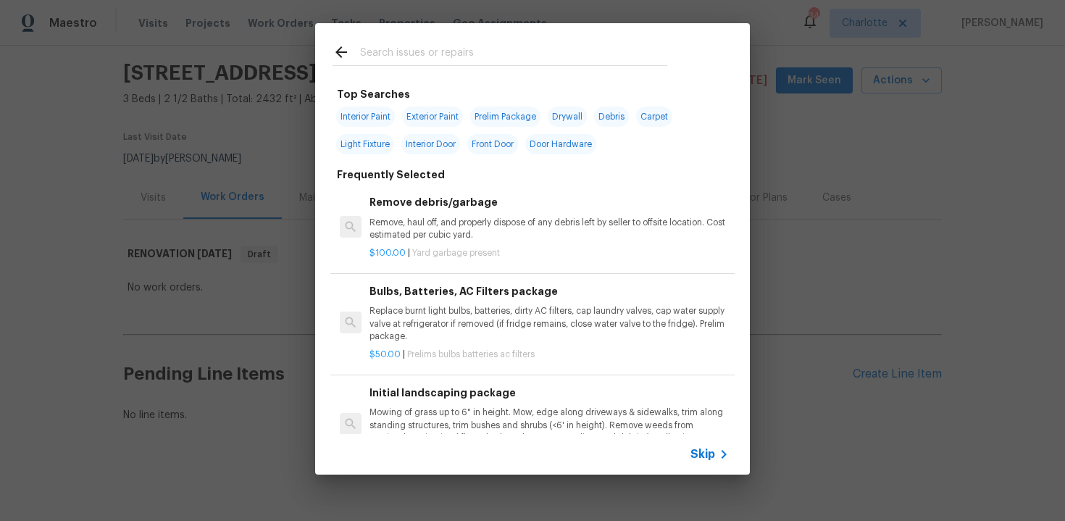
click at [705, 457] on span "Skip" at bounding box center [703, 454] width 25 height 14
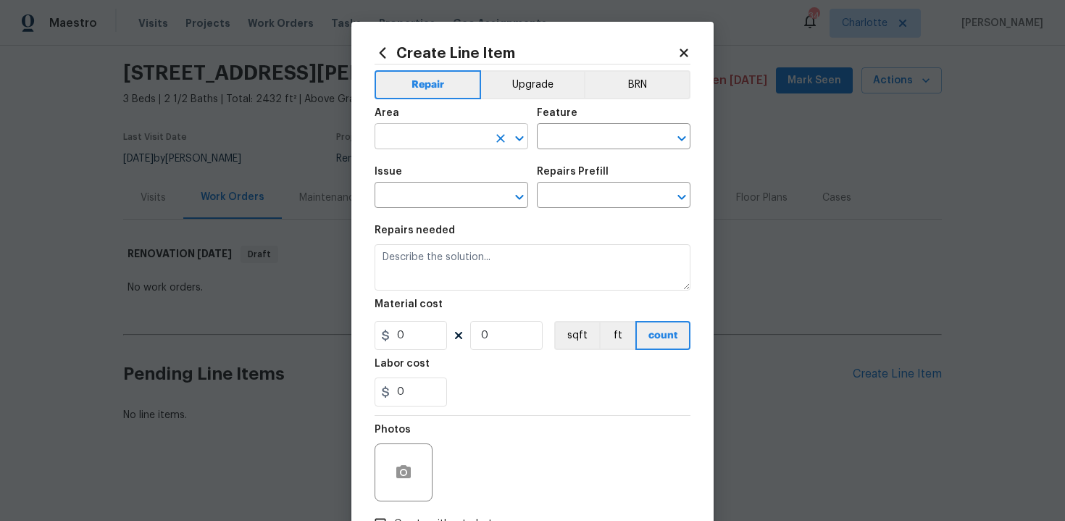
click at [444, 133] on input "text" at bounding box center [431, 138] width 113 height 22
click at [447, 200] on li "Exterior Overall" at bounding box center [452, 195] width 154 height 24
type input "Exterior Overall"
click at [574, 140] on input "text" at bounding box center [593, 138] width 113 height 22
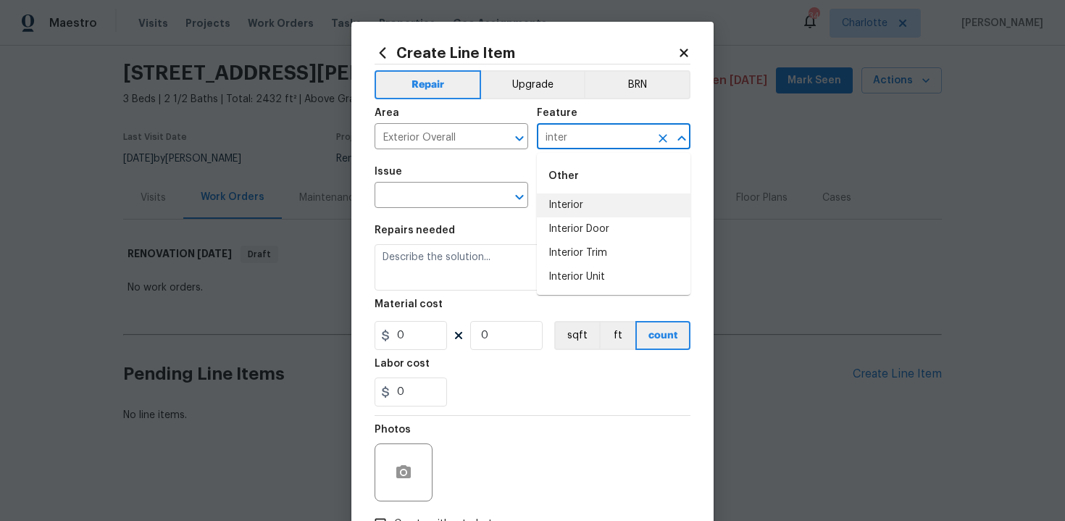
click at [578, 213] on li "Interior" at bounding box center [614, 205] width 154 height 24
type input "Interior"
click at [475, 203] on input "text" at bounding box center [431, 197] width 113 height 22
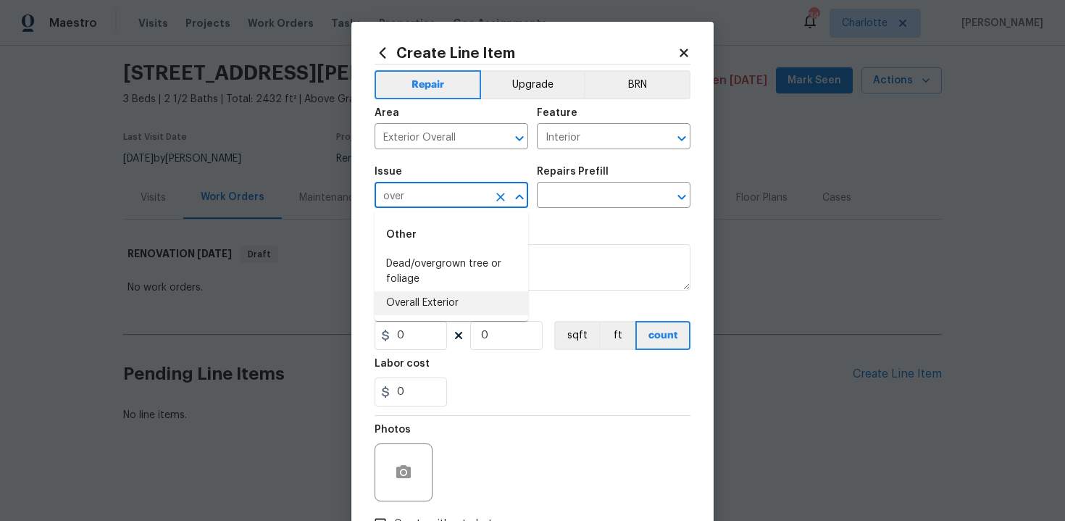
click at [467, 307] on li "Overall Exterior" at bounding box center [452, 303] width 154 height 24
type input "Overall Exterior"
click at [584, 205] on input "text" at bounding box center [593, 197] width 113 height 22
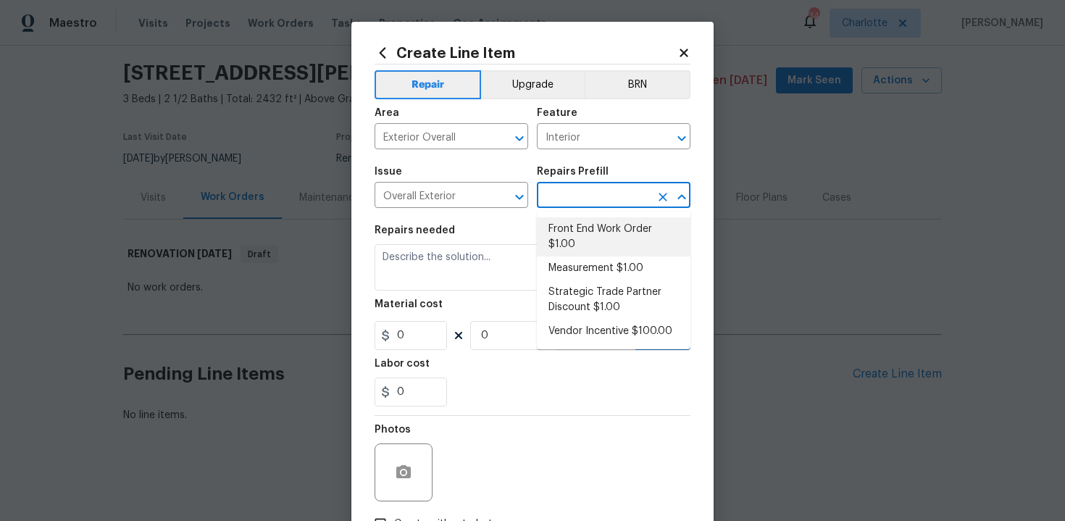
click at [587, 224] on li "Front End Work Order $1.00" at bounding box center [614, 236] width 154 height 39
type input "Front End Work Order $1.00"
type textarea "Placeholder line item for the creation of front end work orders."
type input "1"
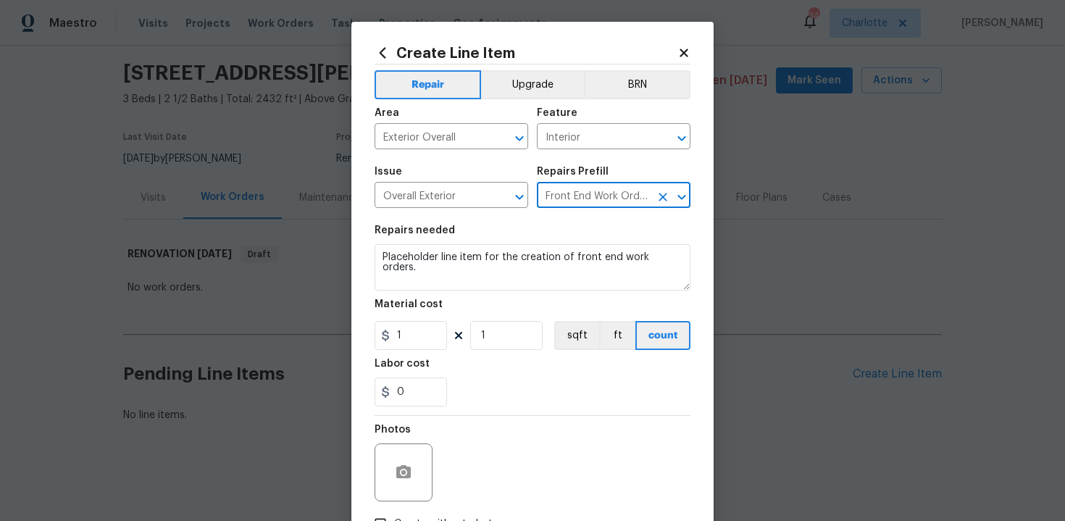
scroll to position [104, 0]
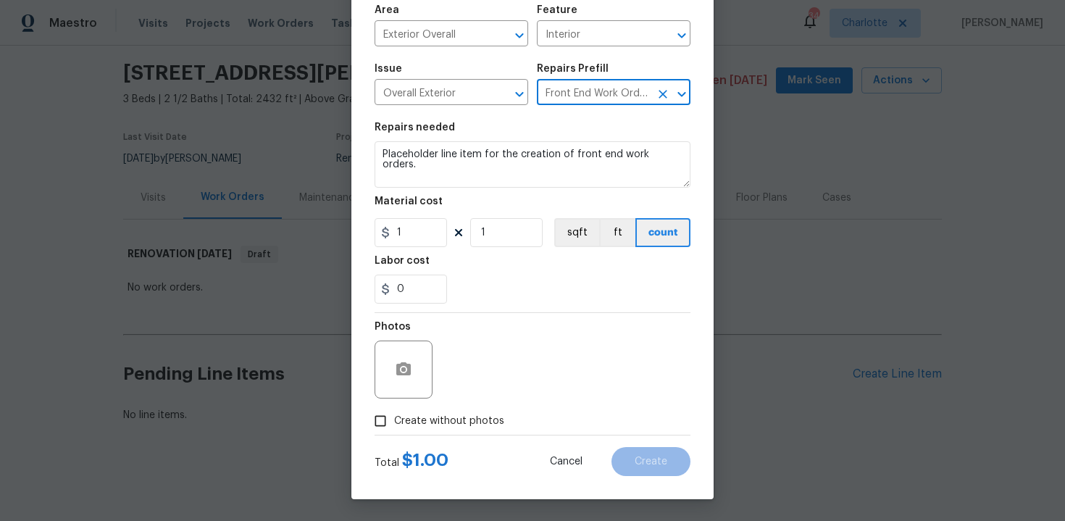
click at [437, 410] on label "Create without photos" at bounding box center [436, 421] width 138 height 28
click at [394, 410] on input "Create without photos" at bounding box center [381, 421] width 28 height 28
checkbox input "true"
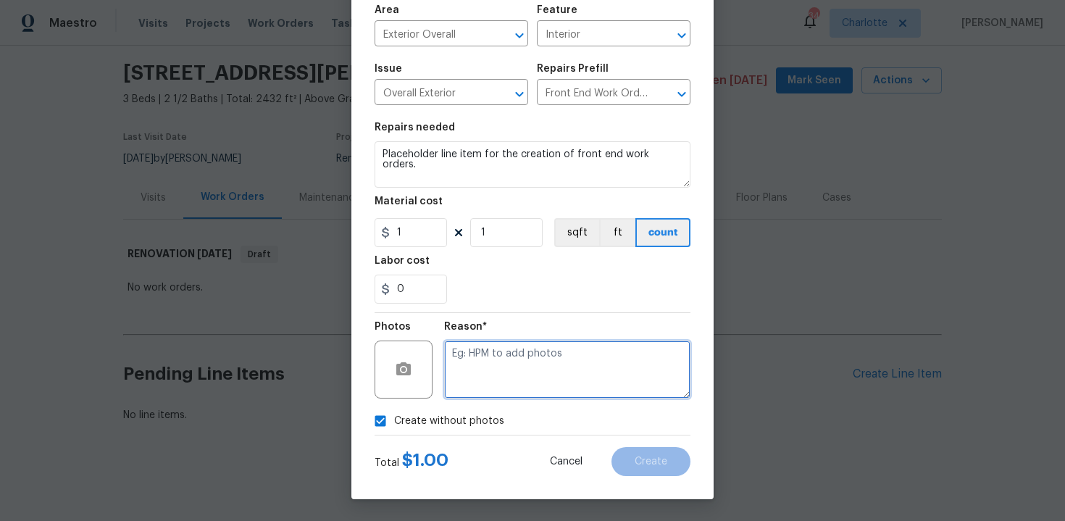
click at [498, 381] on textarea at bounding box center [567, 370] width 246 height 58
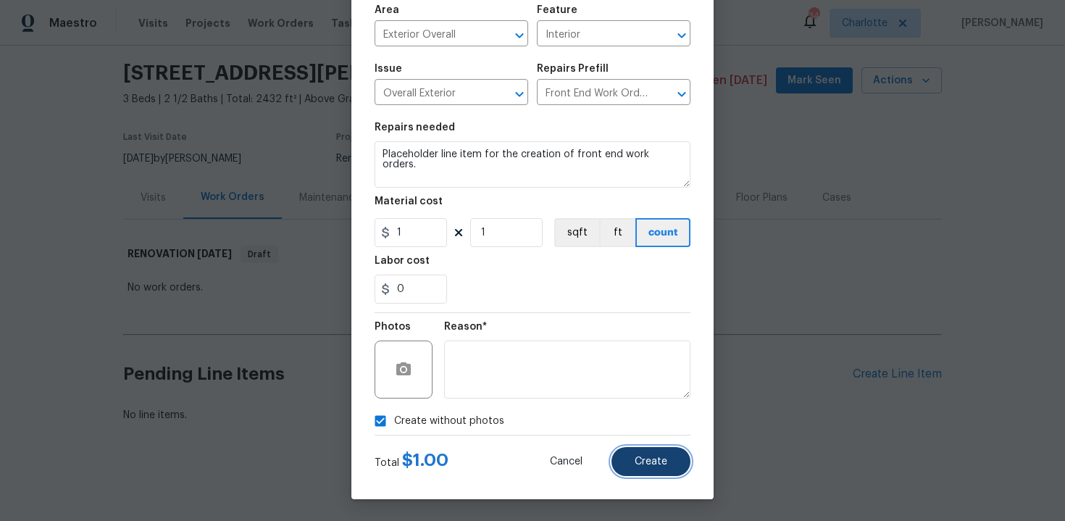
click at [644, 465] on span "Create" at bounding box center [651, 462] width 33 height 11
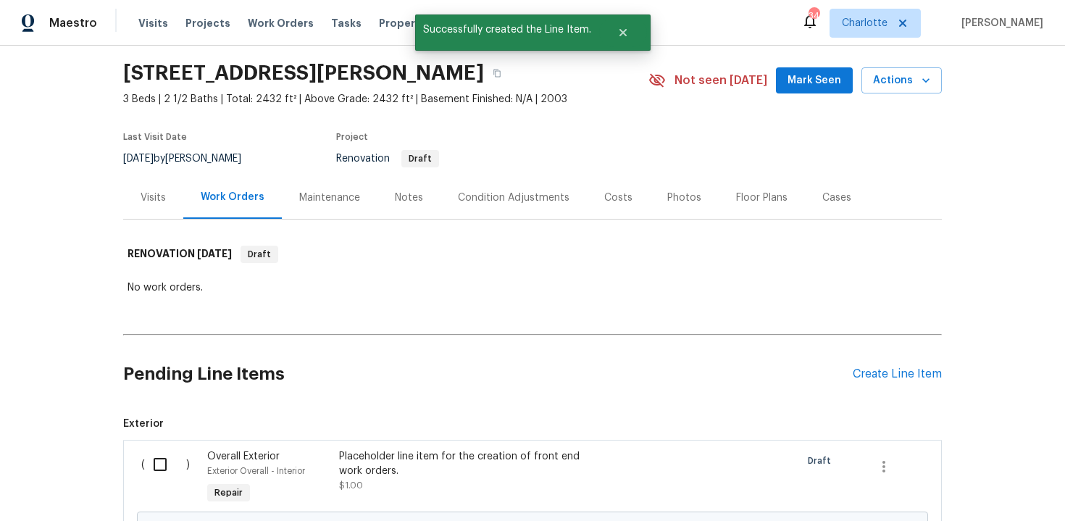
scroll to position [209, 0]
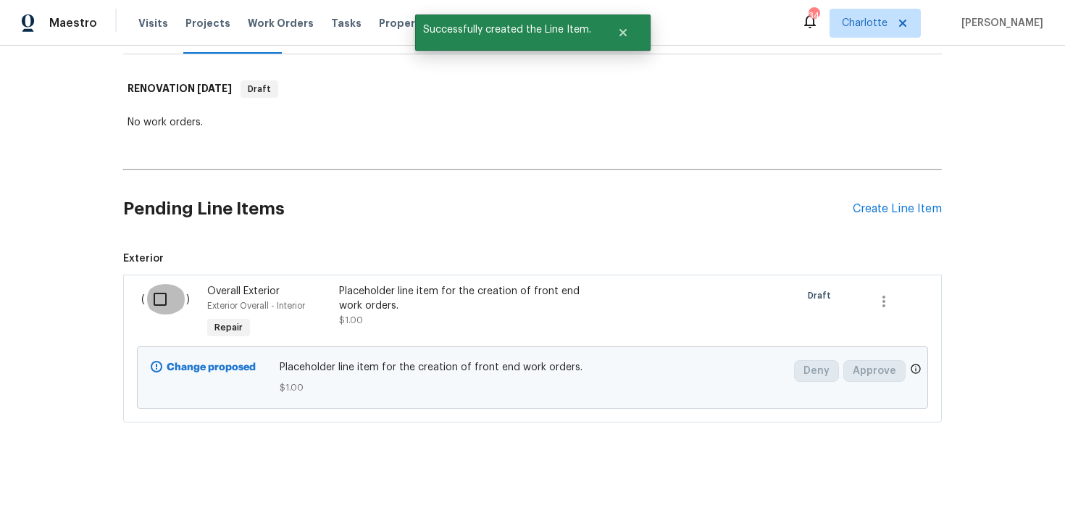
click at [152, 296] on input "checkbox" at bounding box center [165, 299] width 41 height 30
checkbox input "true"
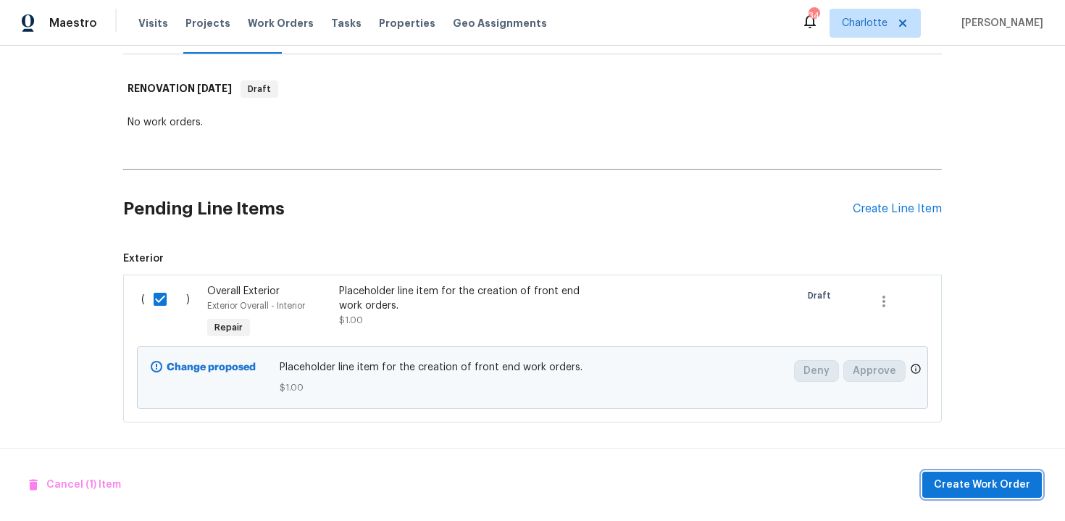
click at [962, 485] on span "Create Work Order" at bounding box center [982, 485] width 96 height 18
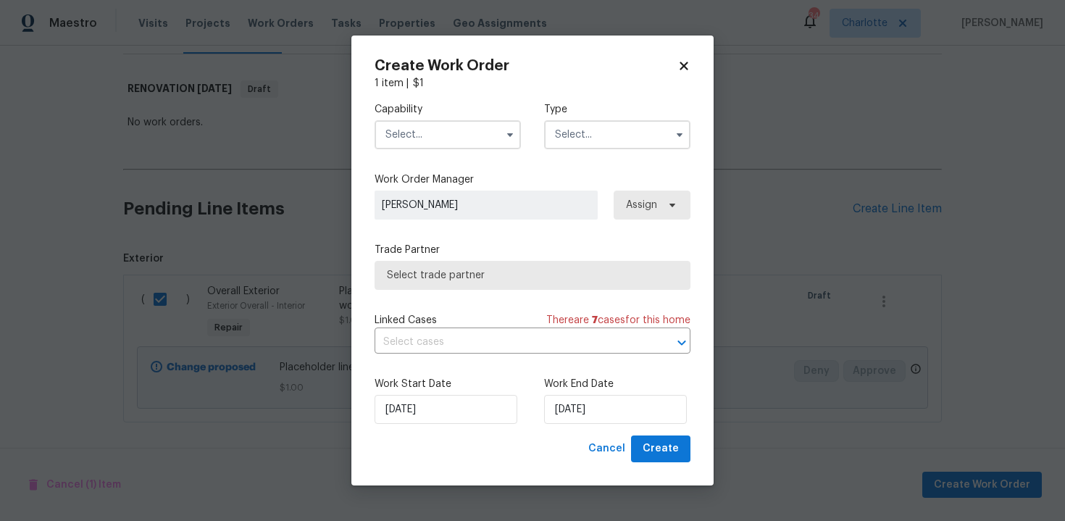
click at [453, 142] on input "text" at bounding box center [448, 134] width 146 height 29
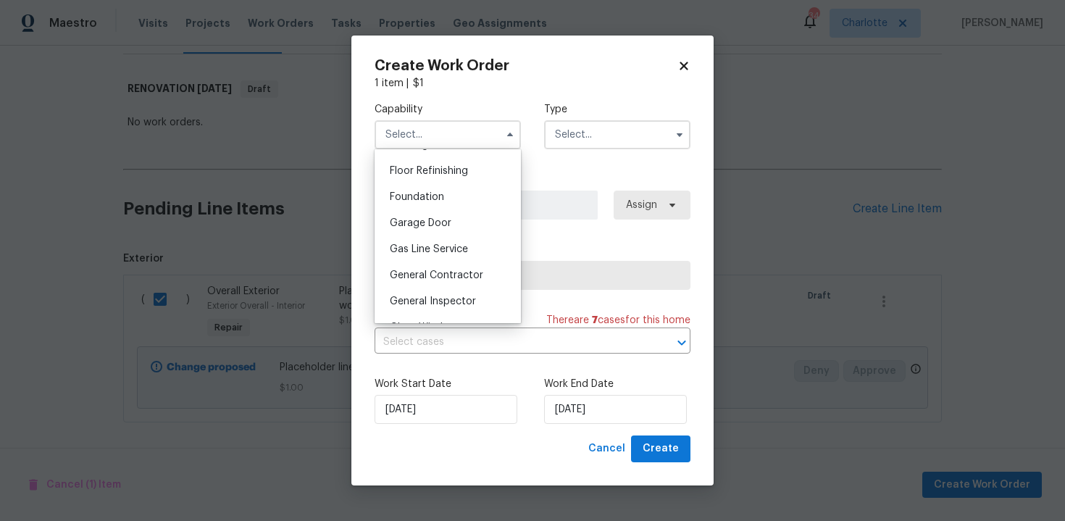
scroll to position [669, 0]
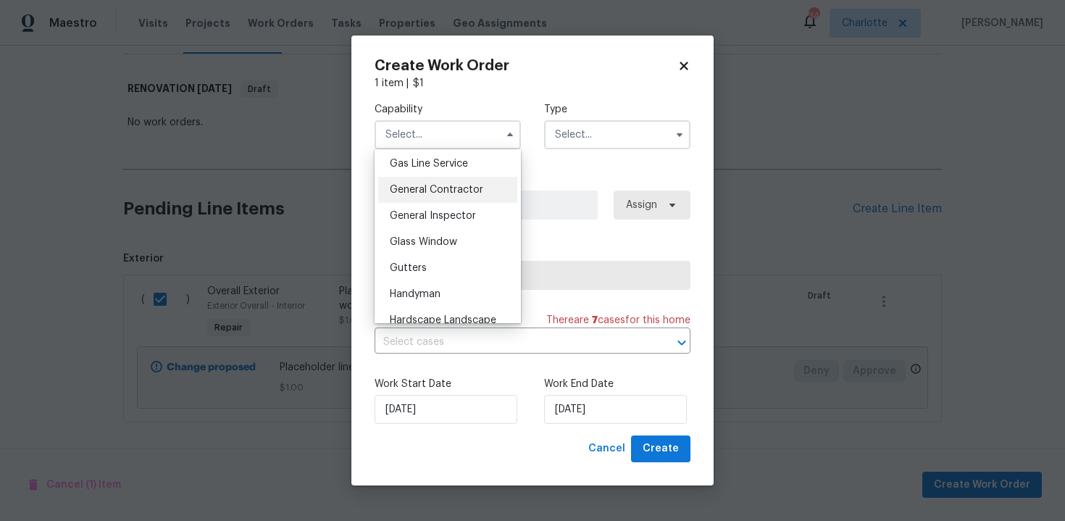
click at [471, 186] on span "General Contractor" at bounding box center [436, 190] width 93 height 10
type input "General Contractor"
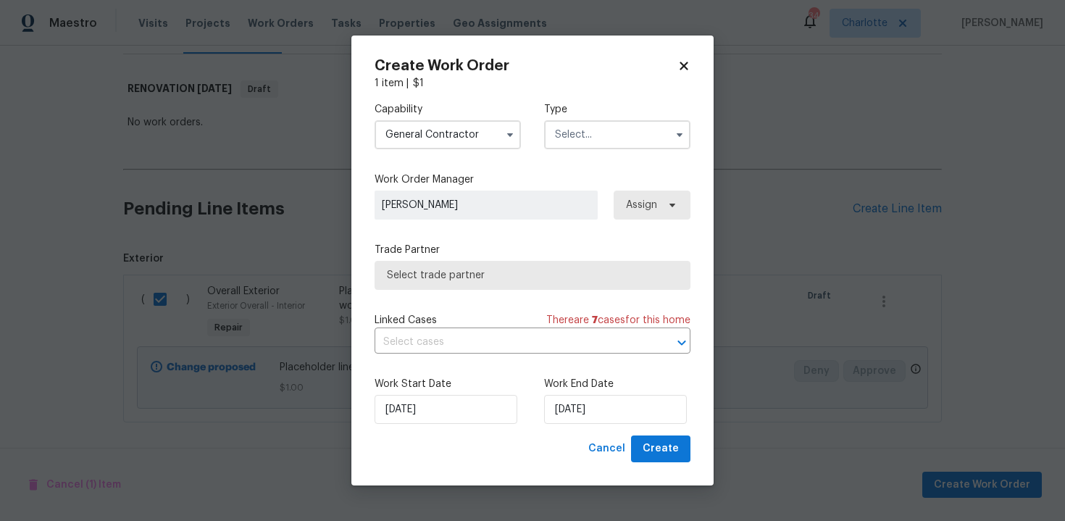
click at [596, 134] on input "text" at bounding box center [617, 134] width 146 height 29
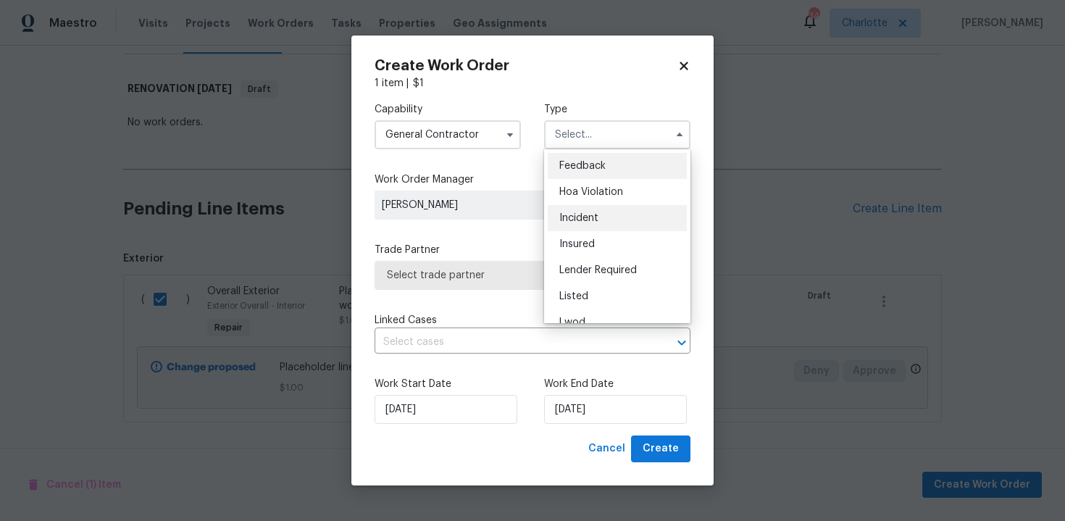
scroll to position [172, 0]
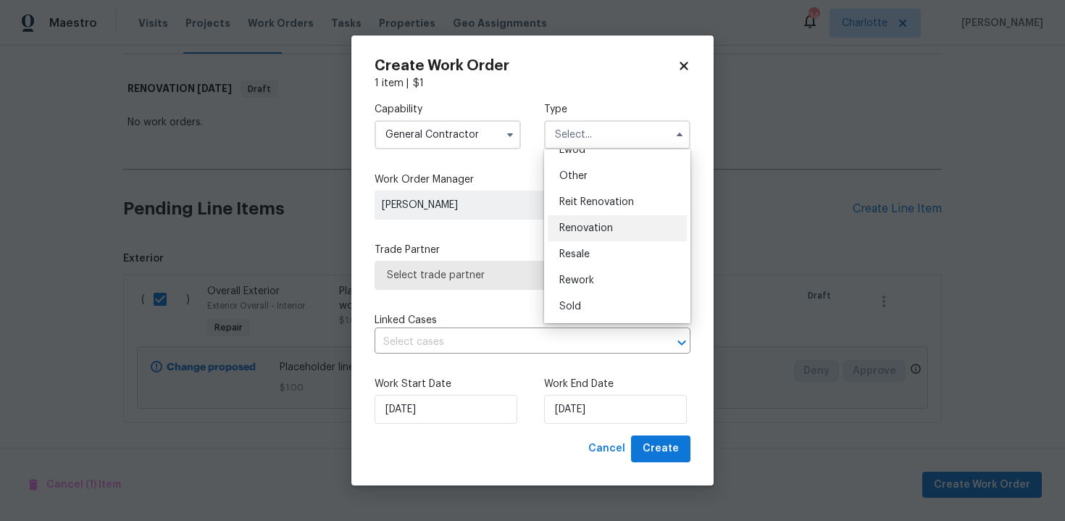
click at [587, 220] on div "Renovation" at bounding box center [617, 228] width 139 height 26
type input "Renovation"
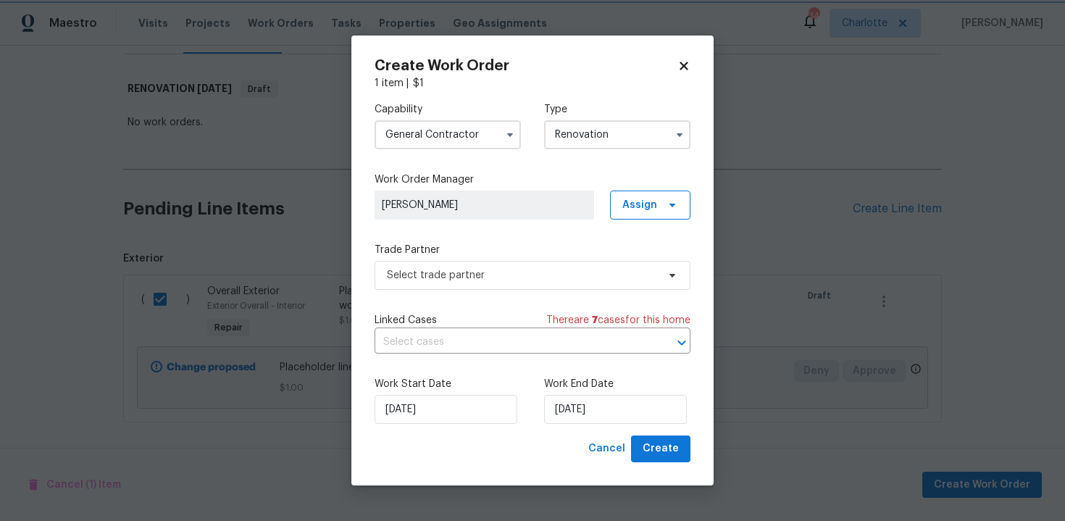
scroll to position [0, 0]
click at [478, 268] on span "Select trade partner" at bounding box center [522, 275] width 270 height 14
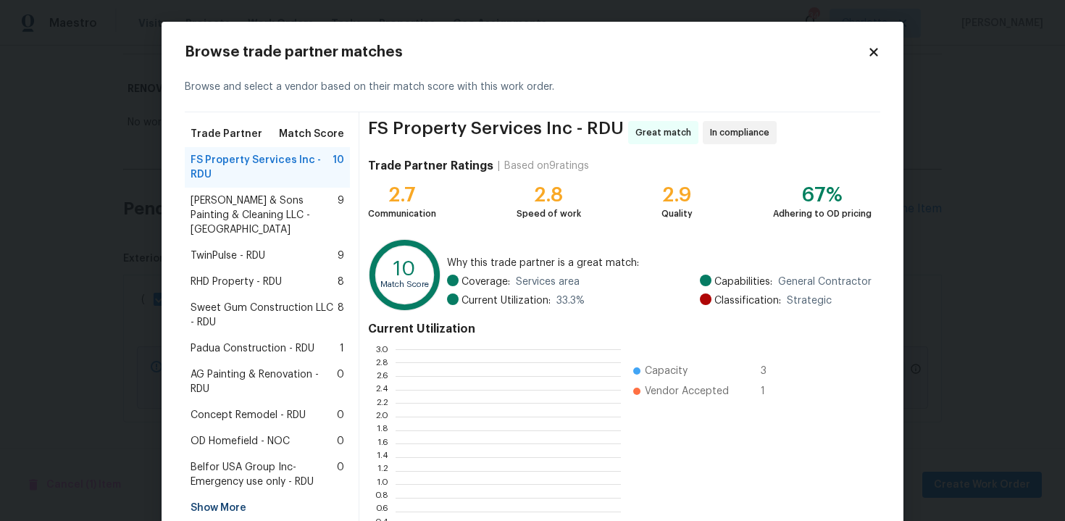
scroll to position [203, 225]
click at [234, 341] on span "Padua Construction - RDU" at bounding box center [253, 348] width 124 height 14
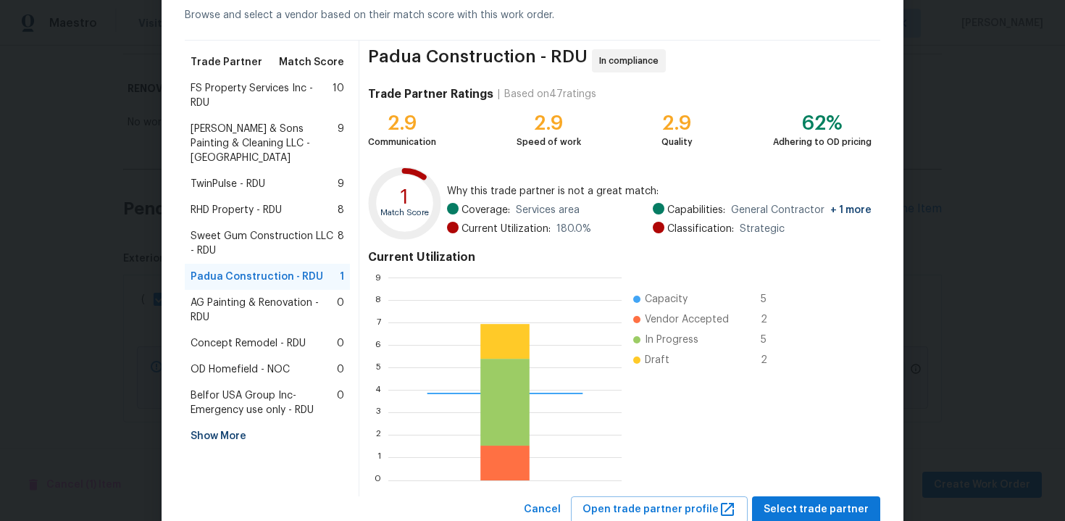
scroll to position [118, 0]
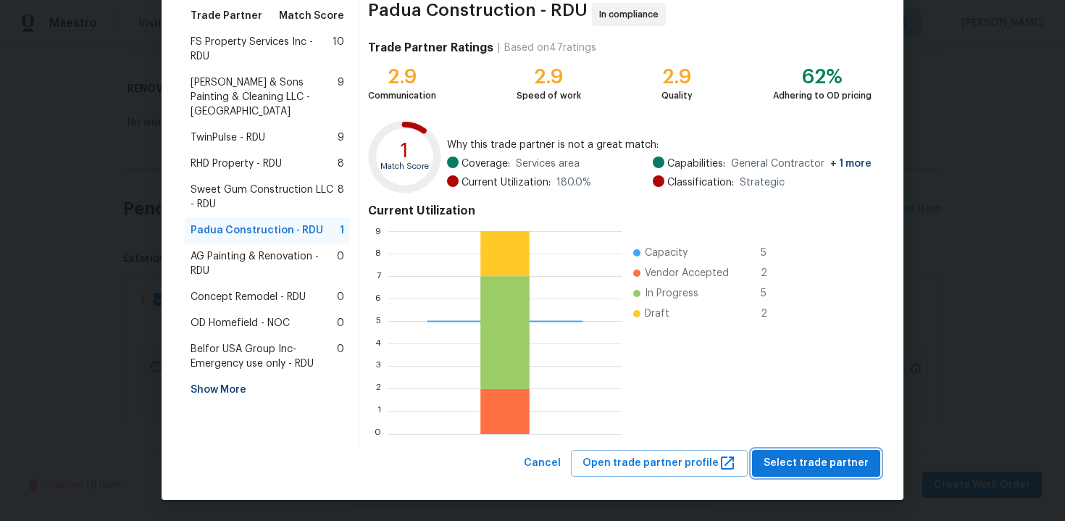
click at [789, 461] on span "Select trade partner" at bounding box center [816, 463] width 105 height 18
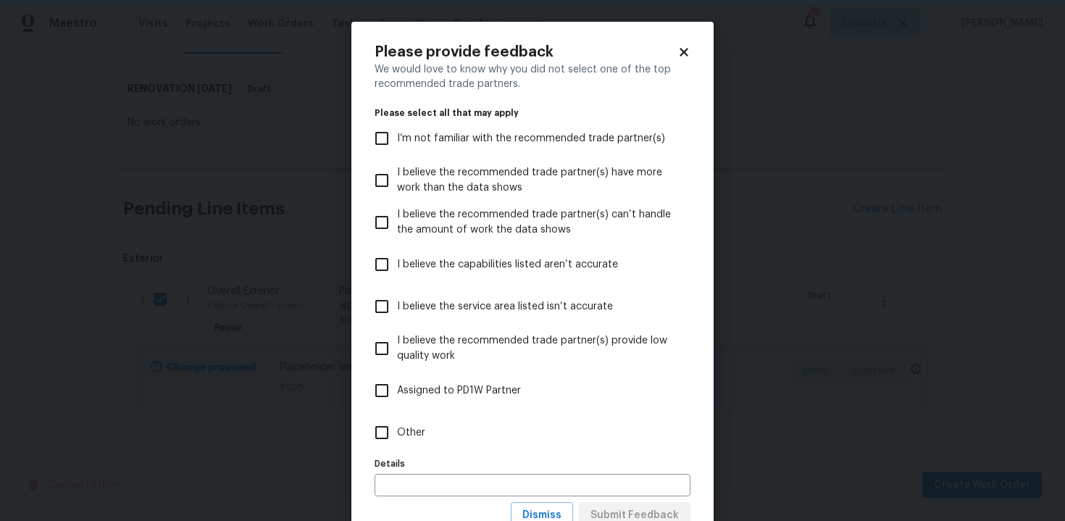
scroll to position [53, 0]
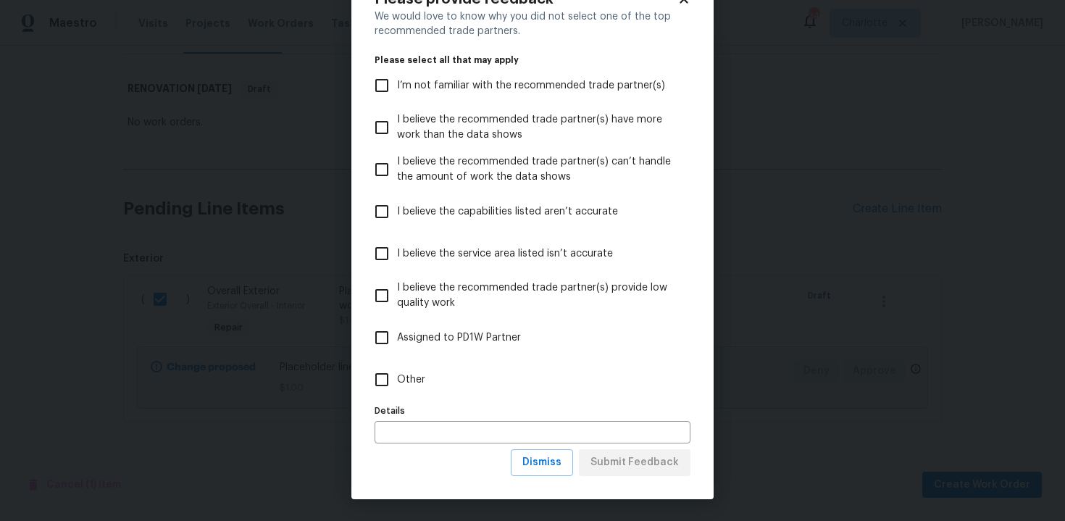
click at [382, 382] on input "Other" at bounding box center [382, 380] width 30 height 30
checkbox input "true"
click at [630, 461] on span "Submit Feedback" at bounding box center [635, 463] width 88 height 18
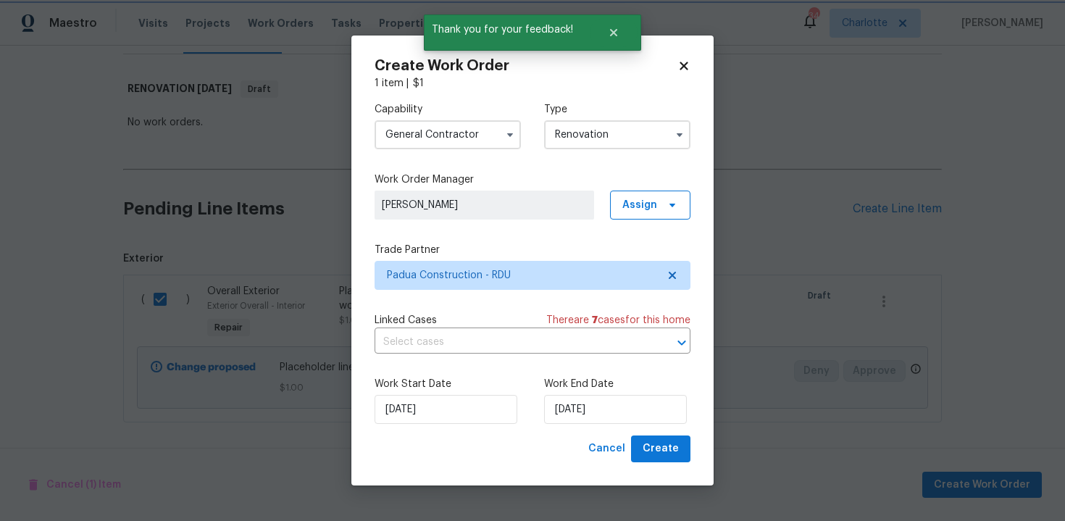
scroll to position [0, 0]
click at [621, 417] on input "[DATE]" at bounding box center [615, 409] width 143 height 29
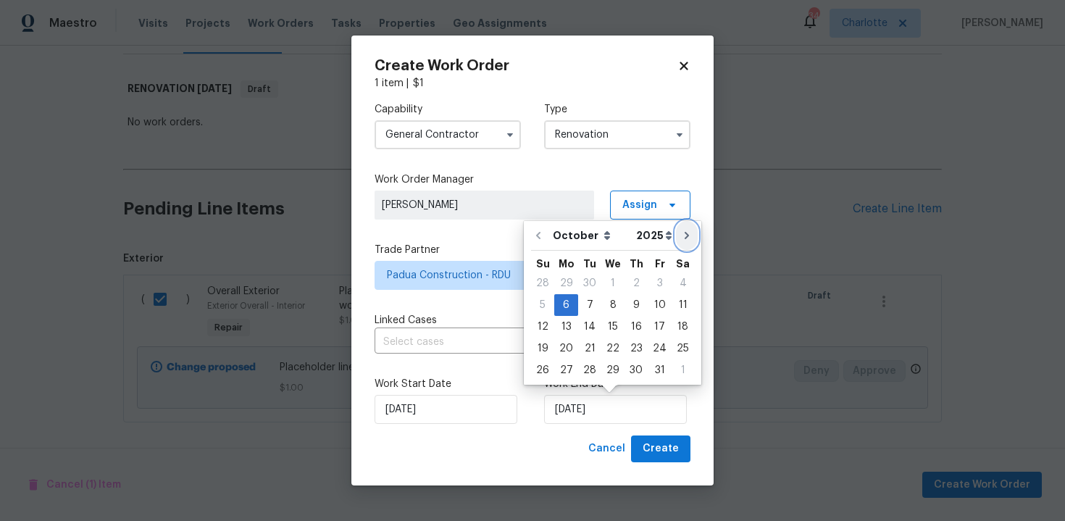
click at [683, 233] on icon "Go to next month" at bounding box center [687, 236] width 12 height 12
type input "[DATE]"
select select "10"
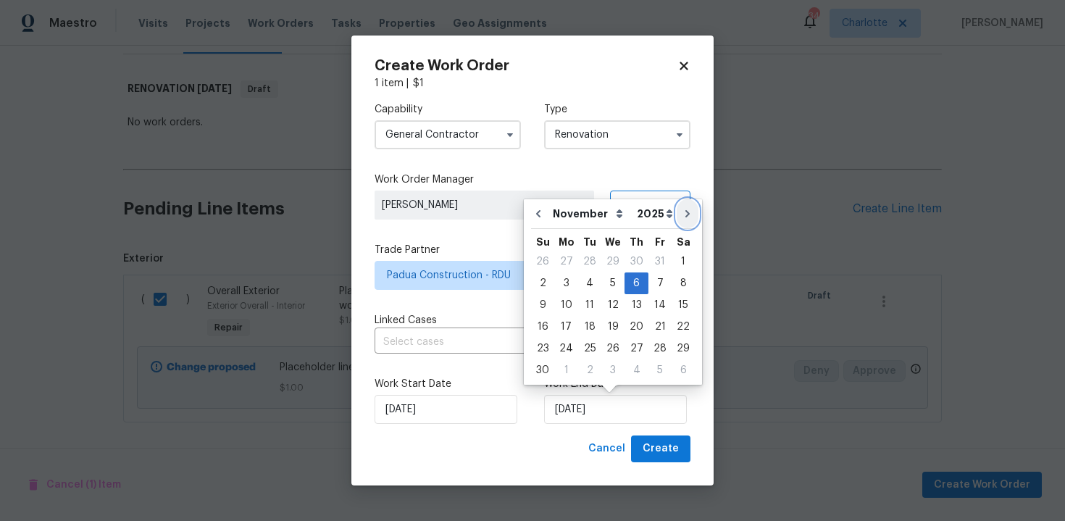
click at [682, 217] on icon "Go to next month" at bounding box center [688, 214] width 12 height 12
type input "[DATE]"
select select "11"
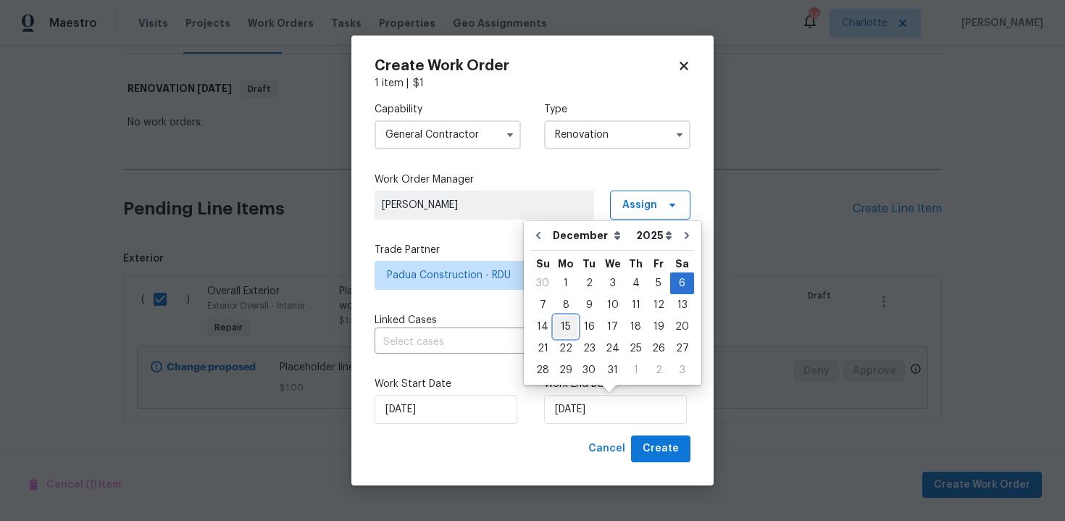
click at [574, 326] on div "15" at bounding box center [565, 327] width 23 height 20
type input "[DATE]"
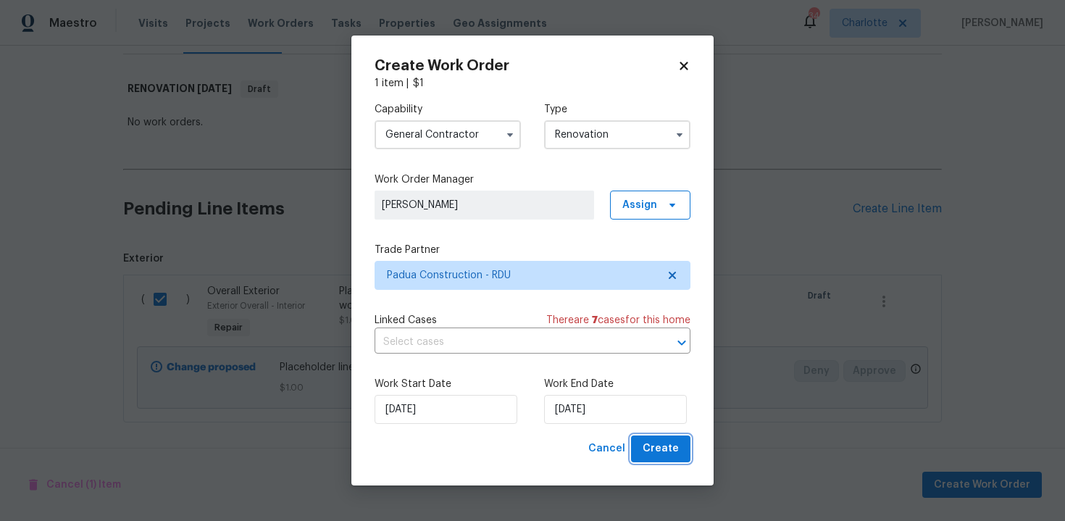
click at [670, 458] on span "Create" at bounding box center [661, 449] width 36 height 18
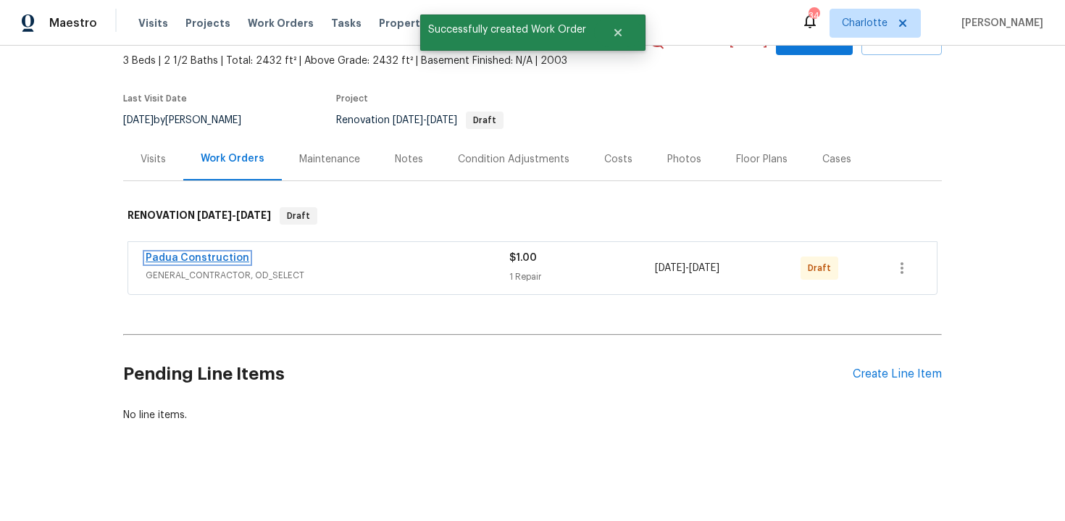
click at [226, 259] on link "Padua Construction" at bounding box center [198, 258] width 104 height 10
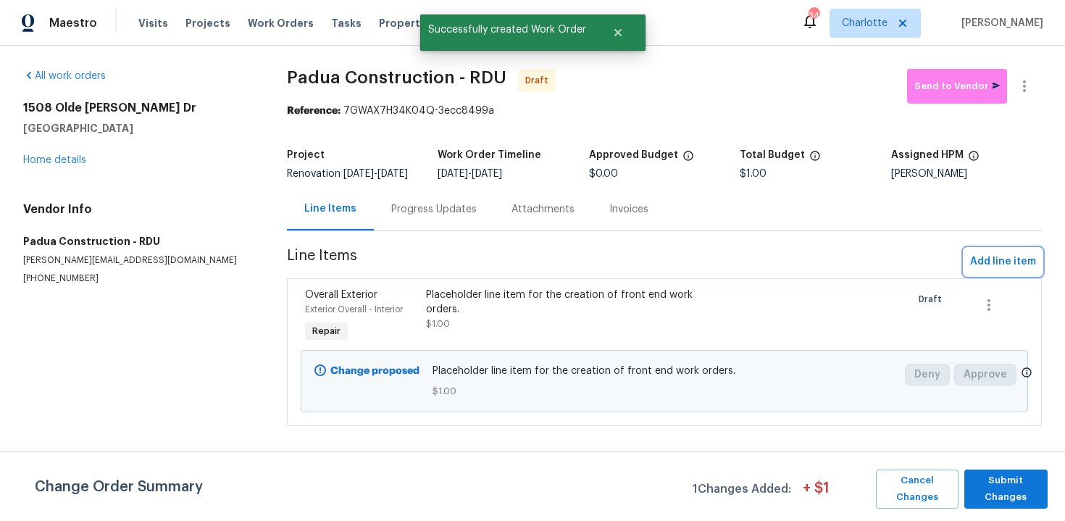
click at [996, 271] on span "Add line item" at bounding box center [1003, 262] width 66 height 18
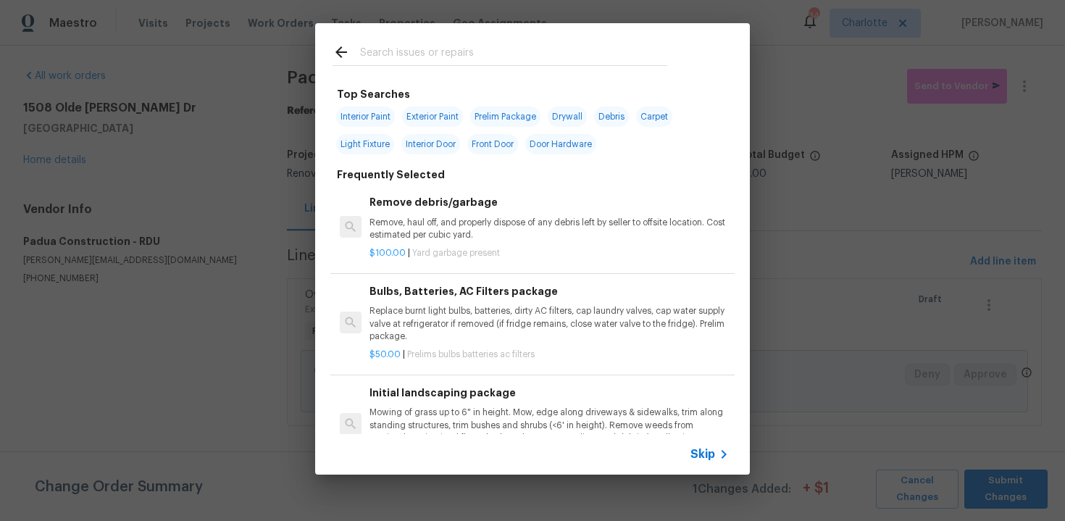
click at [704, 458] on span "Skip" at bounding box center [703, 454] width 25 height 14
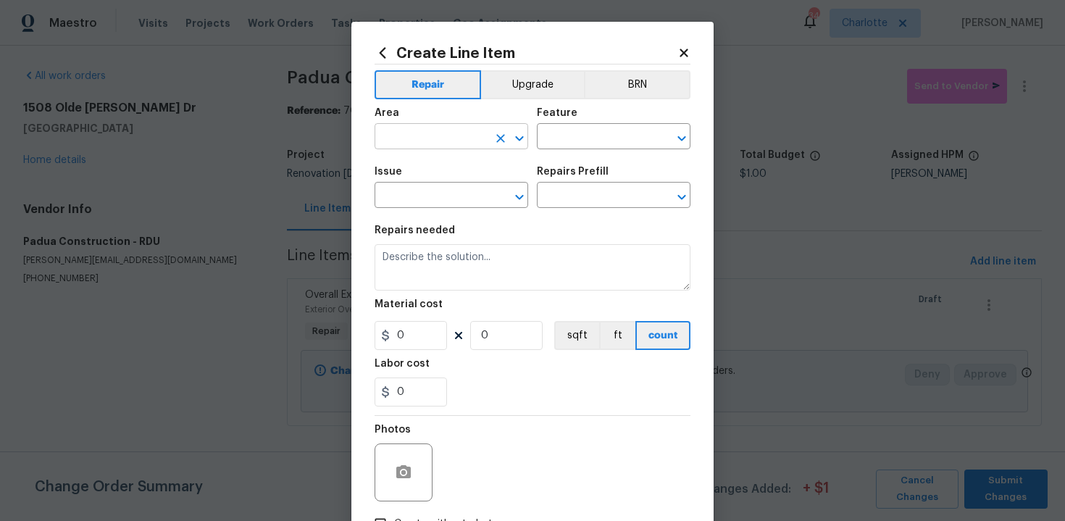
click at [413, 136] on input "text" at bounding box center [431, 138] width 113 height 22
click at [449, 189] on li "Exterior Overall" at bounding box center [452, 195] width 154 height 24
type input "Exterior Overall"
click at [579, 133] on input "text" at bounding box center [593, 138] width 113 height 22
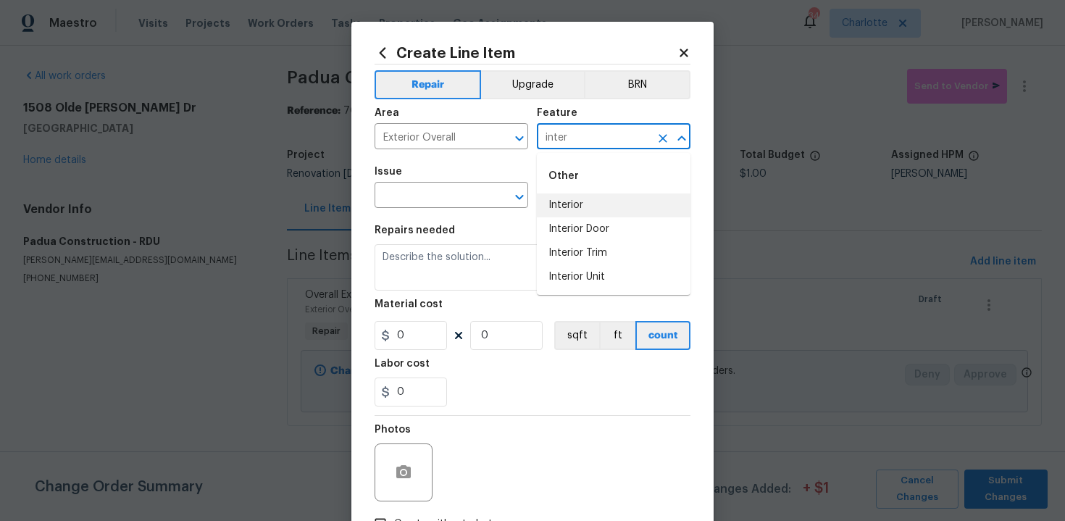
click at [589, 200] on li "Interior" at bounding box center [614, 205] width 154 height 24
type input "Interior"
click at [449, 198] on input "text" at bounding box center [431, 197] width 113 height 22
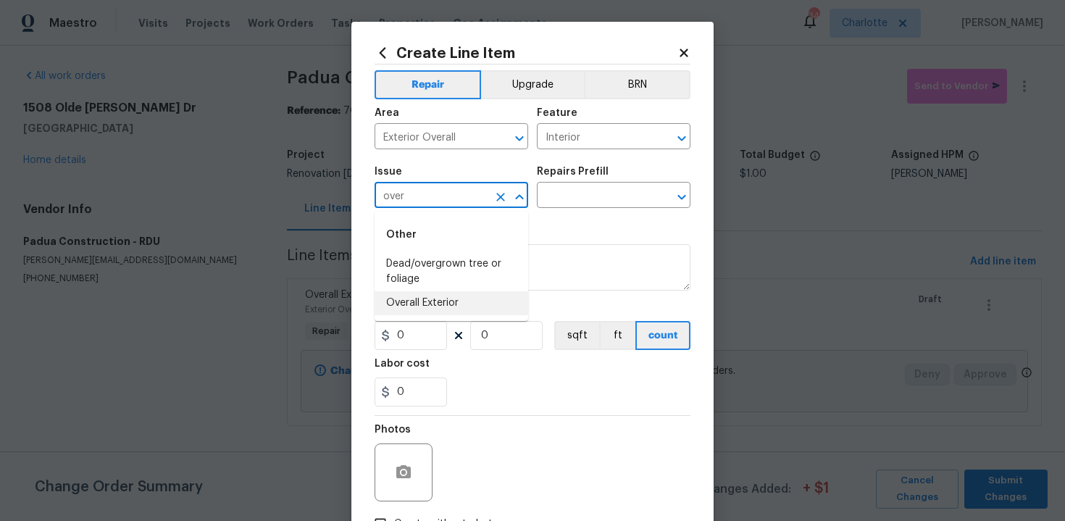
click at [451, 298] on li "Overall Exterior" at bounding box center [452, 303] width 154 height 24
type input "Overall Exterior"
click at [595, 191] on input "text" at bounding box center [593, 197] width 113 height 22
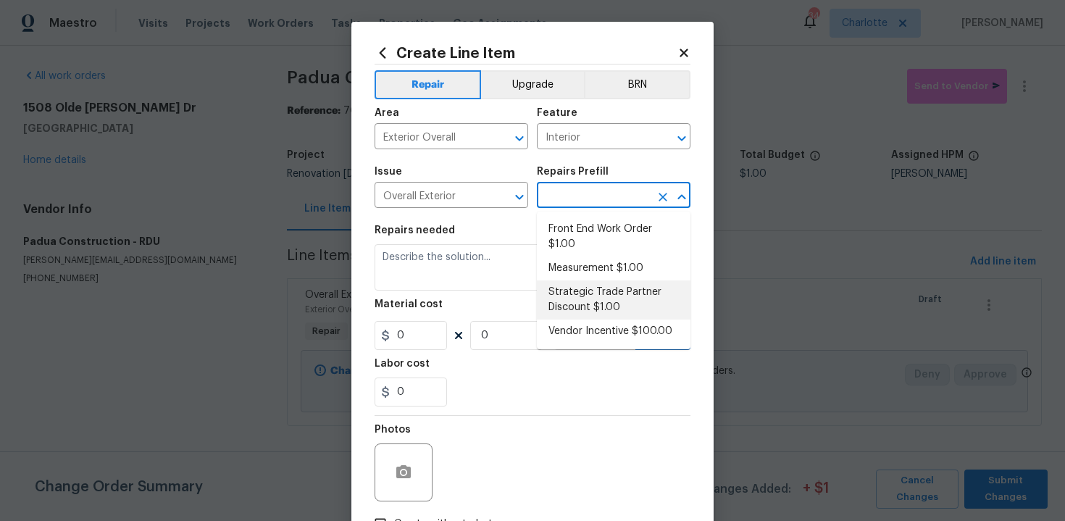
click at [595, 291] on li "Strategic Trade Partner Discount $1.00" at bounding box center [614, 299] width 154 height 39
type input "Strategic Trade Partner Discount $1.00"
type textarea "Calculate and apply 5% STPP discount to the total of the work order as a negati…"
type input "1"
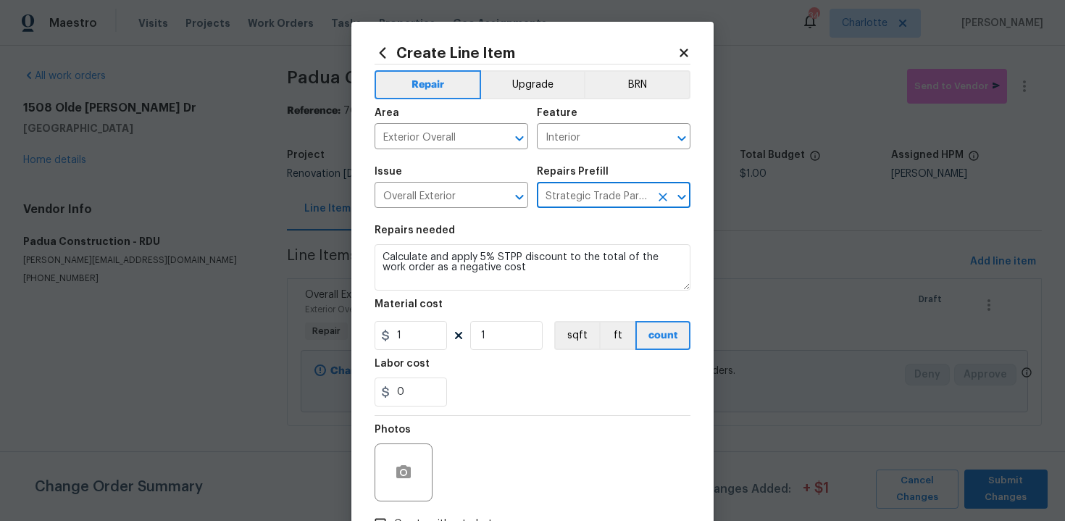
scroll to position [104, 0]
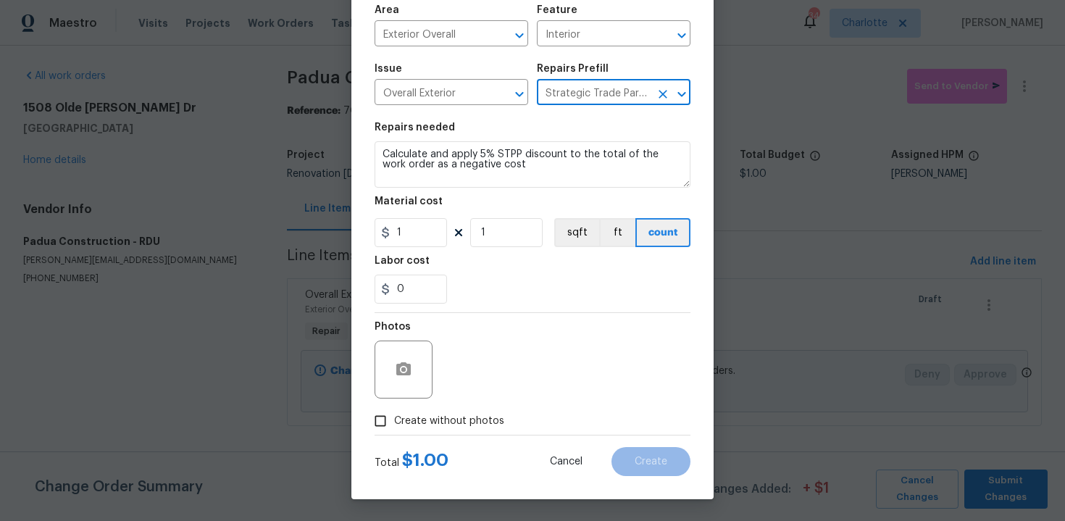
click at [440, 428] on span "Create without photos" at bounding box center [449, 421] width 110 height 15
click at [394, 428] on input "Create without photos" at bounding box center [381, 421] width 28 height 28
checkbox input "true"
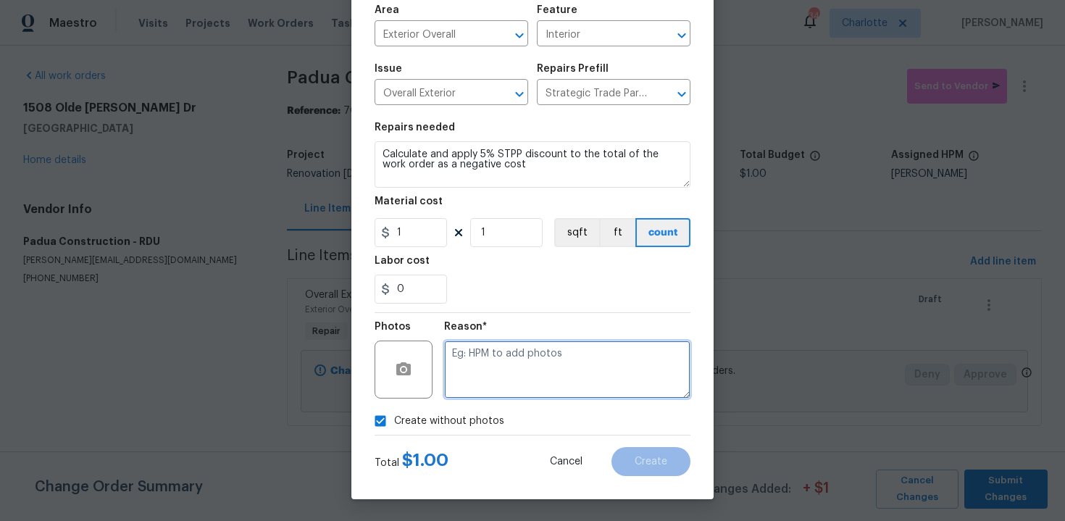
click at [514, 373] on textarea at bounding box center [567, 370] width 246 height 58
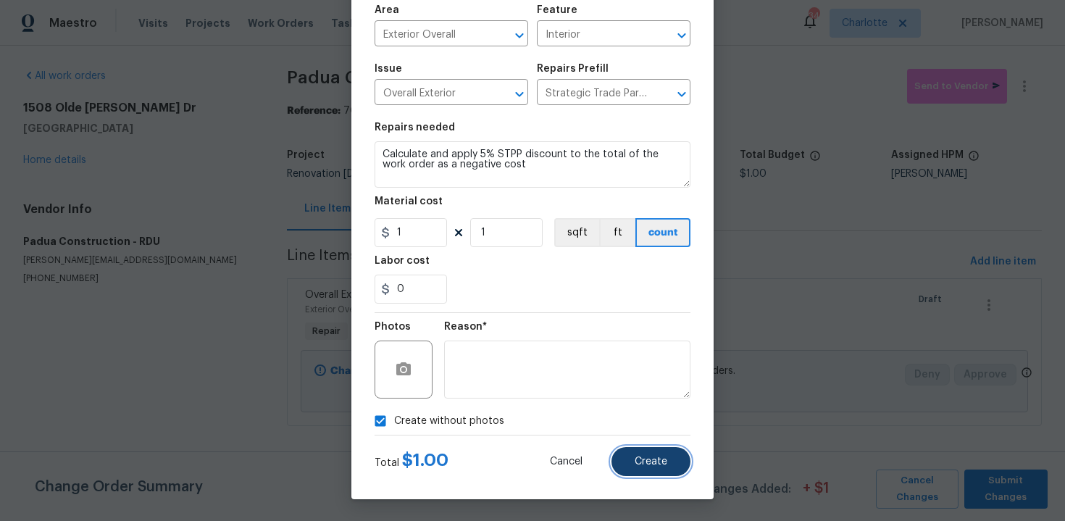
click at [644, 467] on span "Create" at bounding box center [651, 462] width 33 height 11
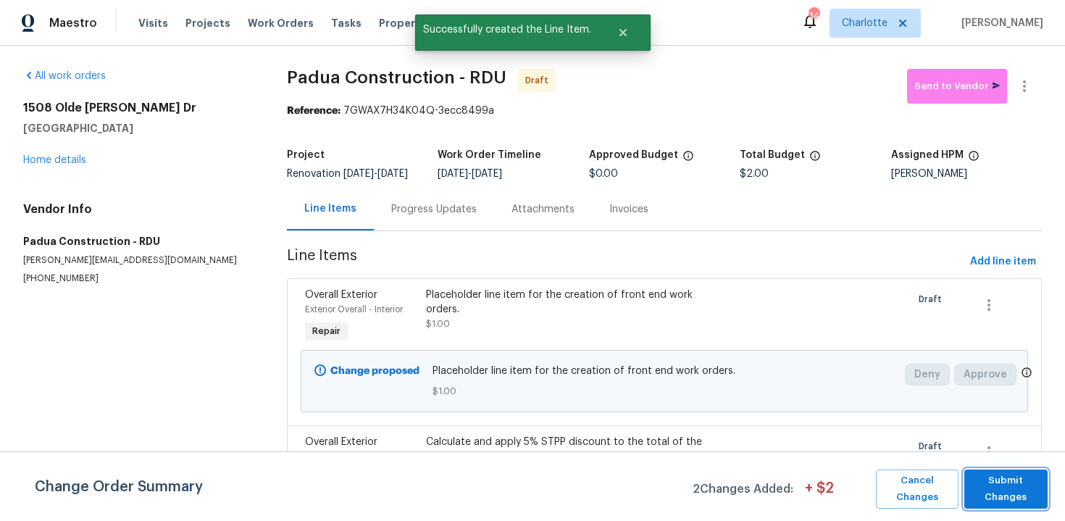
click at [1021, 497] on span "Submit Changes" at bounding box center [1006, 489] width 69 height 33
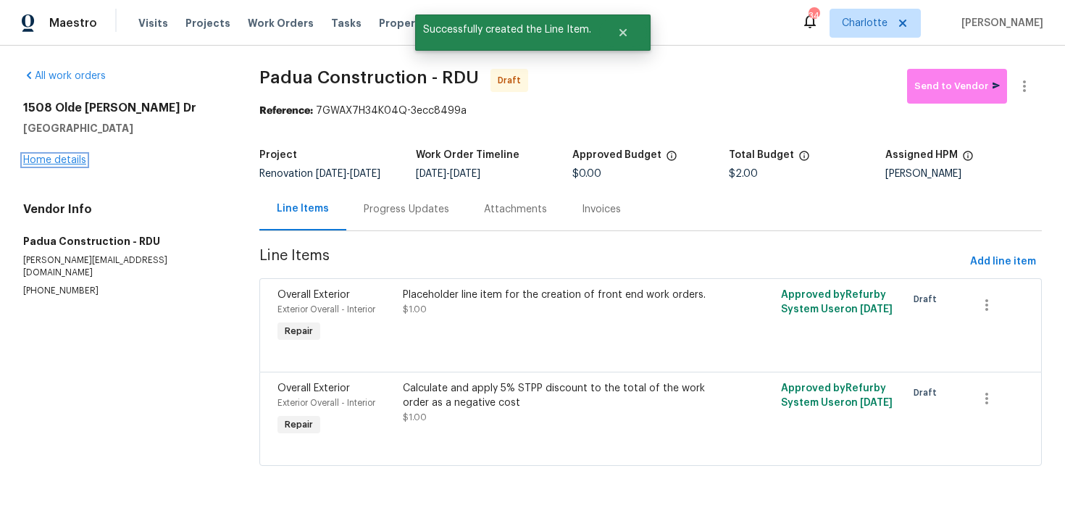
click at [69, 156] on link "Home details" at bounding box center [54, 160] width 63 height 10
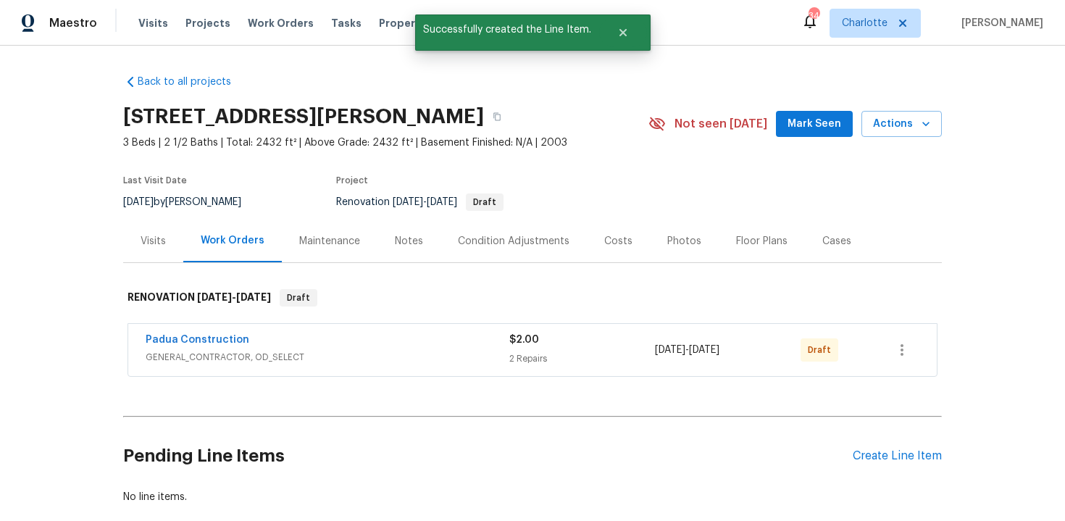
scroll to position [82, 0]
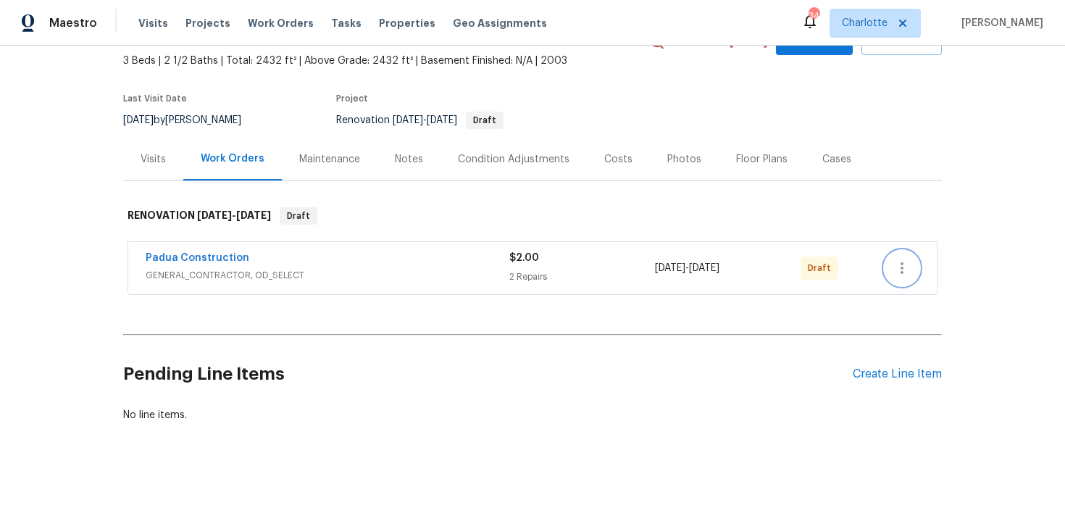
click at [902, 265] on icon "button" at bounding box center [902, 268] width 3 height 12
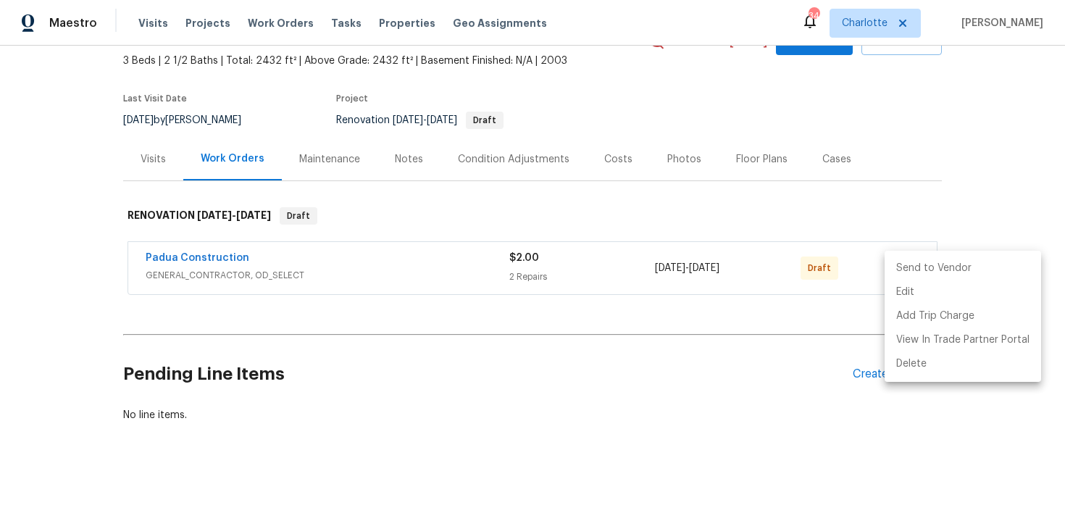
click at [943, 267] on li "Send to Vendor" at bounding box center [963, 269] width 157 height 24
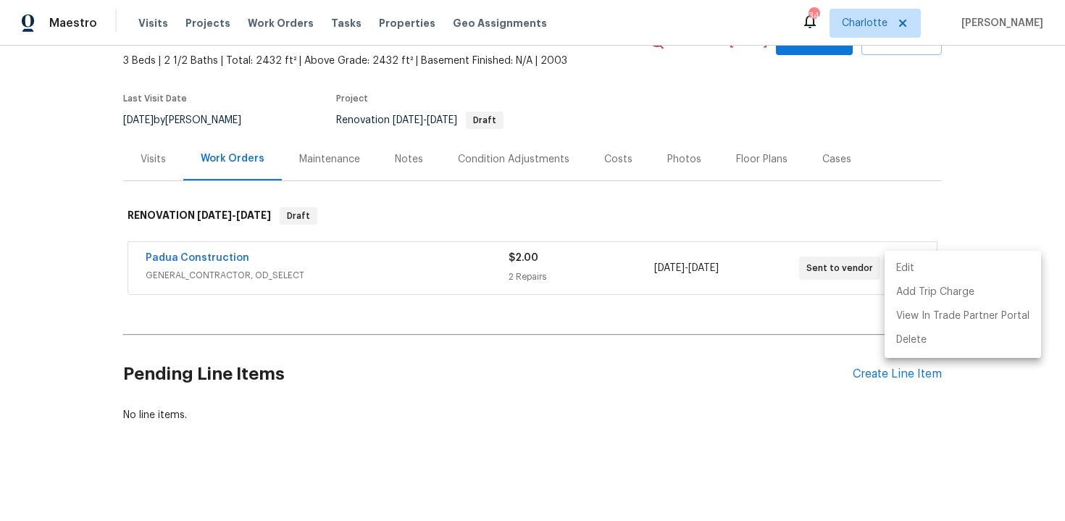
click at [1004, 118] on div at bounding box center [532, 260] width 1065 height 521
click at [1004, 118] on div "Edit Add Trip Charge View In Trade Partner Portal Delete" at bounding box center [532, 260] width 1065 height 521
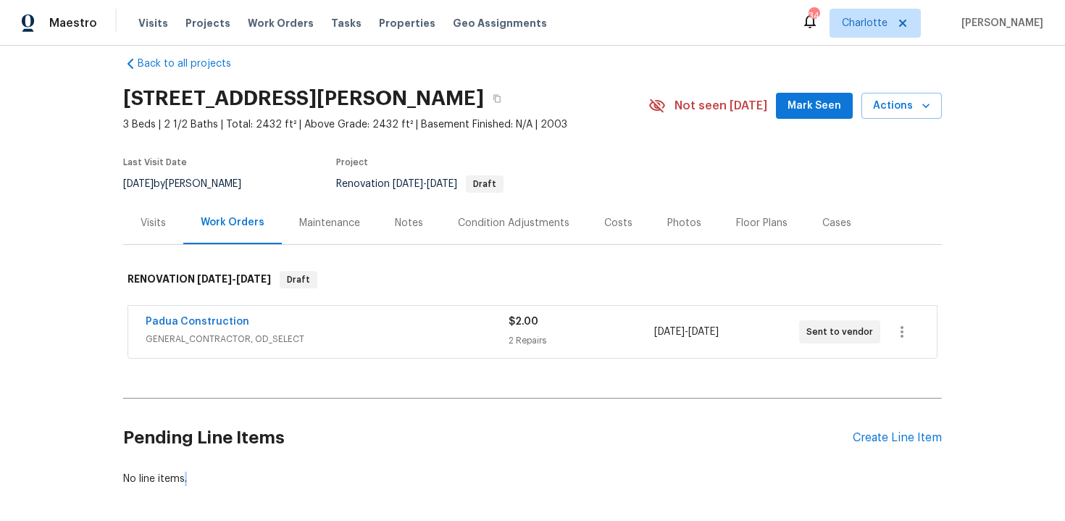
scroll to position [0, 0]
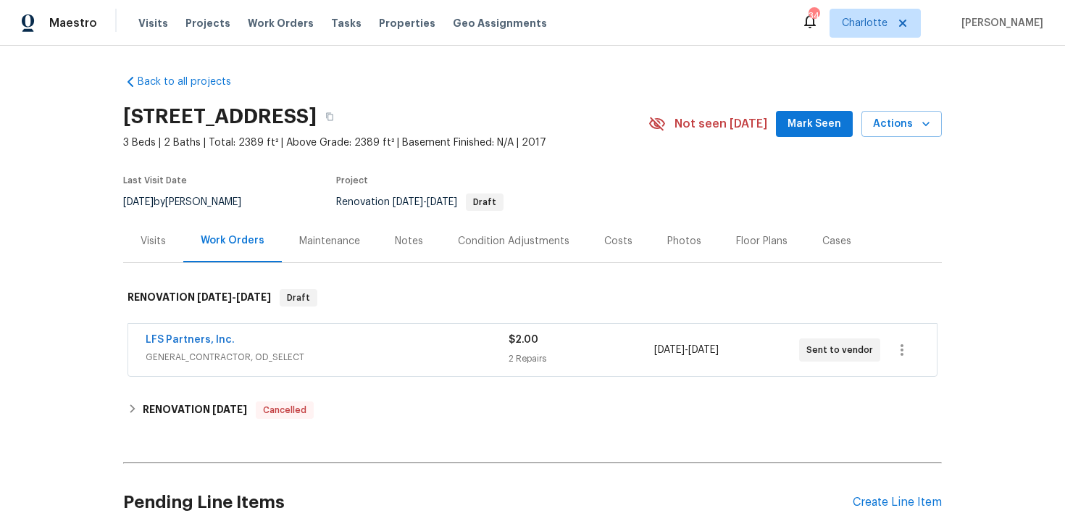
scroll to position [128, 0]
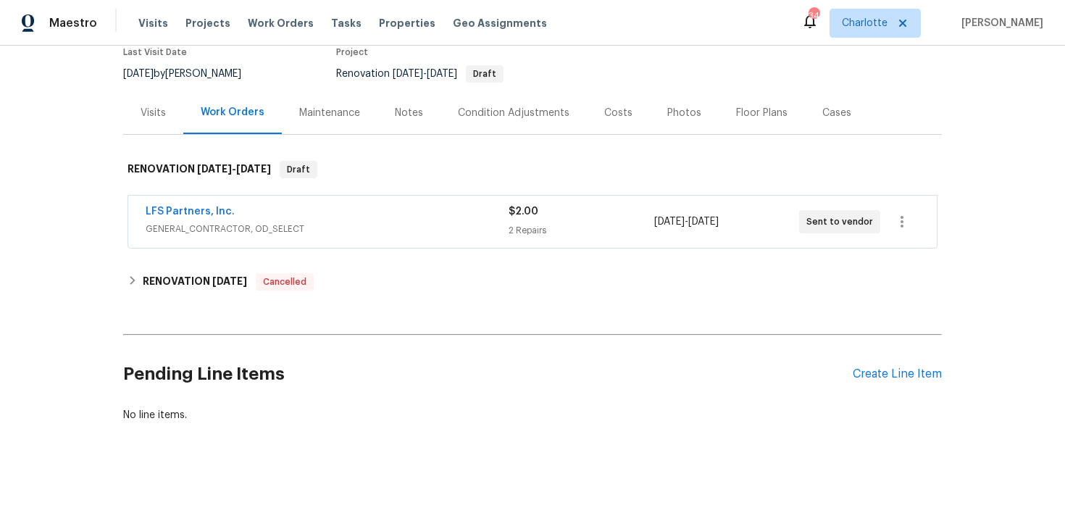
click at [616, 217] on div "$2.00" at bounding box center [581, 211] width 145 height 14
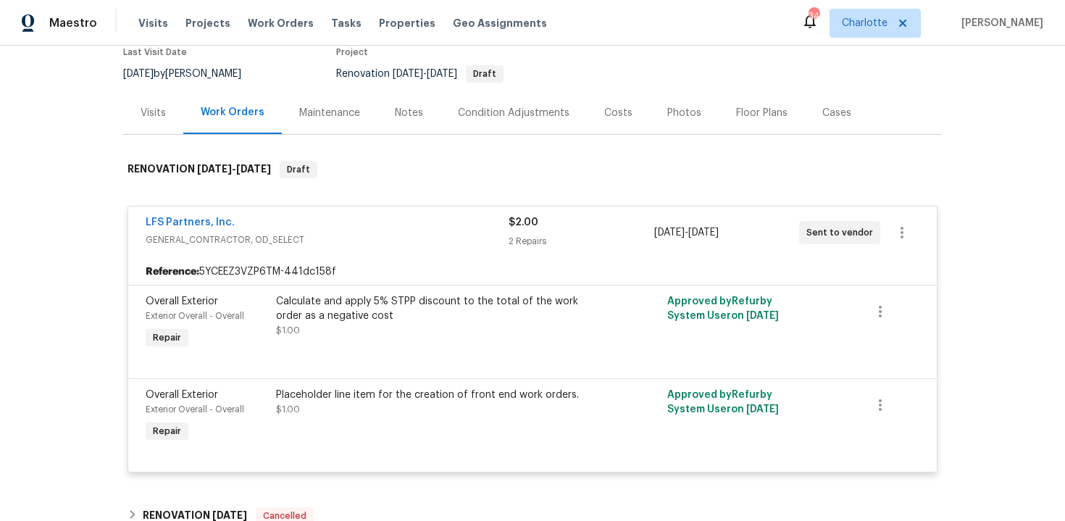
click at [570, 225] on div "$2.00" at bounding box center [581, 222] width 145 height 14
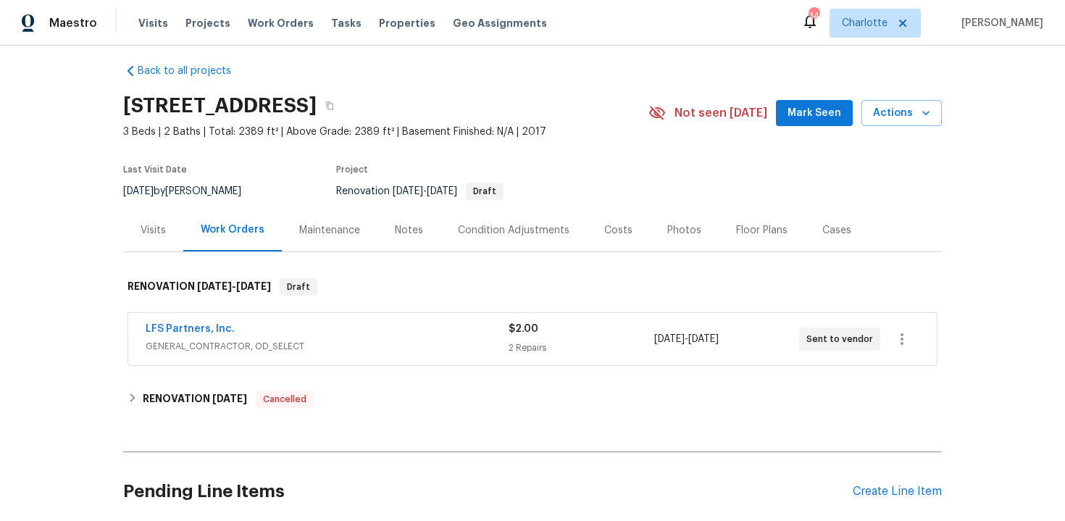
scroll to position [0, 0]
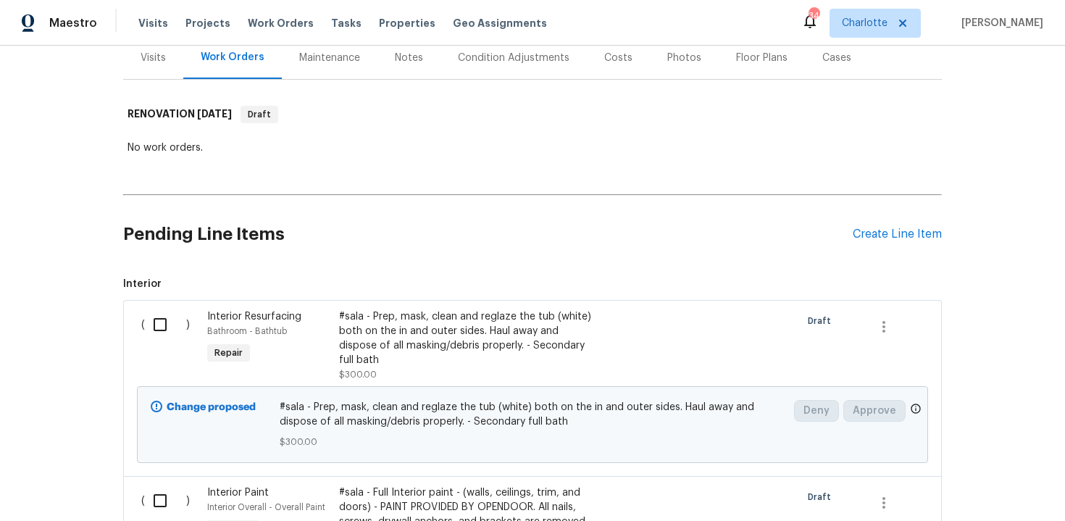
scroll to position [116, 0]
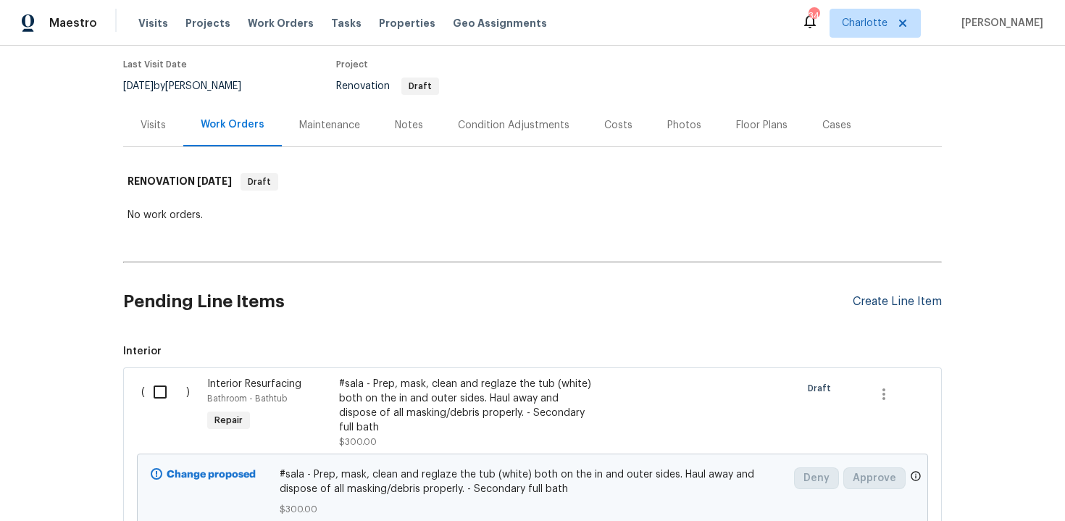
click at [914, 296] on div "Create Line Item" at bounding box center [897, 302] width 89 height 14
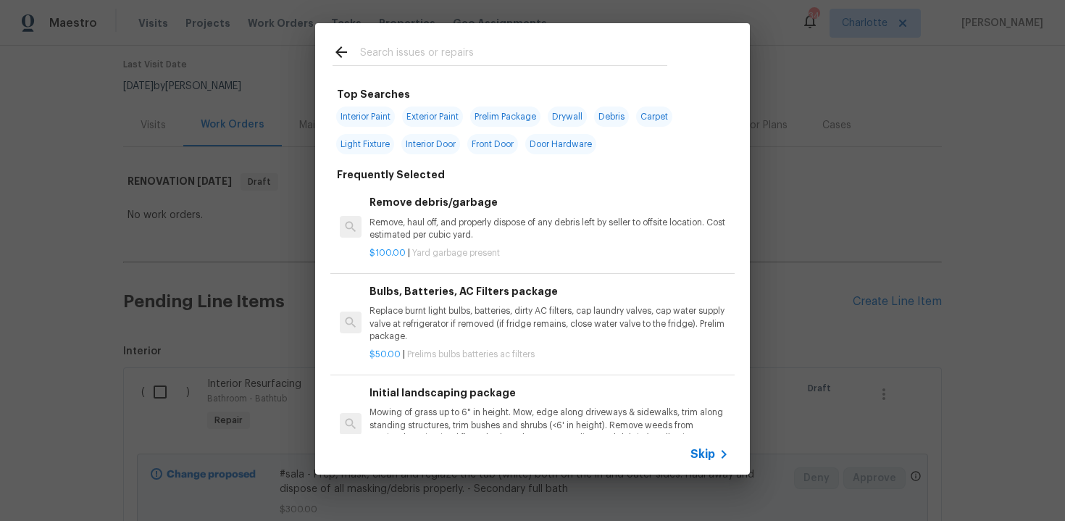
click at [711, 448] on span "Skip" at bounding box center [703, 454] width 25 height 14
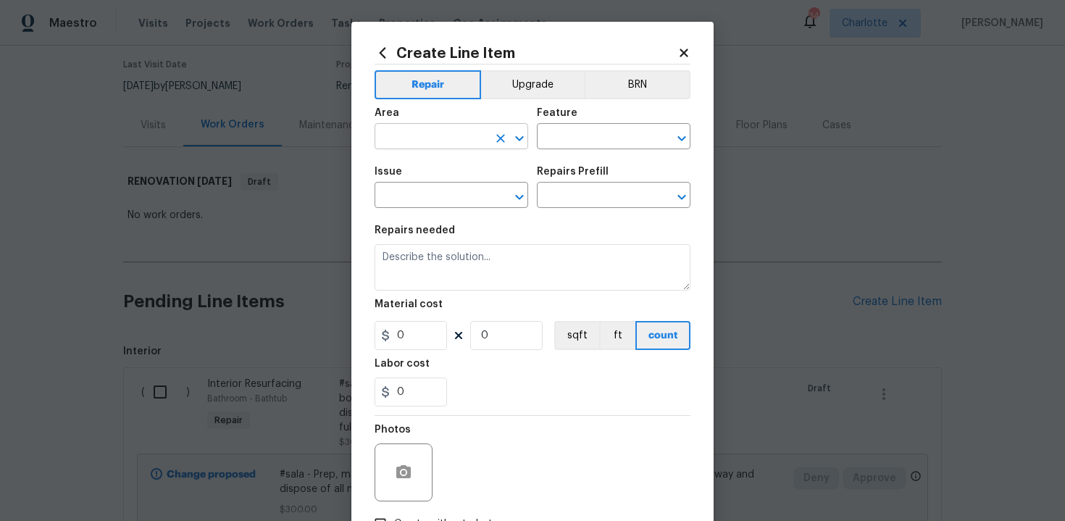
click at [450, 142] on input "text" at bounding box center [431, 138] width 113 height 22
click at [444, 199] on li "Exterior Overall" at bounding box center [452, 195] width 154 height 24
type input "Exterior Overall"
click at [568, 135] on input "text" at bounding box center [593, 138] width 113 height 22
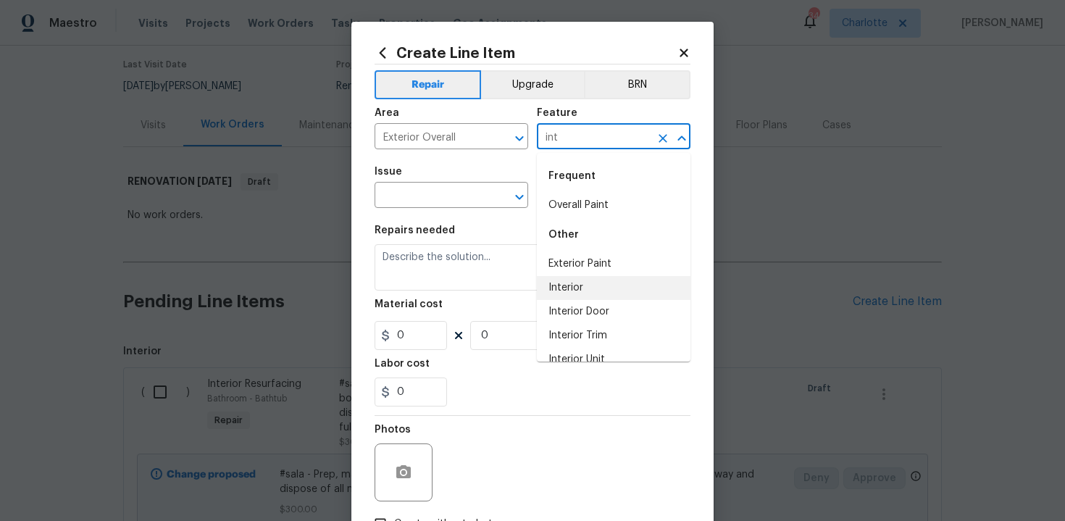
click at [569, 286] on li "Interior" at bounding box center [614, 288] width 154 height 24
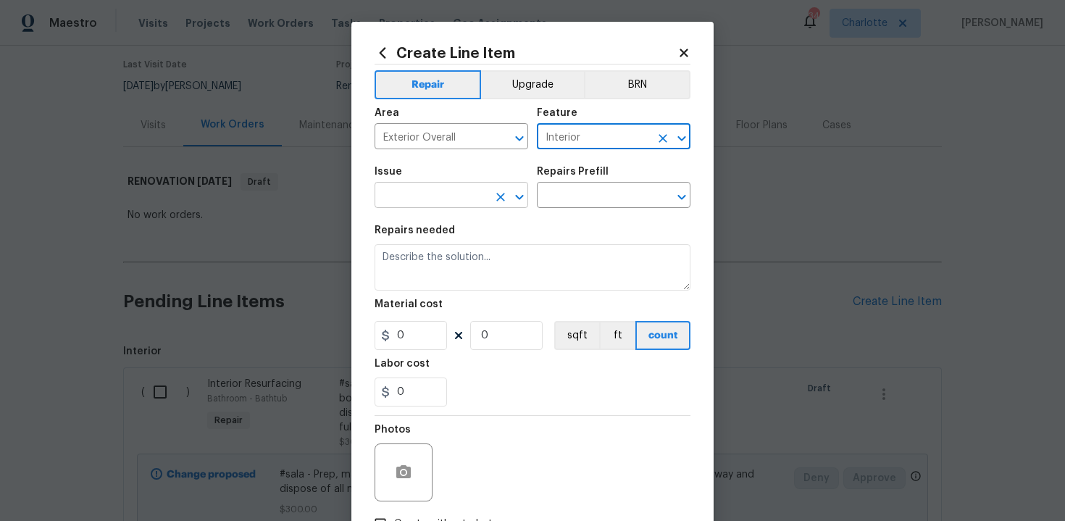
type input "Interior"
click at [444, 199] on input "text" at bounding box center [431, 197] width 113 height 22
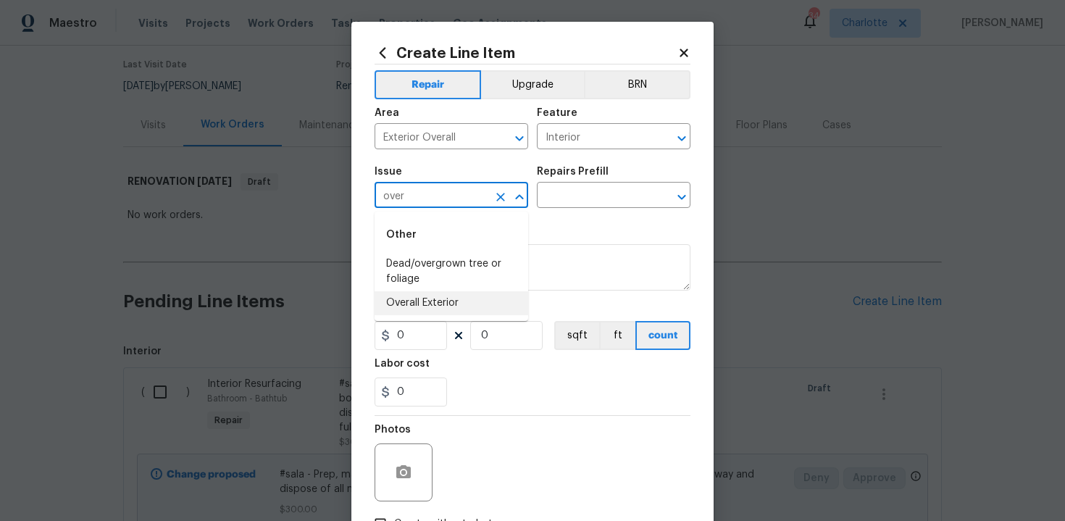
click at [444, 299] on li "Overall Exterior" at bounding box center [452, 303] width 154 height 24
type input "Overall Exterior"
click at [599, 199] on input "text" at bounding box center [593, 197] width 113 height 22
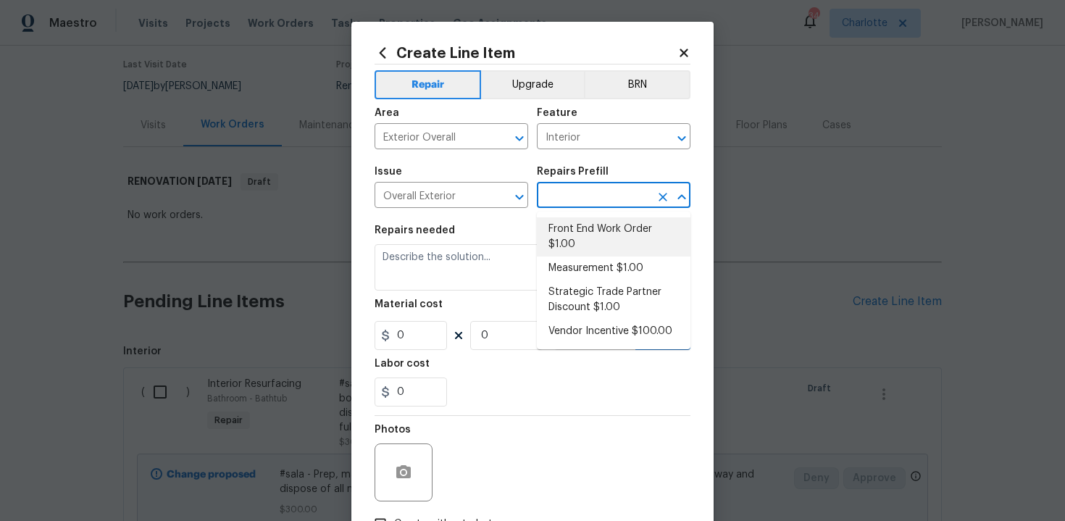
click at [599, 242] on li "Front End Work Order $1.00" at bounding box center [614, 236] width 154 height 39
type input "Front End Work Order $1.00"
type textarea "Placeholder line item for the creation of front end work orders."
type input "1"
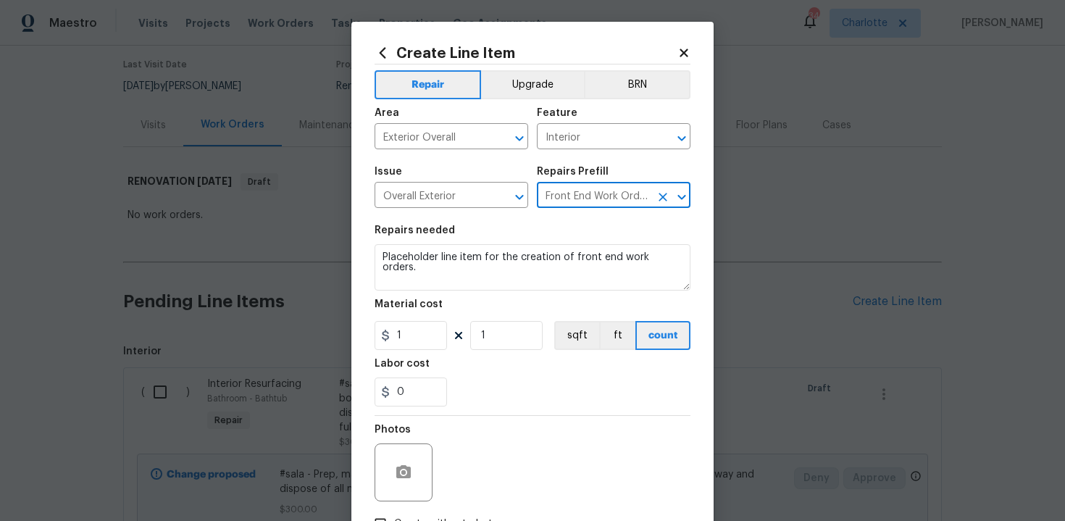
scroll to position [104, 0]
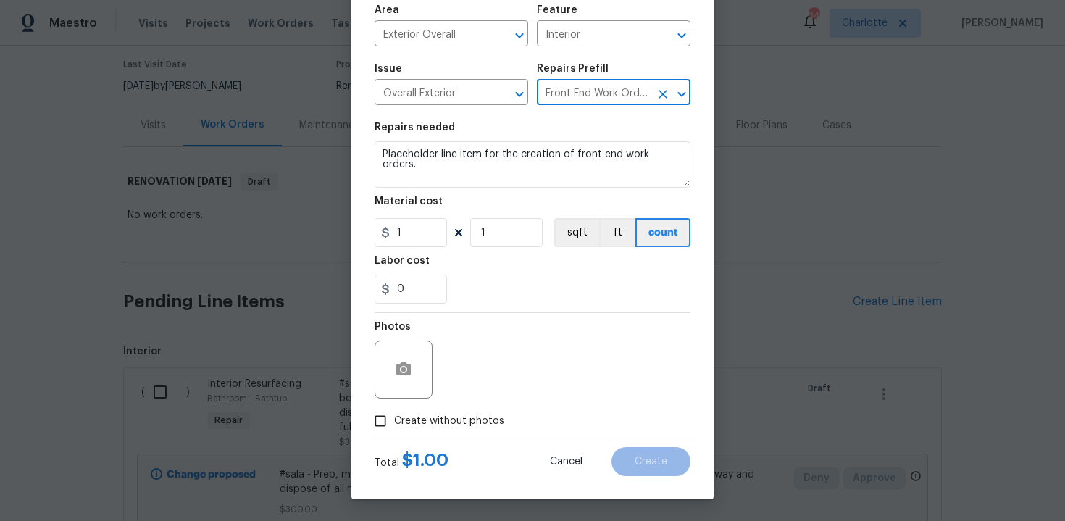
click at [439, 417] on span "Create without photos" at bounding box center [449, 421] width 110 height 15
click at [394, 417] on input "Create without photos" at bounding box center [381, 421] width 28 height 28
checkbox input "true"
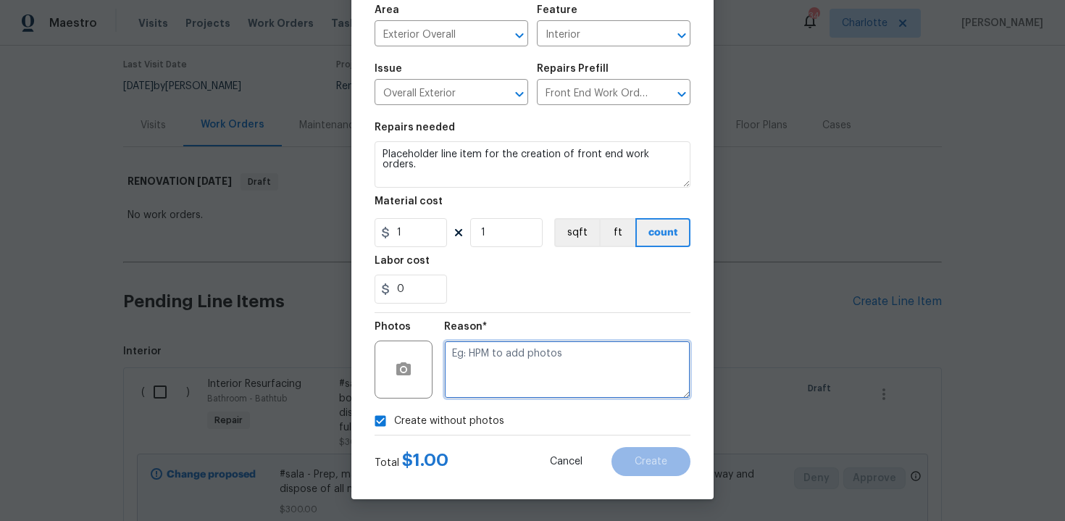
click at [507, 372] on textarea at bounding box center [567, 370] width 246 height 58
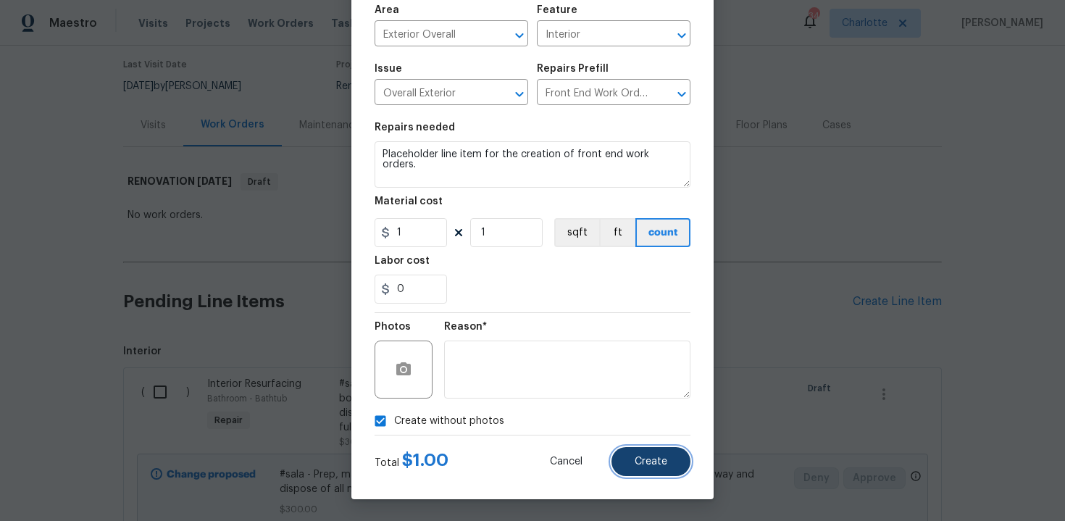
click at [643, 452] on button "Create" at bounding box center [651, 461] width 79 height 29
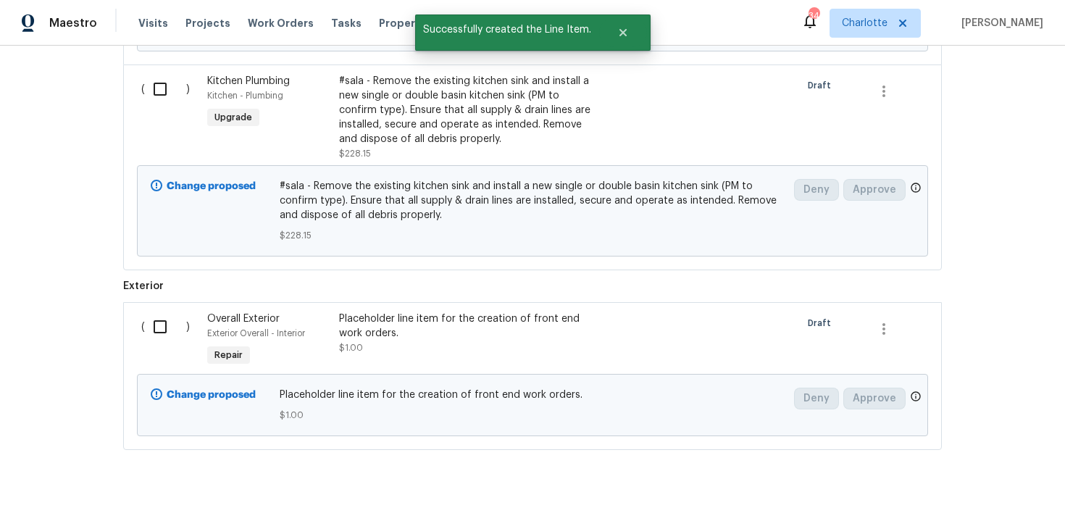
scroll to position [1810, 0]
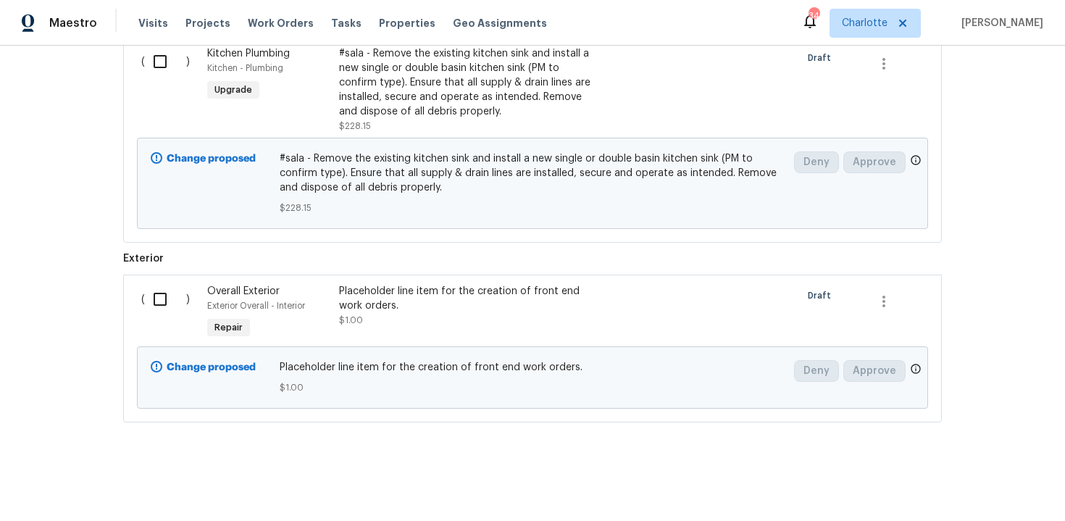
click at [165, 294] on input "checkbox" at bounding box center [165, 299] width 41 height 30
checkbox input "true"
click at [944, 476] on span "Create Work Order" at bounding box center [982, 485] width 96 height 18
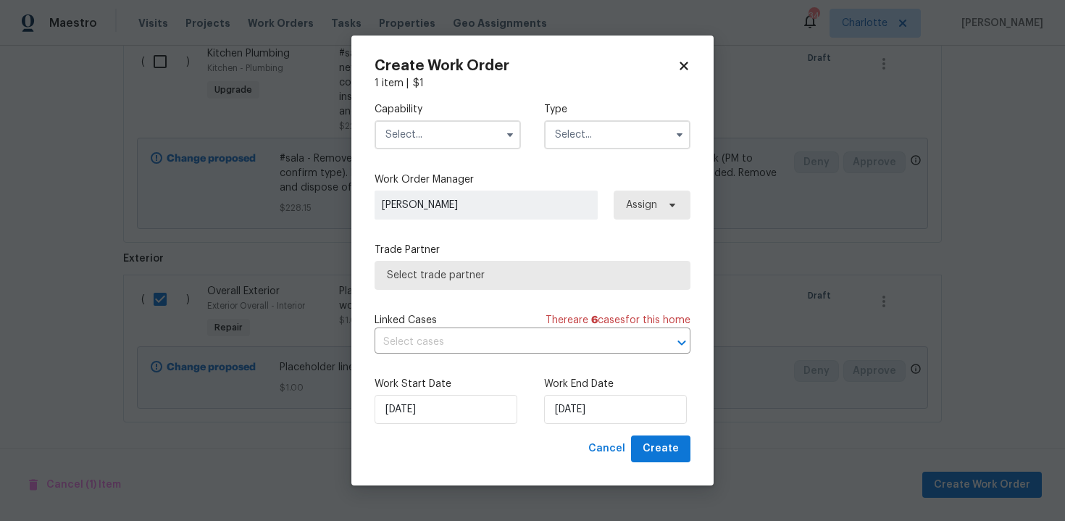
click at [450, 138] on input "text" at bounding box center [448, 134] width 146 height 29
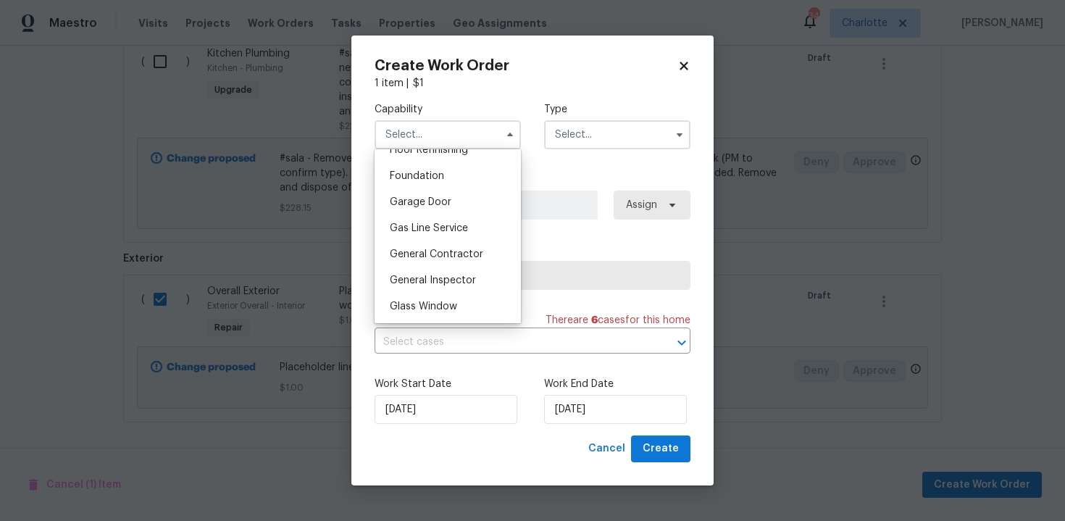
scroll to position [612, 0]
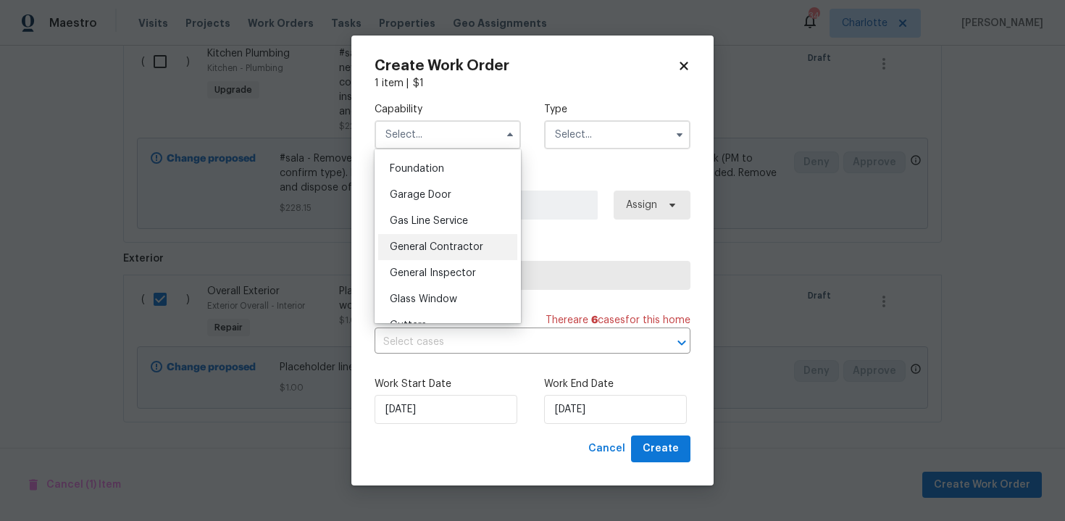
click at [443, 252] on div "General Contractor" at bounding box center [447, 247] width 139 height 26
type input "General Contractor"
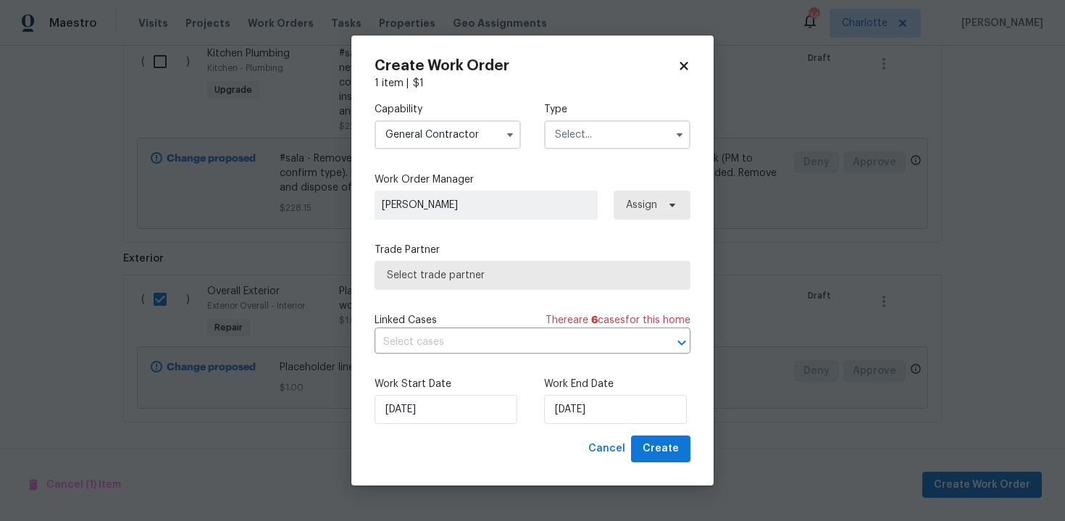
click at [621, 138] on input "text" at bounding box center [617, 134] width 146 height 29
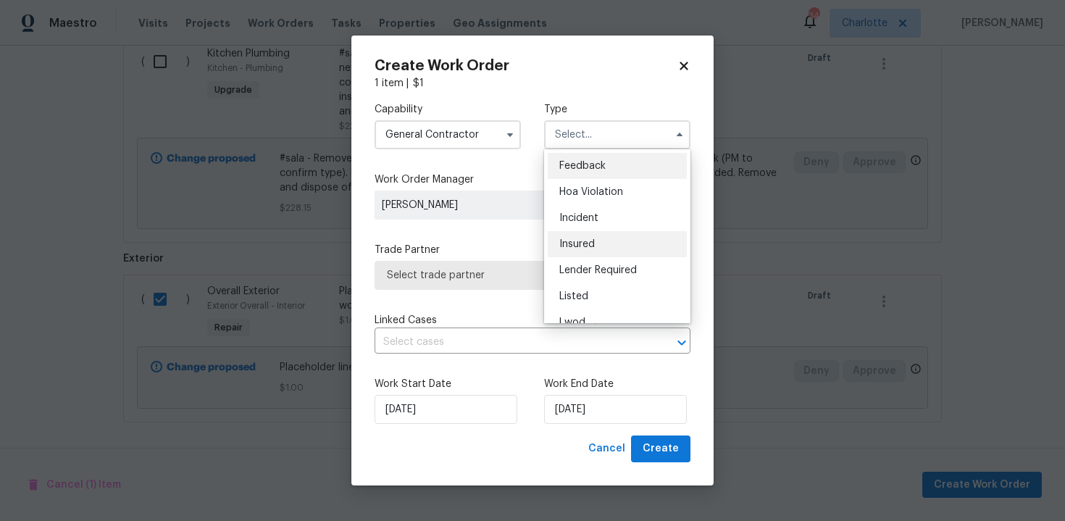
scroll to position [172, 0]
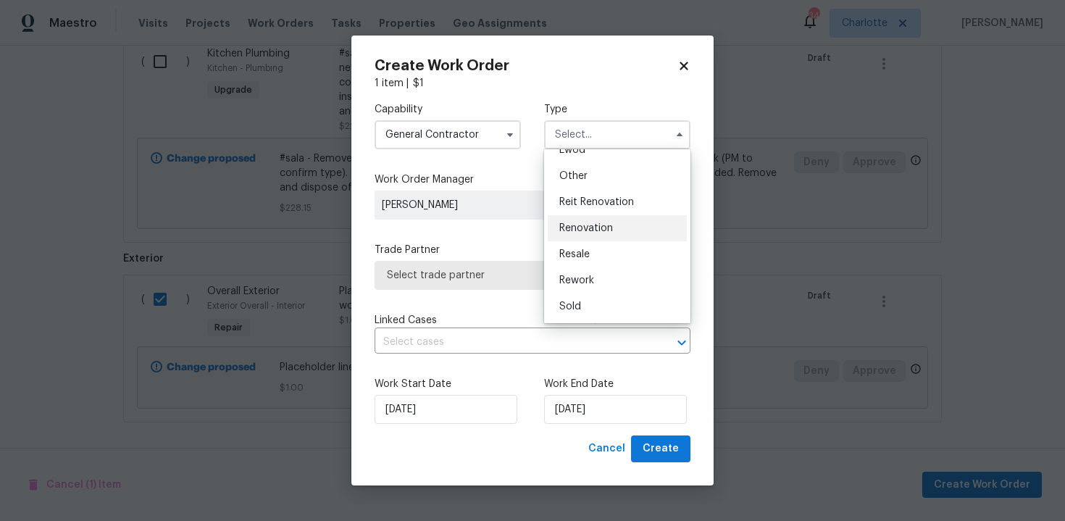
click at [595, 226] on span "Renovation" at bounding box center [586, 228] width 54 height 10
type input "Renovation"
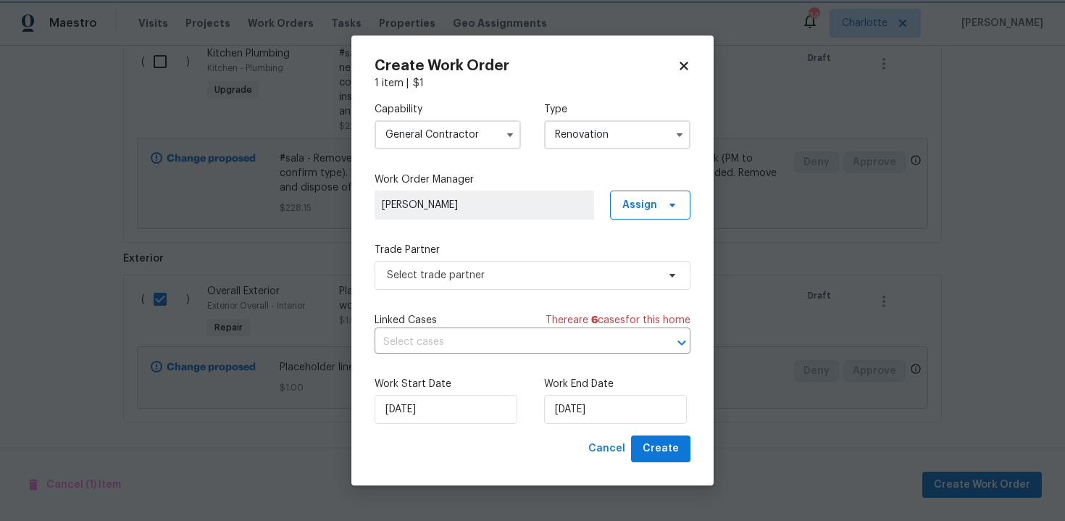
scroll to position [0, 0]
click at [507, 280] on span "Select trade partner" at bounding box center [522, 275] width 270 height 14
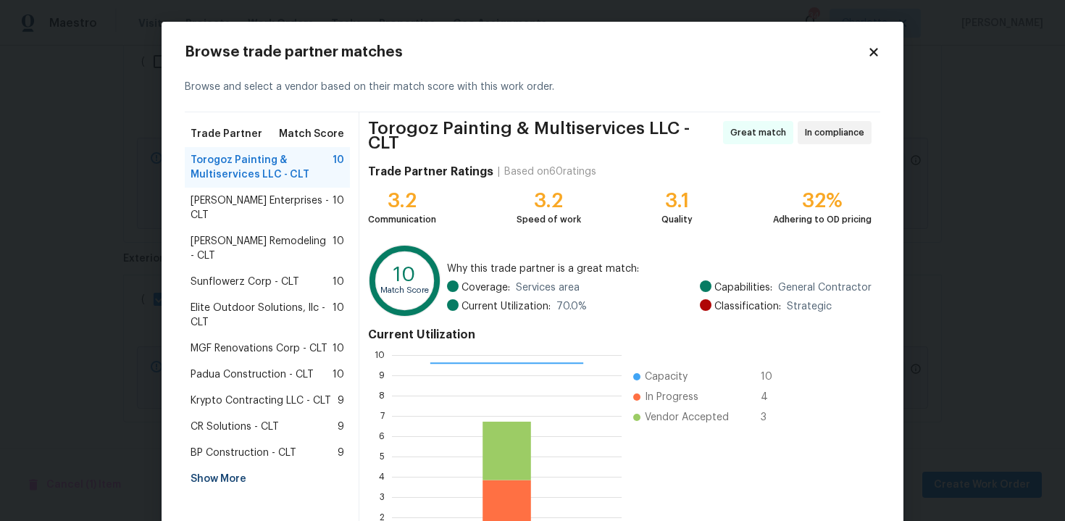
scroll to position [118, 0]
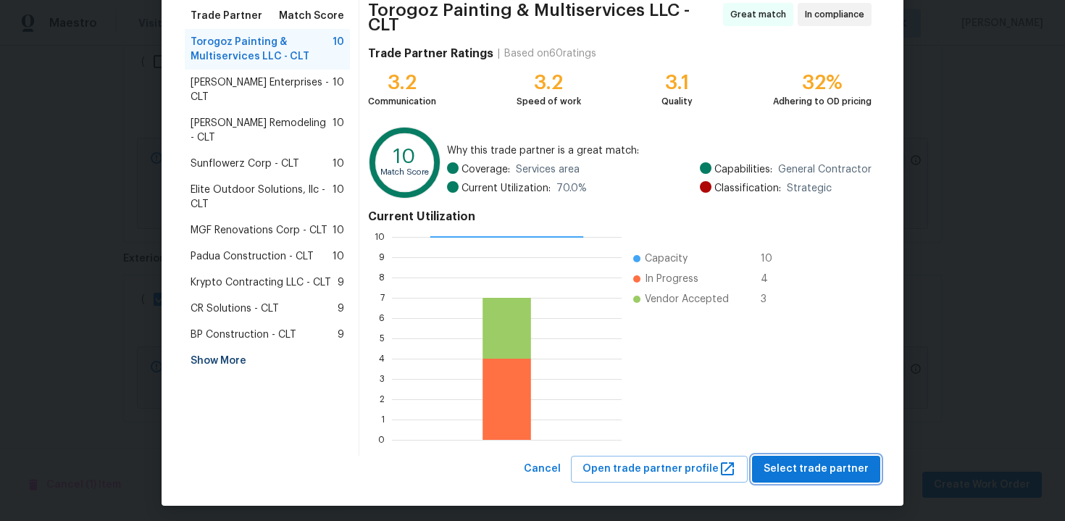
click at [817, 456] on button "Select trade partner" at bounding box center [816, 469] width 128 height 27
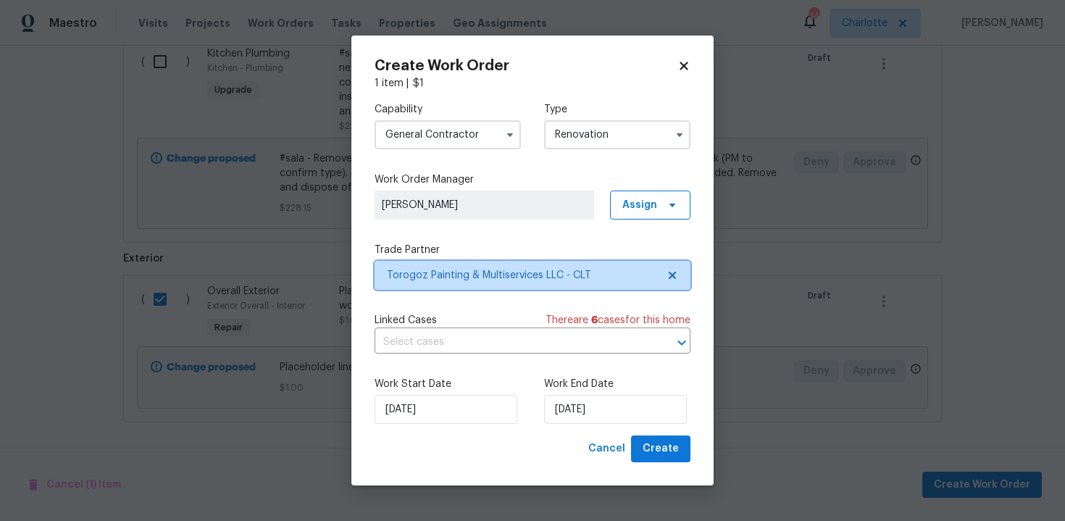
scroll to position [0, 0]
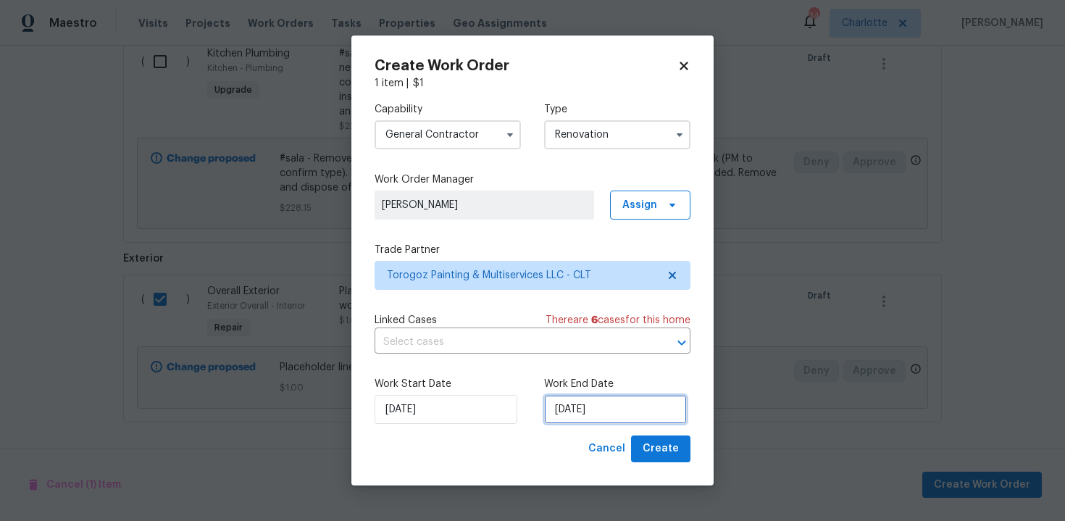
click at [628, 412] on input "[DATE]" at bounding box center [615, 409] width 143 height 29
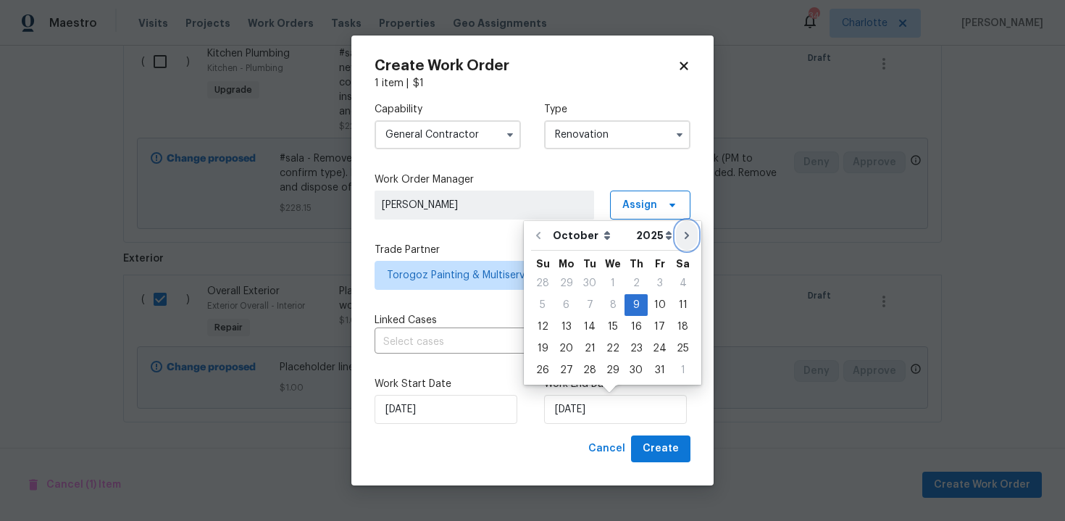
click at [683, 236] on icon "Go to next month" at bounding box center [687, 236] width 12 height 12
type input "[DATE]"
select select "10"
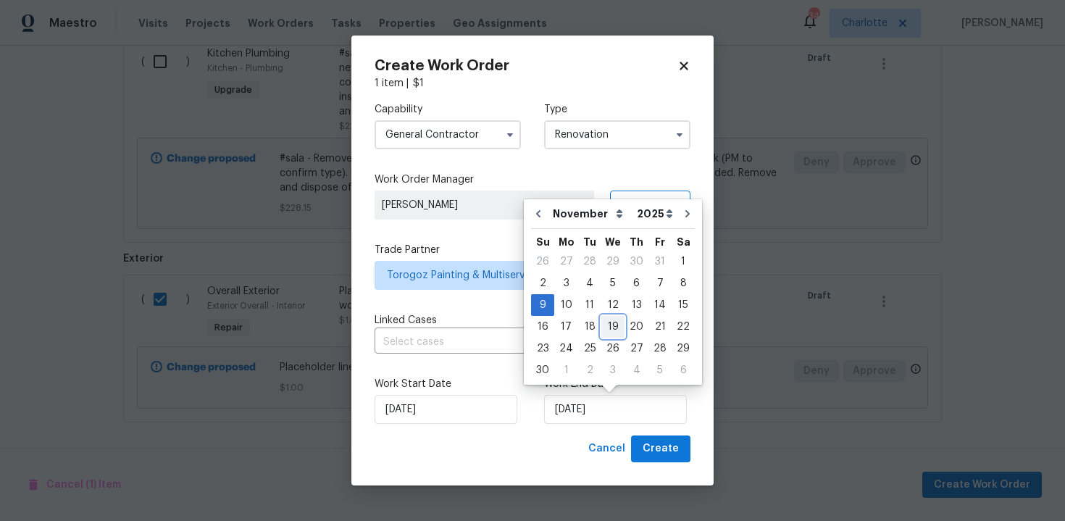
click at [609, 324] on div "19" at bounding box center [613, 327] width 23 height 20
type input "[DATE]"
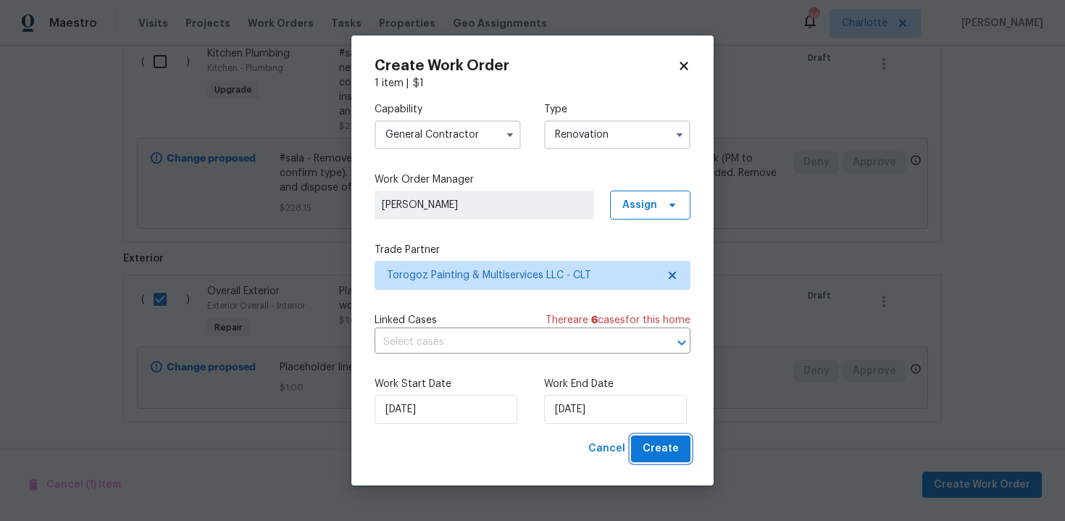
click at [667, 446] on span "Create" at bounding box center [661, 449] width 36 height 18
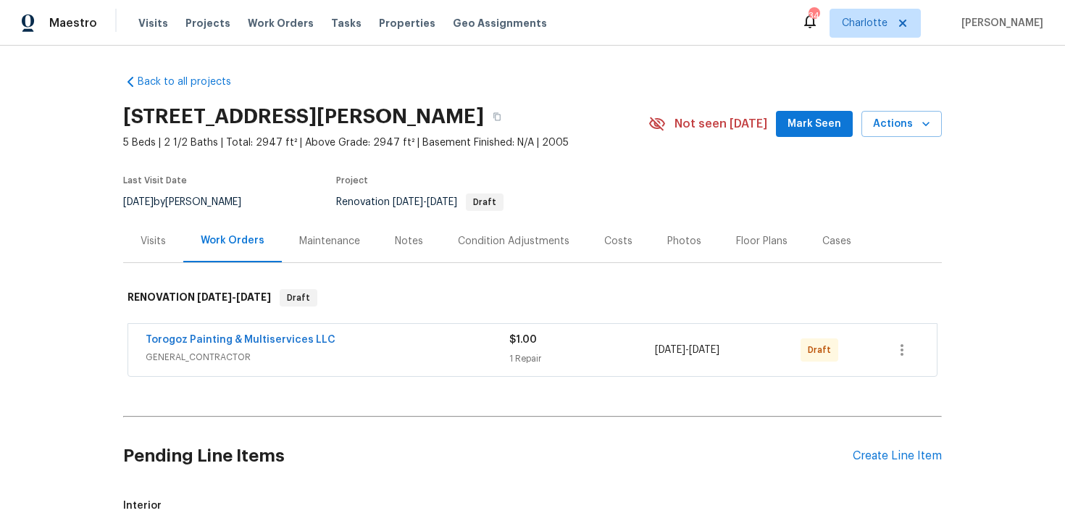
click at [774, 352] on div "[DATE] - [DATE]" at bounding box center [728, 350] width 146 height 35
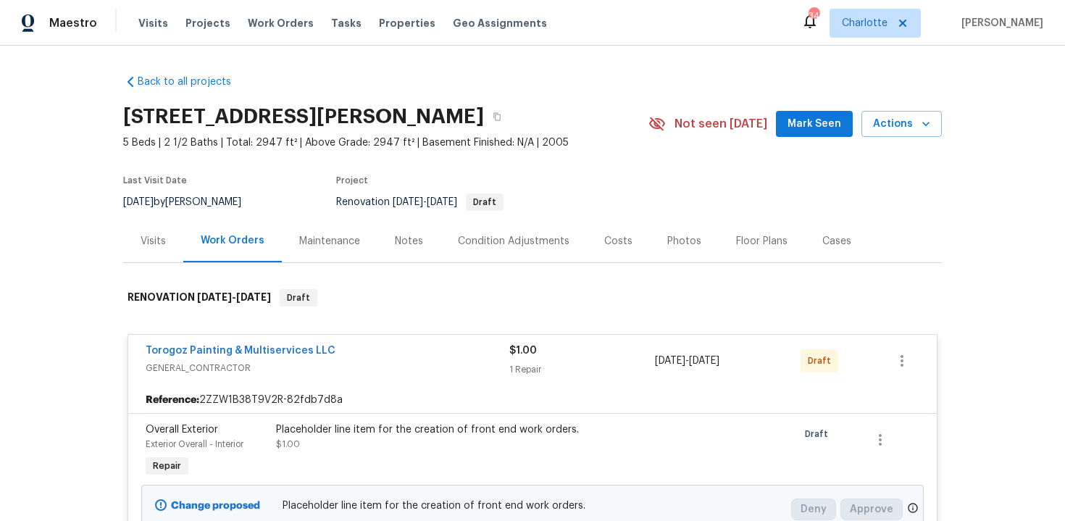
click at [774, 352] on div "[DATE] - [DATE]" at bounding box center [728, 361] width 146 height 35
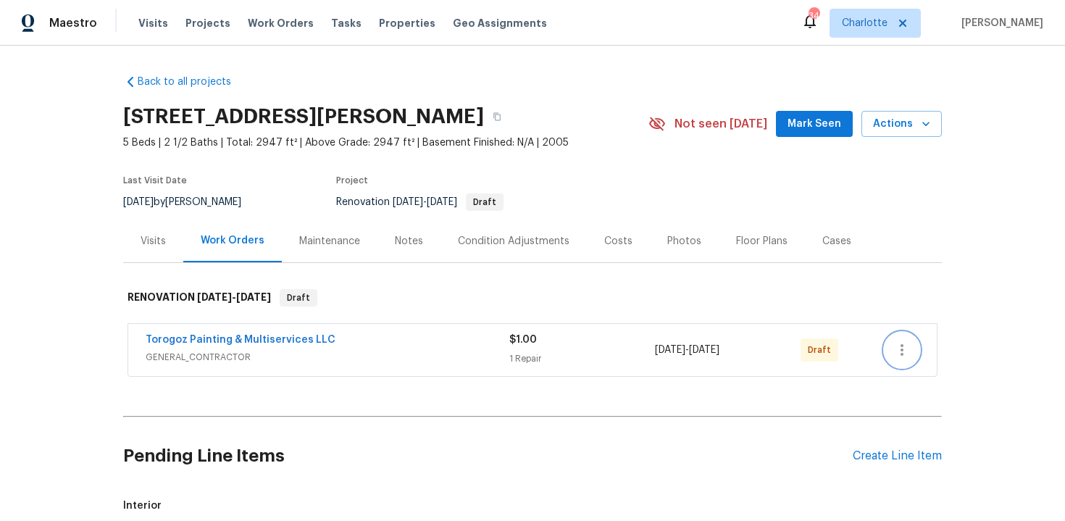
click at [903, 349] on icon "button" at bounding box center [902, 350] width 3 height 12
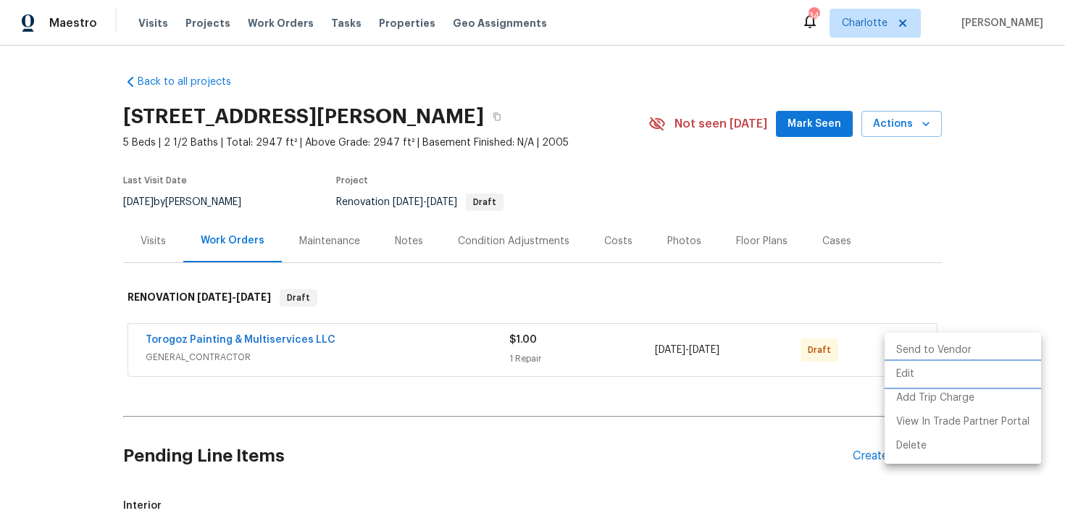
click at [910, 365] on li "Edit" at bounding box center [963, 374] width 157 height 24
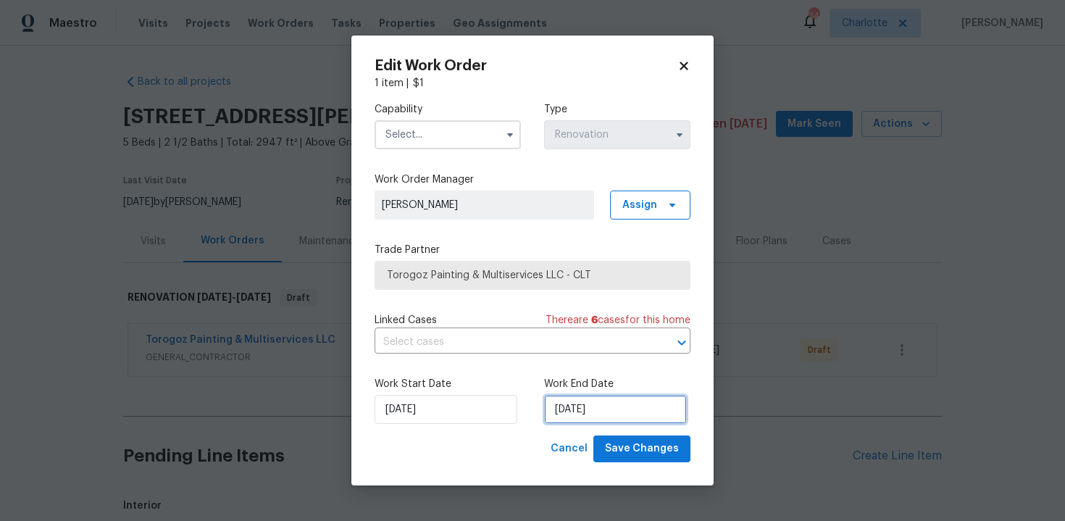
click at [646, 412] on input "[DATE]" at bounding box center [615, 409] width 143 height 29
select select "10"
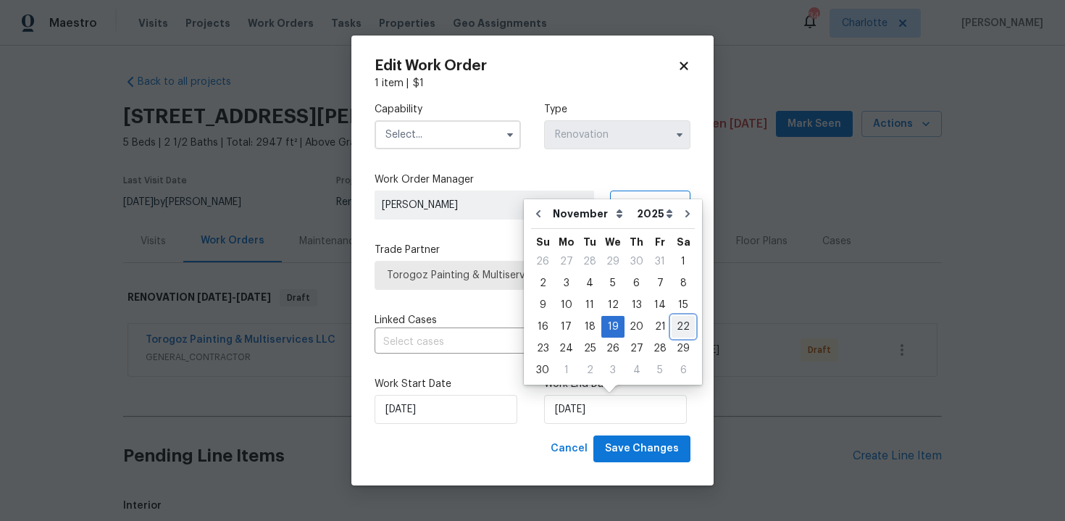
click at [678, 323] on div "22" at bounding box center [683, 327] width 23 height 20
type input "[DATE]"
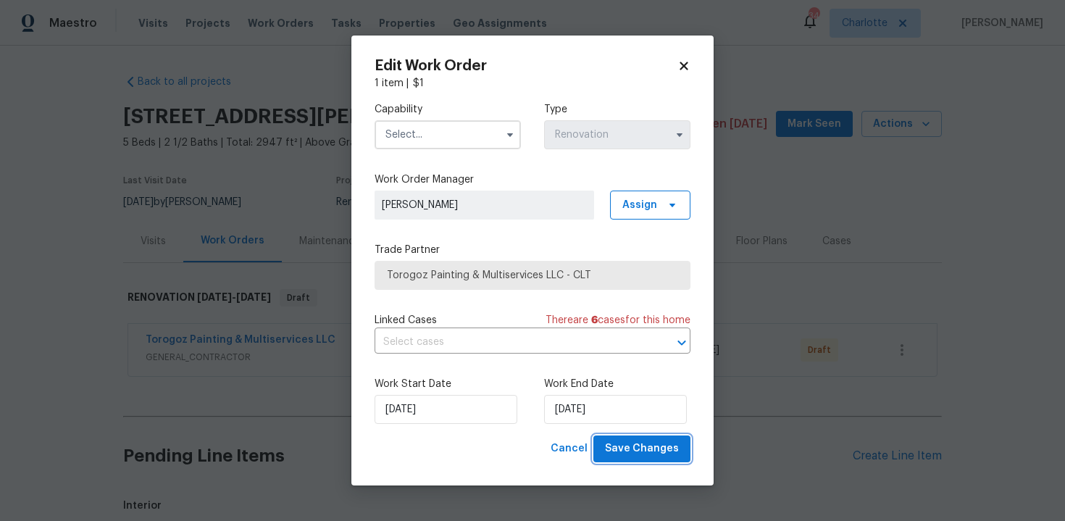
click at [654, 454] on span "Save Changes" at bounding box center [642, 449] width 74 height 18
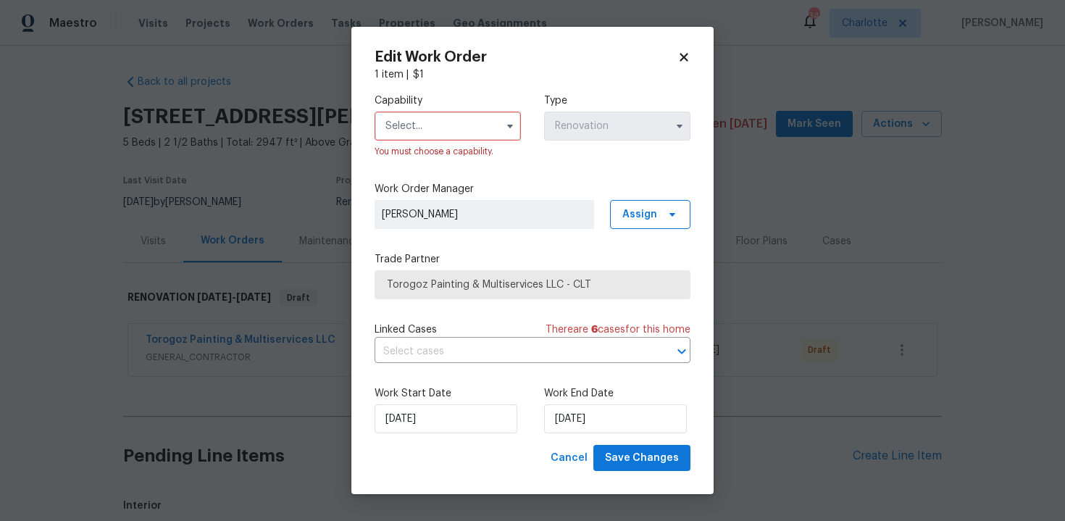
click at [488, 133] on input "text" at bounding box center [448, 126] width 146 height 29
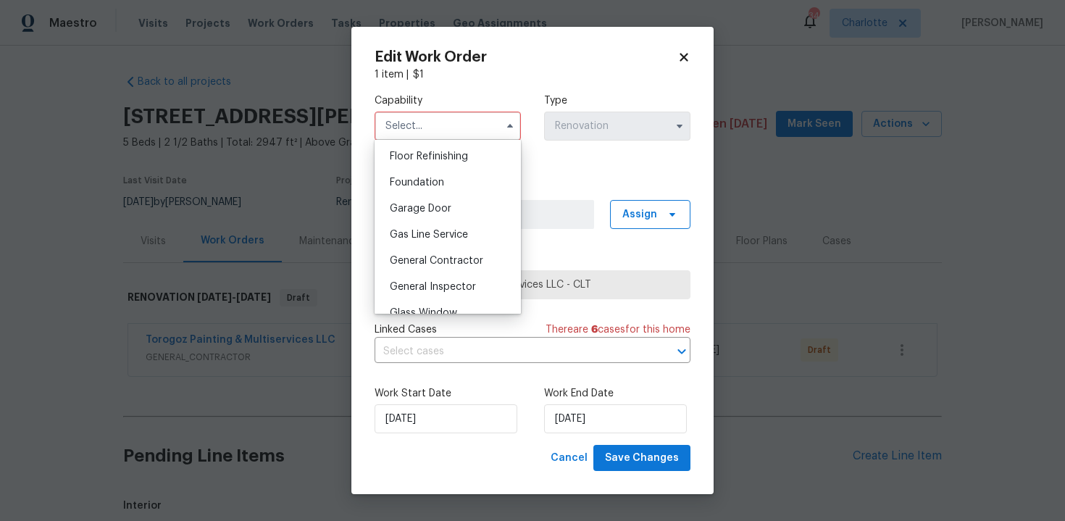
scroll to position [605, 0]
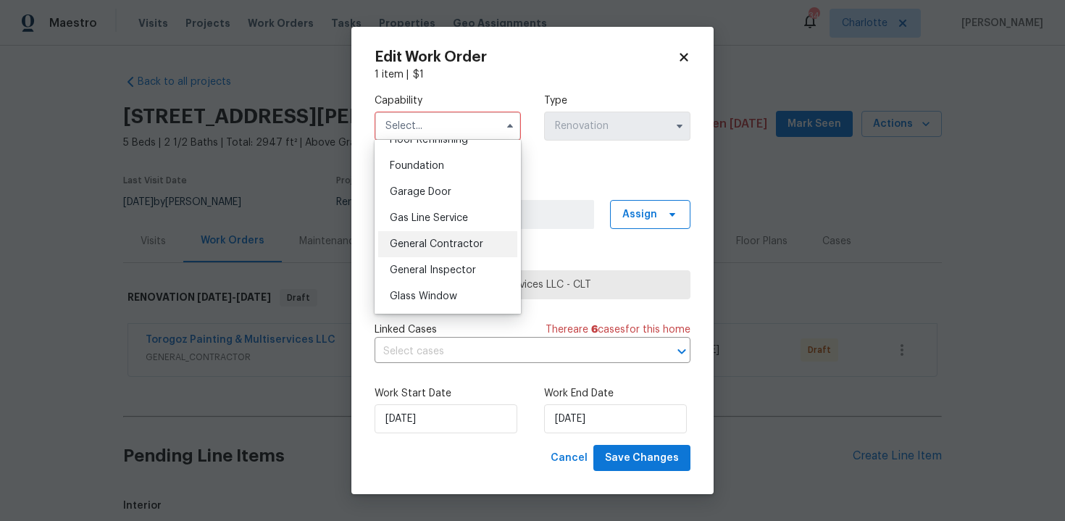
click at [450, 241] on span "General Contractor" at bounding box center [436, 244] width 93 height 10
type input "General Contractor"
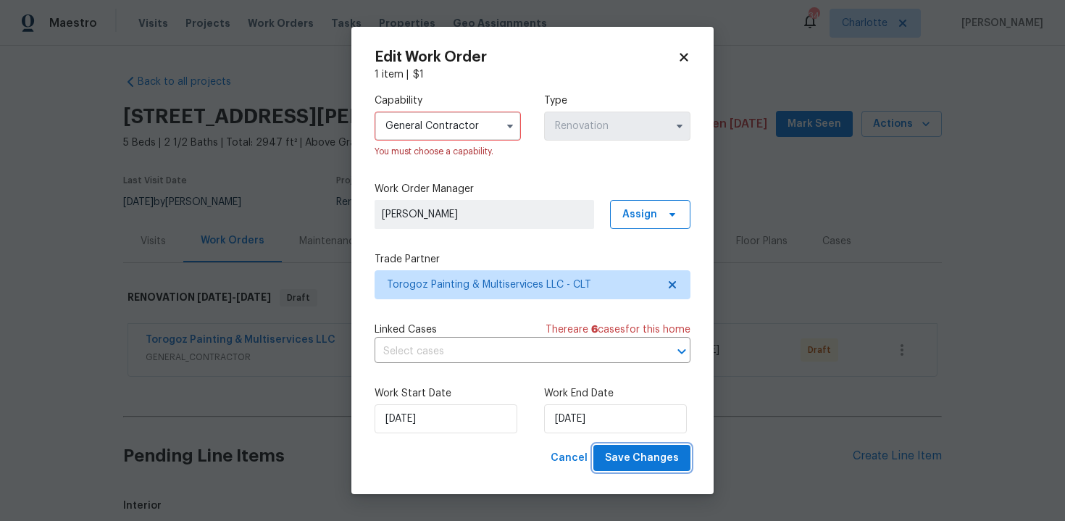
click at [654, 458] on span "Save Changes" at bounding box center [642, 458] width 74 height 18
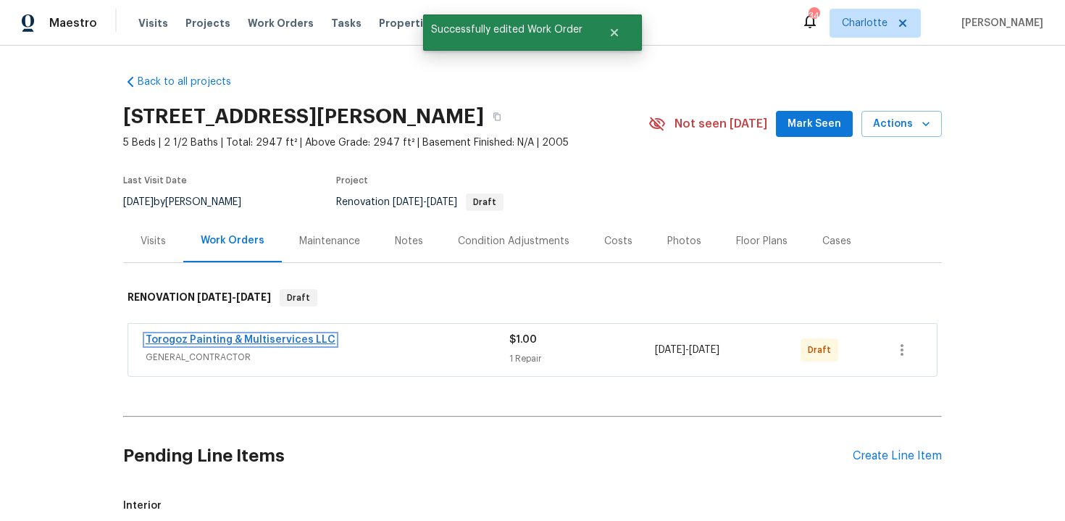
click at [301, 340] on link "Torogoz Painting & Multiservices LLC" at bounding box center [241, 340] width 190 height 10
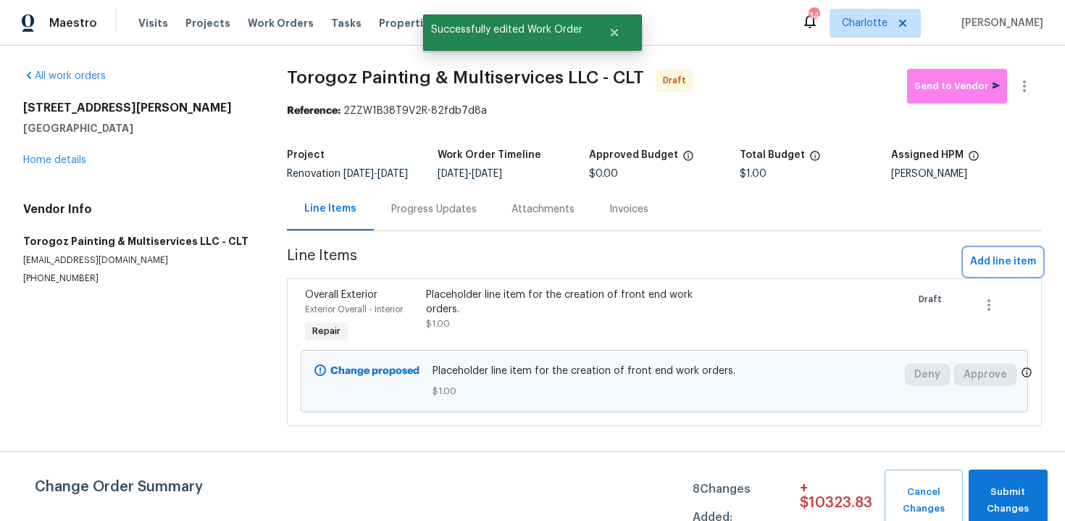
click at [995, 270] on span "Add line item" at bounding box center [1003, 262] width 66 height 18
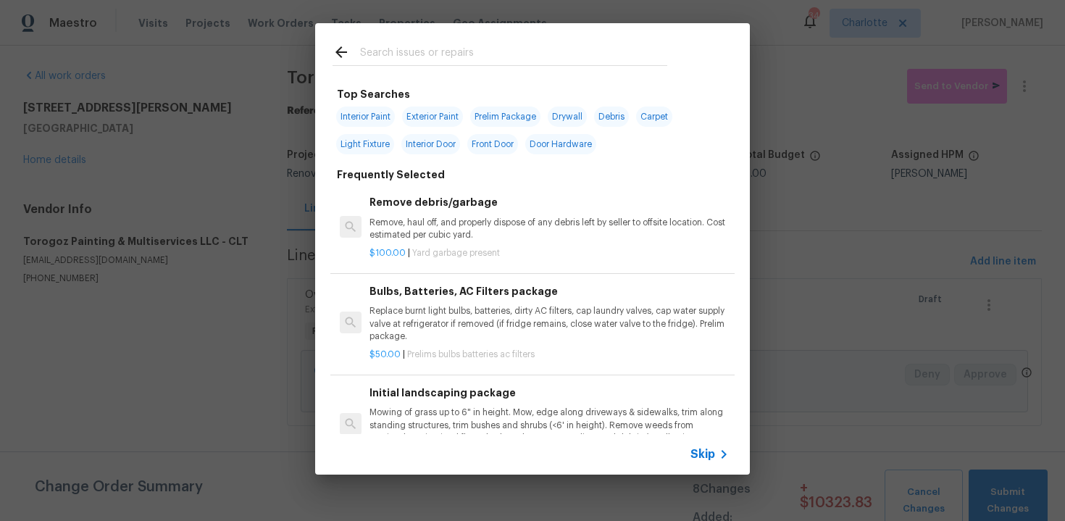
click at [705, 447] on span "Skip" at bounding box center [703, 454] width 25 height 14
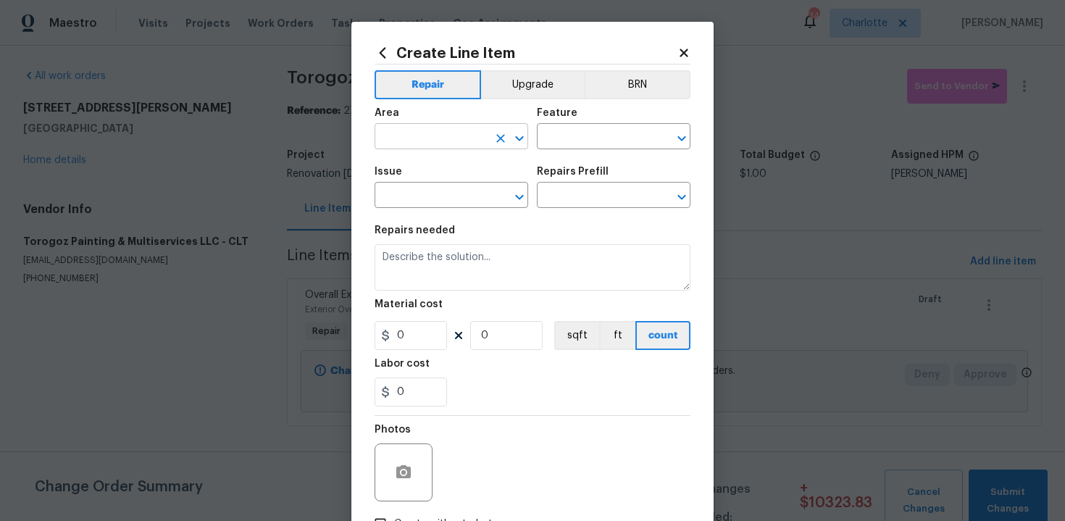
click at [439, 137] on input "text" at bounding box center [431, 138] width 113 height 22
click at [444, 184] on li "Exterior Overall" at bounding box center [452, 195] width 154 height 24
type input "Exterior Overall"
click at [567, 139] on input "text" at bounding box center [593, 138] width 113 height 22
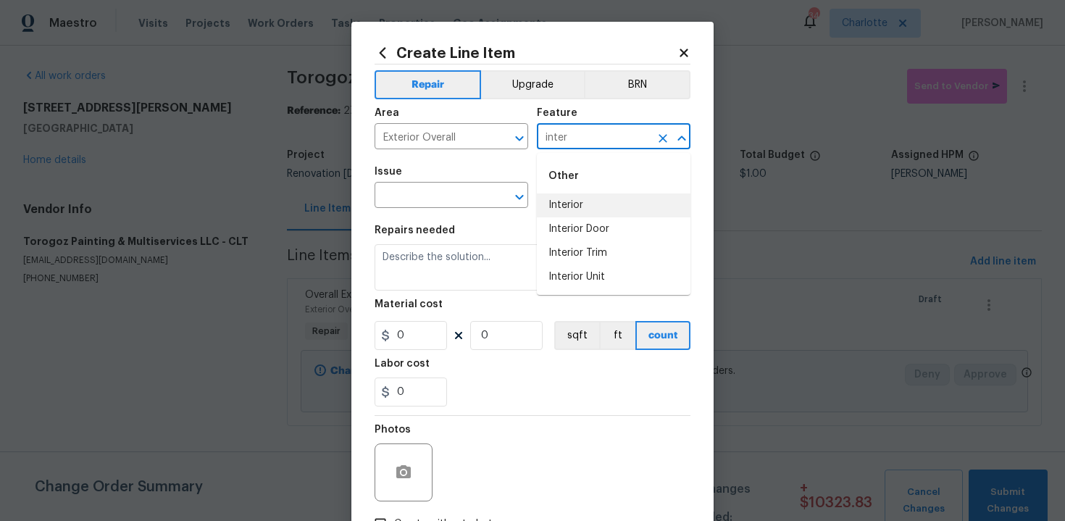
click at [575, 207] on li "Interior" at bounding box center [614, 205] width 154 height 24
type input "Interior"
click at [425, 203] on input "text" at bounding box center [431, 197] width 113 height 22
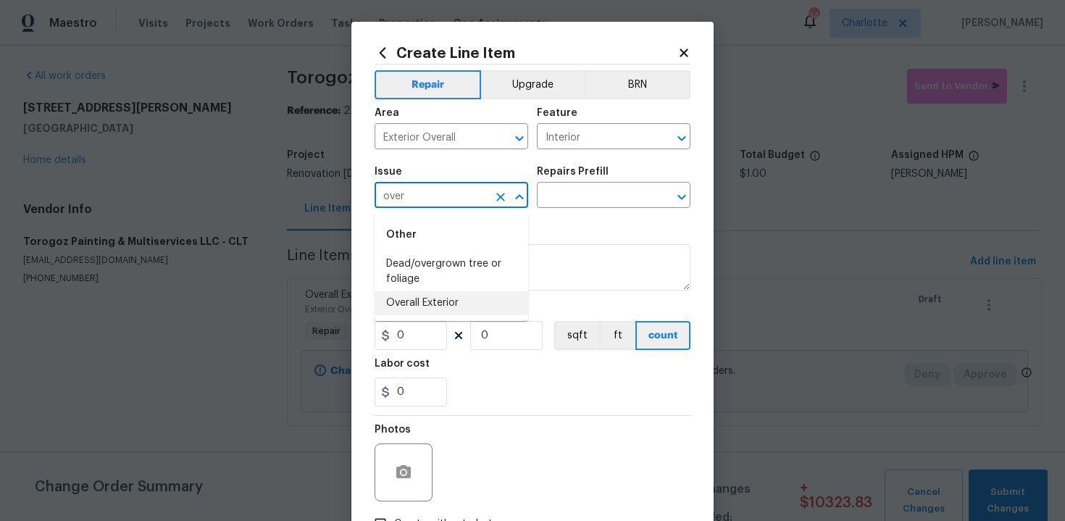
click at [441, 308] on li "Overall Exterior" at bounding box center [452, 303] width 154 height 24
type input "Overall Exterior"
click at [613, 190] on input "text" at bounding box center [593, 197] width 113 height 22
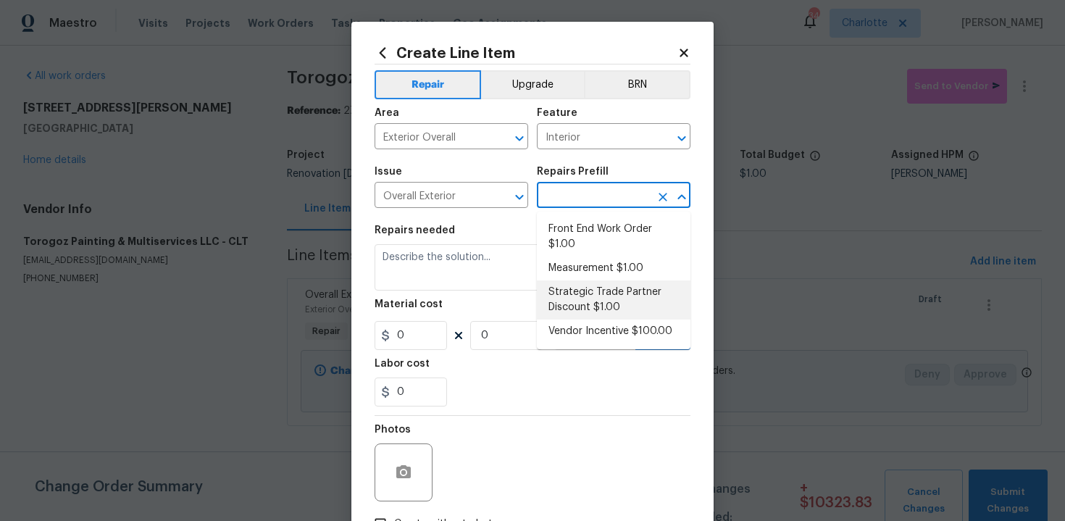
click at [608, 301] on li "Strategic Trade Partner Discount $1.00" at bounding box center [614, 299] width 154 height 39
type input "Strategic Trade Partner Discount $1.00"
type textarea "Calculate and apply 5% STPP discount to the total of the work order as a negati…"
type input "1"
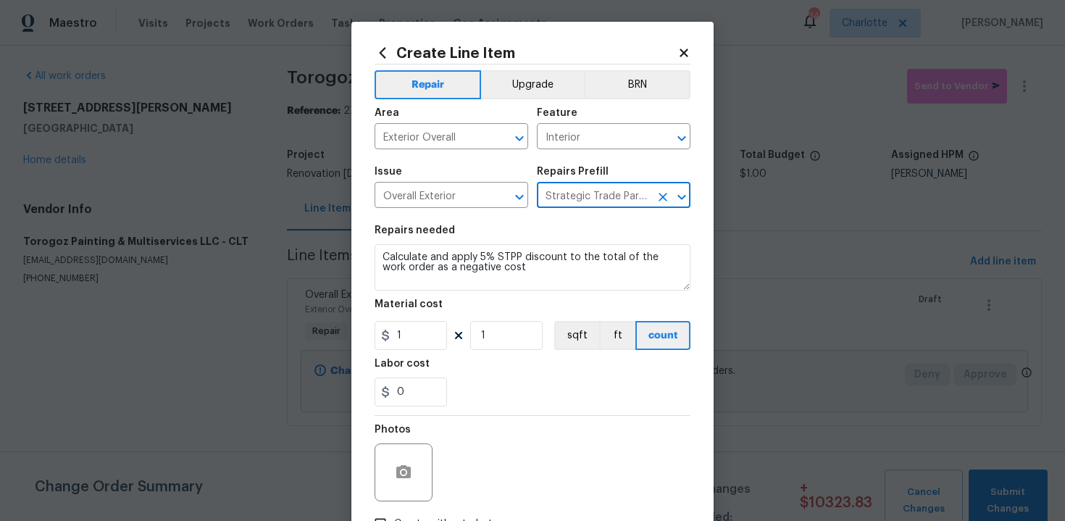
scroll to position [104, 0]
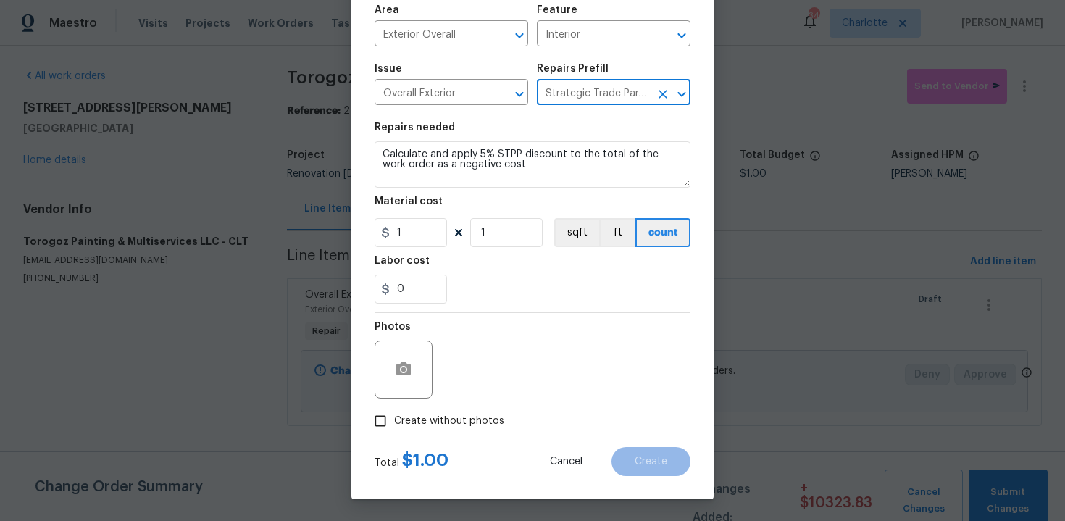
click at [441, 425] on span "Create without photos" at bounding box center [449, 421] width 110 height 15
click at [394, 425] on input "Create without photos" at bounding box center [381, 421] width 28 height 28
checkbox input "true"
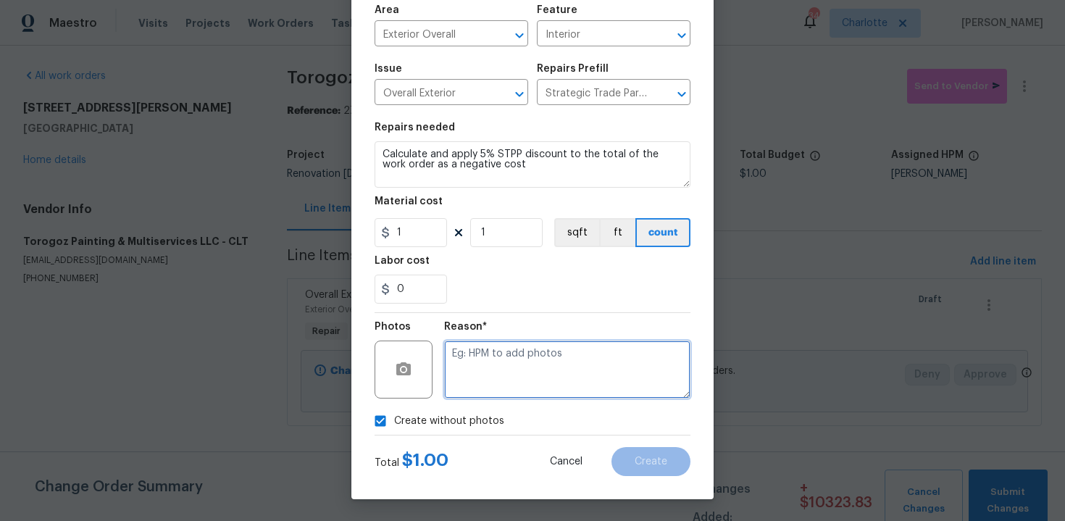
click at [523, 351] on textarea at bounding box center [567, 370] width 246 height 58
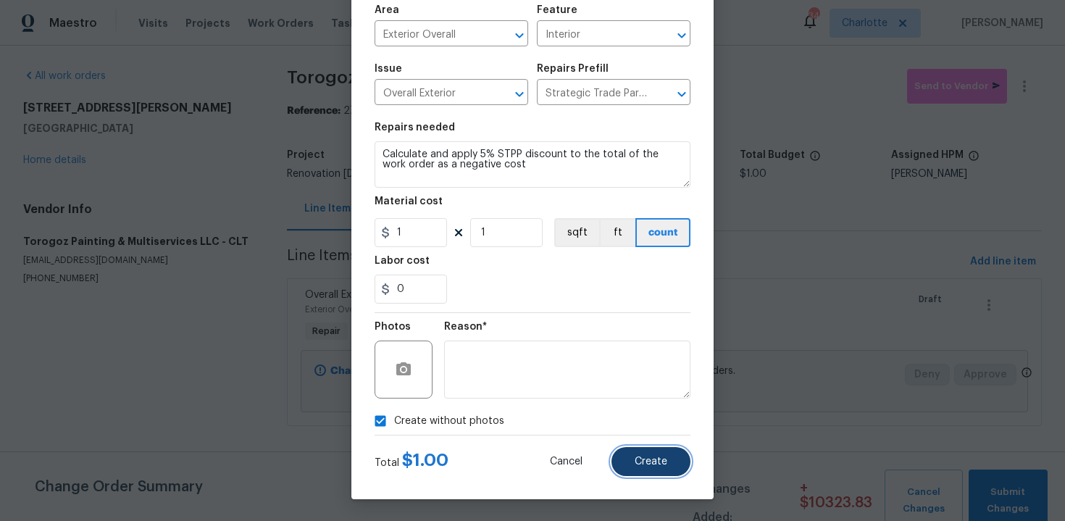
click at [632, 471] on button "Create" at bounding box center [651, 461] width 79 height 29
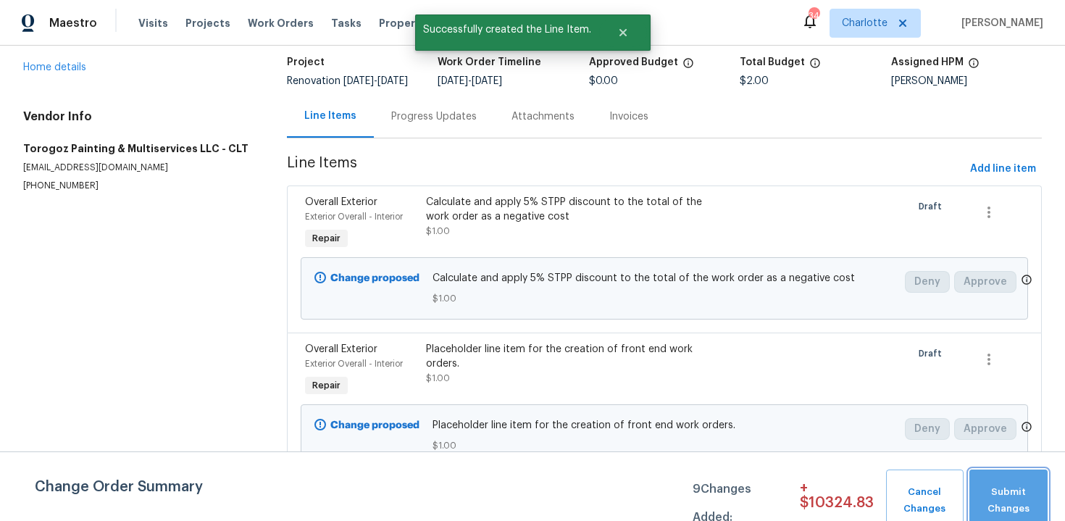
click at [1005, 491] on span "Submit Changes" at bounding box center [1009, 500] width 64 height 33
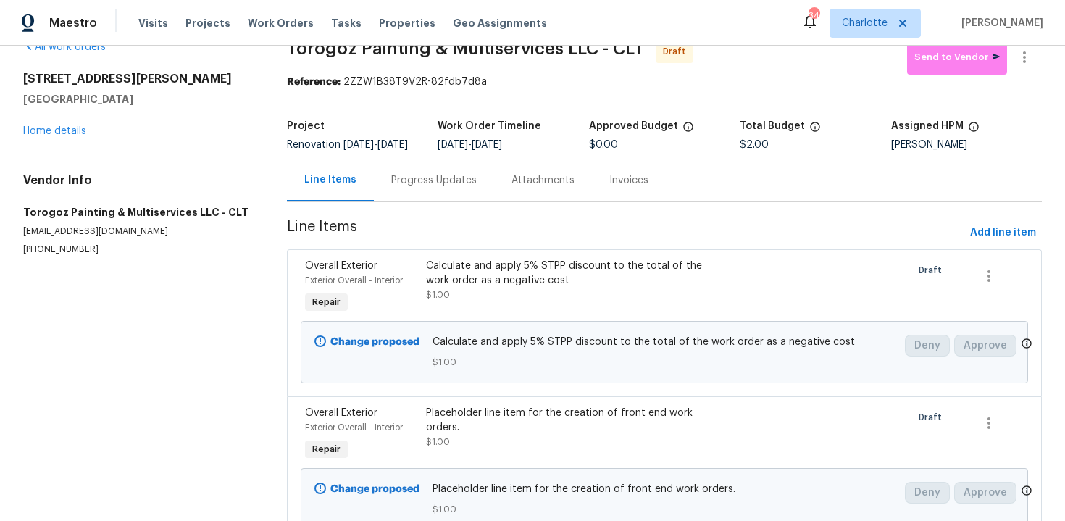
scroll to position [22, 0]
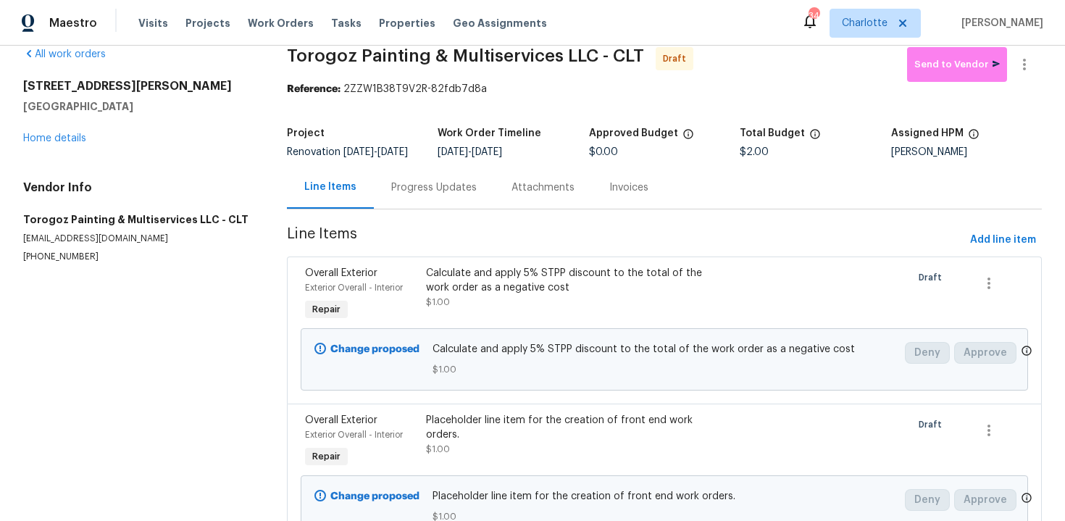
click at [64, 131] on div "[STREET_ADDRESS][PERSON_NAME] Home details" at bounding box center [137, 112] width 229 height 67
click at [44, 137] on link "Home details" at bounding box center [54, 138] width 63 height 10
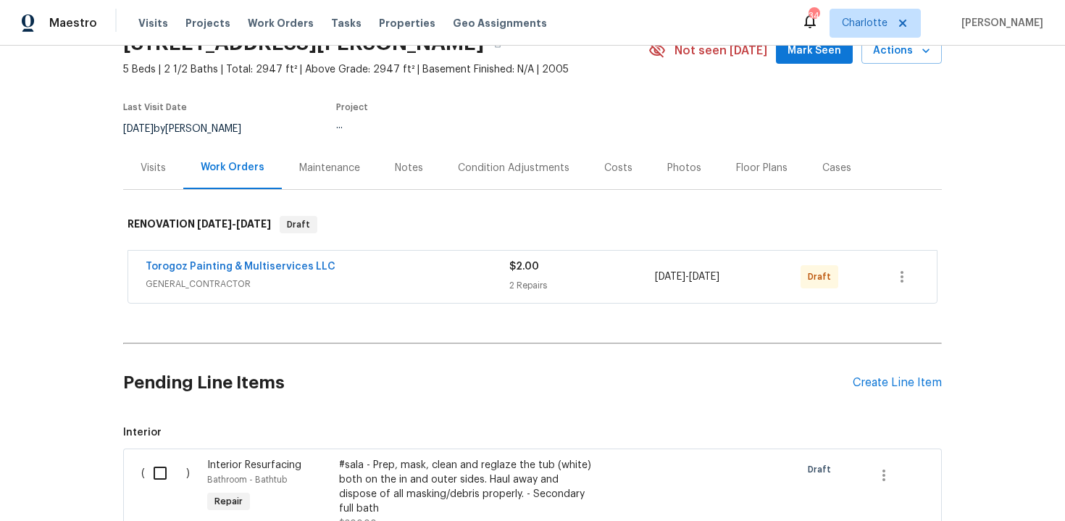
scroll to position [159, 0]
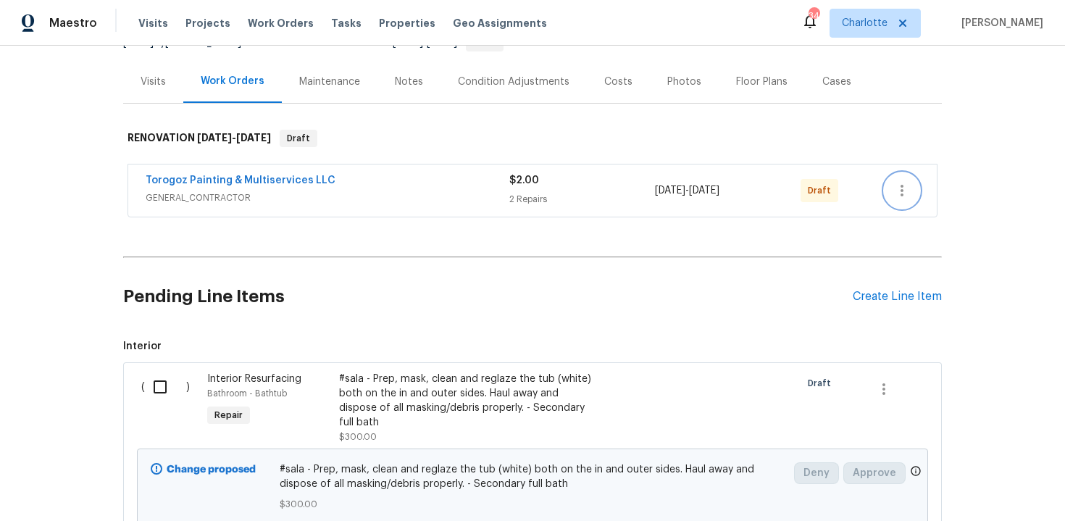
click at [906, 192] on icon "button" at bounding box center [902, 190] width 17 height 17
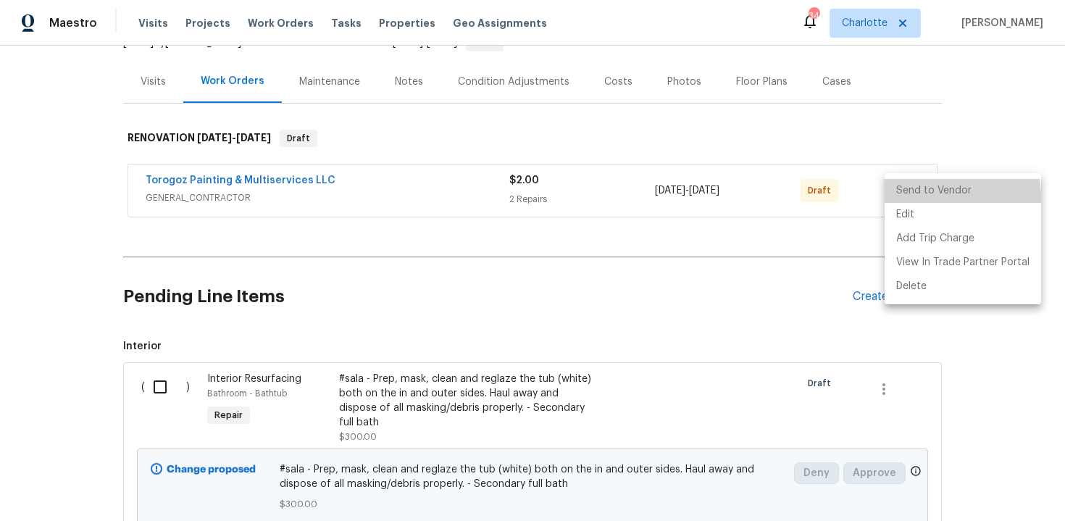
click at [935, 197] on li "Send to Vendor" at bounding box center [963, 191] width 157 height 24
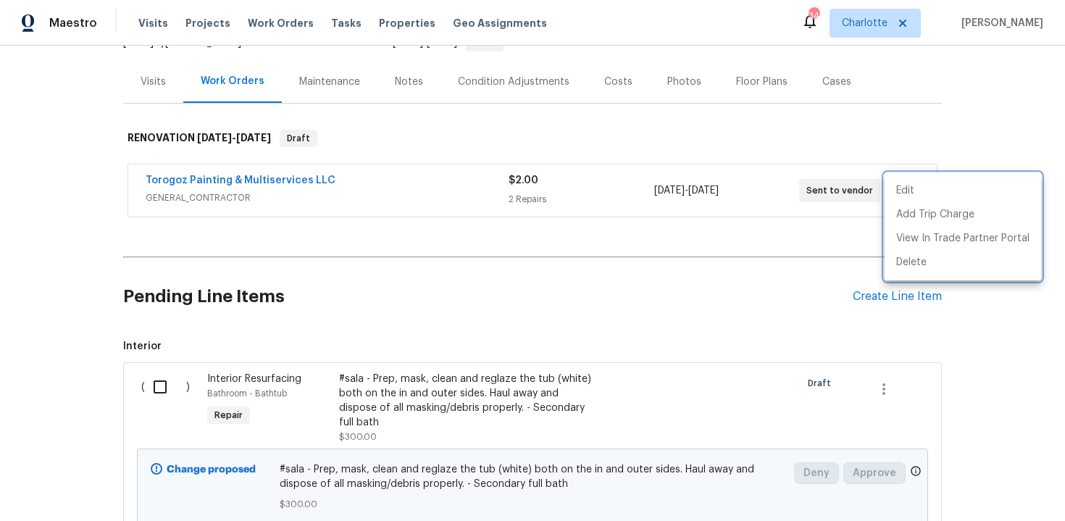
click at [985, 128] on div at bounding box center [532, 260] width 1065 height 521
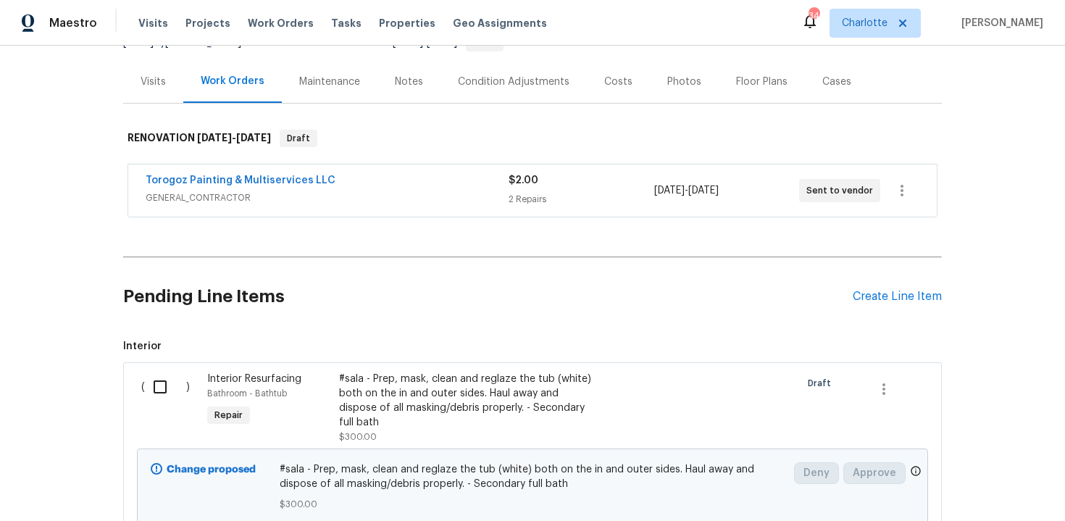
click at [985, 128] on div "Edit Add Trip Charge View In Trade Partner Portal Delete" at bounding box center [532, 260] width 1065 height 521
